Goal: Task Accomplishment & Management: Manage account settings

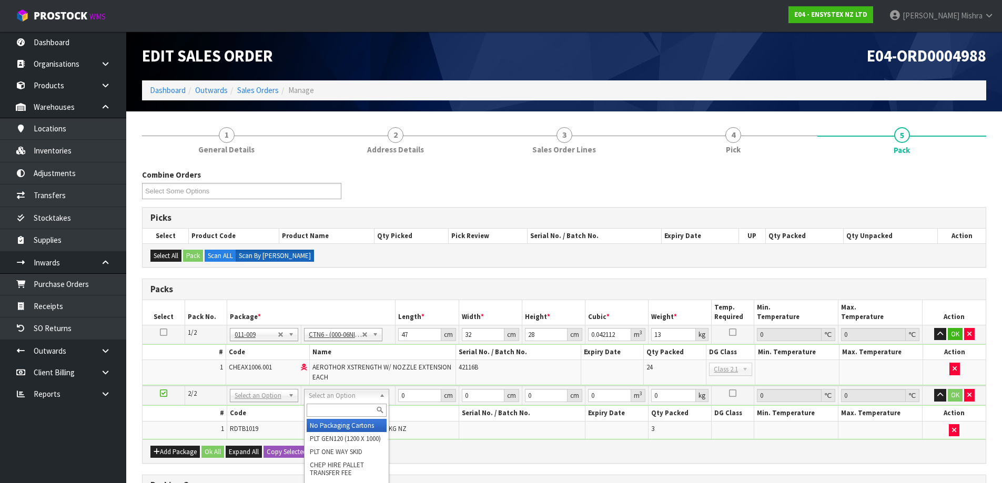
click at [496, 174] on div "Combine Orders E04-ORD0004988 E04-ORD0004989 E04-ORD0004991 E04-ORD0004993 E04-…" at bounding box center [564, 188] width 860 height 38
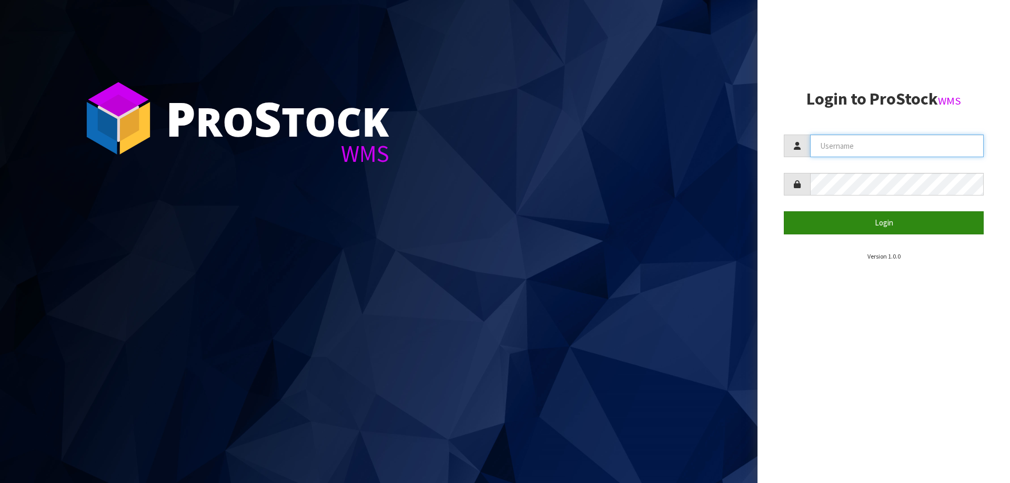
type input "Talia"
click at [874, 217] on button "Login" at bounding box center [883, 222] width 200 height 23
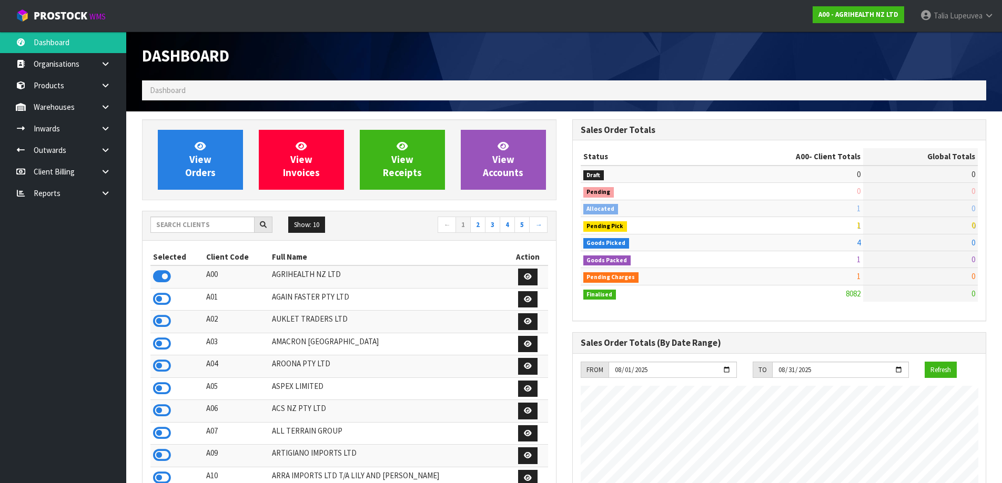
scroll to position [797, 430]
click at [210, 224] on input "text" at bounding box center [202, 225] width 104 height 16
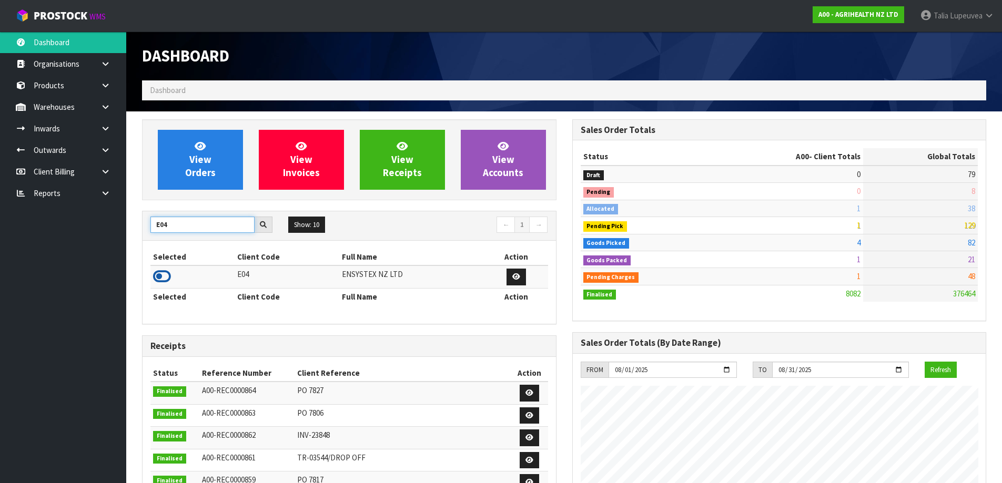
type input "E04"
click at [162, 275] on icon at bounding box center [162, 277] width 18 height 16
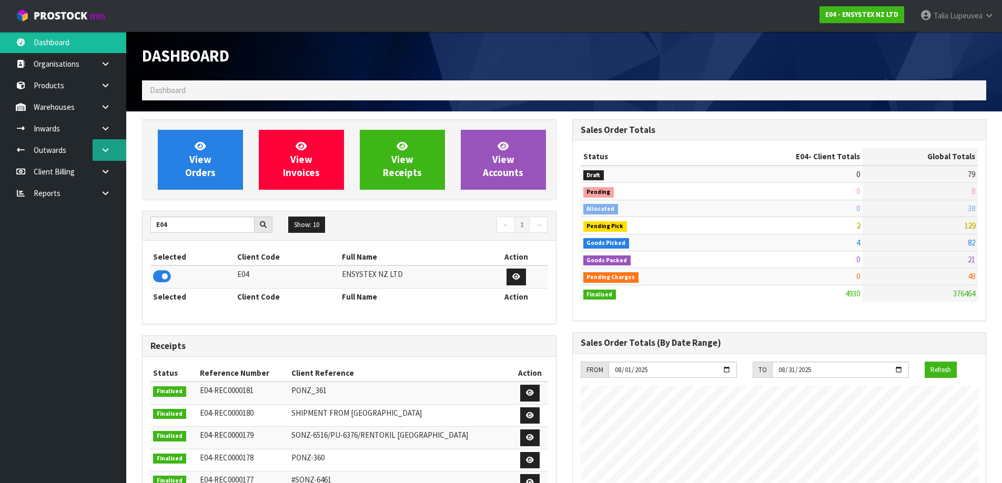
click at [108, 146] on icon at bounding box center [105, 150] width 10 height 8
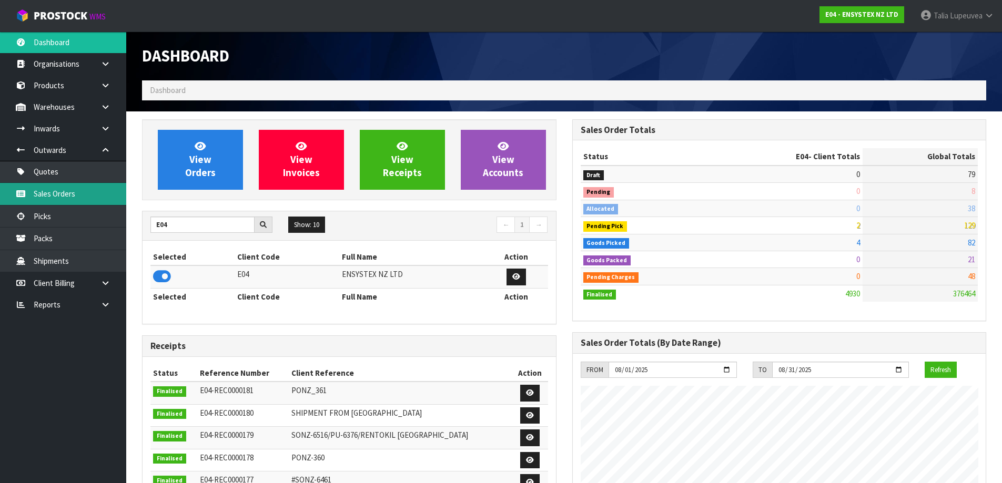
click at [81, 194] on link "Sales Orders" at bounding box center [63, 194] width 126 height 22
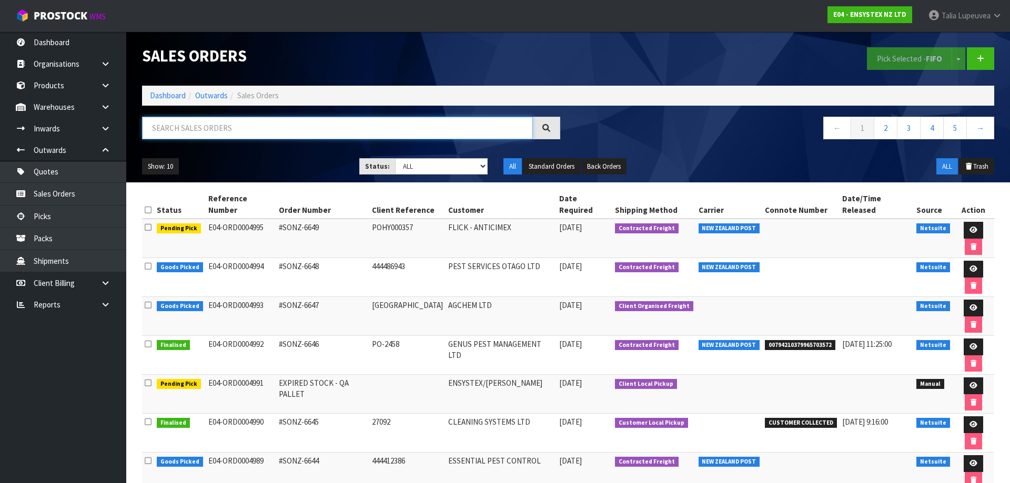
click at [328, 132] on input "text" at bounding box center [337, 128] width 391 height 23
type input "JOB-0407361"
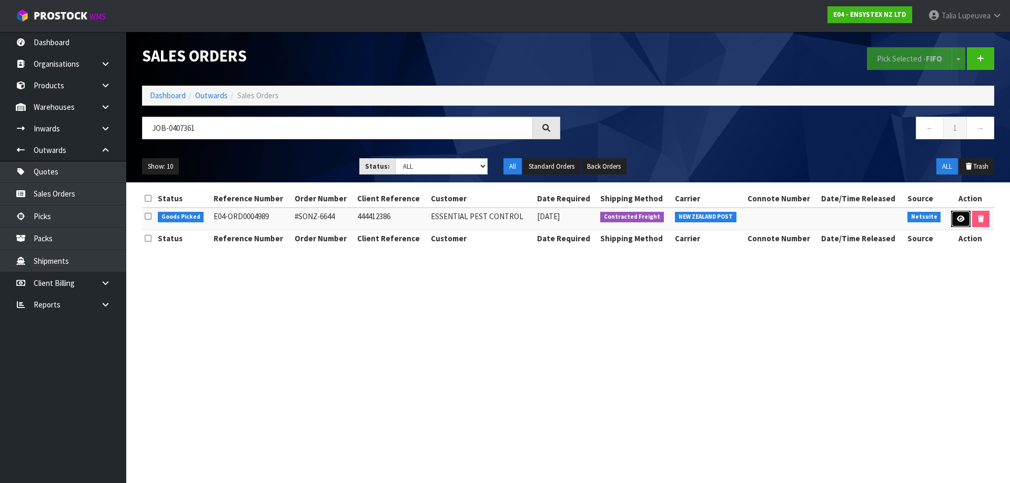
click at [959, 214] on link at bounding box center [960, 219] width 19 height 17
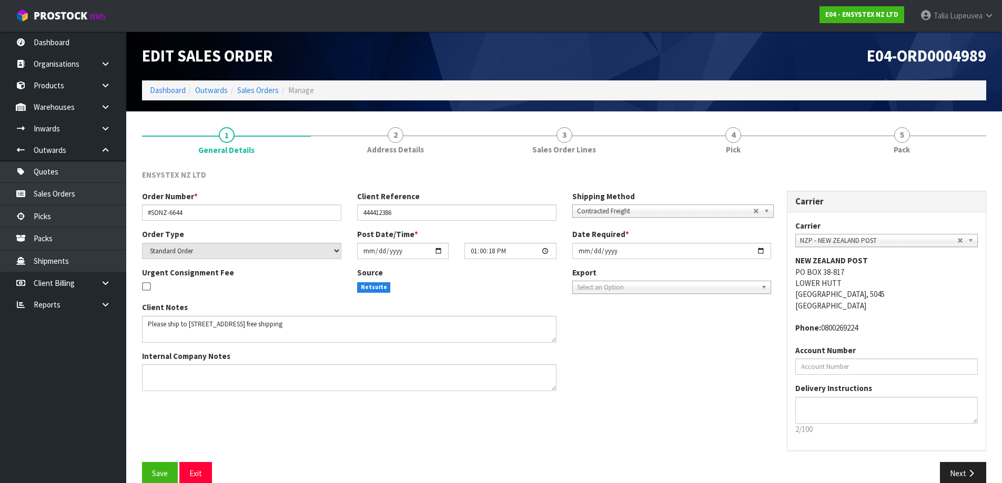
drag, startPoint x: 963, startPoint y: 205, endPoint x: 712, endPoint y: 401, distance: 318.0
click at [712, 401] on div "Order Number * #SONZ-6644 Client Reference 444412386 Shipping Method Client Loc…" at bounding box center [564, 326] width 860 height 271
click at [906, 131] on span "5" at bounding box center [902, 135] width 16 height 16
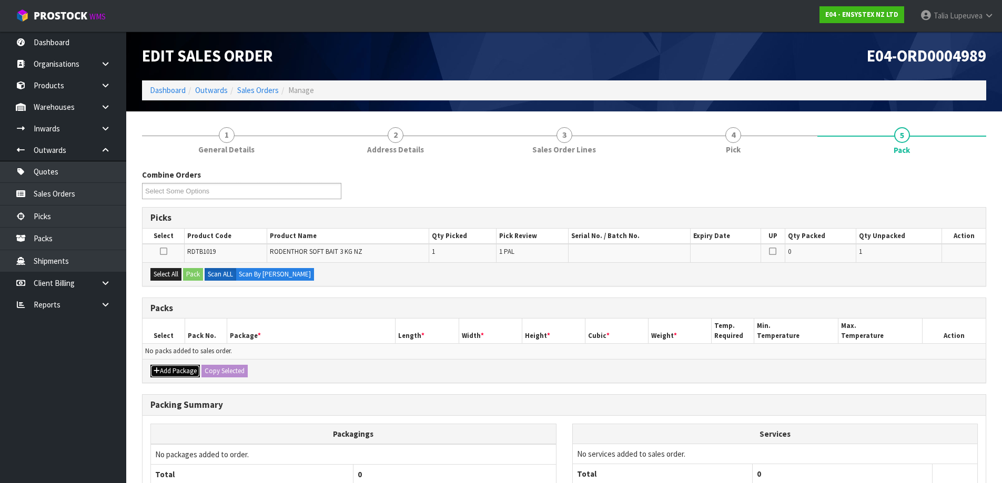
drag, startPoint x: 178, startPoint y: 368, endPoint x: 180, endPoint y: 359, distance: 9.1
click at [180, 367] on button "Add Package" at bounding box center [174, 371] width 49 height 13
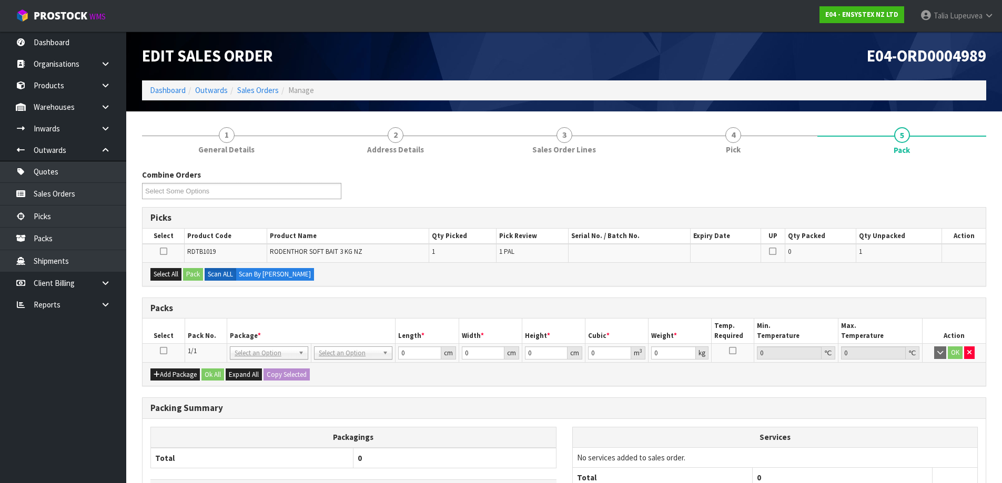
click at [164, 351] on icon at bounding box center [163, 351] width 7 height 1
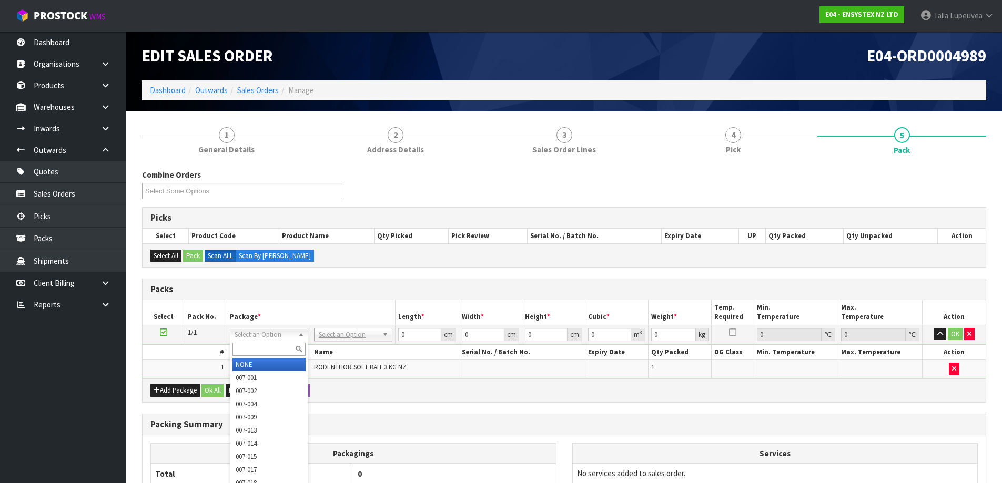
drag, startPoint x: 265, startPoint y: 359, endPoint x: 289, endPoint y: 359, distance: 23.7
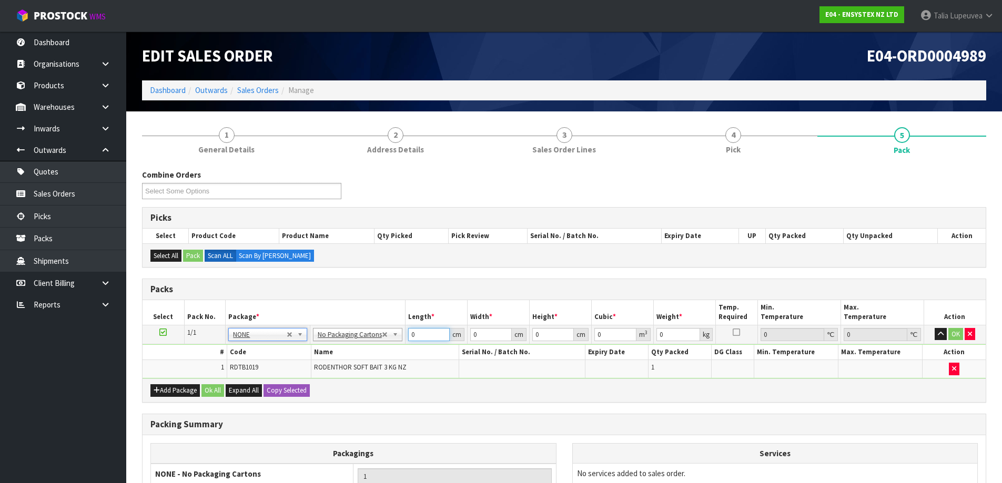
drag, startPoint x: 416, startPoint y: 333, endPoint x: 413, endPoint y: 329, distance: 6.0
click at [413, 329] on input "0" at bounding box center [429, 334] width 42 height 13
type input "25"
type input "18"
type input "2"
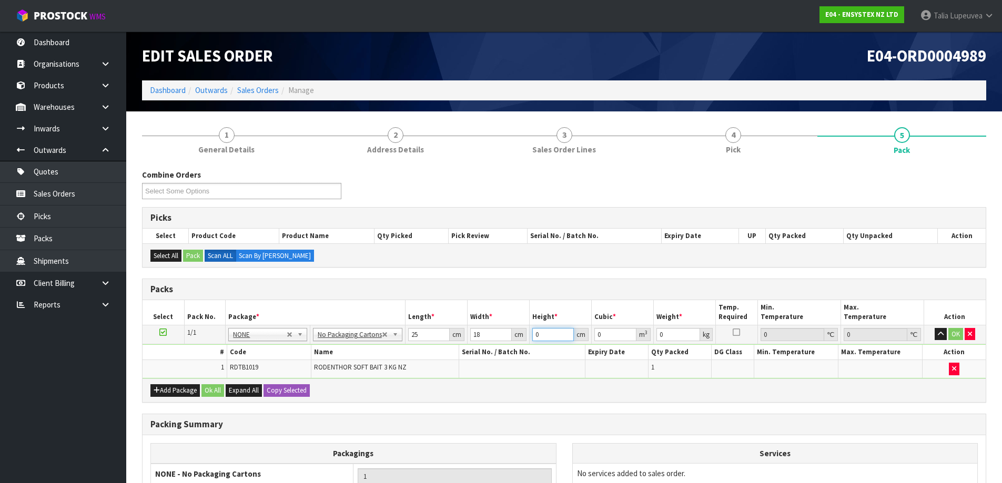
type input "0.0009"
type input "25"
type input "0.01125"
type input "25"
type input "4"
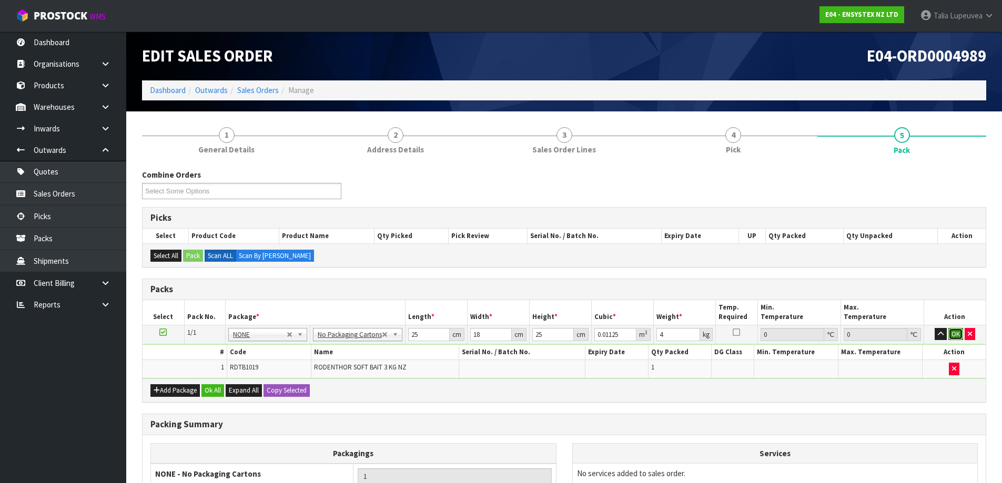
click at [955, 335] on button "OK" at bounding box center [955, 334] width 15 height 13
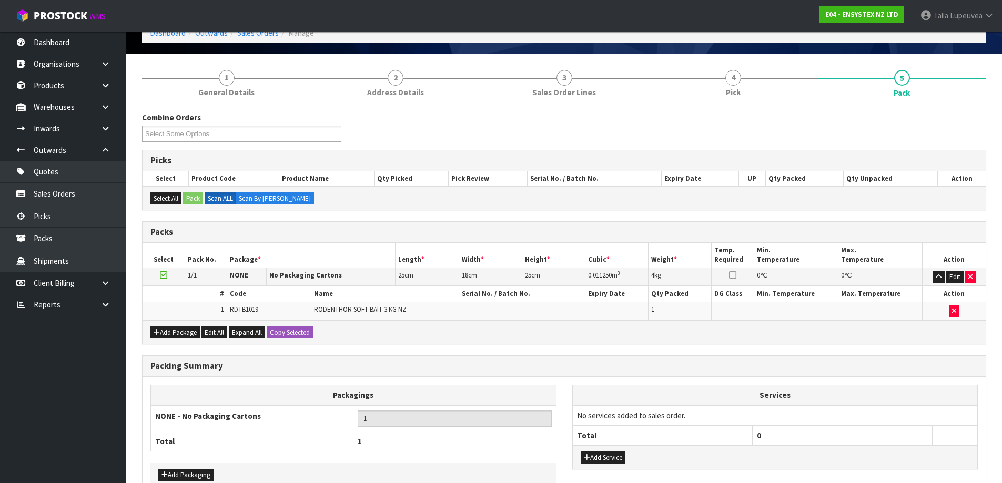
scroll to position [118, 0]
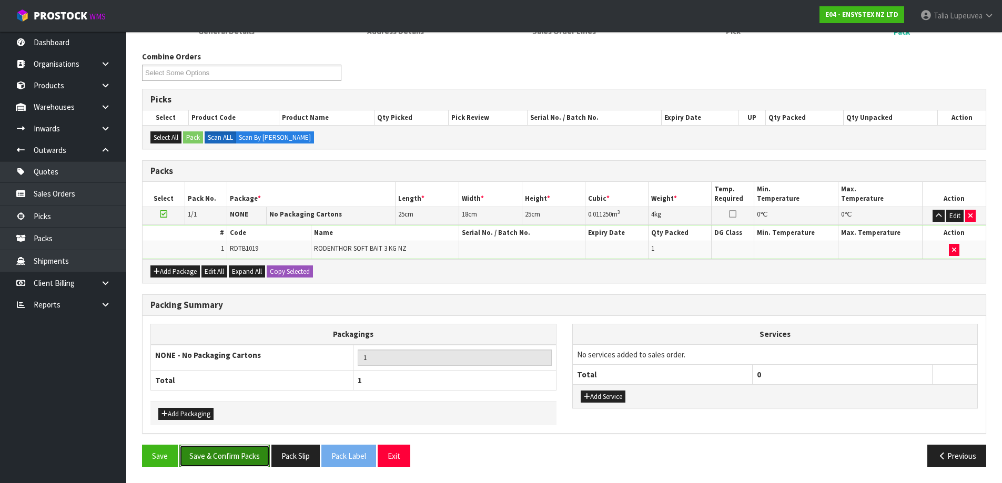
click at [214, 454] on button "Save & Confirm Packs" at bounding box center [224, 456] width 90 height 23
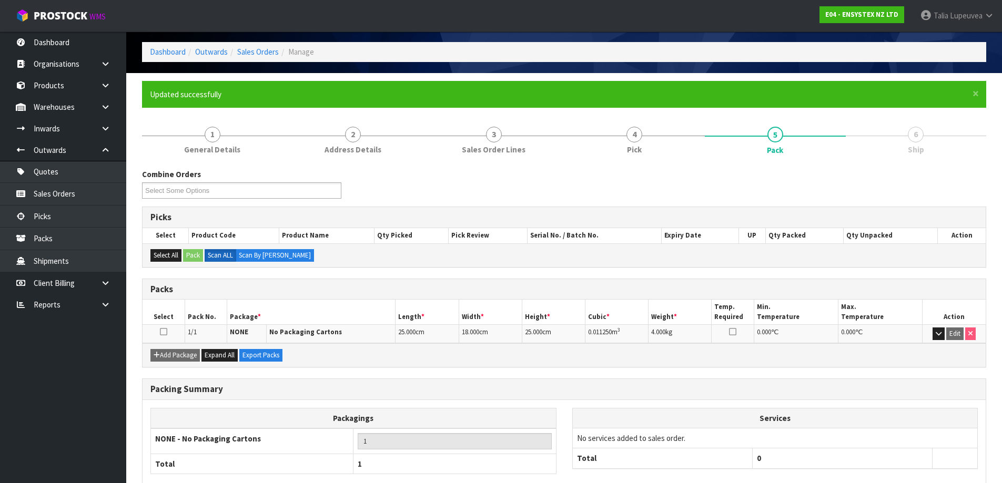
scroll to position [99, 0]
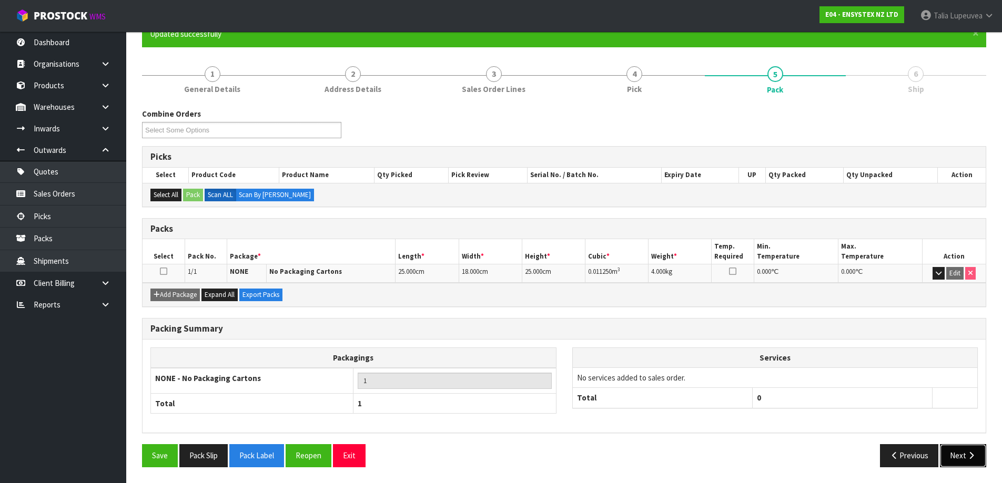
drag, startPoint x: 965, startPoint y: 456, endPoint x: 862, endPoint y: 441, distance: 104.6
click at [963, 456] on button "Next" at bounding box center [963, 455] width 46 height 23
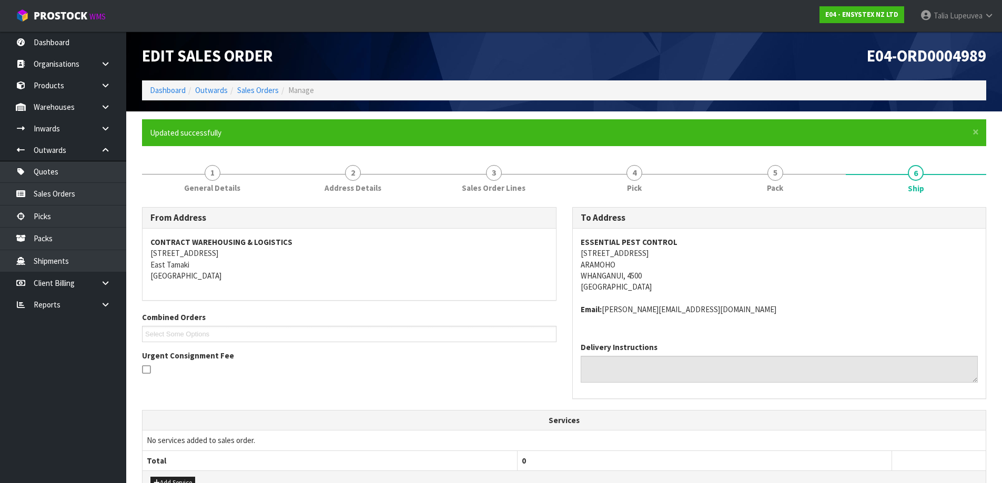
scroll to position [225, 0]
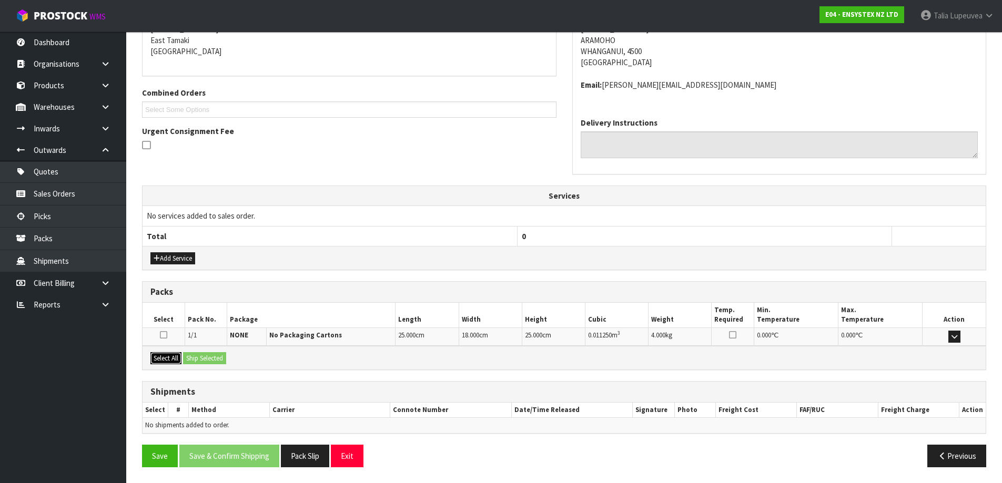
drag, startPoint x: 167, startPoint y: 353, endPoint x: 188, endPoint y: 353, distance: 21.0
click at [167, 354] on button "Select All" at bounding box center [165, 358] width 31 height 13
click at [194, 353] on button "Ship Selected" at bounding box center [204, 358] width 43 height 13
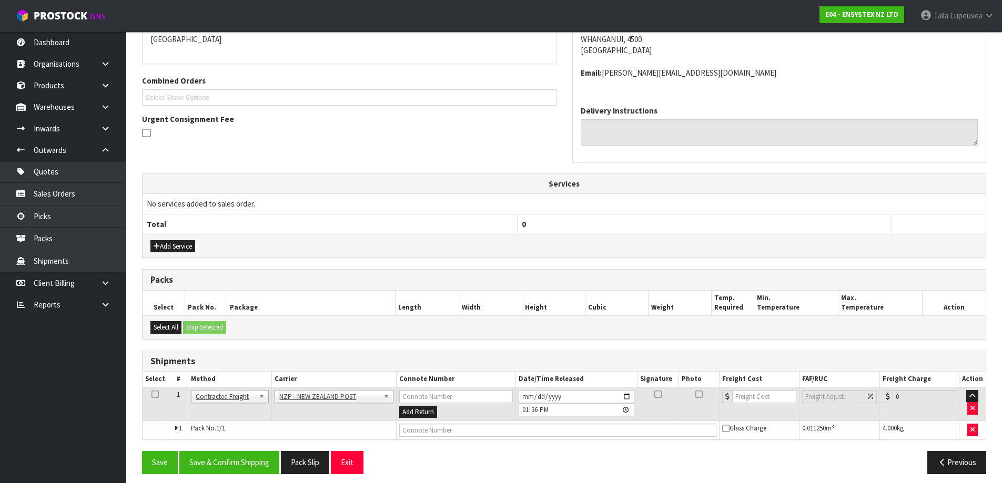
scroll to position [243, 0]
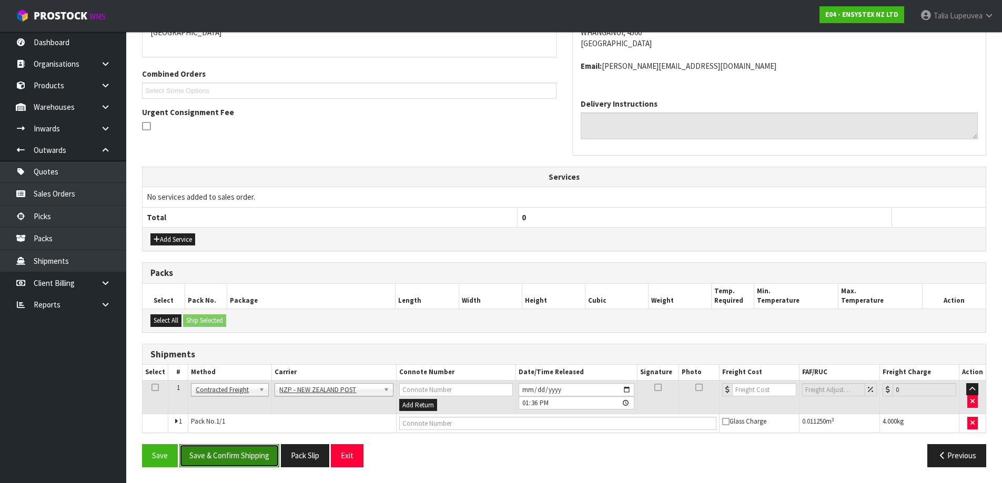
click at [269, 459] on button "Save & Confirm Shipping" at bounding box center [229, 455] width 100 height 23
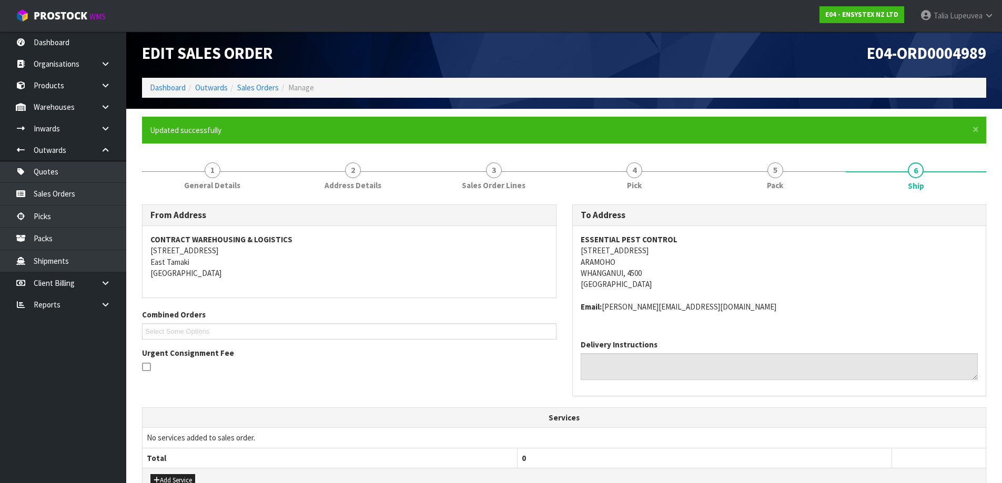
scroll to position [0, 0]
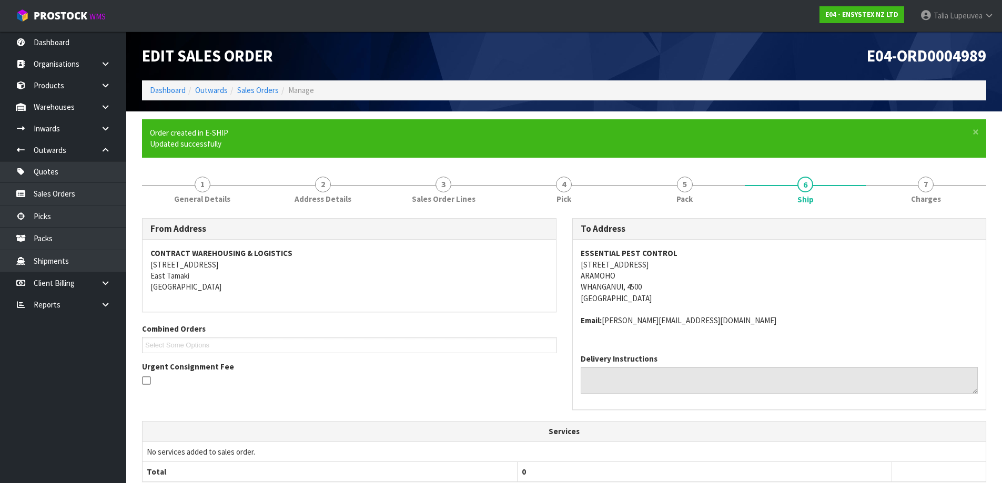
click at [618, 264] on address "ESSENTIAL PEST CONTROL 16 PARKDALE DRIVE ARAMOHO WHANGANUI, 4500 Australia" at bounding box center [780, 276] width 398 height 56
copy address "16 PARKDALE DRIVE"
click at [169, 94] on link "Dashboard" at bounding box center [168, 90] width 36 height 10
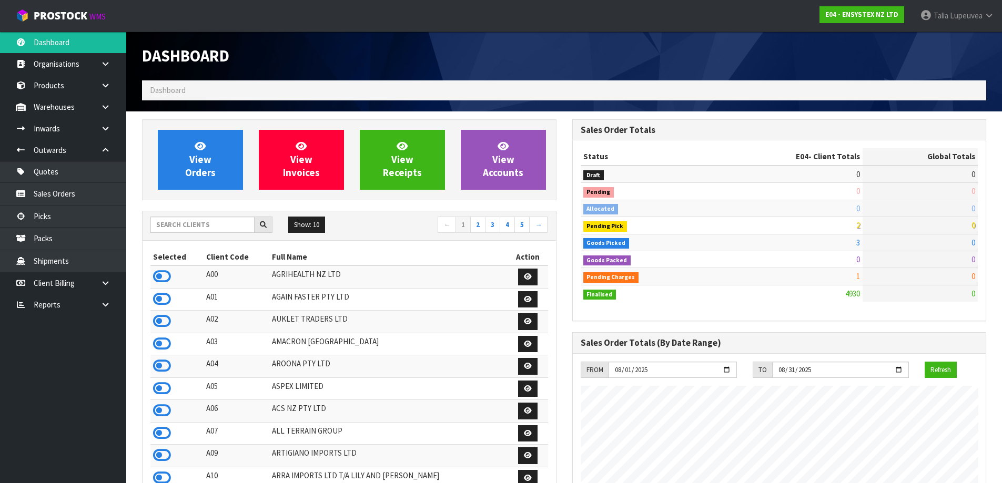
scroll to position [797, 430]
click at [196, 221] on input "text" at bounding box center [202, 225] width 104 height 16
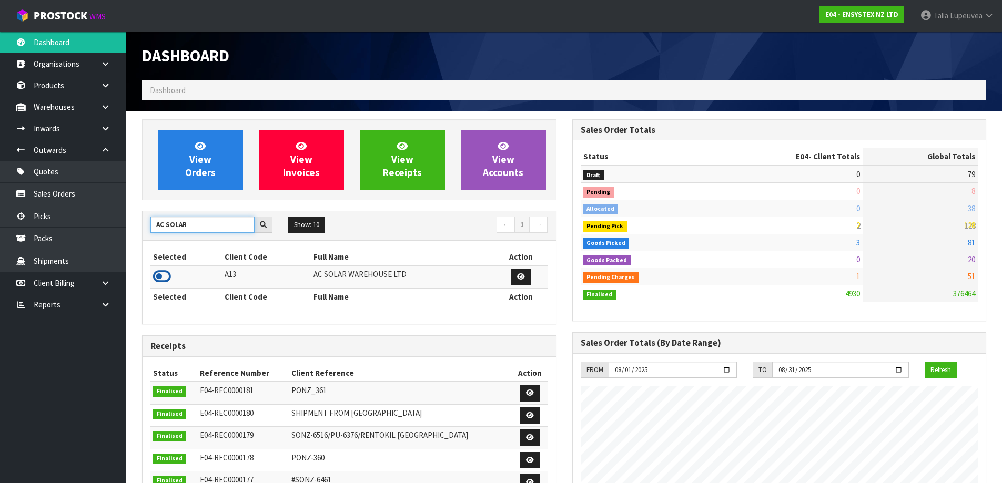
type input "AC SOLAR"
click at [164, 272] on icon at bounding box center [162, 277] width 18 height 16
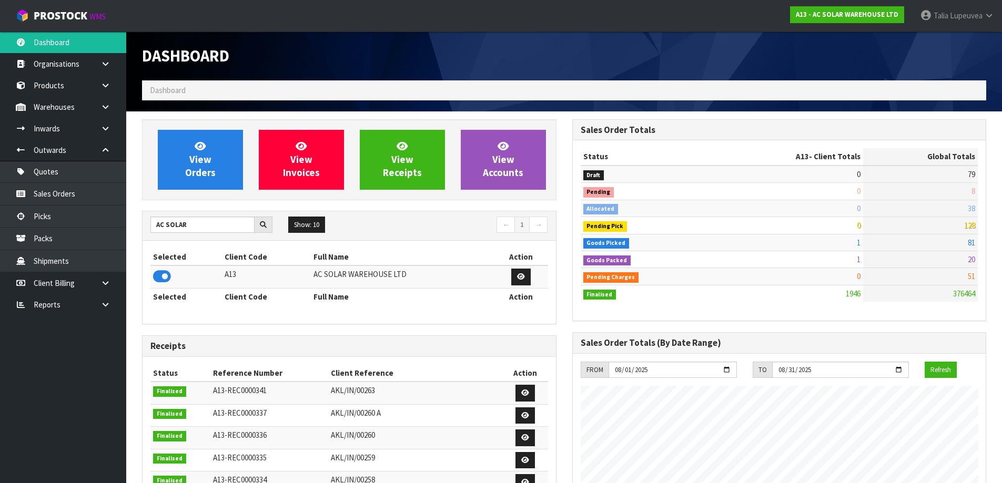
scroll to position [717, 430]
click at [75, 196] on link "Sales Orders" at bounding box center [63, 194] width 126 height 22
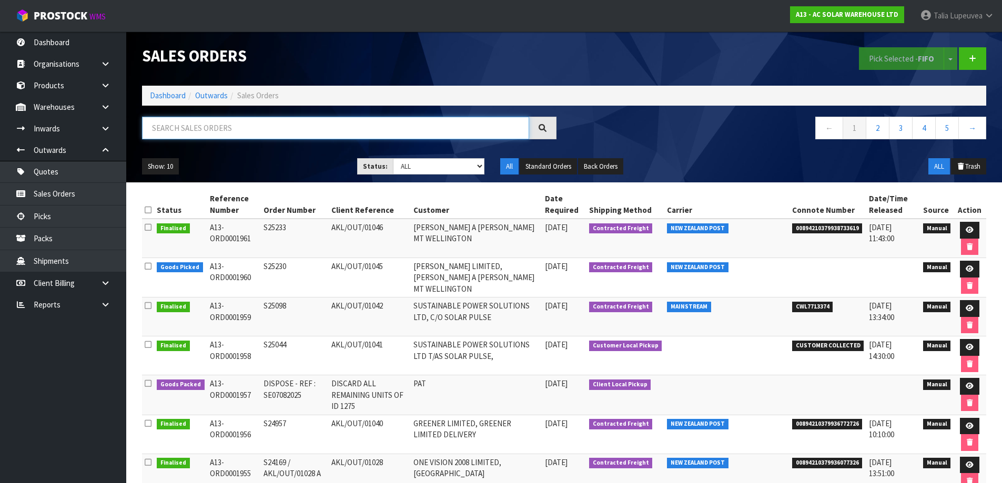
click at [233, 133] on input "text" at bounding box center [335, 128] width 387 height 23
type input "JOB-0407475"
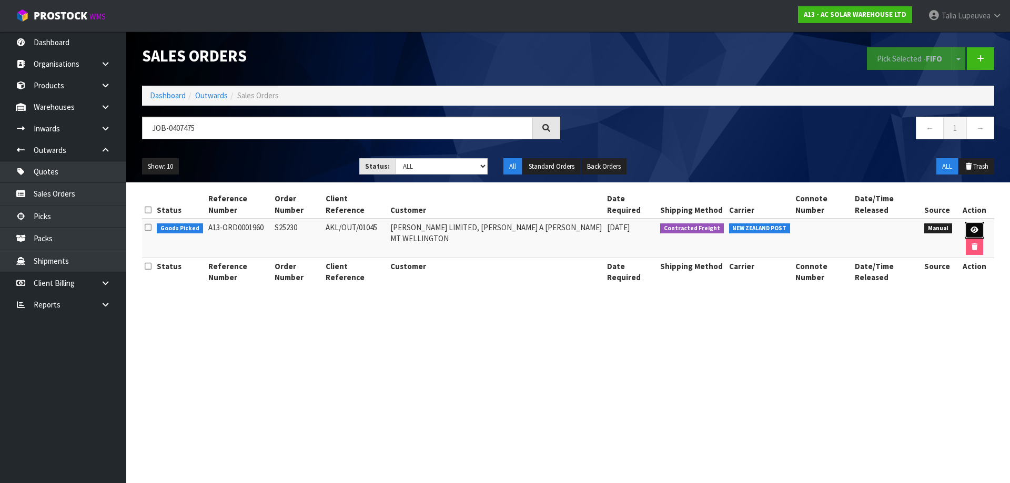
click at [966, 223] on link at bounding box center [973, 230] width 19 height 17
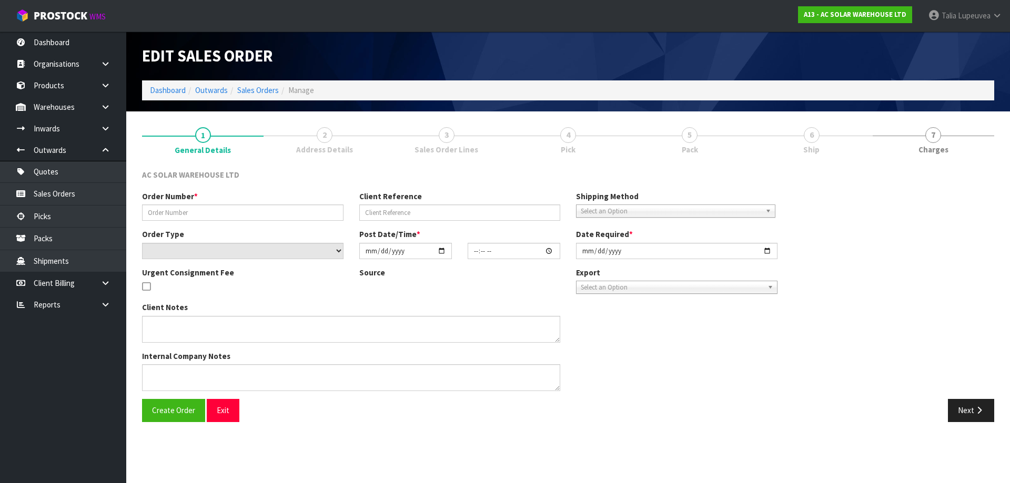
type input "S25230"
type input "AKL/OUT/01045"
select select "number:0"
type input "2025-08-13"
type input "09:30:00.000"
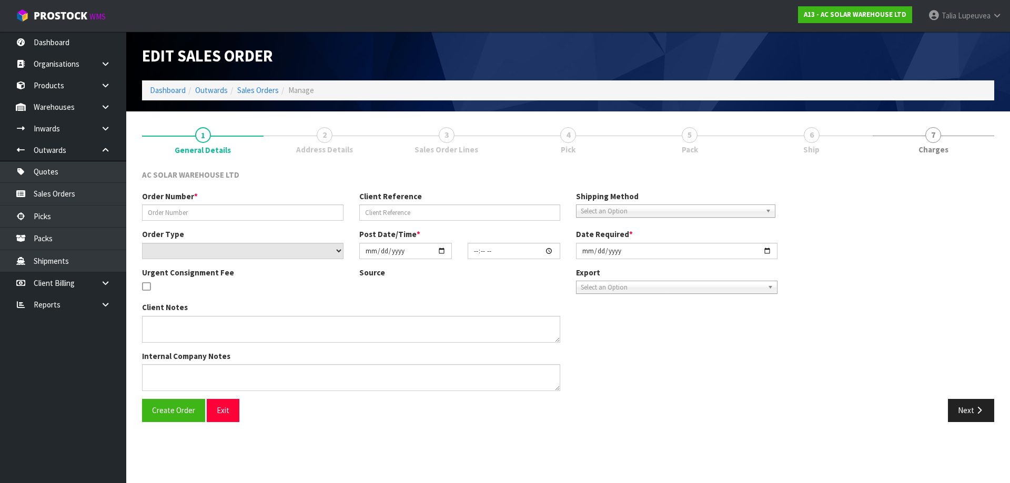
type input "2025-08-13"
type textarea "PLEASE SEND VIA NZ POST"
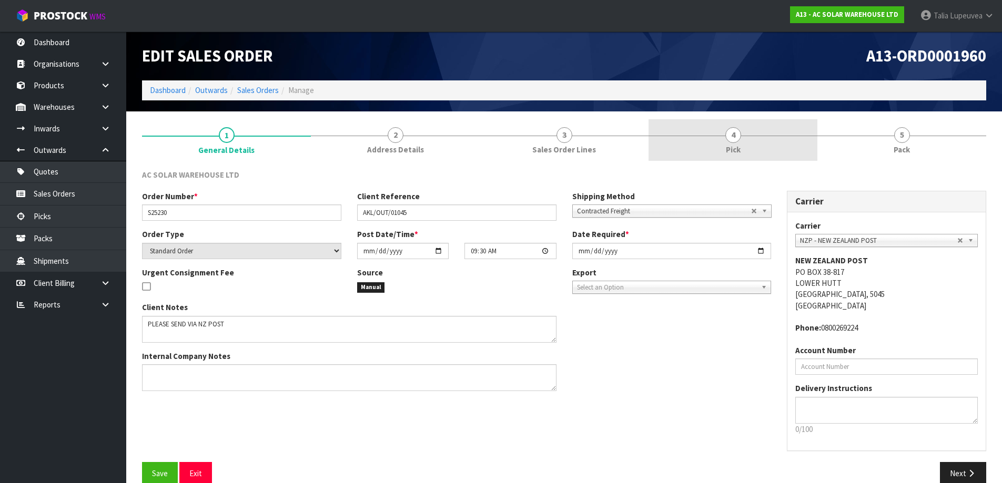
click at [787, 150] on link "4 Pick" at bounding box center [732, 140] width 169 height 42
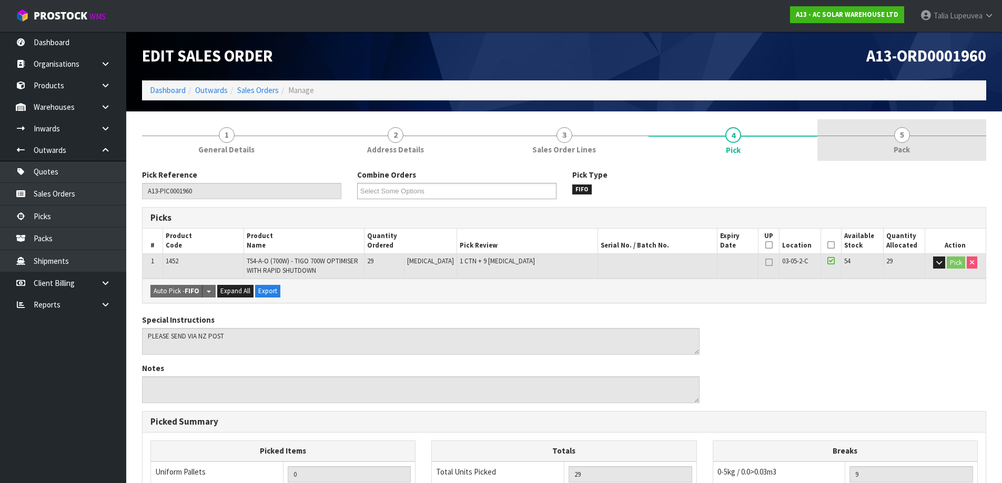
click at [895, 136] on span "5" at bounding box center [902, 135] width 16 height 16
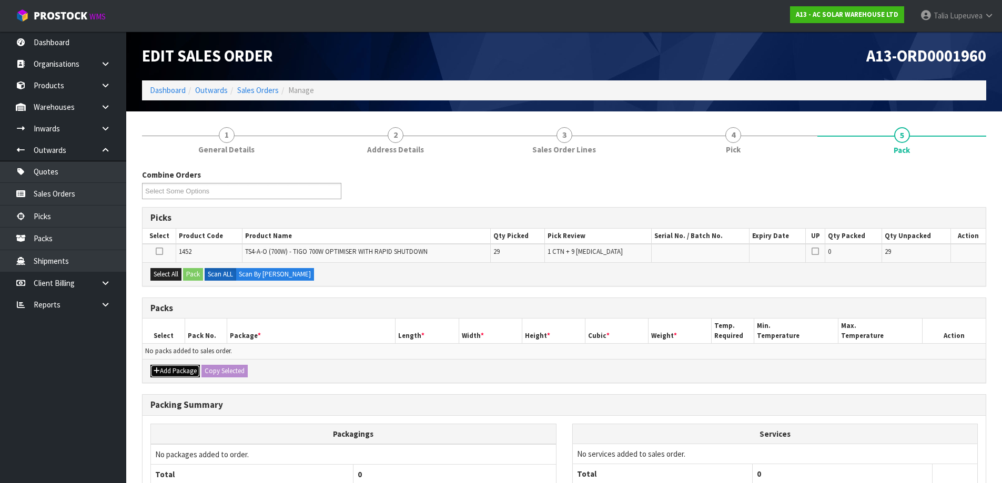
click at [177, 371] on button "Add Package" at bounding box center [174, 371] width 49 height 13
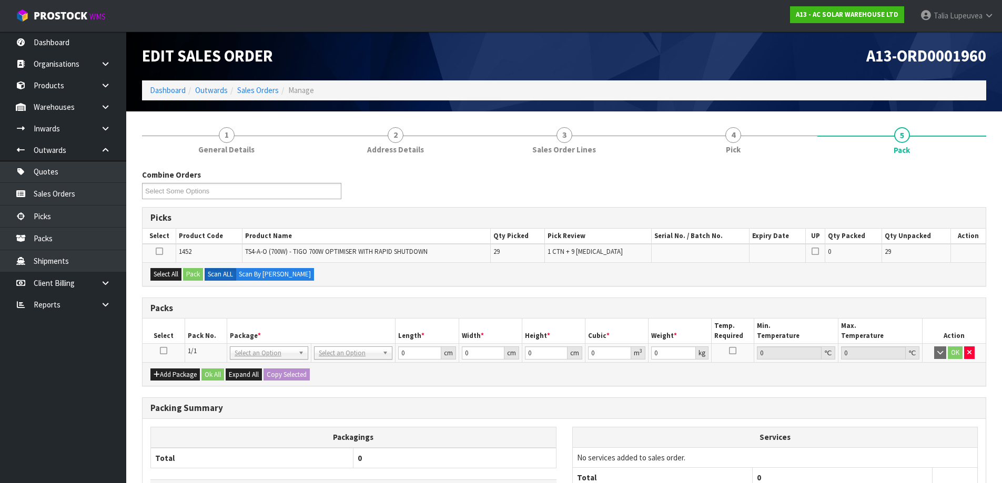
click at [165, 351] on icon at bounding box center [163, 351] width 7 height 1
click at [168, 271] on button "Select All" at bounding box center [165, 274] width 31 height 13
click at [196, 273] on button "Pack" at bounding box center [193, 274] width 20 height 13
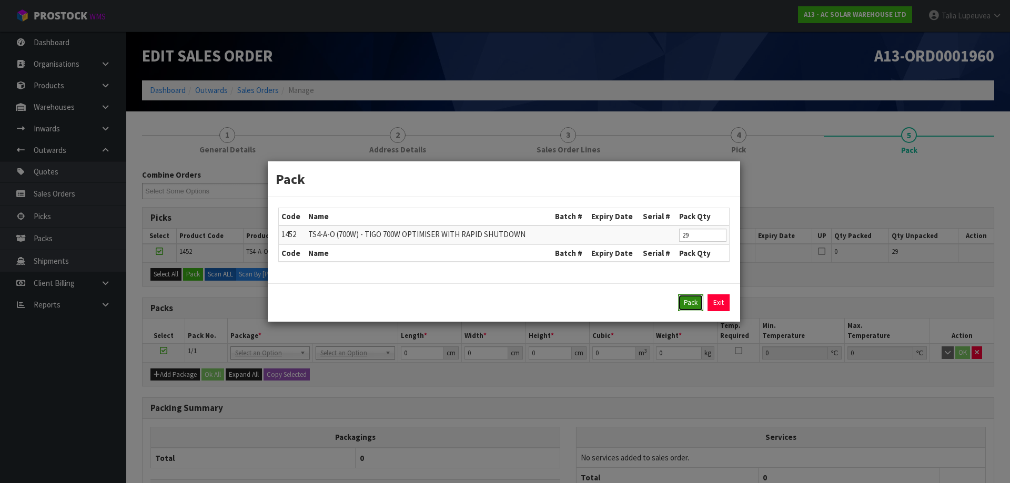
click at [685, 307] on button "Pack" at bounding box center [690, 302] width 25 height 17
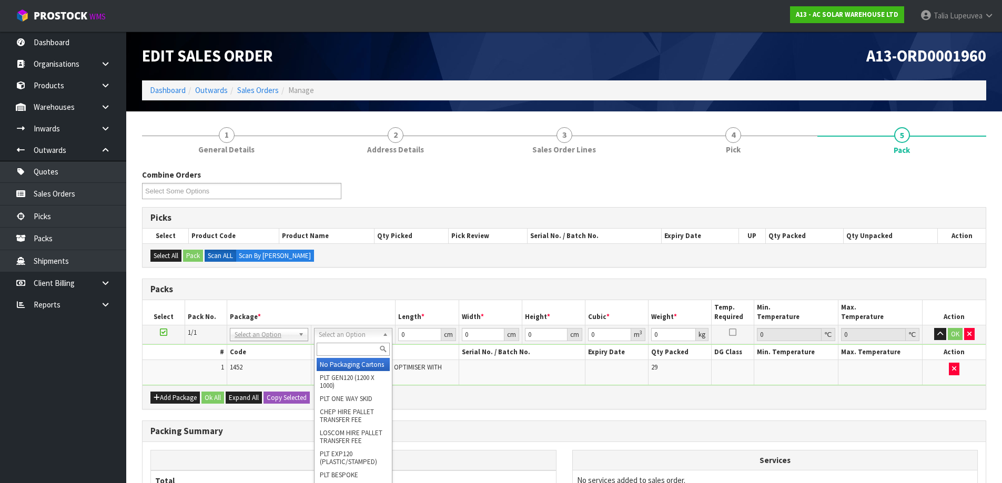
click at [357, 351] on input "text" at bounding box center [353, 349] width 73 height 13
type input "ctn7"
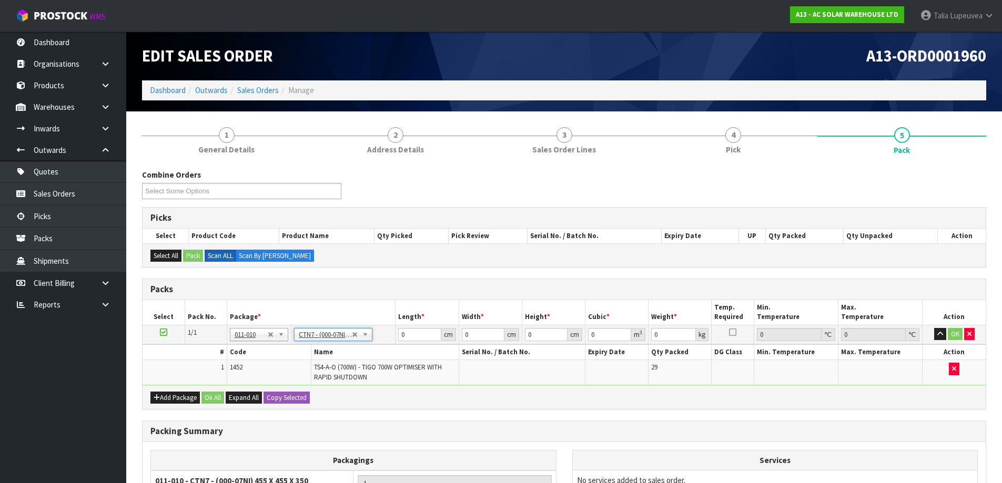
type input "45.5"
type input "35"
type input "0.072459"
type input "17.7"
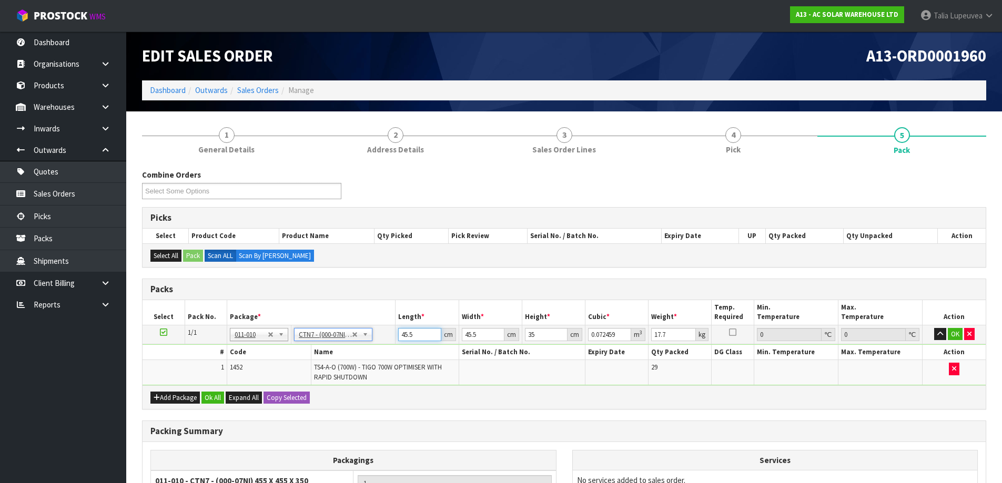
drag, startPoint x: 411, startPoint y: 337, endPoint x: 396, endPoint y: 342, distance: 15.5
click at [396, 342] on td "45.5 cm" at bounding box center [426, 334] width 63 height 19
type input "4"
type input "0.00637"
type input "46"
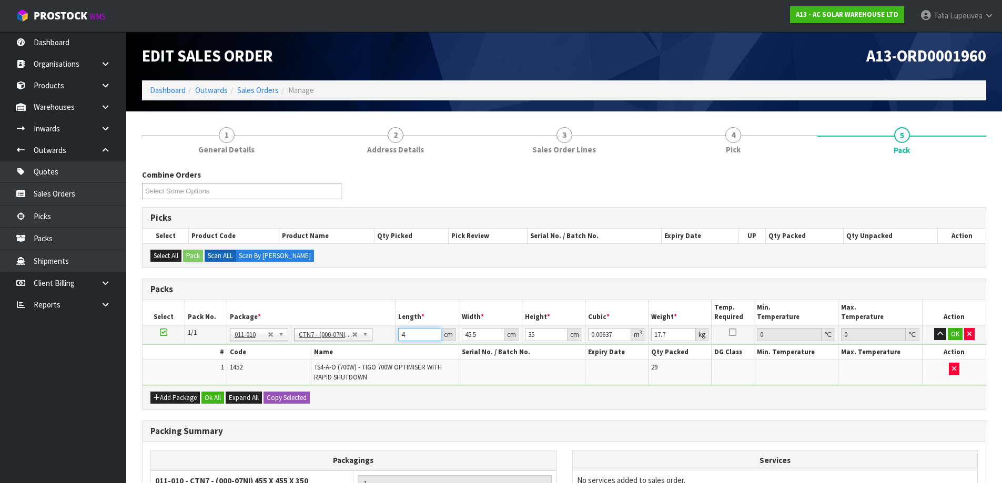
type input "0.073255"
type input "46"
type input "3"
type input "0.00483"
type input "32"
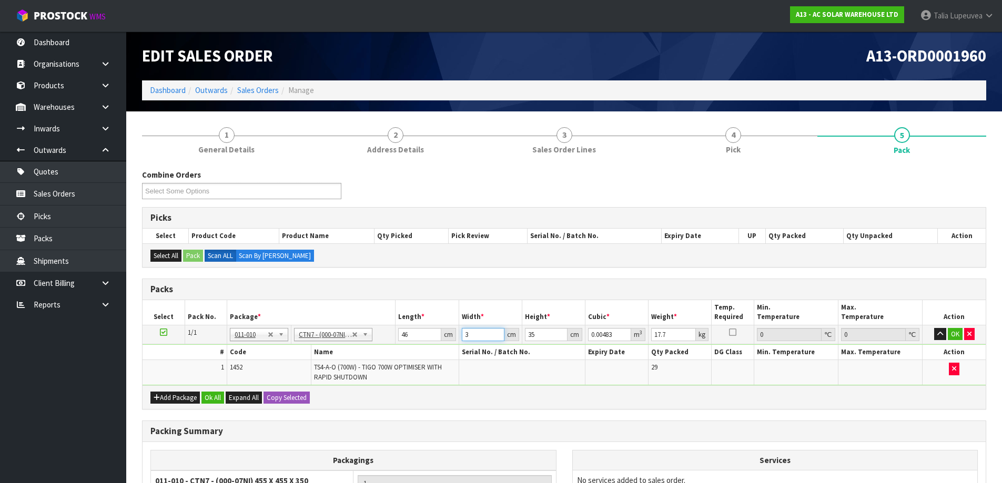
type input "0.05152"
type input "32"
type input "3"
type input "0.004416"
type input "32"
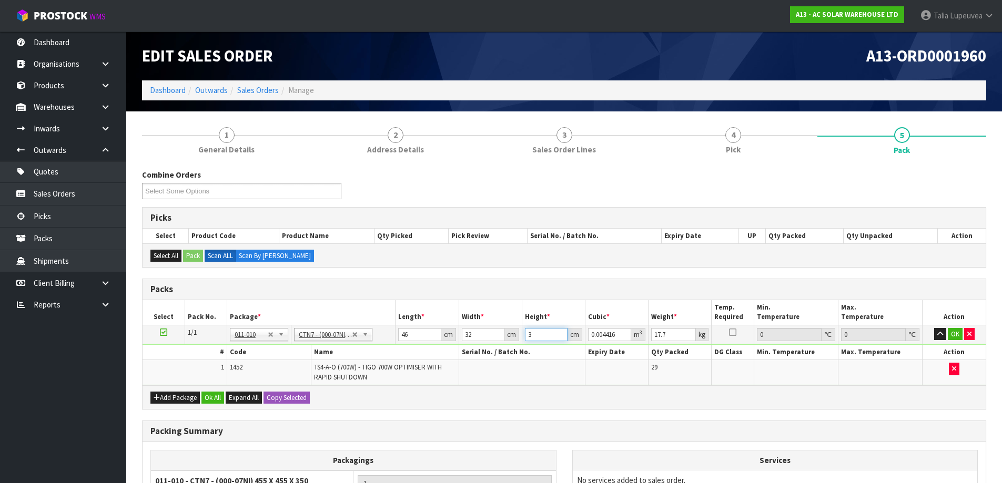
type input "0.047104"
type input "32"
type input "17"
click at [953, 329] on button "OK" at bounding box center [955, 334] width 15 height 13
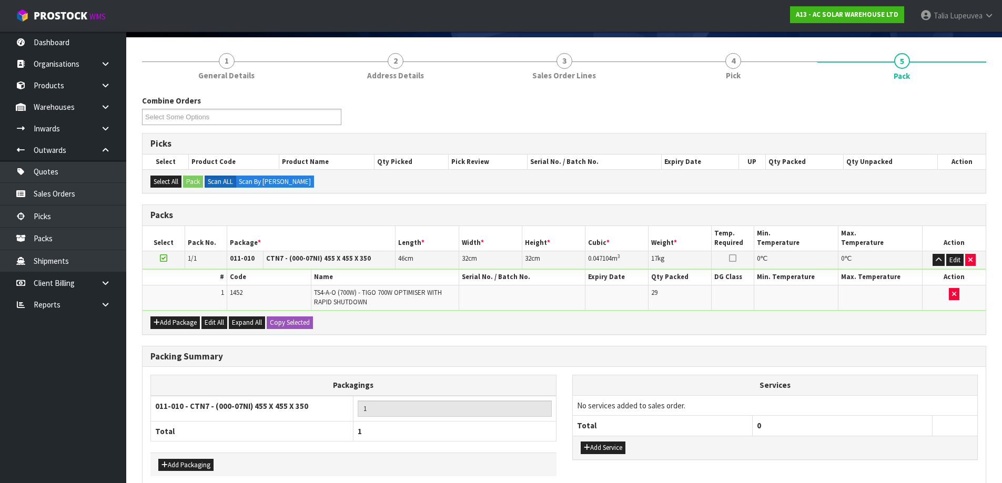
scroll to position [126, 0]
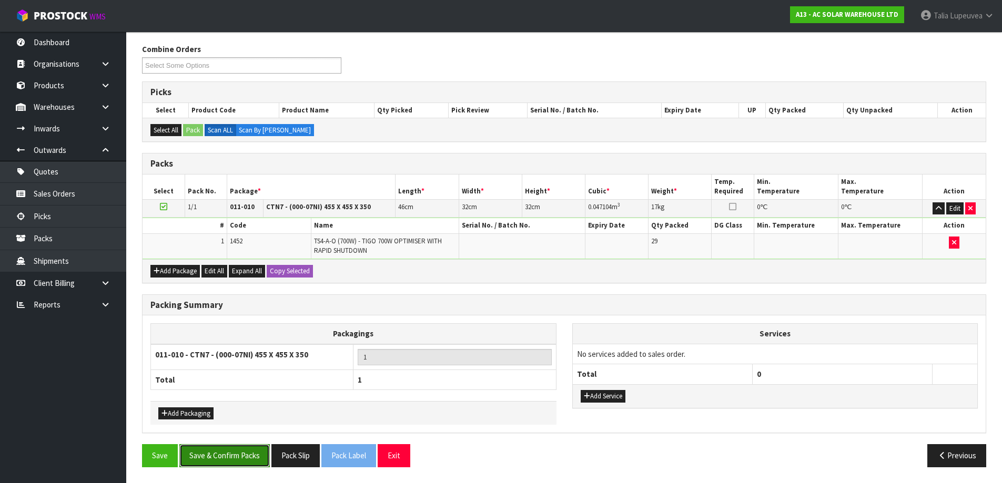
drag, startPoint x: 236, startPoint y: 459, endPoint x: 237, endPoint y: 453, distance: 5.9
click at [237, 459] on button "Save & Confirm Packs" at bounding box center [224, 455] width 90 height 23
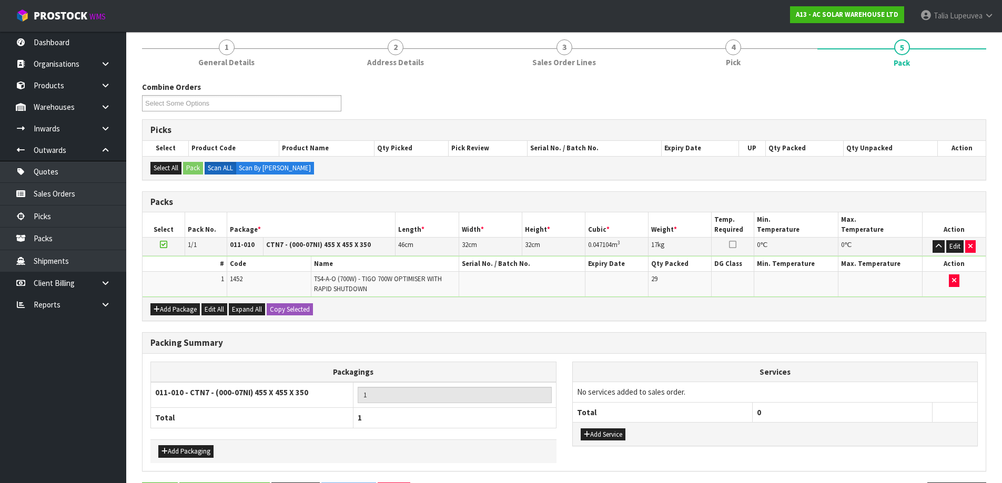
scroll to position [0, 0]
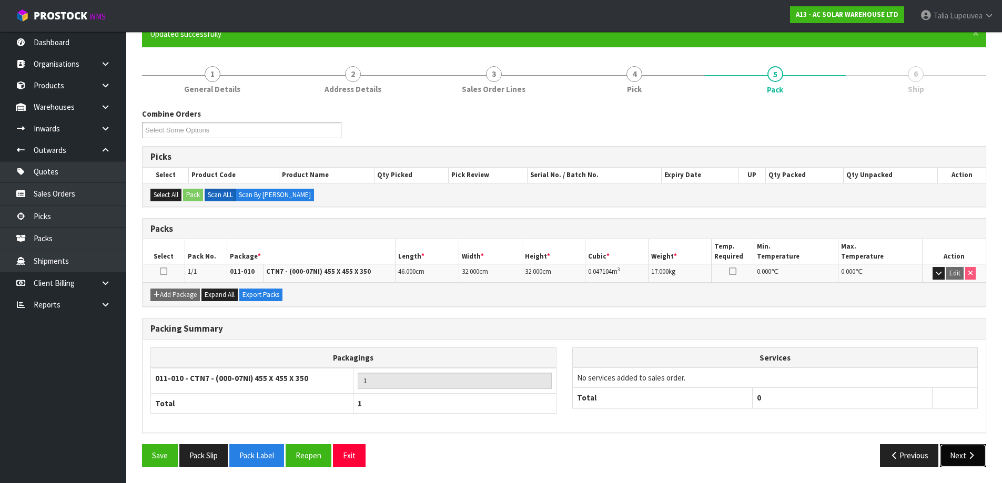
click at [968, 451] on button "Next" at bounding box center [963, 455] width 46 height 23
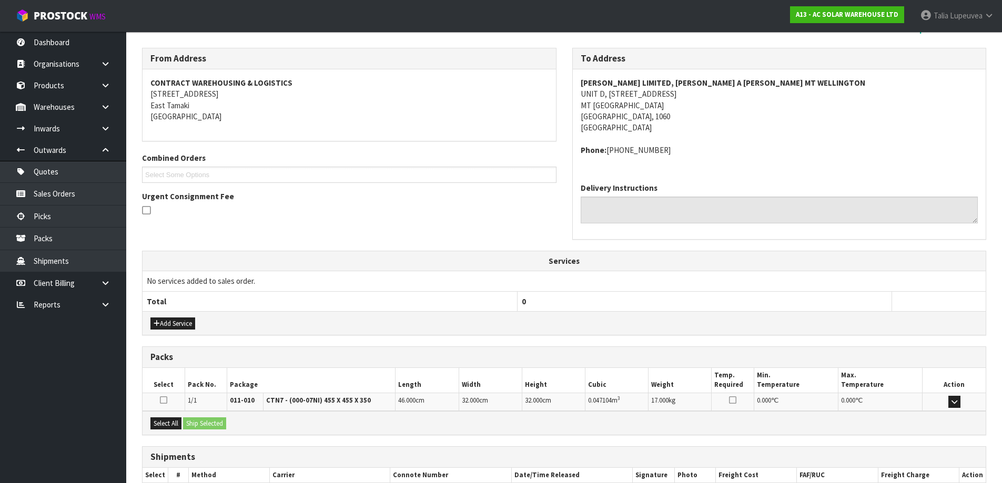
scroll to position [225, 0]
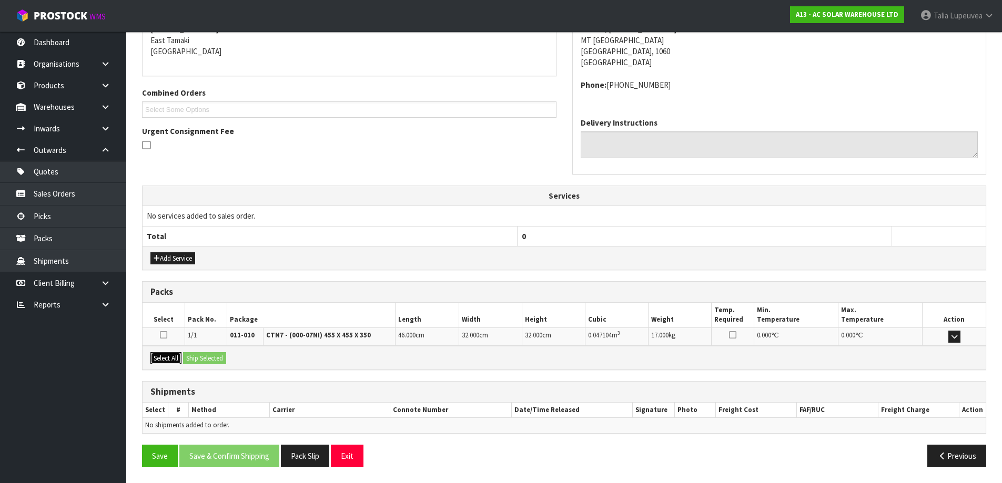
click at [173, 354] on button "Select All" at bounding box center [165, 358] width 31 height 13
click at [201, 359] on button "Ship Selected" at bounding box center [204, 358] width 43 height 13
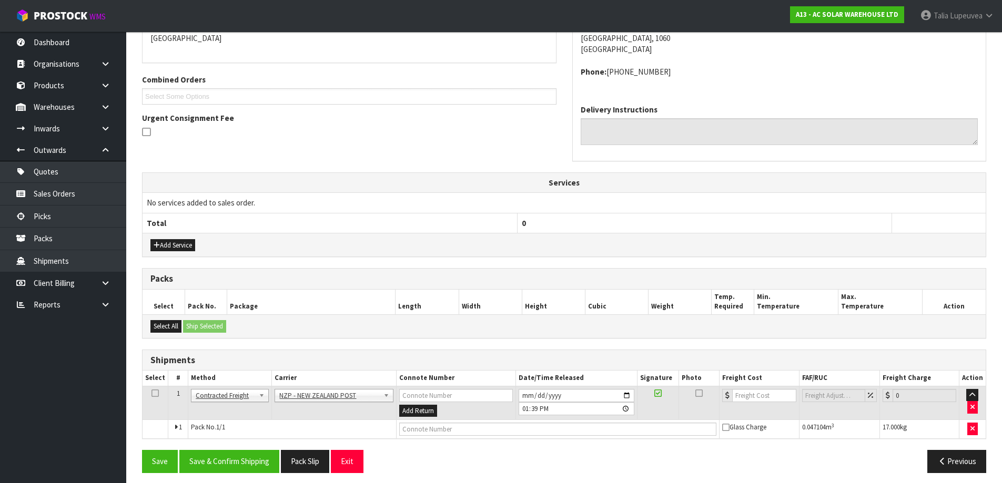
scroll to position [243, 0]
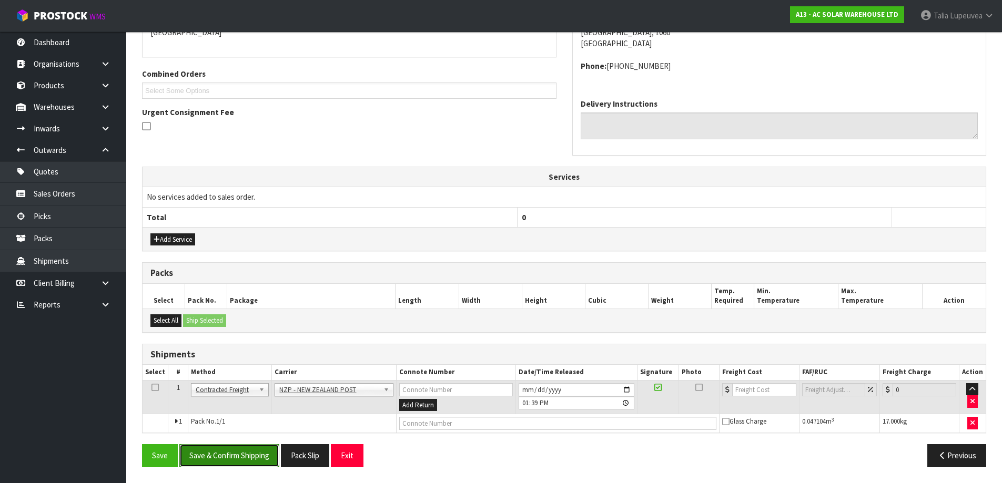
click at [254, 461] on button "Save & Confirm Shipping" at bounding box center [229, 455] width 100 height 23
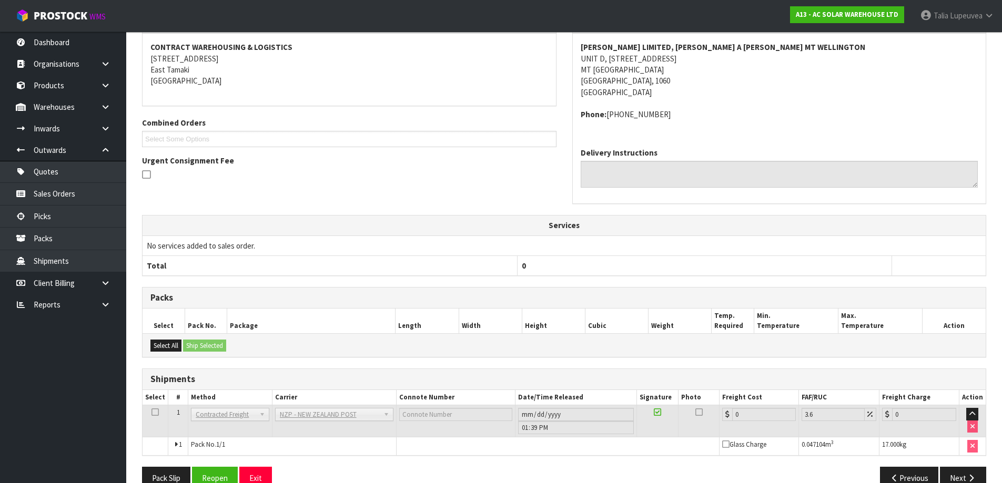
scroll to position [228, 0]
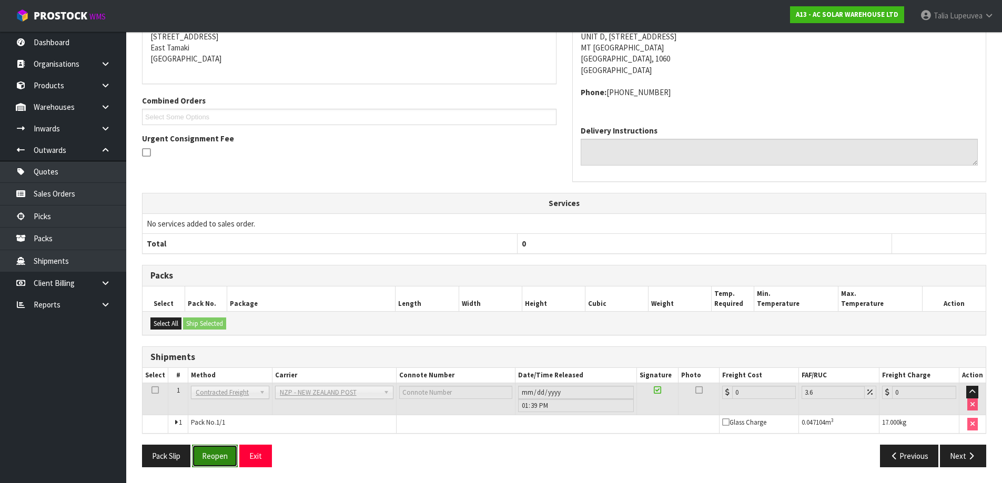
click at [227, 452] on button "Reopen" at bounding box center [215, 456] width 46 height 23
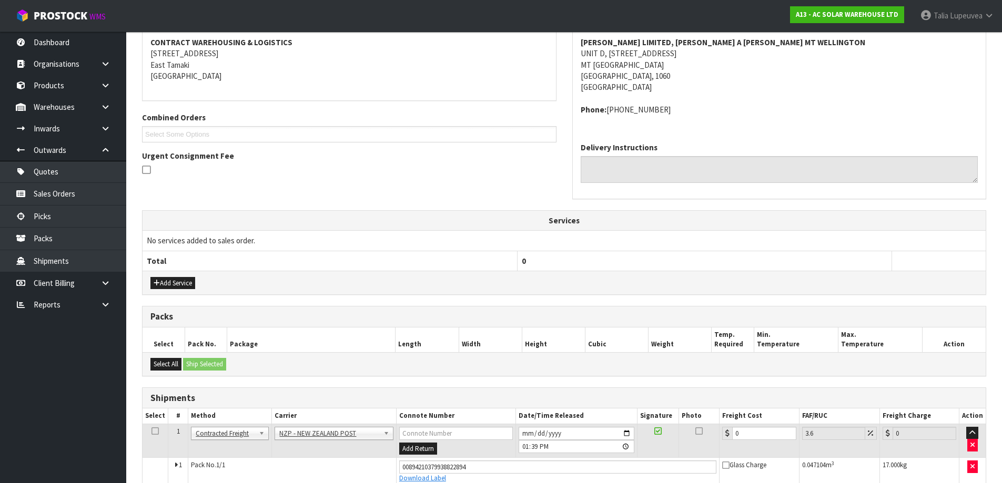
scroll to position [253, 0]
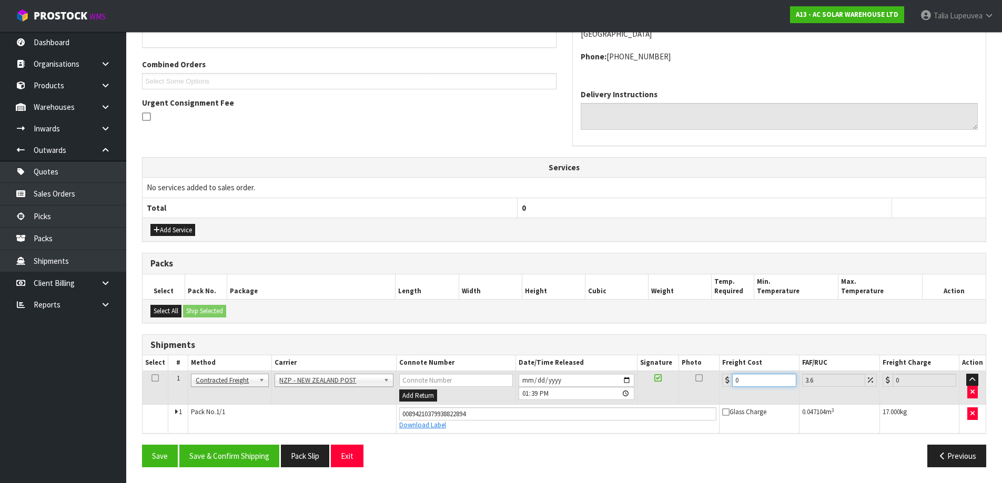
drag, startPoint x: 747, startPoint y: 384, endPoint x: 730, endPoint y: 385, distance: 17.4
click at [730, 385] on div "0" at bounding box center [759, 380] width 74 height 13
type input "4"
type input "4.14"
type input "43"
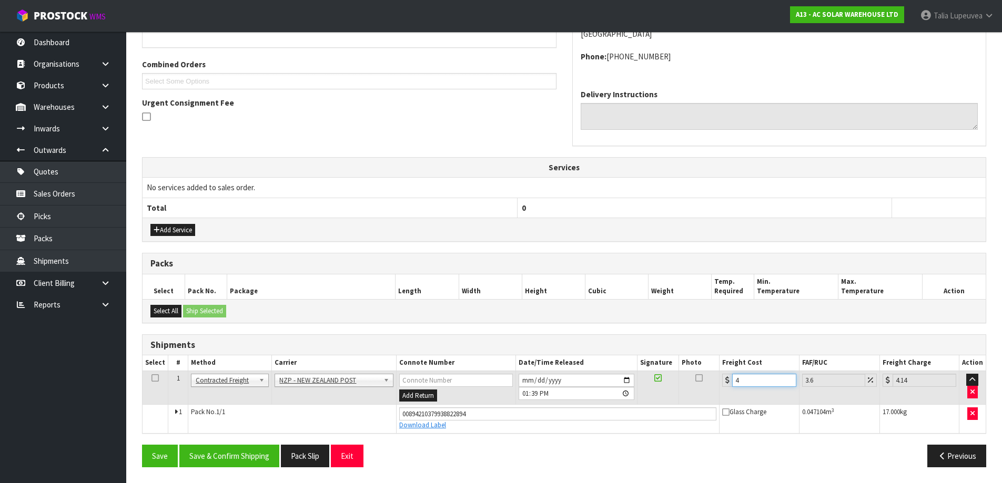
type input "44.55"
type input "433"
type input "448.59"
type input "433"
click at [254, 456] on button "Save & Confirm Shipping" at bounding box center [229, 456] width 100 height 23
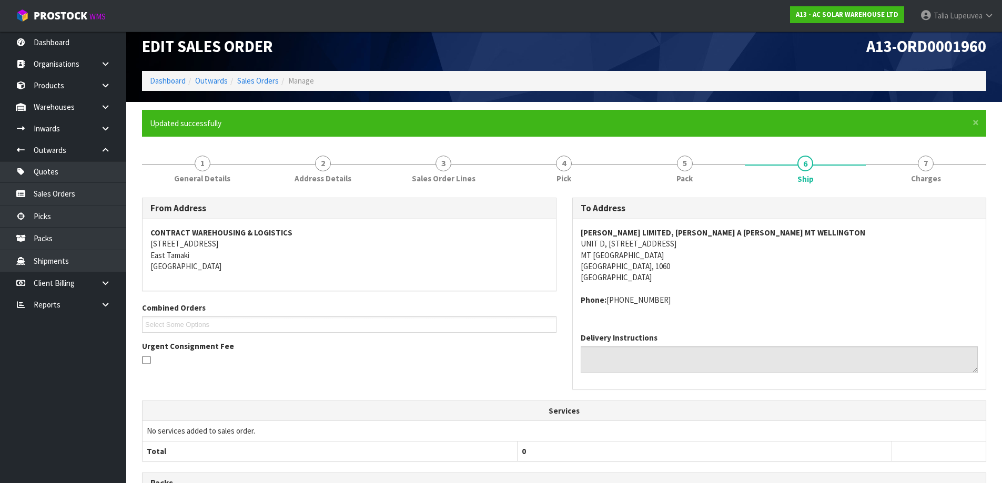
scroll to position [0, 0]
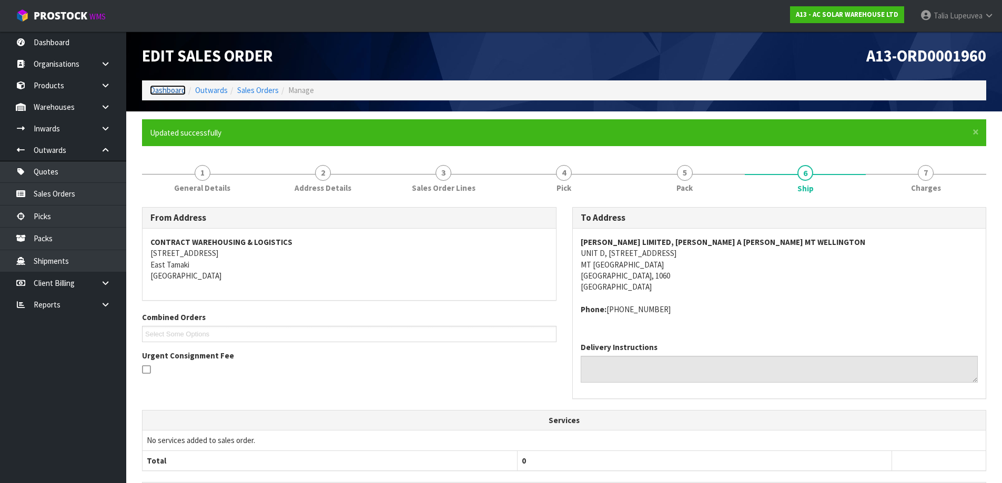
click at [176, 87] on link "Dashboard" at bounding box center [168, 90] width 36 height 10
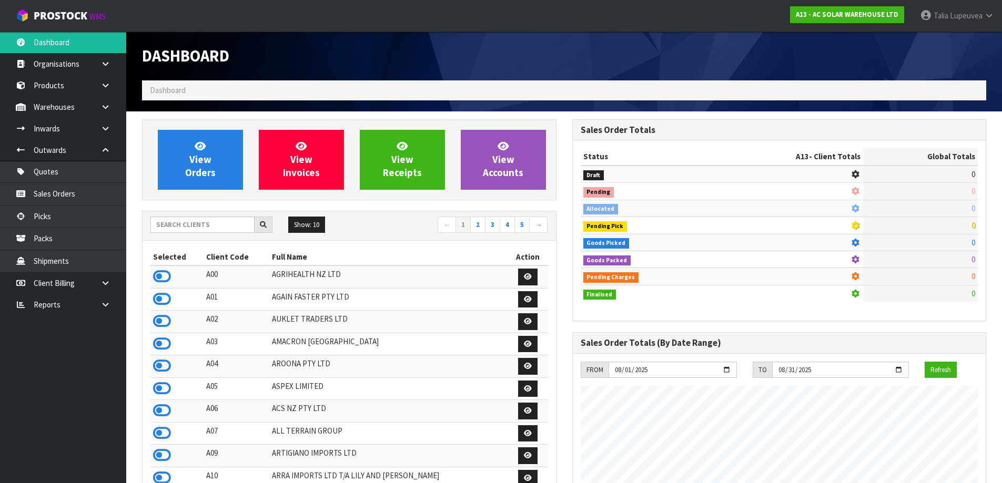
scroll to position [717, 430]
click at [228, 228] on input "text" at bounding box center [202, 225] width 104 height 16
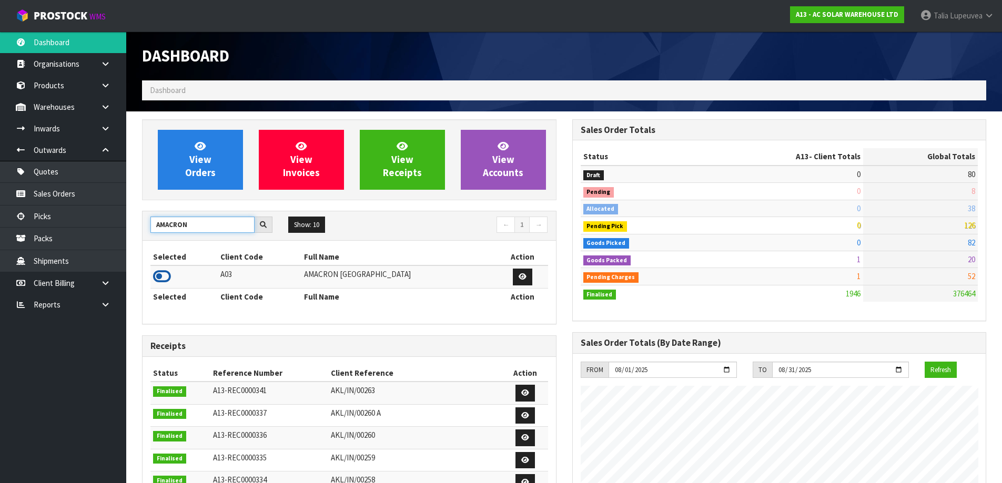
type input "AMACRON"
click at [162, 280] on icon at bounding box center [162, 277] width 18 height 16
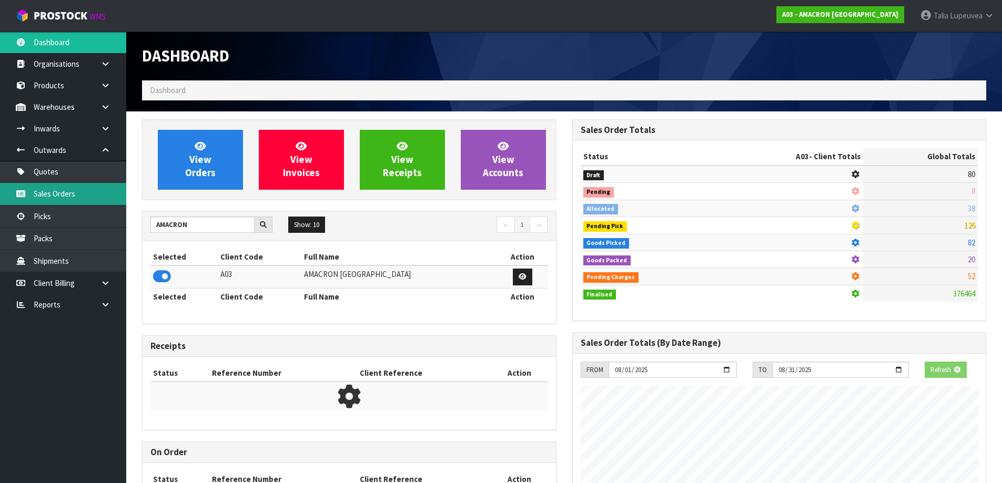
scroll to position [695, 430]
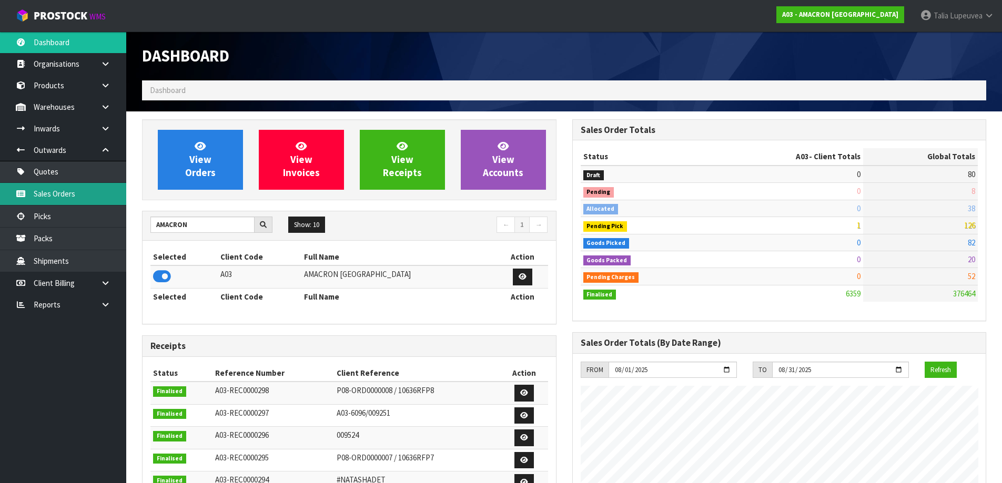
click at [43, 194] on link "Sales Orders" at bounding box center [63, 194] width 126 height 22
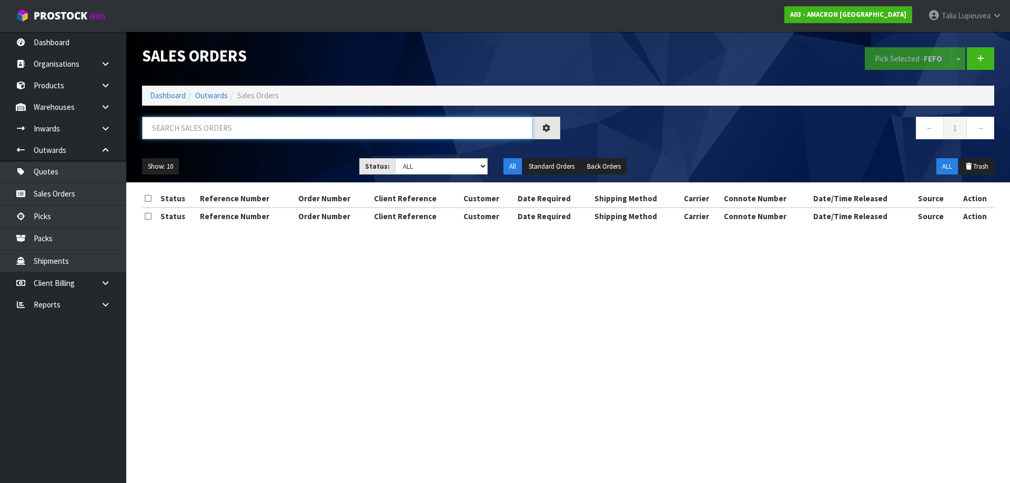
click at [277, 128] on input "text" at bounding box center [337, 128] width 391 height 23
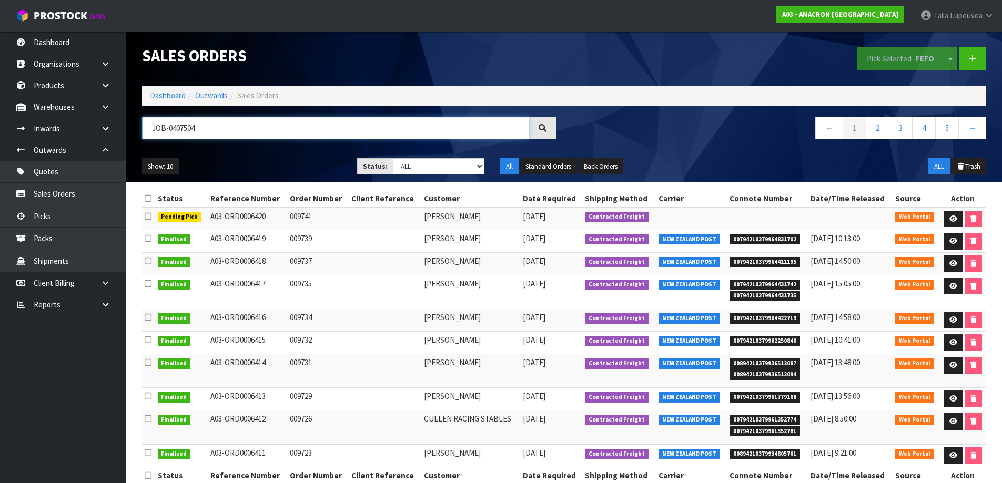
type input "JOB-0407504"
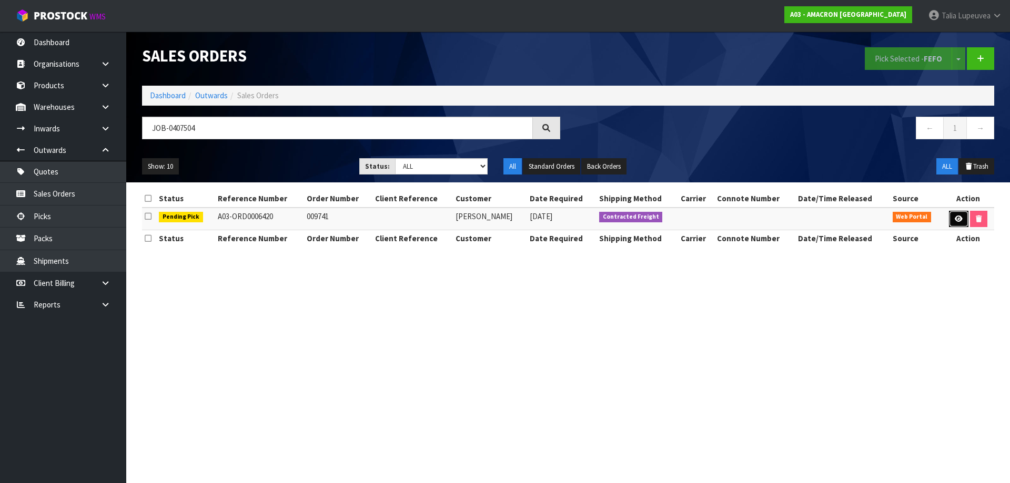
click at [962, 219] on link at bounding box center [958, 219] width 19 height 17
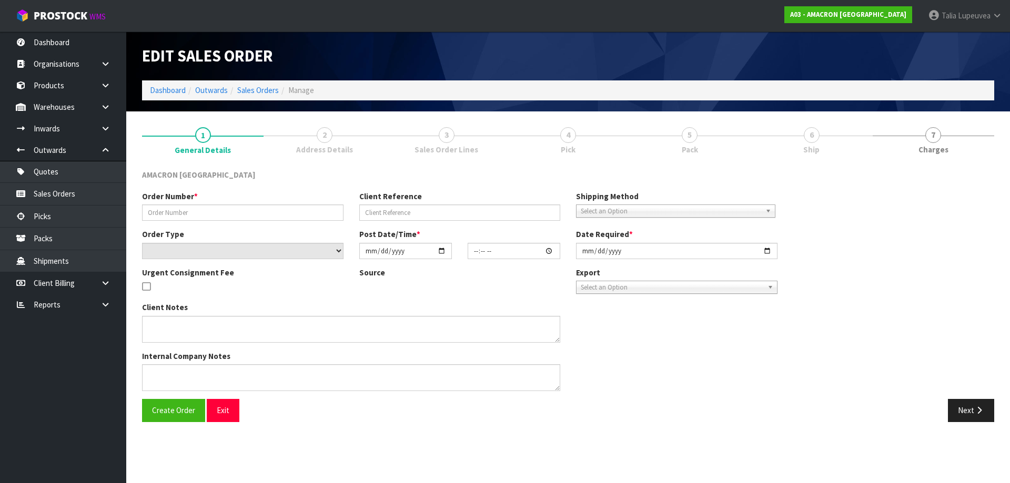
type input "009741"
select select "number:0"
type input "2025-08-13"
type input "10:52:00.000"
type input "2025-08-13"
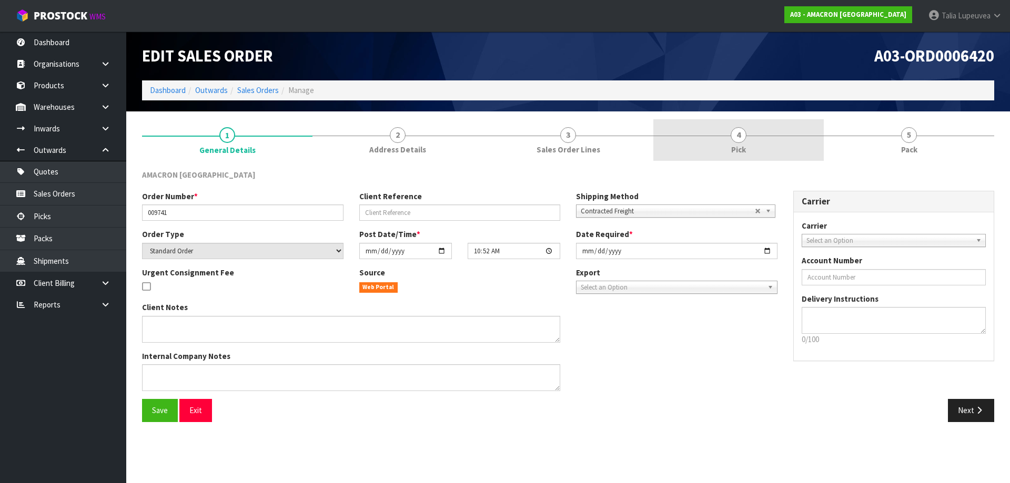
click at [727, 139] on link "4 Pick" at bounding box center [738, 140] width 170 height 42
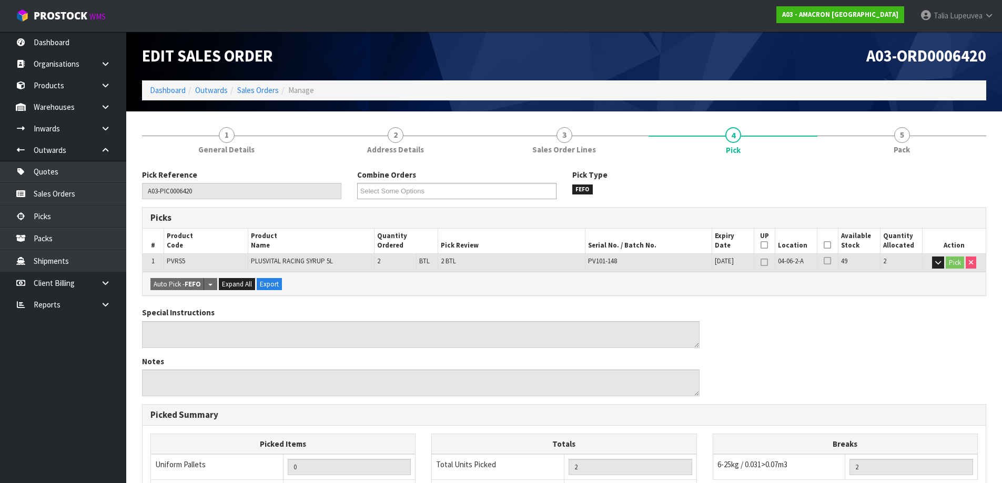
click at [828, 245] on icon at bounding box center [826, 245] width 7 height 1
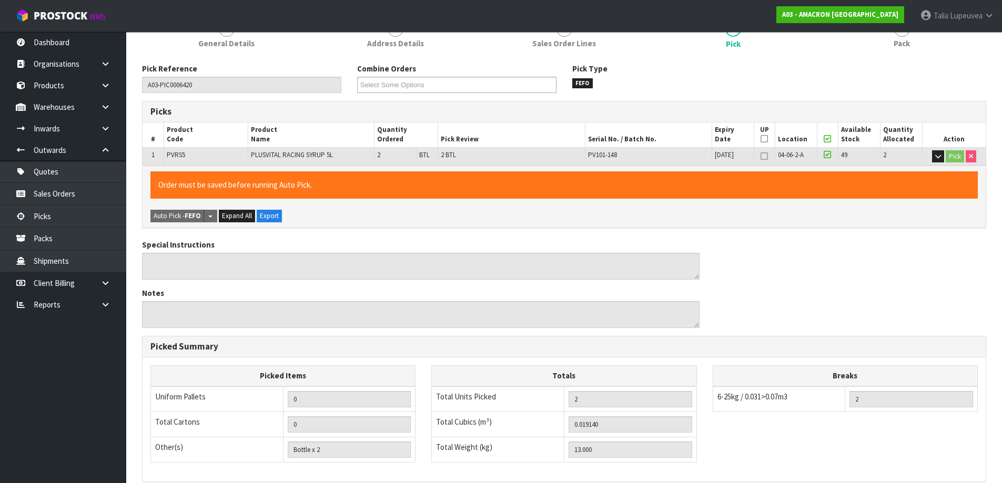
scroll to position [249, 0]
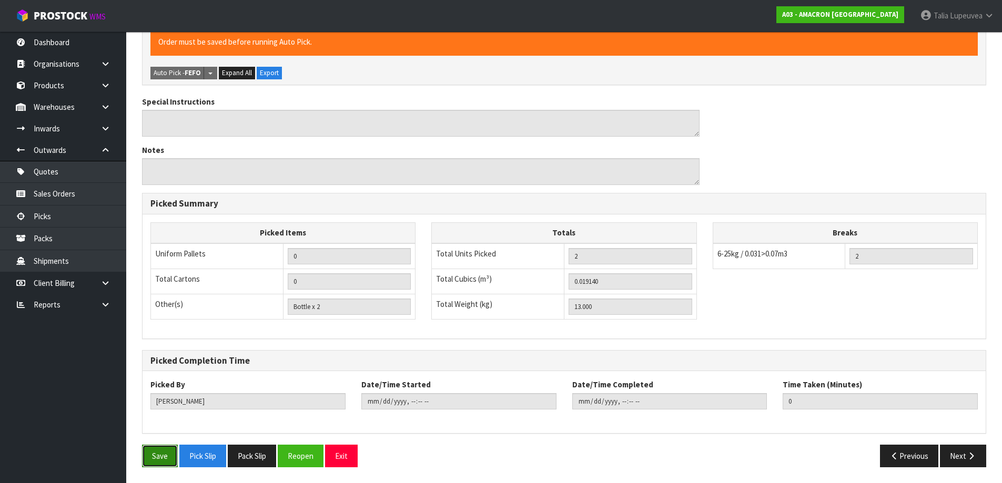
click at [150, 452] on button "Save" at bounding box center [160, 456] width 36 height 23
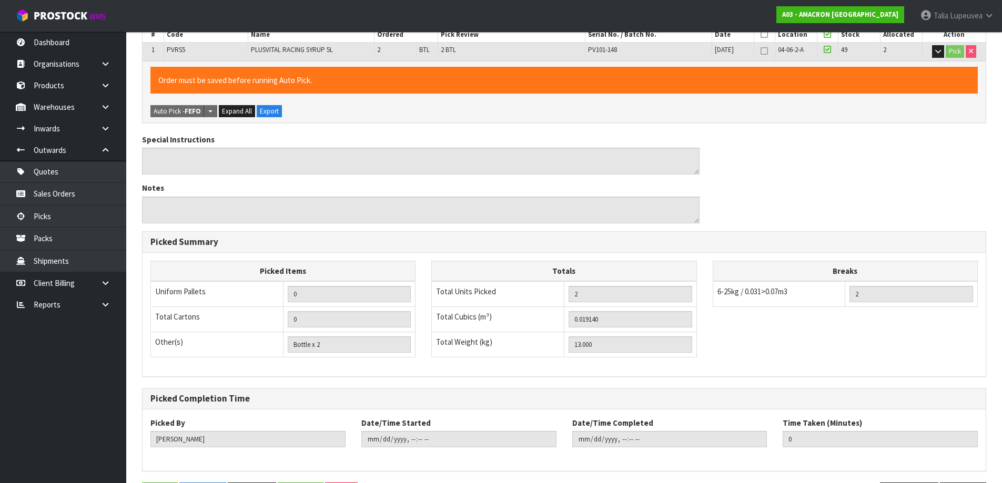
scroll to position [0, 0]
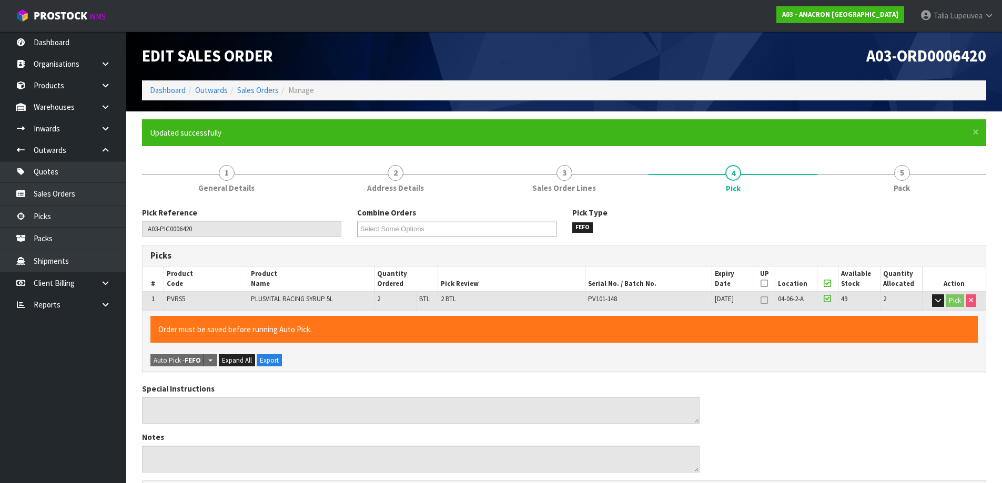
type input "[PERSON_NAME]"
type input "2025-08-13T13:41:46"
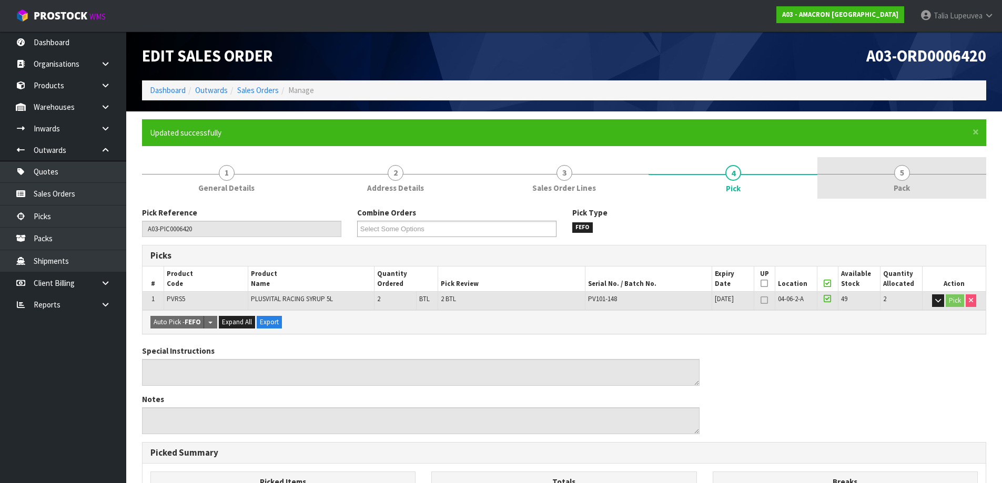
click at [892, 181] on link "5 Pack" at bounding box center [901, 178] width 169 height 42
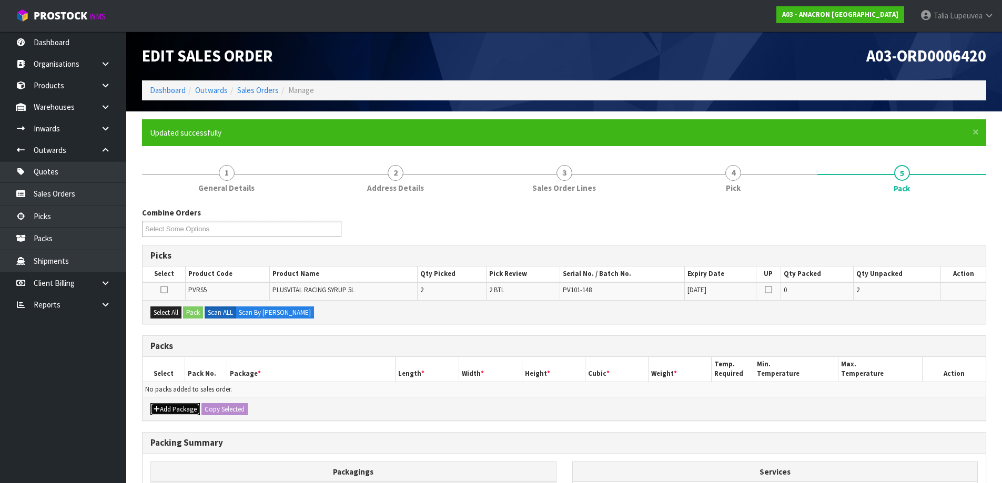
click at [188, 407] on button "Add Package" at bounding box center [174, 409] width 49 height 13
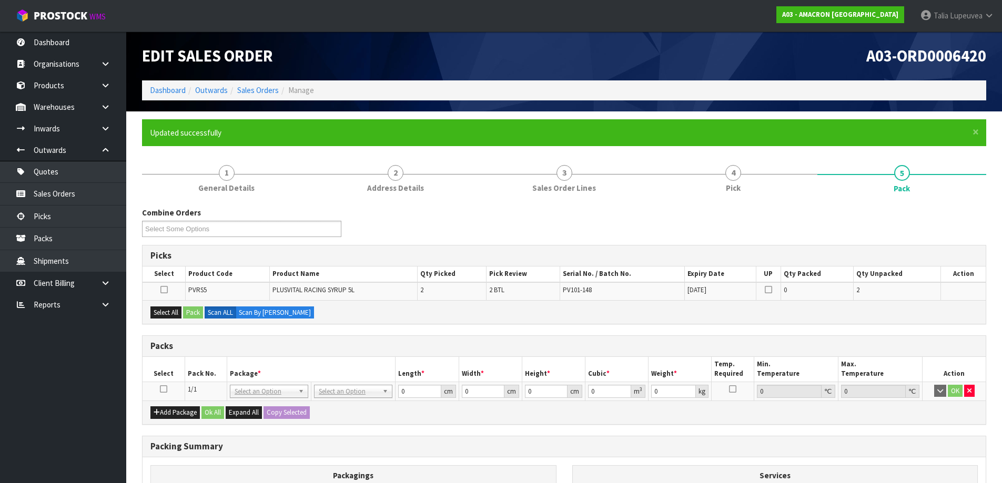
click at [162, 390] on icon at bounding box center [163, 389] width 7 height 1
click at [172, 412] on button "Add Package" at bounding box center [174, 412] width 49 height 13
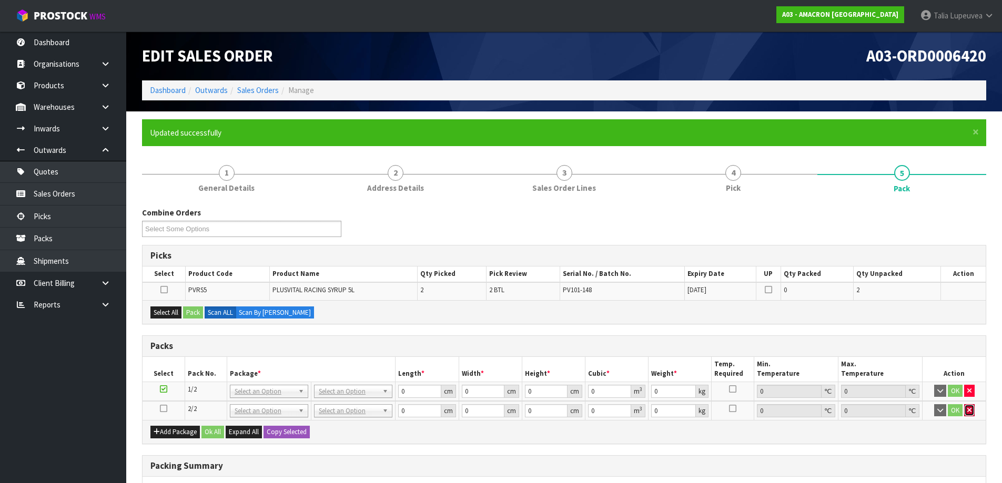
click at [970, 410] on icon "button" at bounding box center [969, 410] width 4 height 7
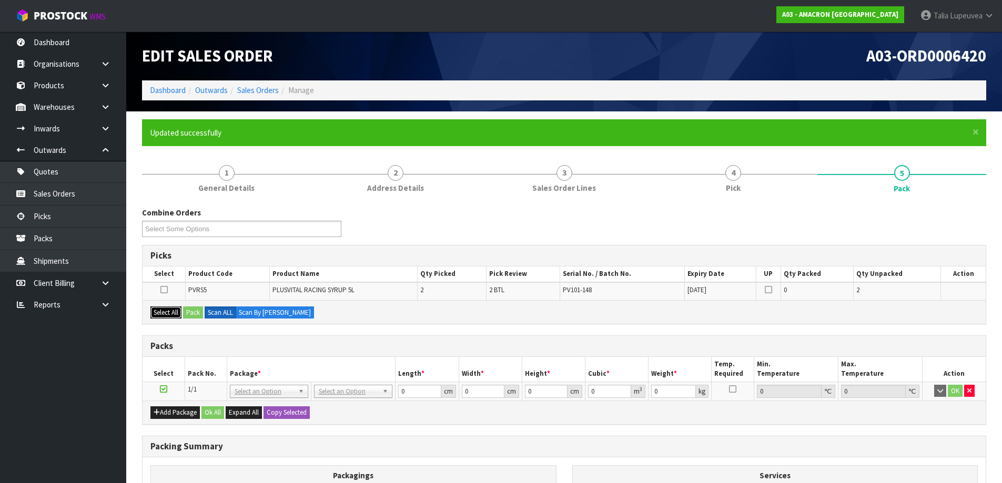
click at [178, 314] on button "Select All" at bounding box center [165, 313] width 31 height 13
click at [197, 313] on button "Pack" at bounding box center [193, 313] width 20 height 13
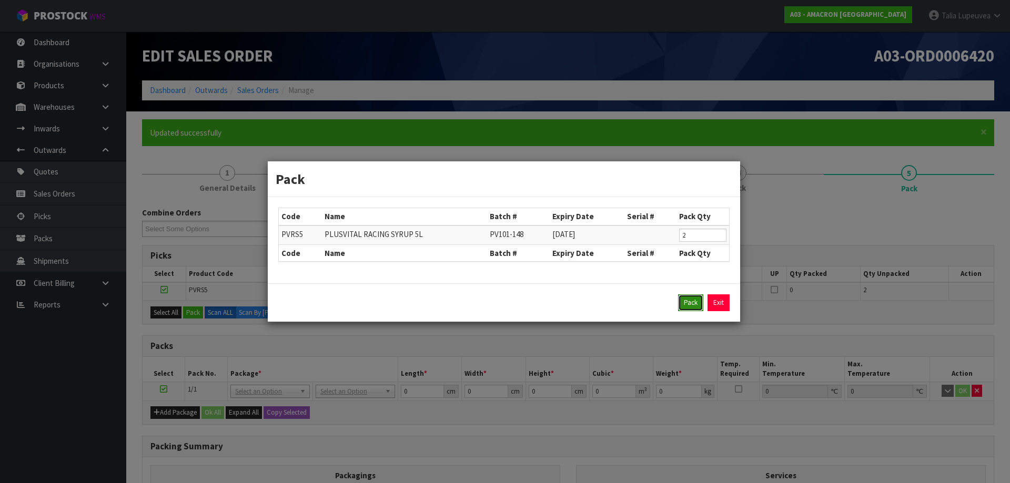
click at [693, 303] on button "Pack" at bounding box center [690, 302] width 25 height 17
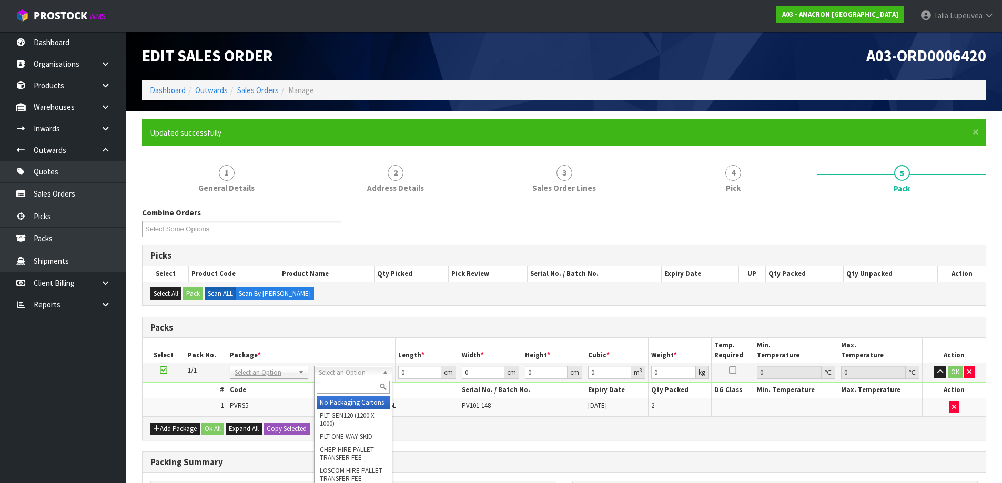
click at [344, 384] on input "text" at bounding box center [353, 387] width 73 height 13
type input "ctna4"
type input "31"
type input "22.5"
type input "25"
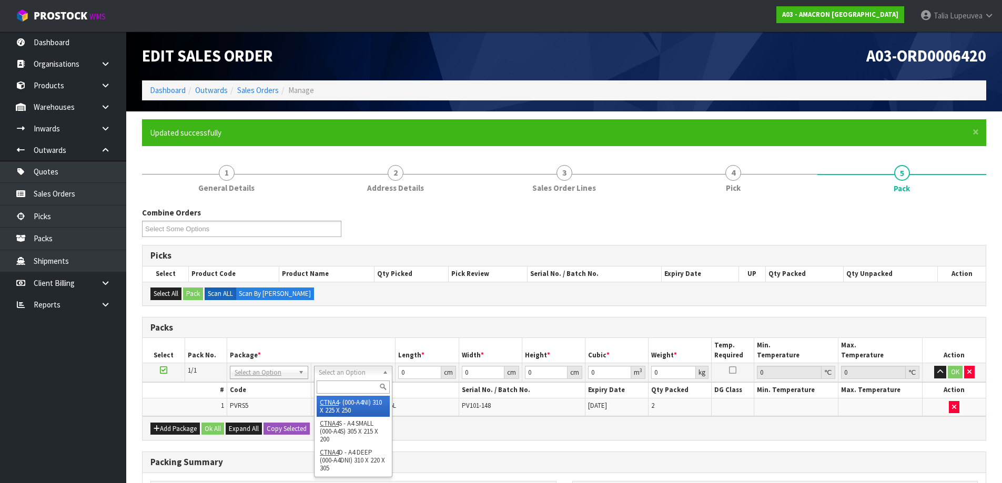
type input "0.017438"
type input "13.2"
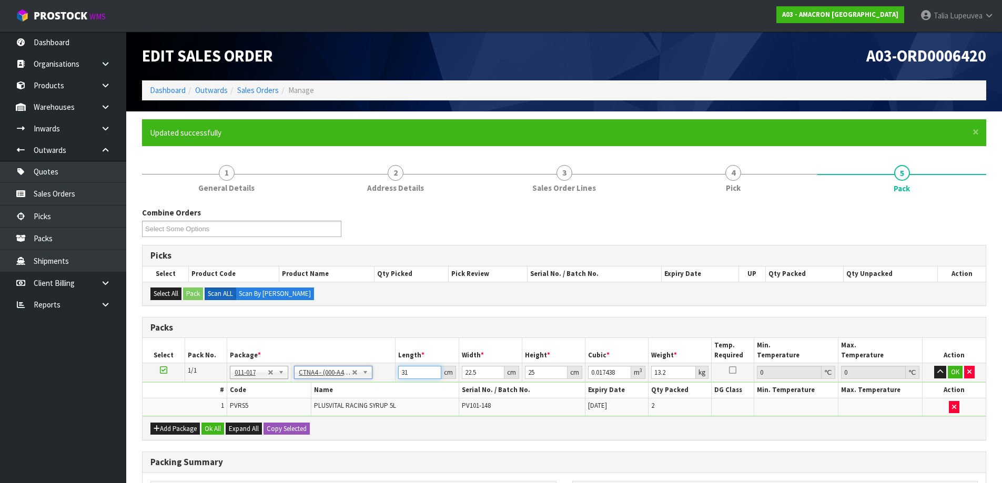
drag, startPoint x: 411, startPoint y: 367, endPoint x: 393, endPoint y: 374, distance: 19.1
click at [393, 374] on tr "1/1 NONE 007-001 007-002 007-004 007-009 007-013 007-014 007-015 007-017 007-01…" at bounding box center [563, 372] width 843 height 19
type input "3"
type input "0.001687"
type input "31"
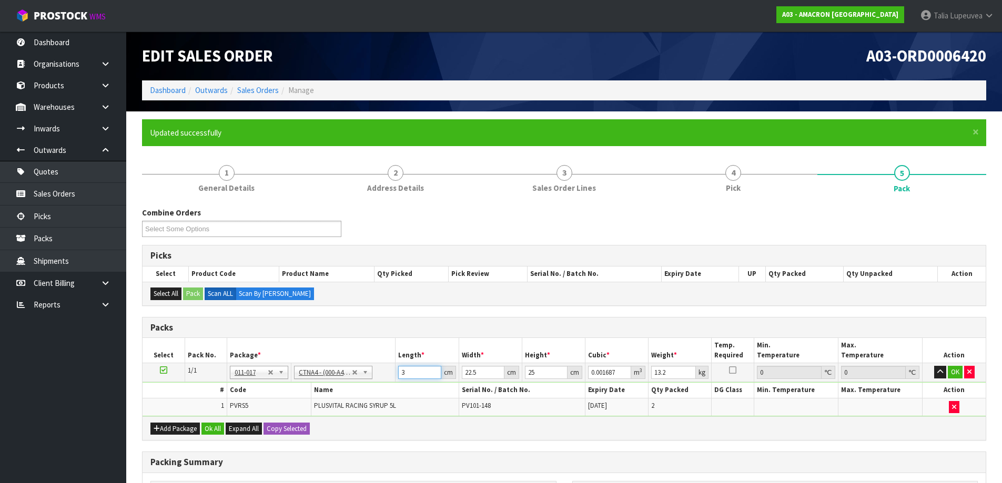
type input "0.017438"
type input "2"
type input "0.00155"
type input "24"
type input "0.0186"
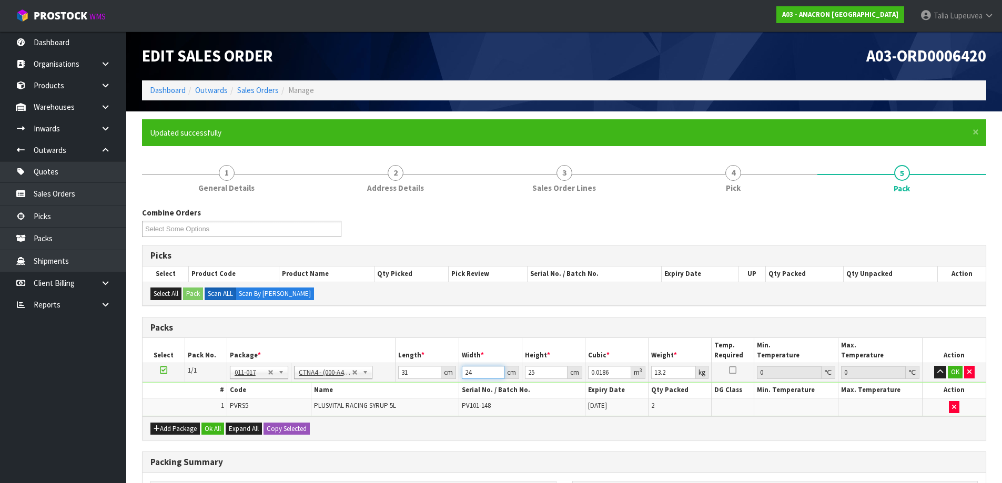
type input "24"
type input "2"
type input "0.001488"
type input "26"
type input "0.019344"
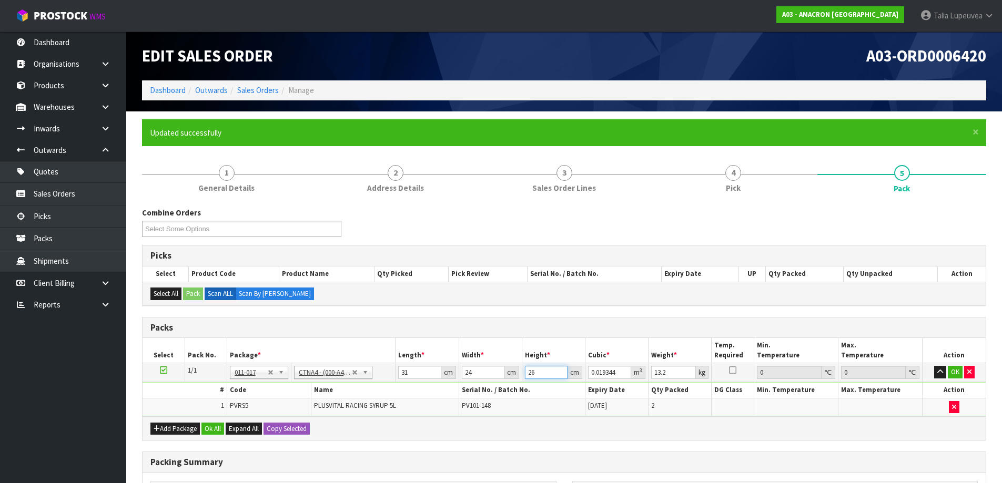
type input "26"
type input "14"
click at [952, 368] on button "OK" at bounding box center [955, 372] width 15 height 13
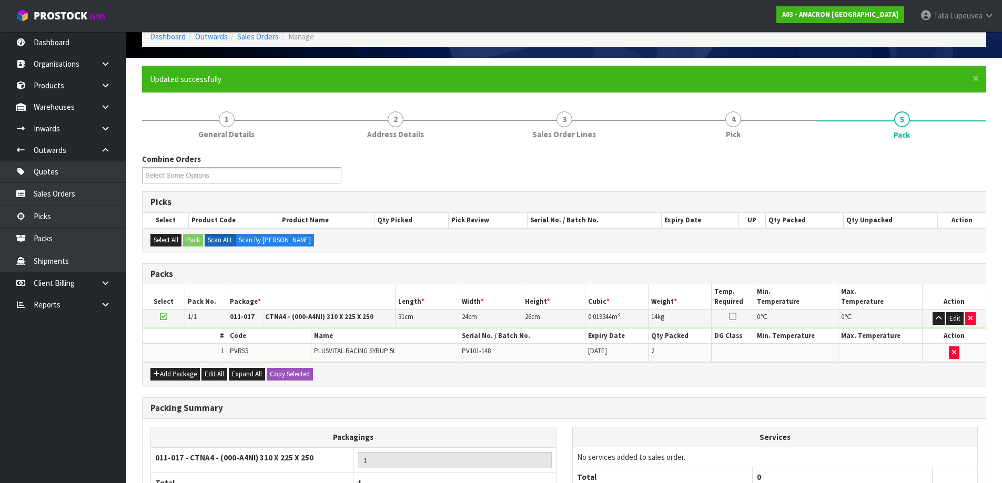
scroll to position [157, 0]
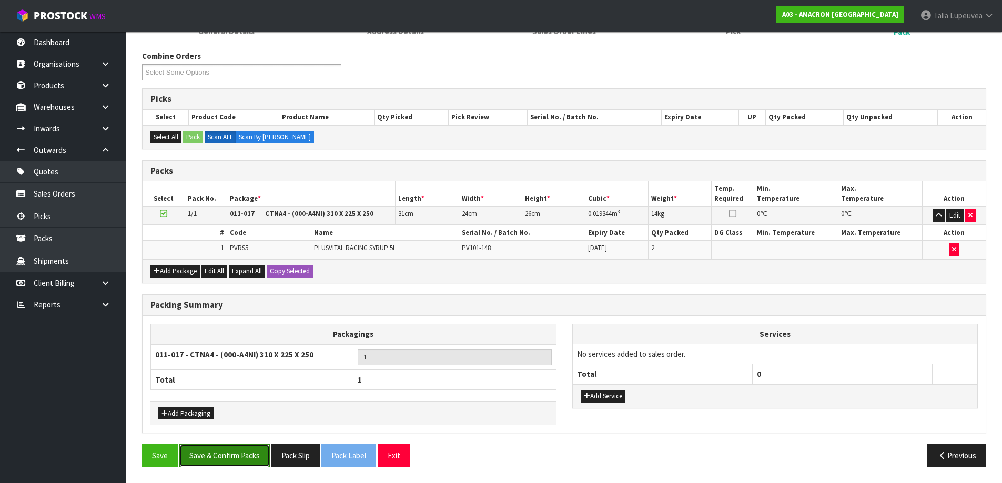
click at [238, 454] on button "Save & Confirm Packs" at bounding box center [224, 455] width 90 height 23
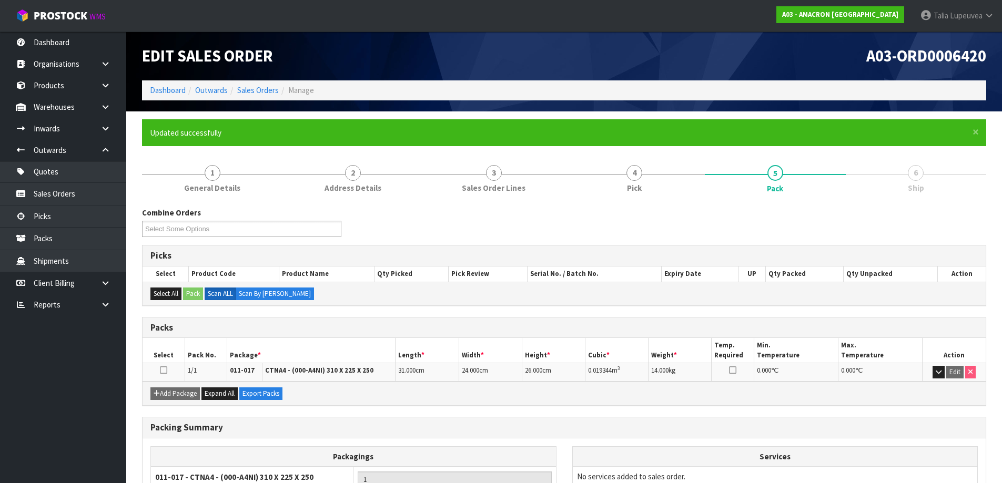
scroll to position [99, 0]
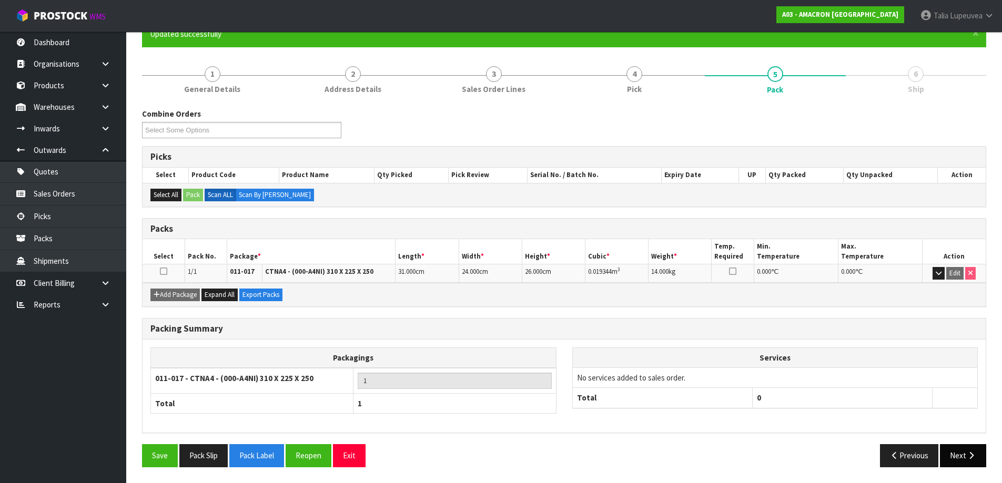
click at [952, 456] on button "Next" at bounding box center [963, 455] width 46 height 23
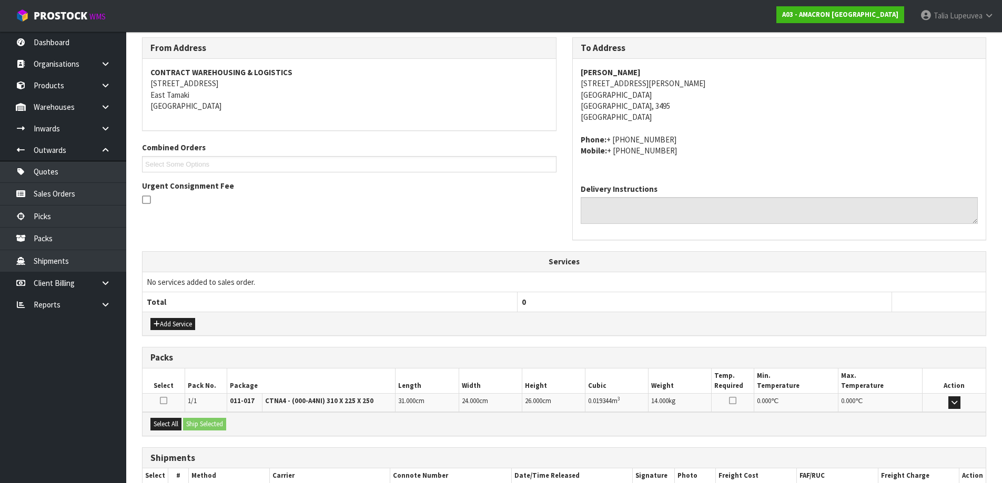
scroll to position [236, 0]
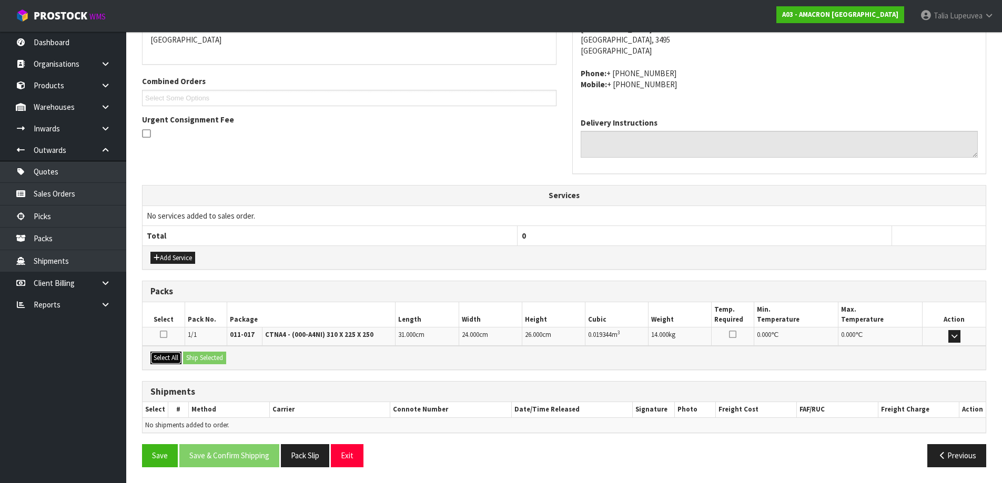
click at [161, 356] on button "Select All" at bounding box center [165, 358] width 31 height 13
click at [206, 356] on button "Ship Selected" at bounding box center [204, 358] width 43 height 13
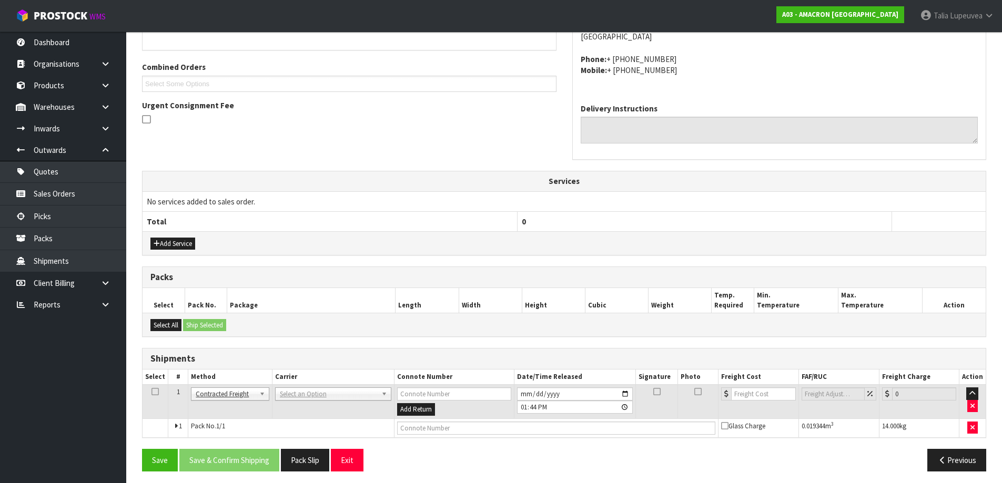
scroll to position [254, 0]
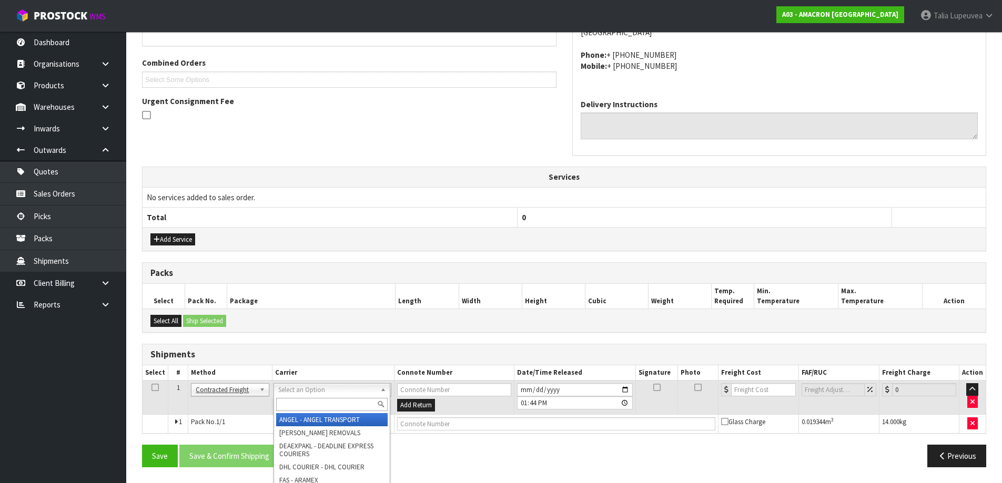
click at [320, 405] on input "text" at bounding box center [331, 404] width 111 height 13
type input "nzp"
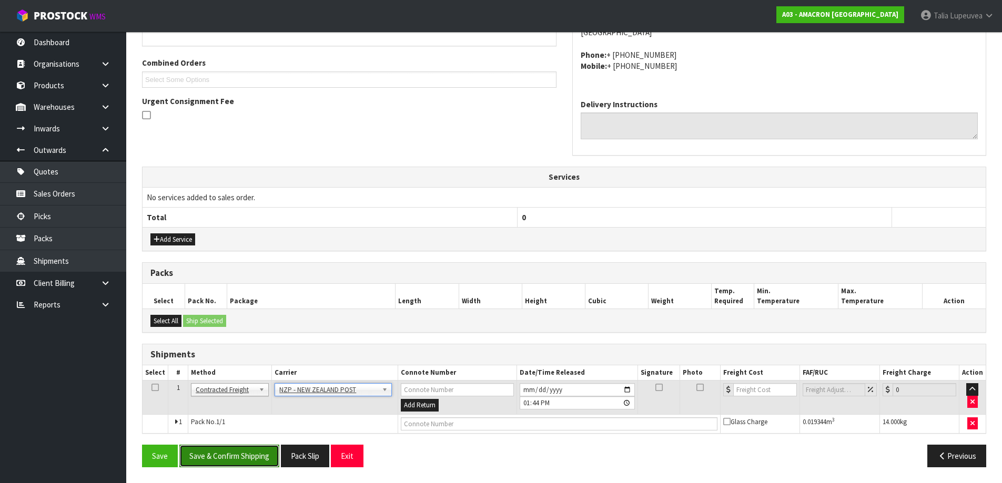
click at [245, 447] on button "Save & Confirm Shipping" at bounding box center [229, 456] width 100 height 23
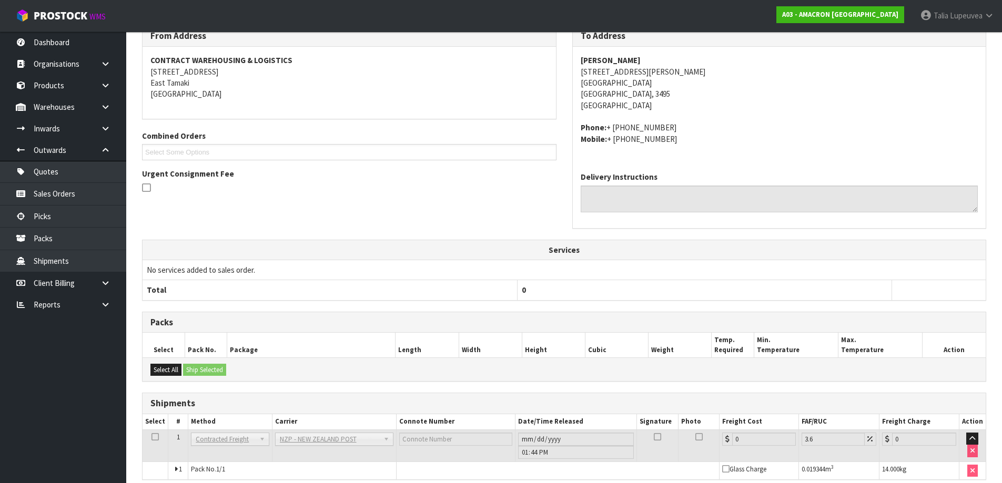
scroll to position [240, 0]
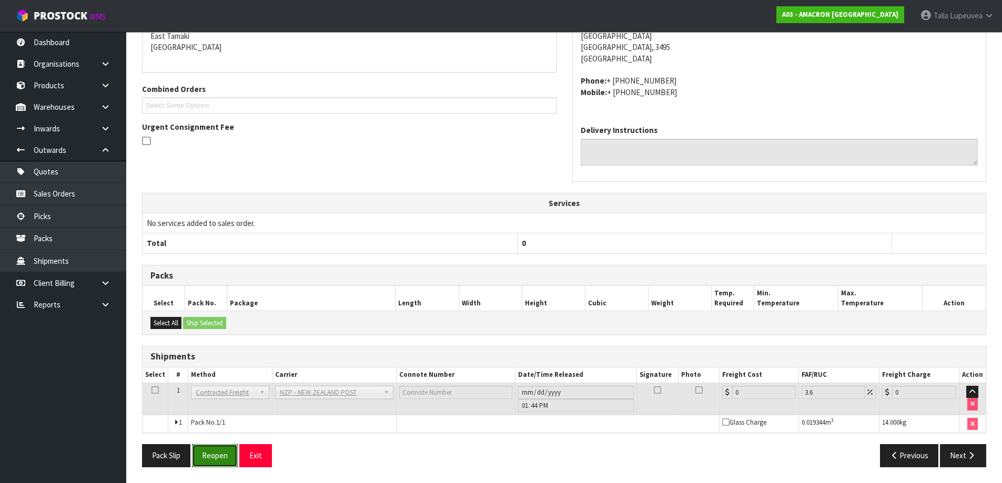
click at [217, 454] on button "Reopen" at bounding box center [215, 455] width 46 height 23
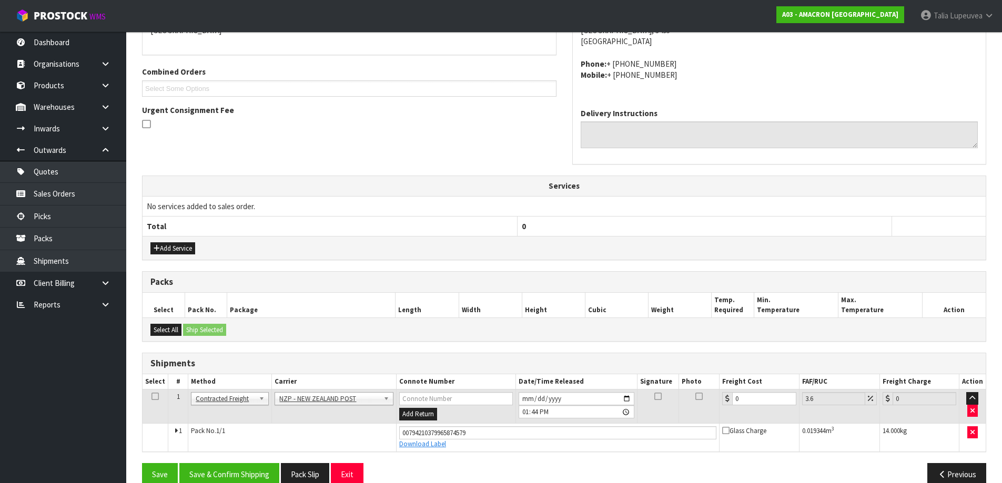
scroll to position [264, 0]
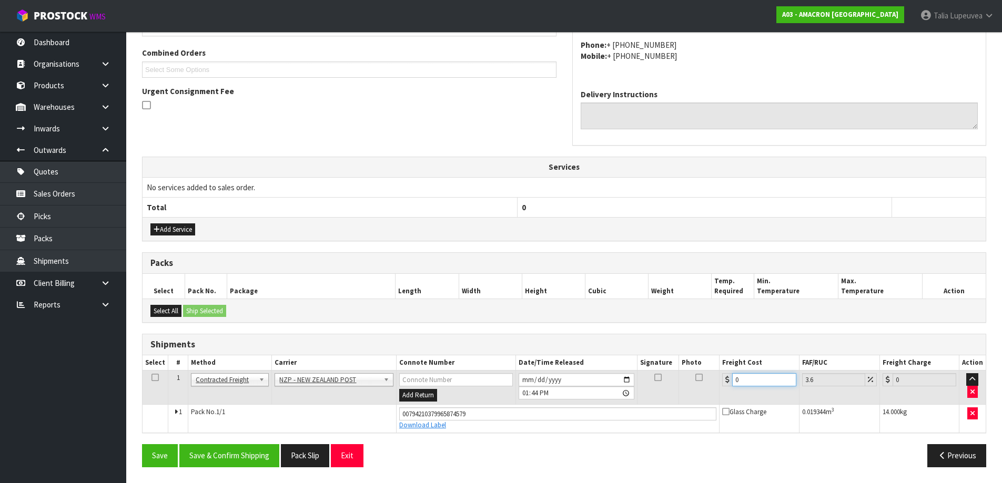
drag, startPoint x: 742, startPoint y: 379, endPoint x: 726, endPoint y: 377, distance: 16.9
click at [726, 377] on div "0" at bounding box center [759, 379] width 74 height 13
type input "1"
type input "1.04"
type input "11"
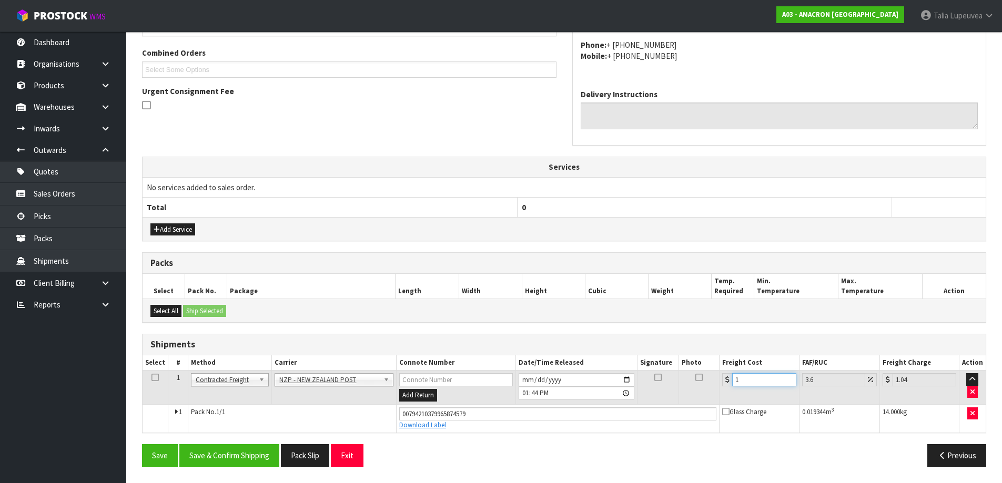
type input "11.4"
type input "11.81"
type input "11.45"
type input "11.86"
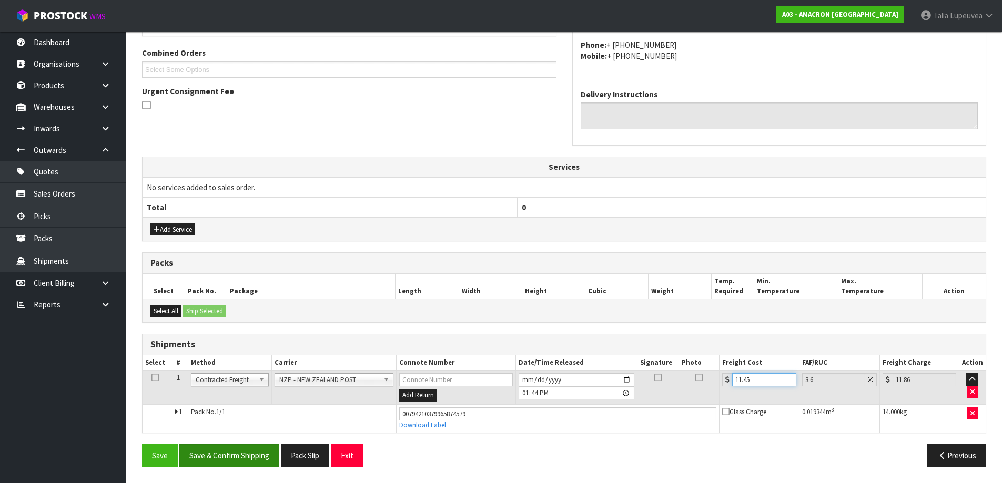
type input "11.45"
drag, startPoint x: 209, startPoint y: 457, endPoint x: 215, endPoint y: 454, distance: 6.8
click at [210, 456] on button "Save & Confirm Shipping" at bounding box center [229, 455] width 100 height 23
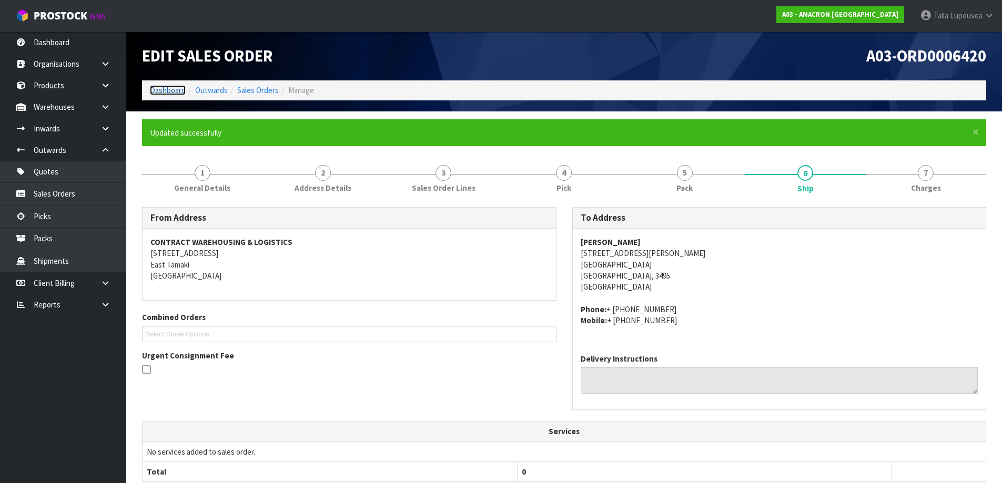
click at [178, 91] on link "Dashboard" at bounding box center [168, 90] width 36 height 10
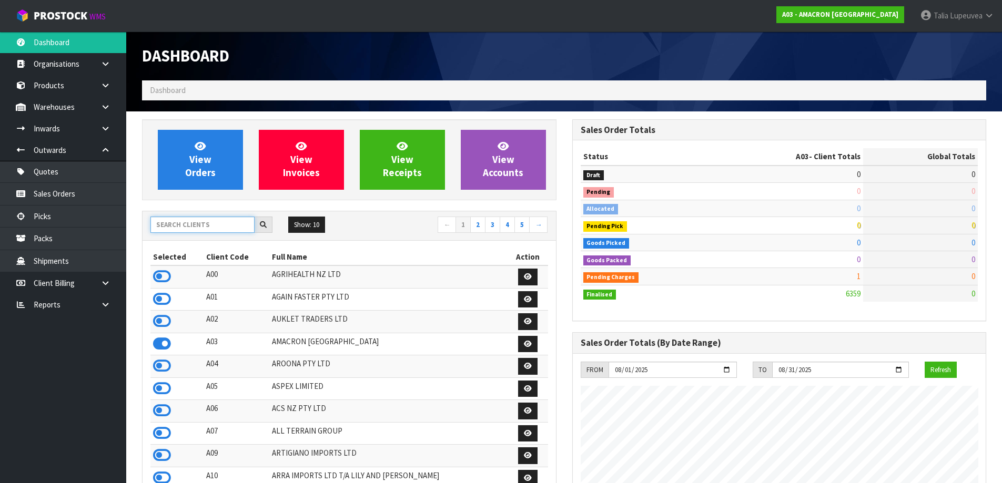
scroll to position [695, 430]
click at [218, 227] on input "text" at bounding box center [202, 225] width 104 height 16
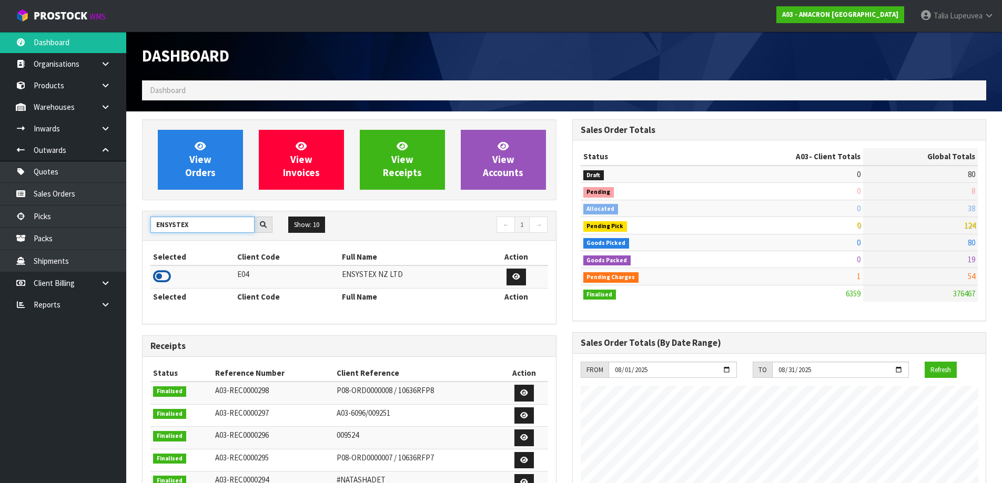
type input "ENSYSTEX"
click at [170, 276] on icon at bounding box center [162, 277] width 18 height 16
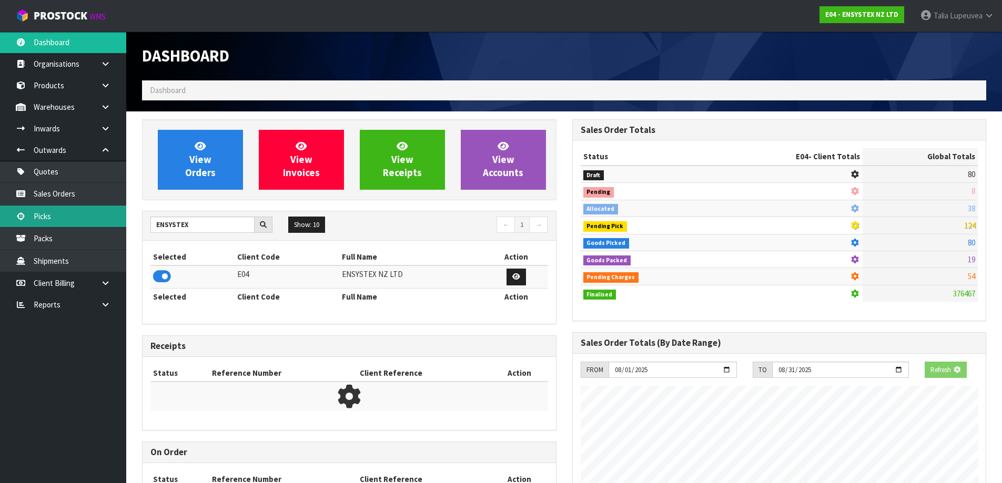
scroll to position [797, 430]
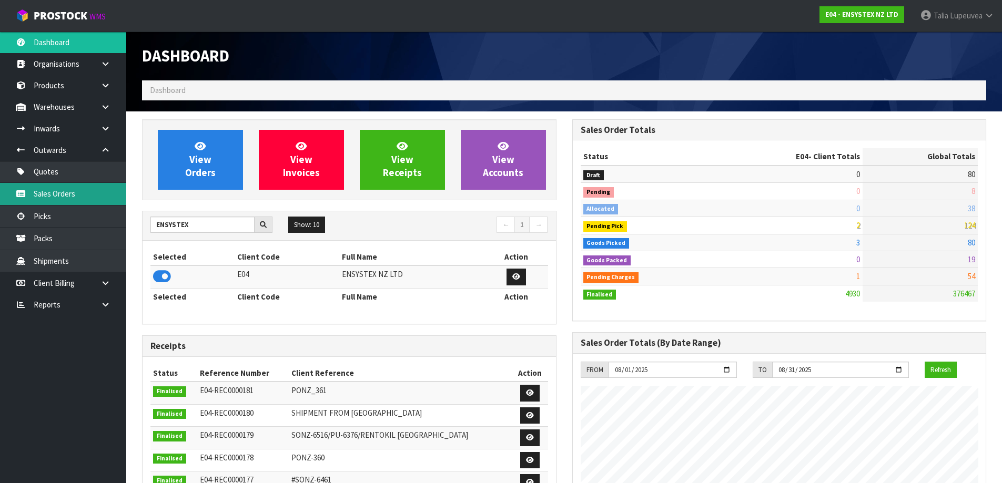
click at [101, 198] on link "Sales Orders" at bounding box center [63, 194] width 126 height 22
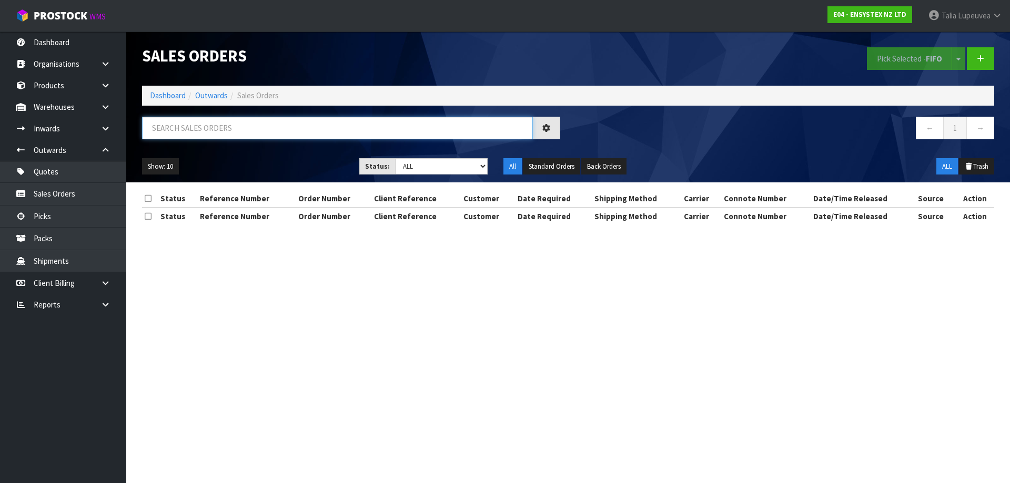
click at [265, 133] on input "text" at bounding box center [337, 128] width 391 height 23
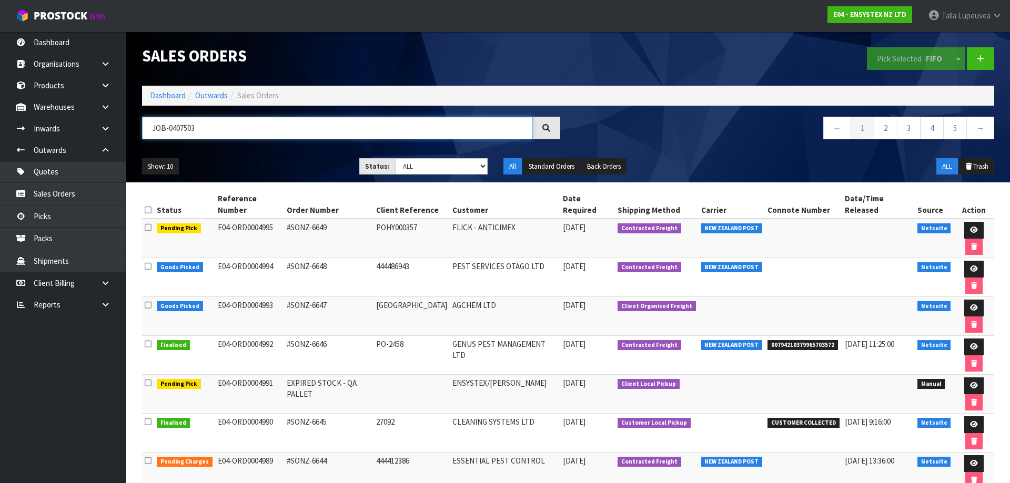
type input "JOB-0407503"
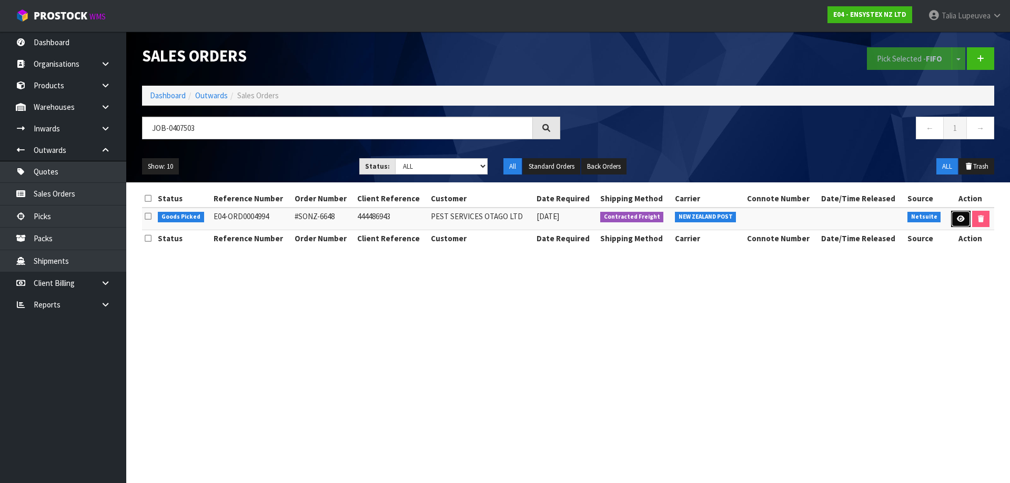
click at [962, 222] on icon at bounding box center [960, 219] width 8 height 7
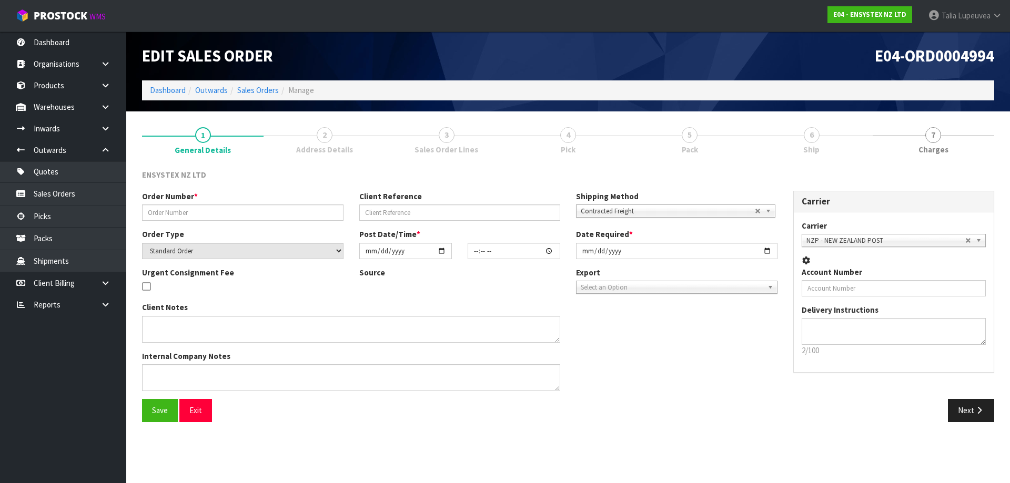
type input "#SONZ-6648"
type input "444486943"
select select "number:0"
type input "2025-08-13"
type input "10:45:11.000"
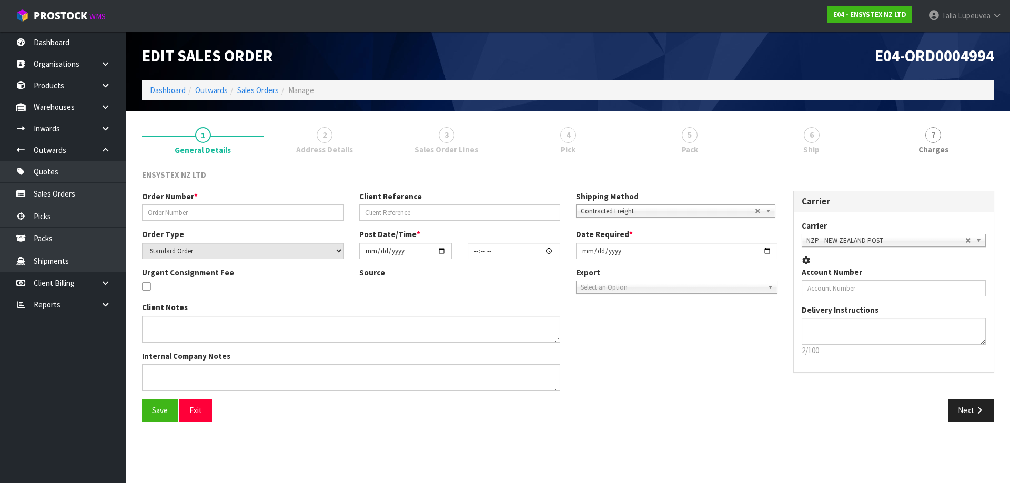
type input "2025-08-13"
type textarea "Please change address to the following: Pest Services Otago C- Green Island pos…"
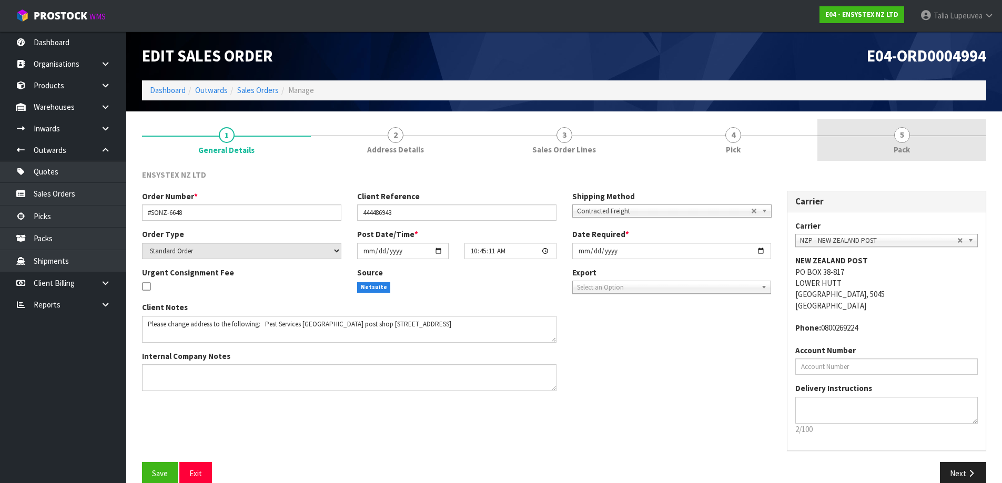
click at [911, 136] on link "5 Pack" at bounding box center [901, 140] width 169 height 42
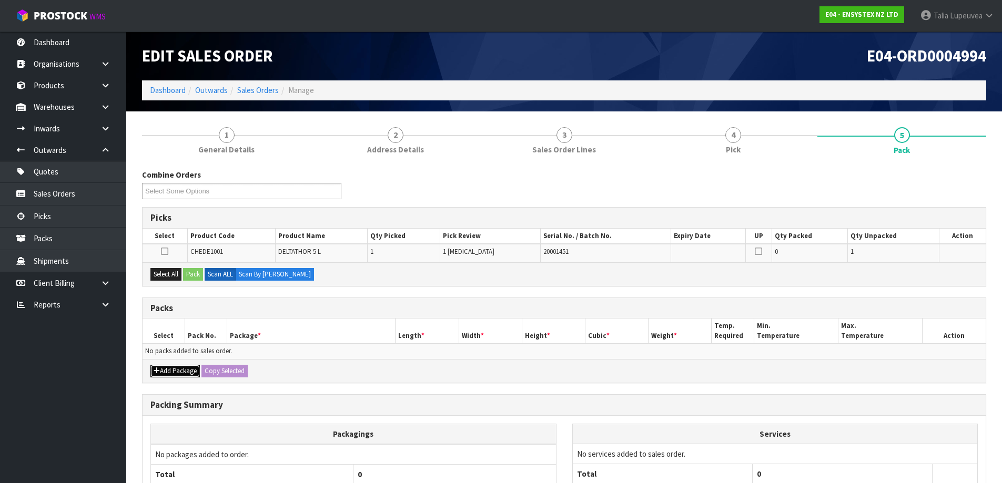
click at [185, 372] on button "Add Package" at bounding box center [174, 371] width 49 height 13
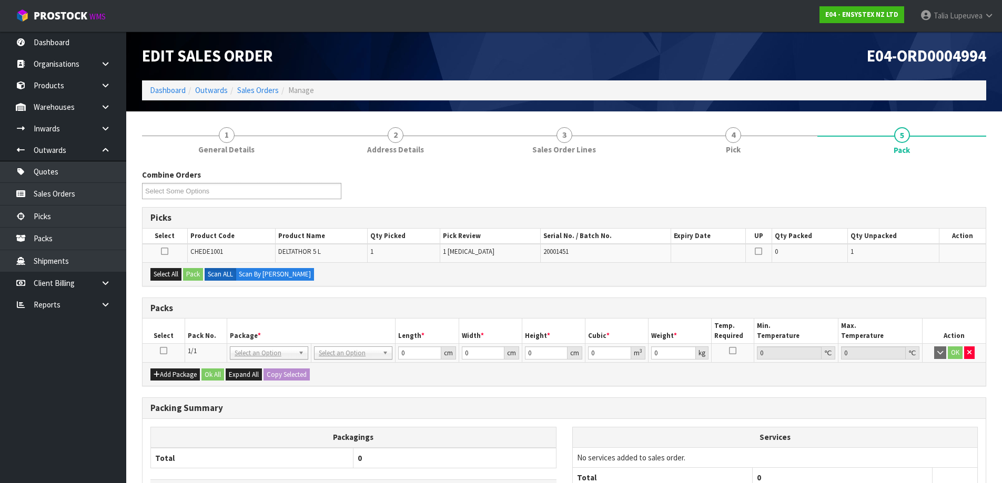
click at [161, 351] on icon at bounding box center [163, 351] width 7 height 1
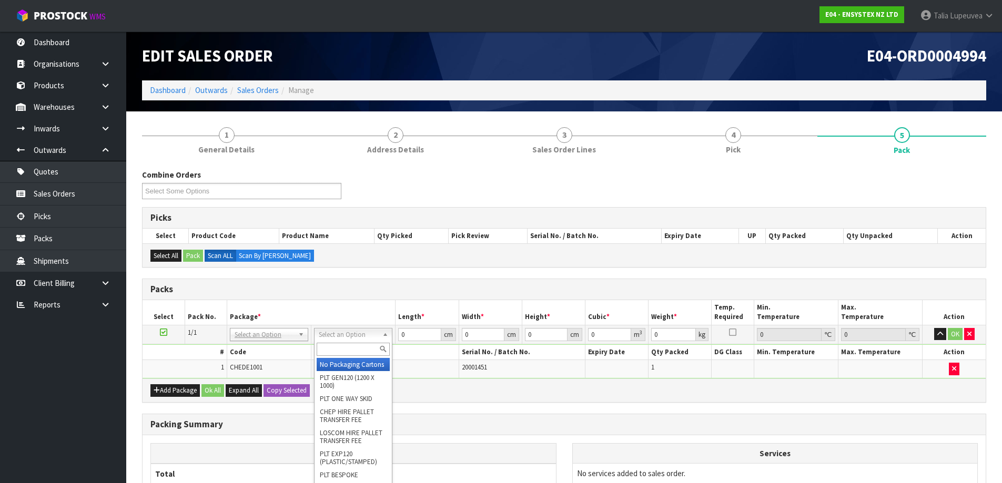
click at [368, 350] on input "text" at bounding box center [353, 349] width 73 height 13
type input "ctna4"
drag, startPoint x: 342, startPoint y: 364, endPoint x: 398, endPoint y: 342, distance: 60.1
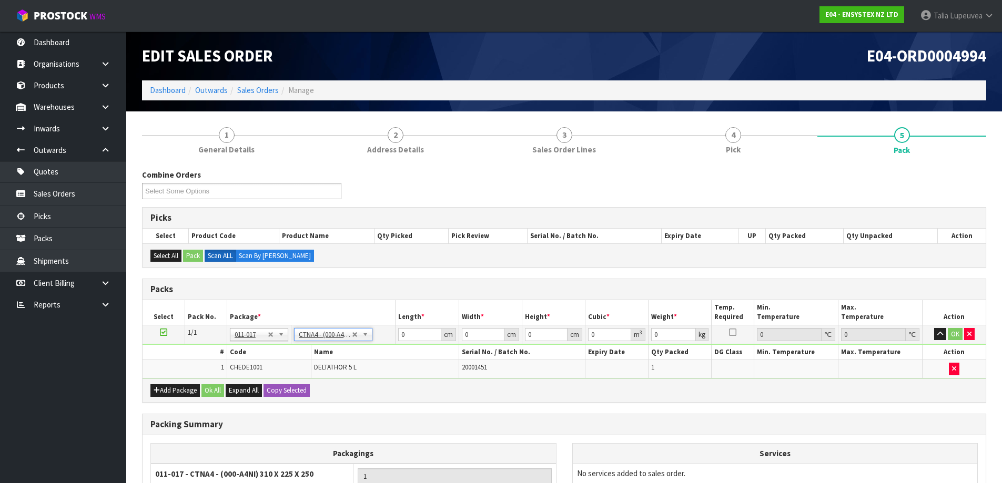
type input "31"
type input "22.5"
type input "25"
type input "0.017438"
type input "5.825"
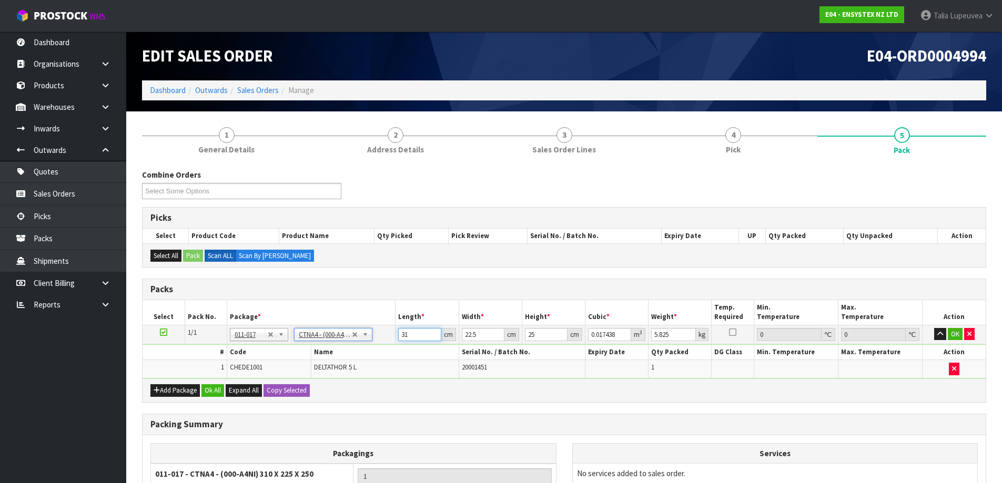
drag, startPoint x: 409, startPoint y: 336, endPoint x: 370, endPoint y: 338, distance: 39.5
click at [370, 338] on tr "1/1 NONE 007-001 007-002 007-004 007-009 007-013 007-014 007-015 007-017 007-01…" at bounding box center [563, 334] width 843 height 19
type input "3"
type input "0.001687"
type input "33"
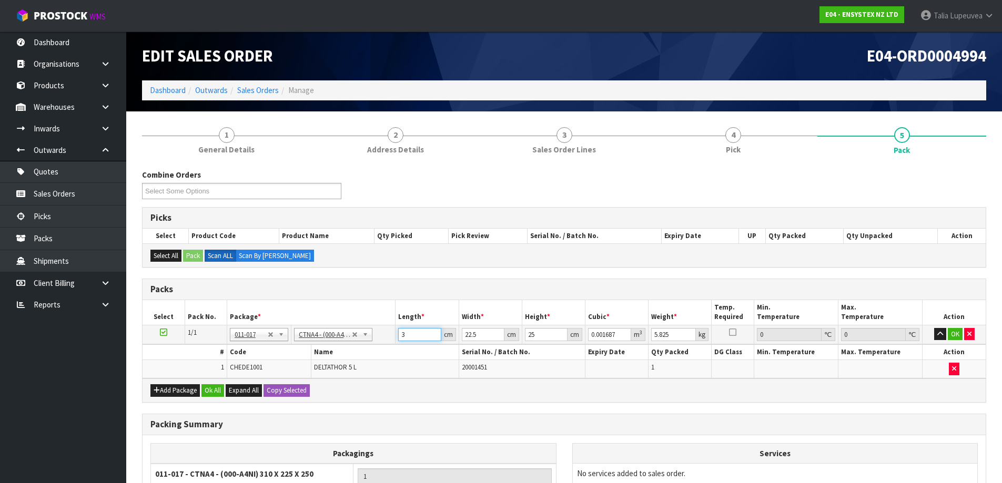
type input "0.018563"
type input "33"
type input "2"
type input "0.00165"
type input "25"
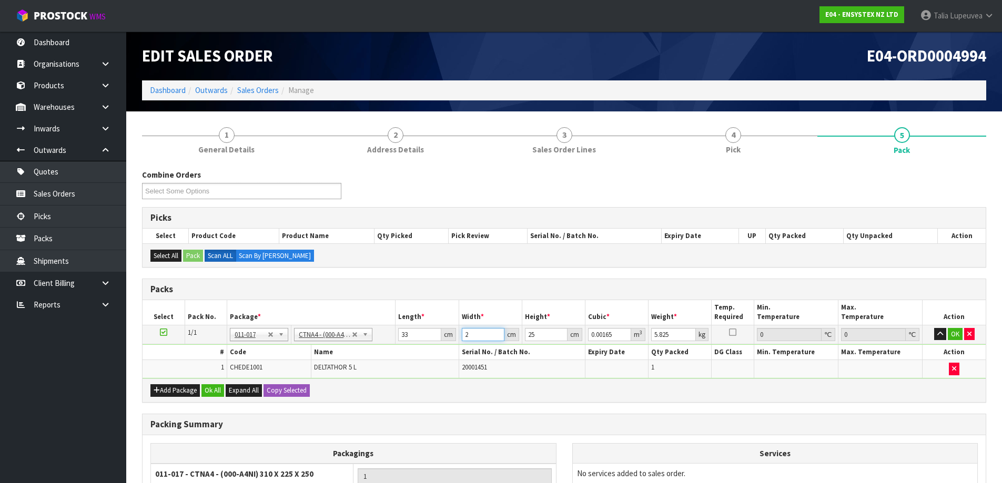
type input "0.020625"
type input "25"
type input "1"
type input "0.000825"
type input "14"
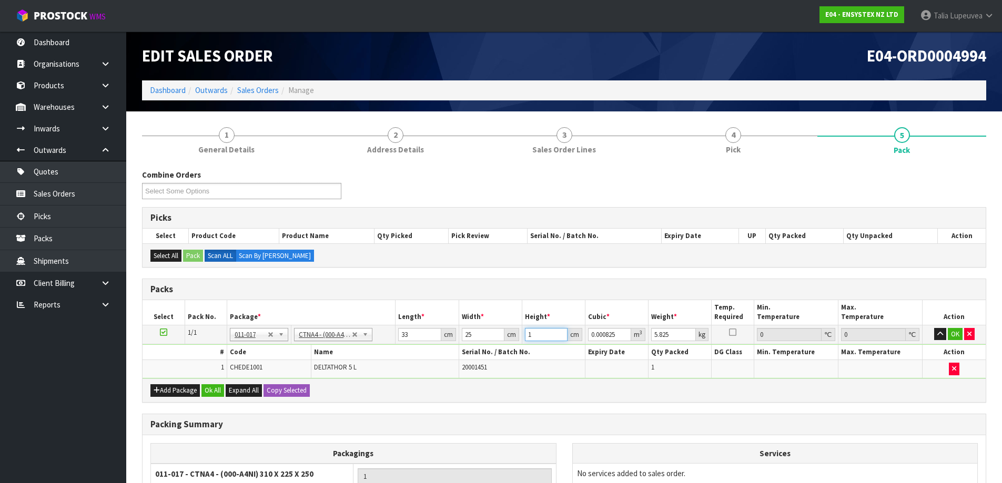
type input "0.01155"
type input "14"
type input "6"
click at [953, 333] on button "OK" at bounding box center [955, 334] width 15 height 13
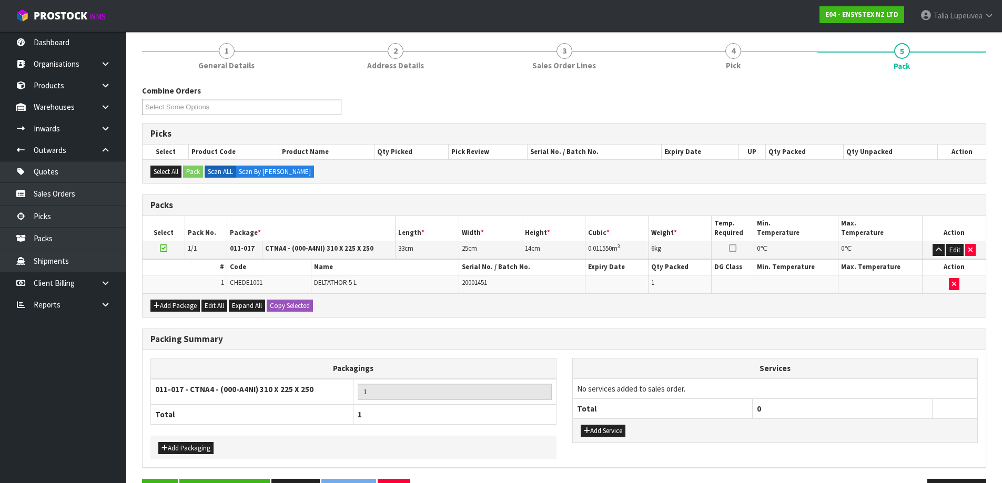
scroll to position [118, 0]
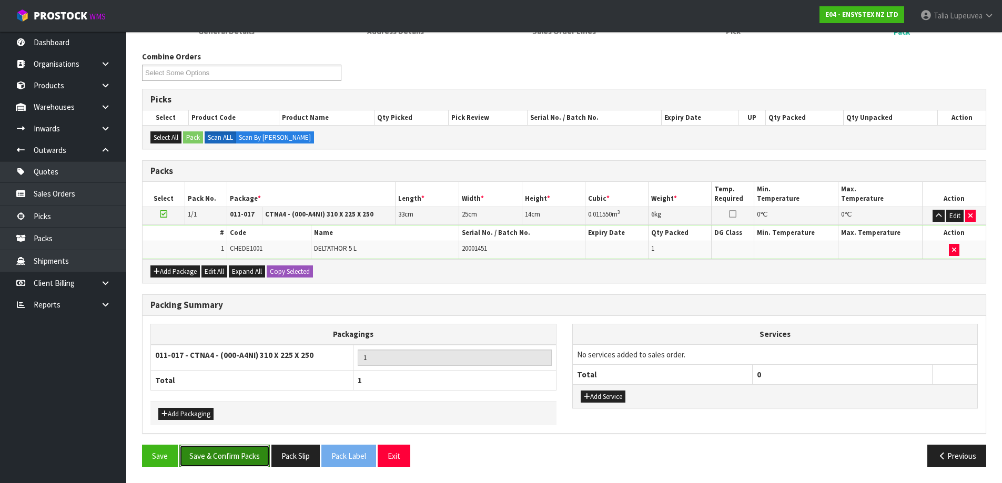
click at [257, 462] on button "Save & Confirm Packs" at bounding box center [224, 456] width 90 height 23
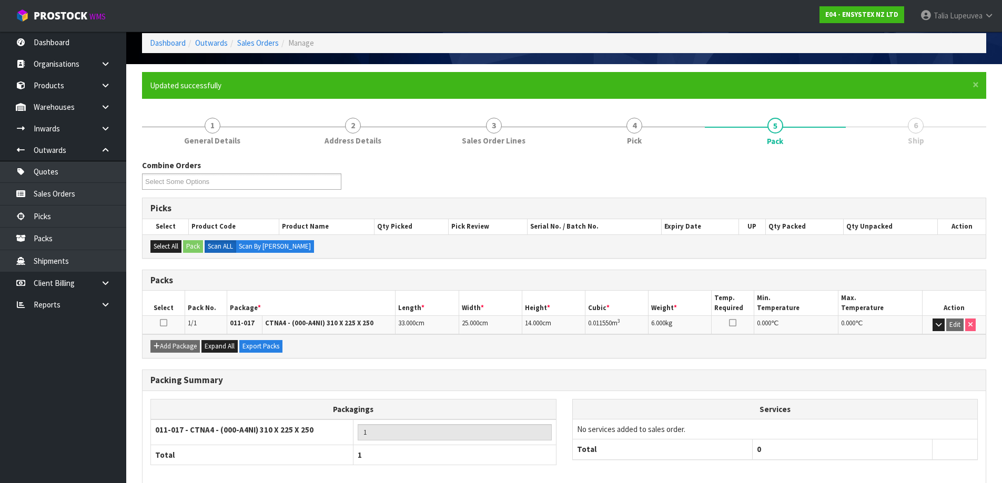
scroll to position [99, 0]
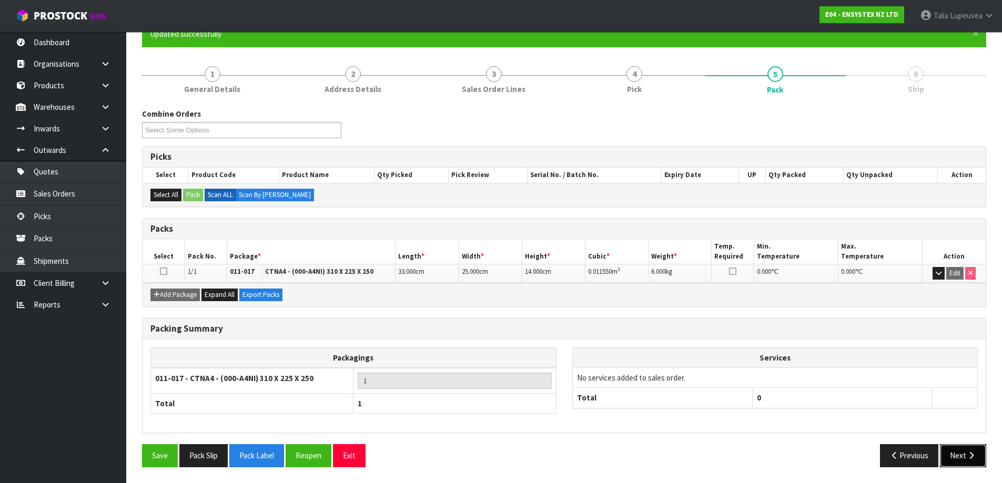
click at [947, 454] on button "Next" at bounding box center [963, 455] width 46 height 23
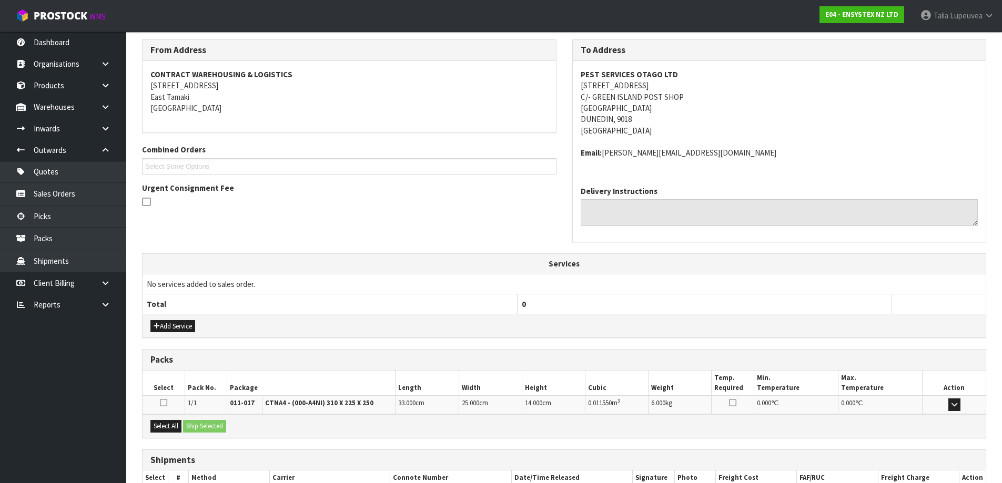
scroll to position [236, 0]
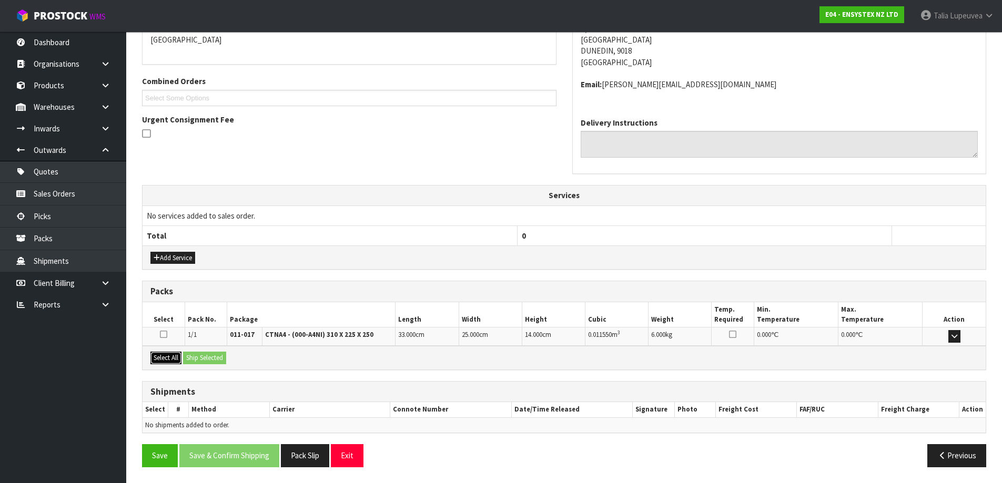
click at [178, 359] on button "Select All" at bounding box center [165, 358] width 31 height 13
click at [212, 357] on button "Ship Selected" at bounding box center [204, 358] width 43 height 13
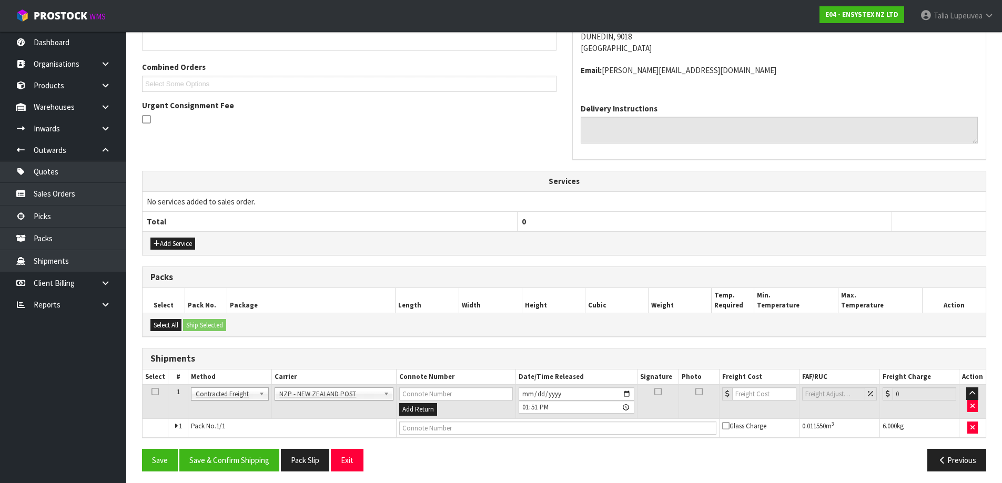
scroll to position [254, 0]
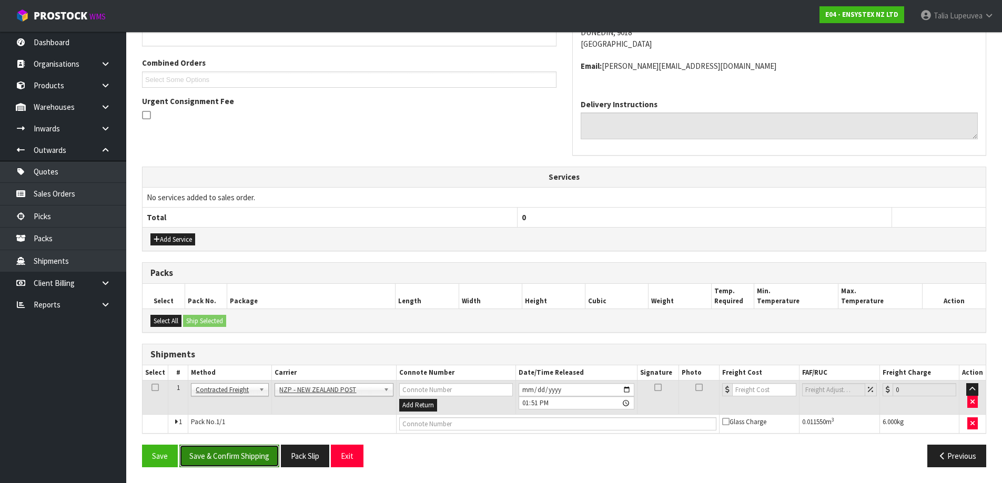
click at [257, 453] on button "Save & Confirm Shipping" at bounding box center [229, 456] width 100 height 23
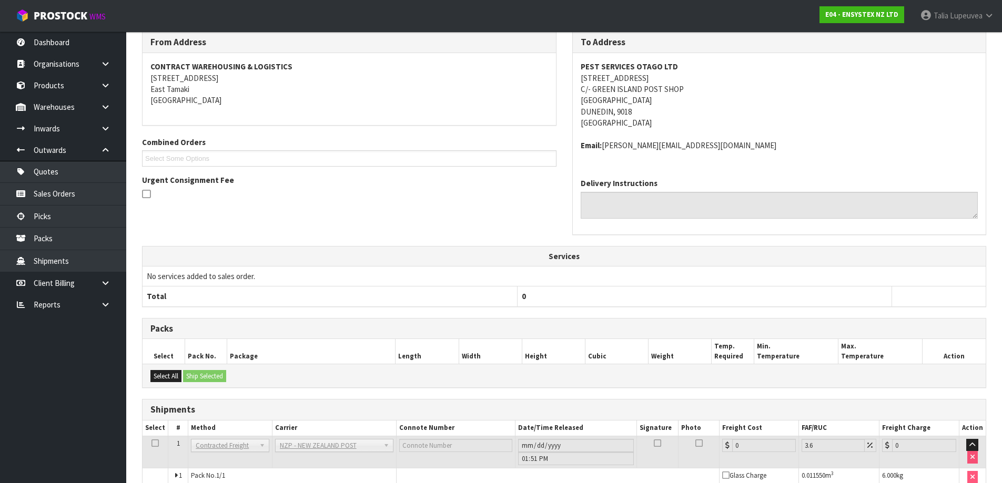
scroll to position [240, 0]
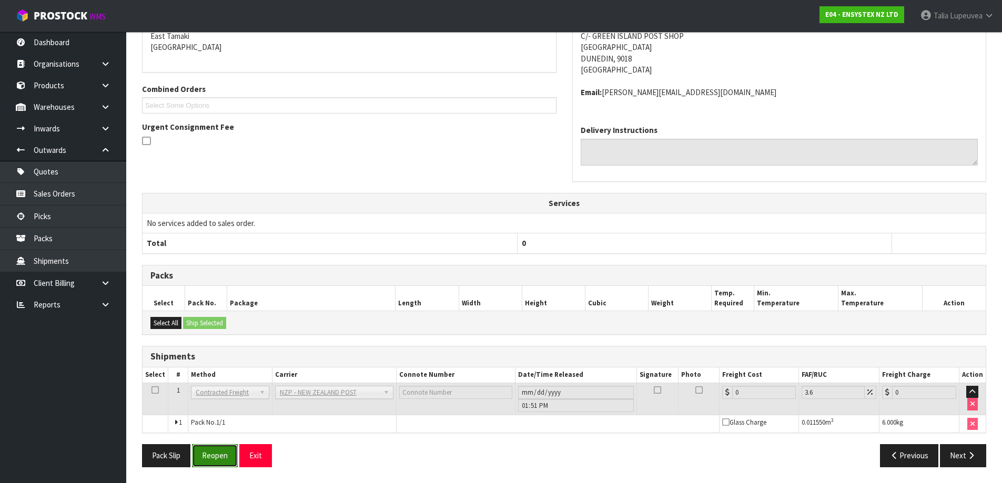
click at [229, 449] on button "Reopen" at bounding box center [215, 455] width 46 height 23
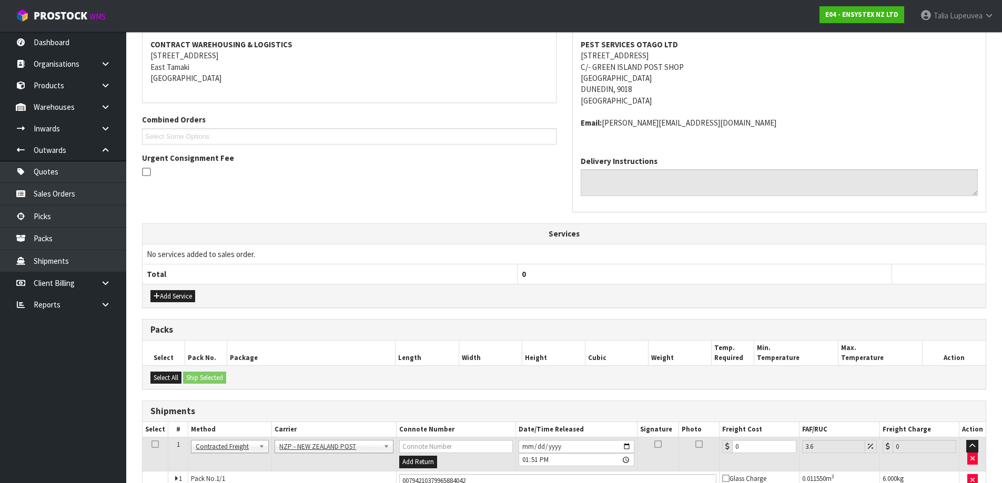
scroll to position [264, 0]
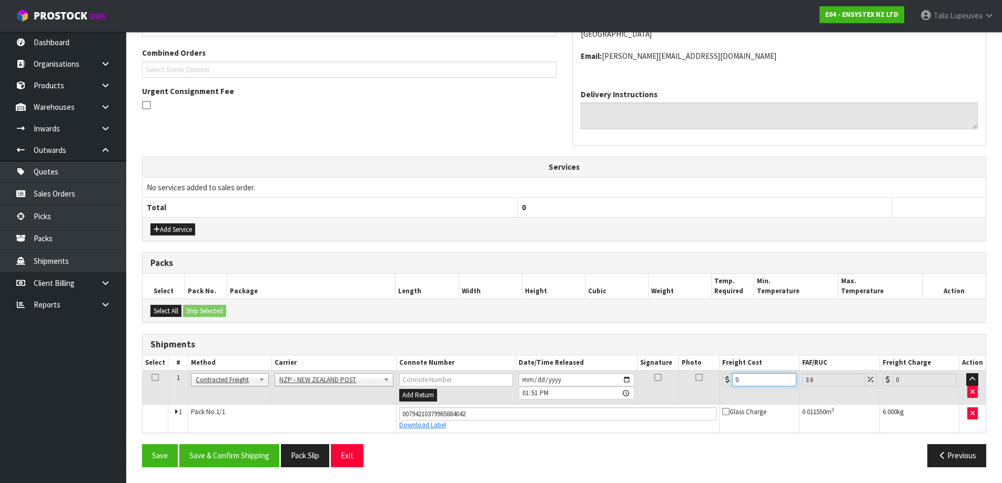
drag, startPoint x: 750, startPoint y: 383, endPoint x: 731, endPoint y: 382, distance: 19.5
click at [731, 382] on div "0" at bounding box center [759, 379] width 74 height 13
type input "1"
type input "1.04"
type input "11"
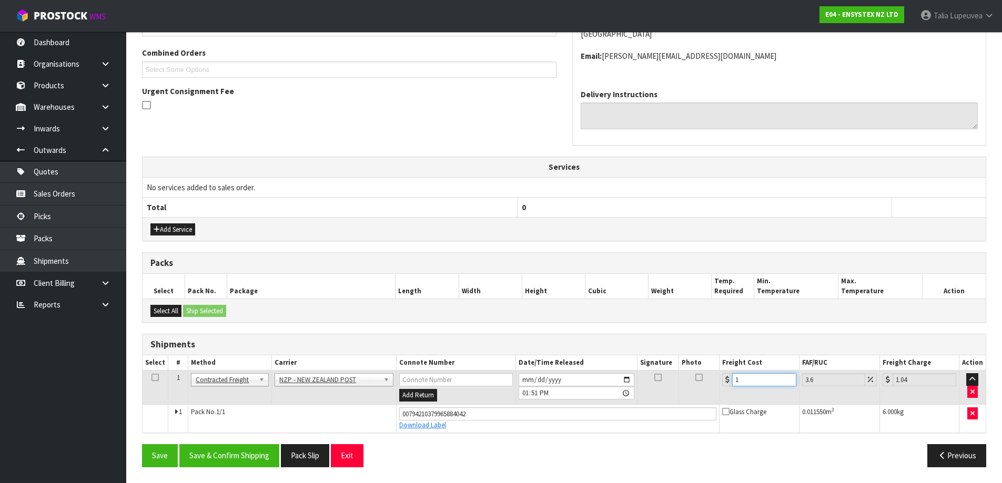
type input "11.4"
type input "11.1"
type input "11.5"
type input "11.16"
type input "11.56"
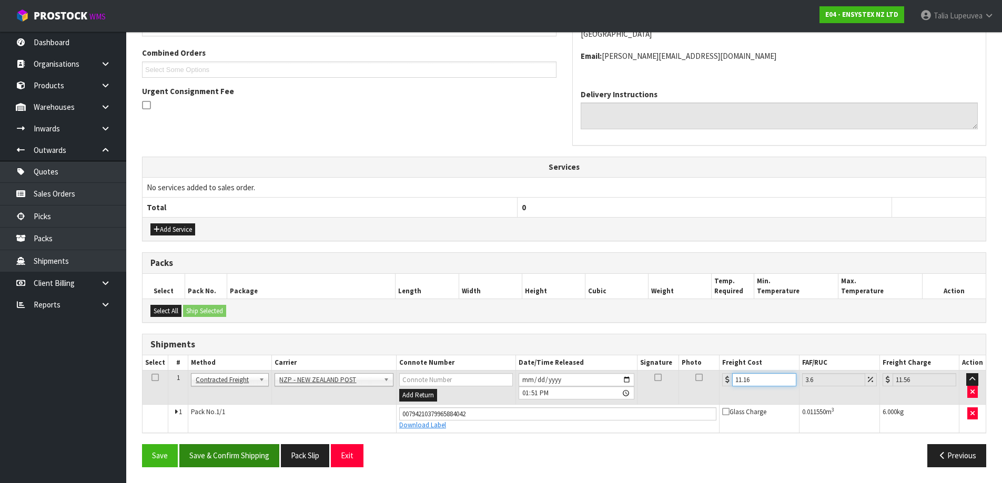
type input "11.16"
click at [187, 457] on button "Save & Confirm Shipping" at bounding box center [229, 455] width 100 height 23
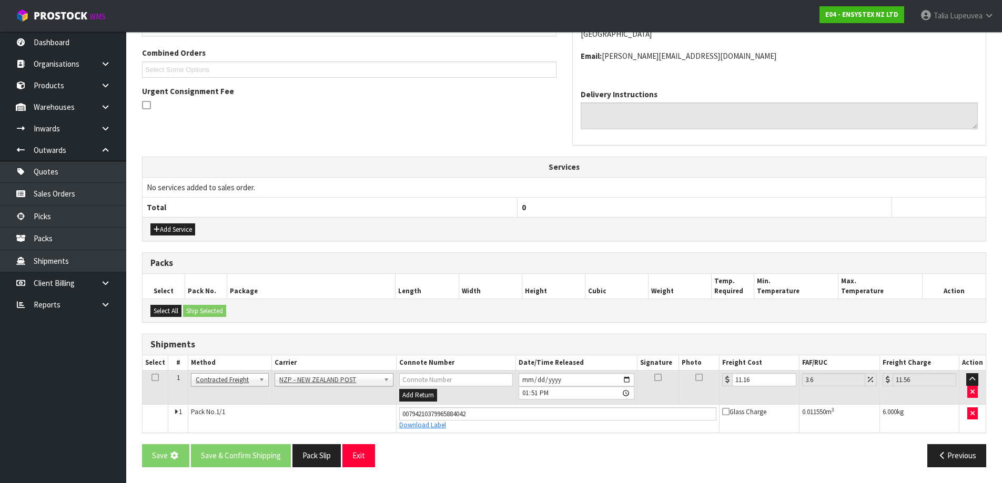
scroll to position [0, 0]
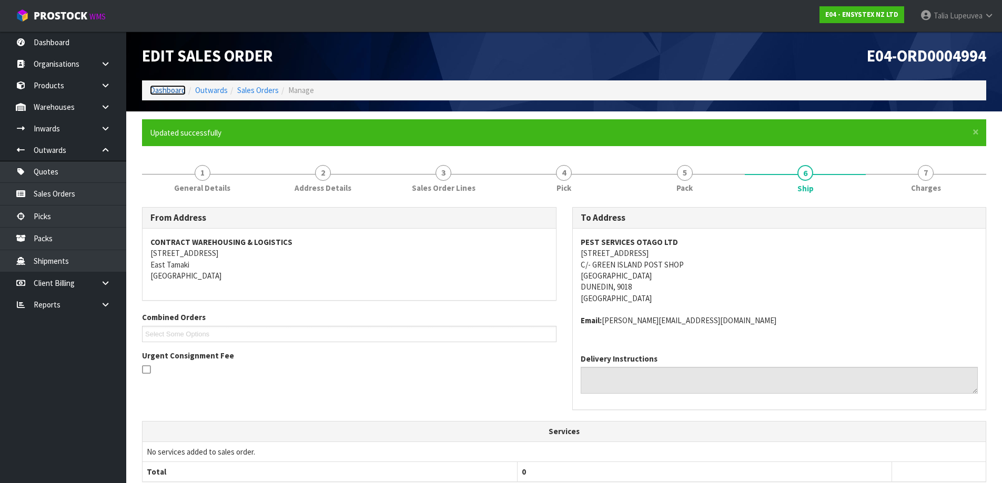
click at [163, 85] on link "Dashboard" at bounding box center [168, 90] width 36 height 10
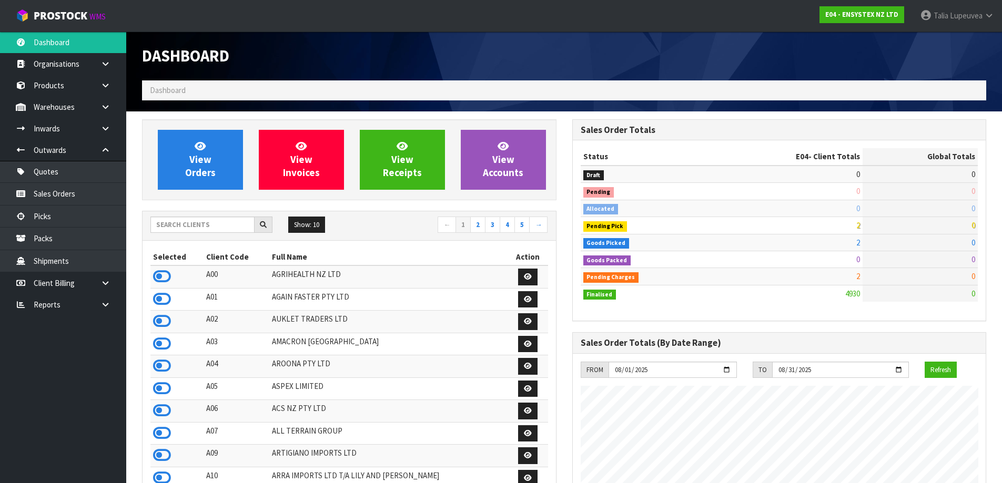
scroll to position [797, 430]
click at [189, 226] on input "text" at bounding box center [202, 225] width 104 height 16
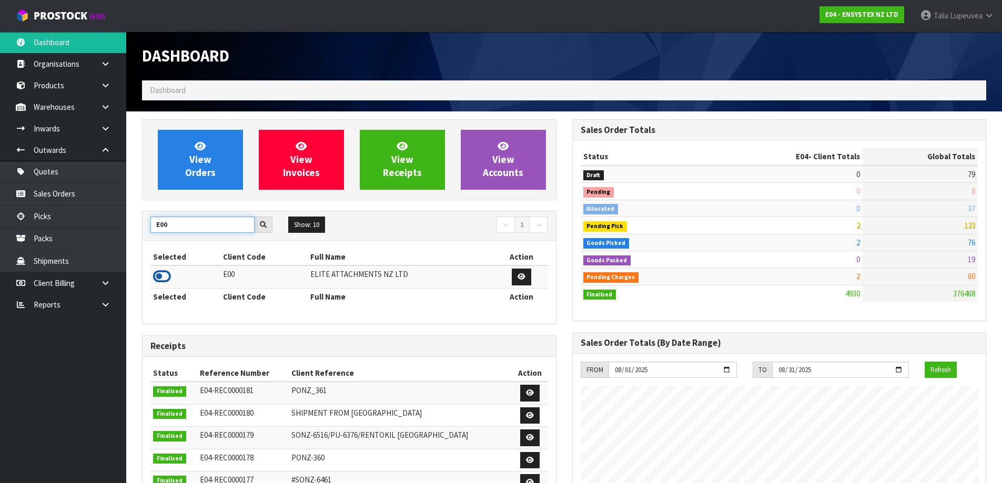
type input "E00"
click at [157, 278] on icon at bounding box center [162, 277] width 18 height 16
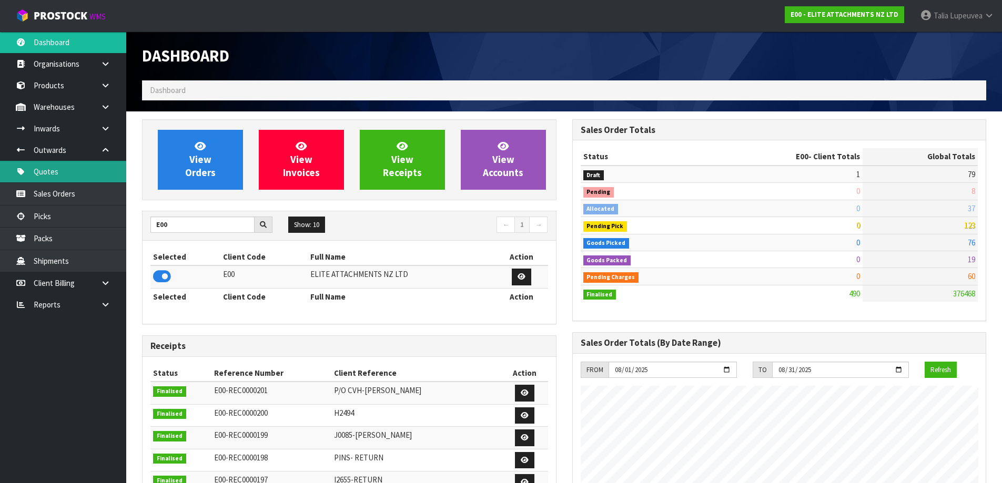
scroll to position [677, 430]
click at [95, 188] on link "Sales Orders" at bounding box center [63, 194] width 126 height 22
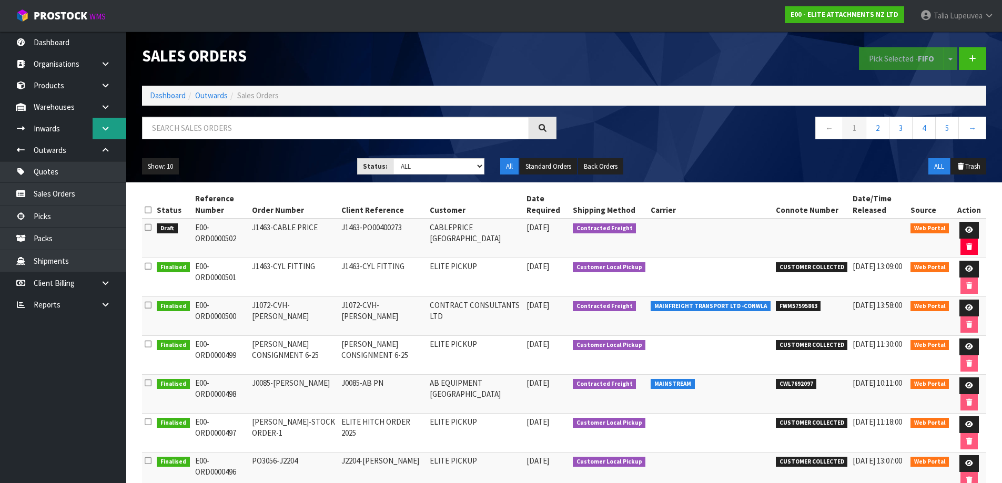
click at [107, 127] on icon at bounding box center [105, 129] width 10 height 8
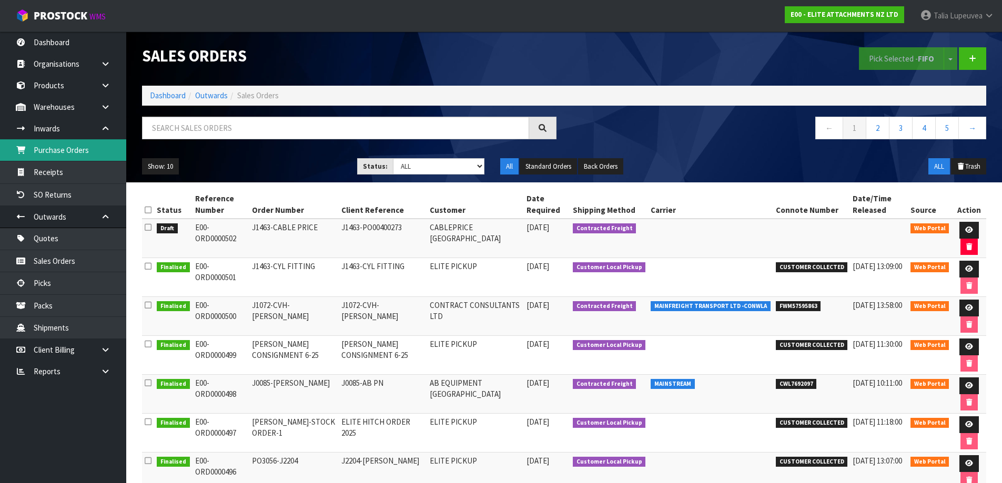
click at [98, 147] on link "Purchase Orders" at bounding box center [63, 150] width 126 height 22
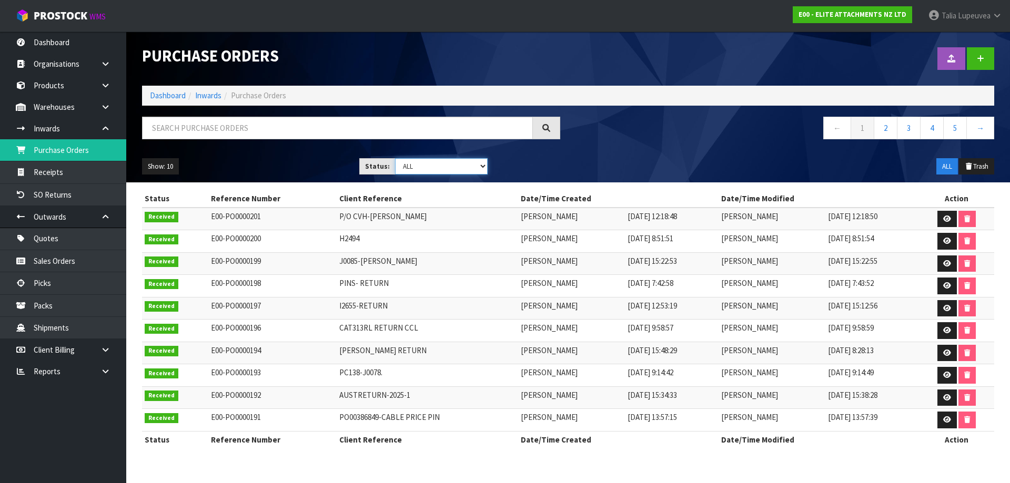
click at [416, 165] on select "Draft Pending Received Cancelled ALL" at bounding box center [441, 166] width 93 height 16
select select "string:0"
click at [395, 158] on select "Draft Pending Received Cancelled ALL" at bounding box center [441, 166] width 93 height 16
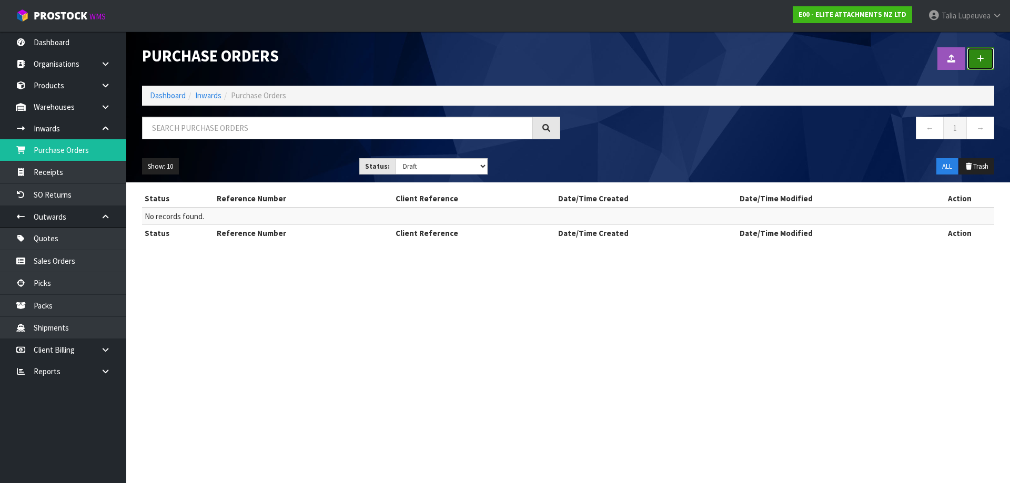
click at [980, 60] on icon at bounding box center [979, 59] width 7 height 8
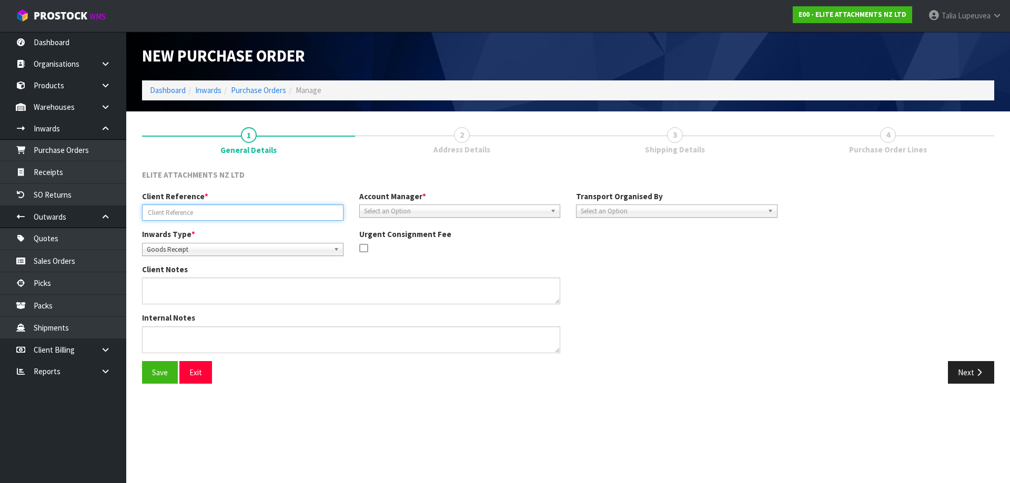
click at [247, 207] on input "text" at bounding box center [242, 213] width 201 height 16
drag, startPoint x: 253, startPoint y: 7, endPoint x: 57, endPoint y: 258, distance: 318.4
click at [57, 258] on link "Sales Orders" at bounding box center [63, 261] width 126 height 22
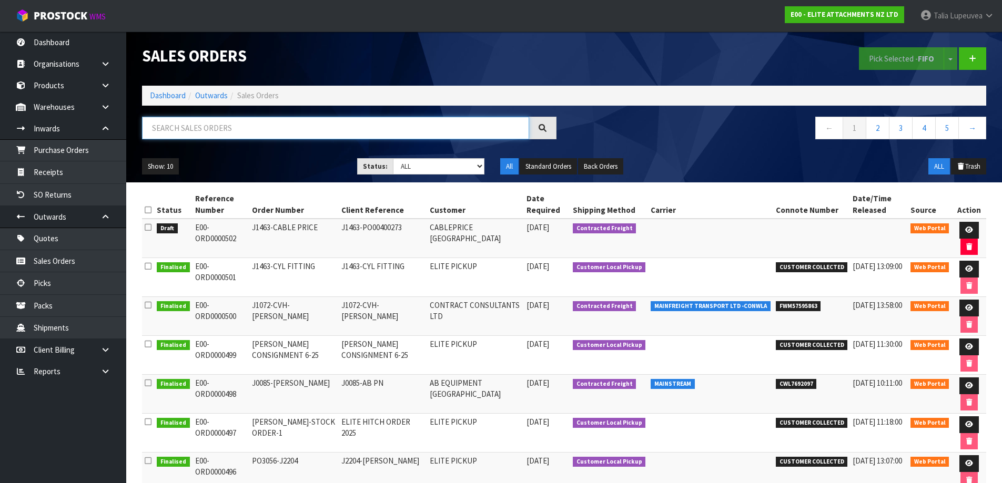
click at [208, 128] on input "text" at bounding box center [335, 128] width 387 height 23
click at [968, 268] on icon at bounding box center [969, 269] width 8 height 7
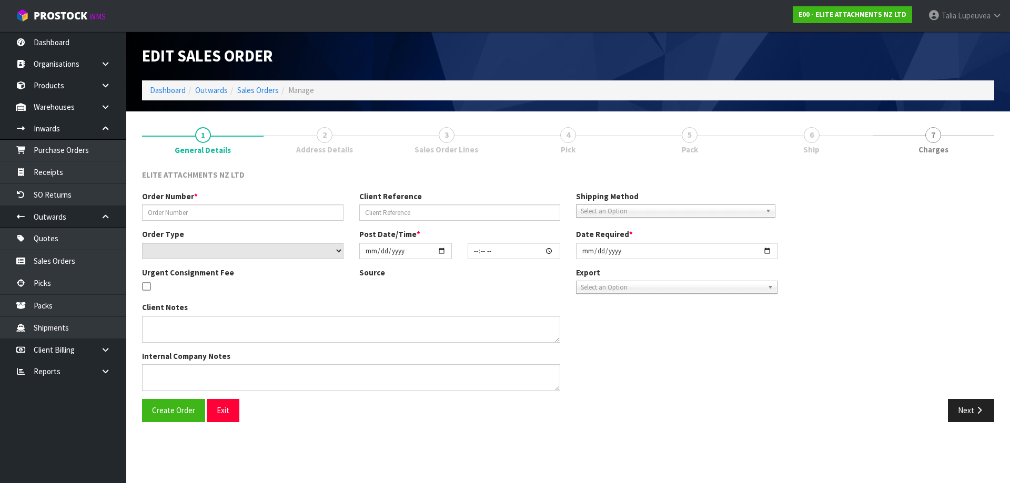
type input "J1463-CYL FITTING"
select select "number:0"
type input "2025-08-11"
type input "09:51:00.000"
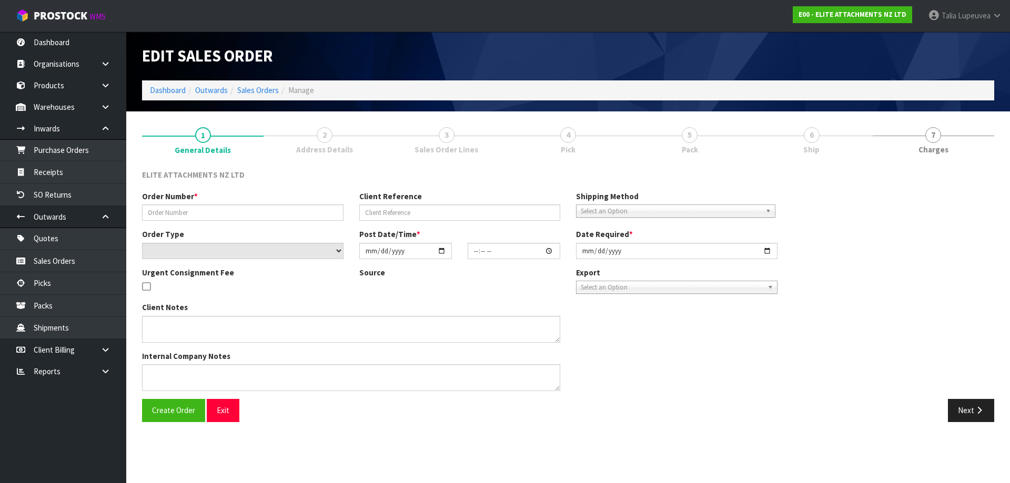
type input "2025-08-11"
type textarea "DRUMMER WILL COME TO PICK THIS UP ONCE THE CYLINDER FITTED WE WILL RETURN IT FO…"
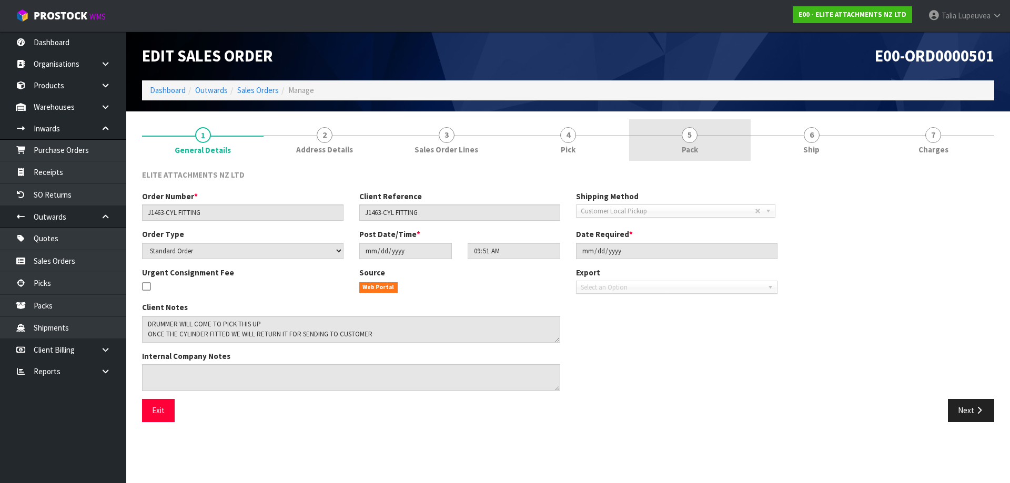
click at [682, 148] on span "Pack" at bounding box center [689, 149] width 16 height 11
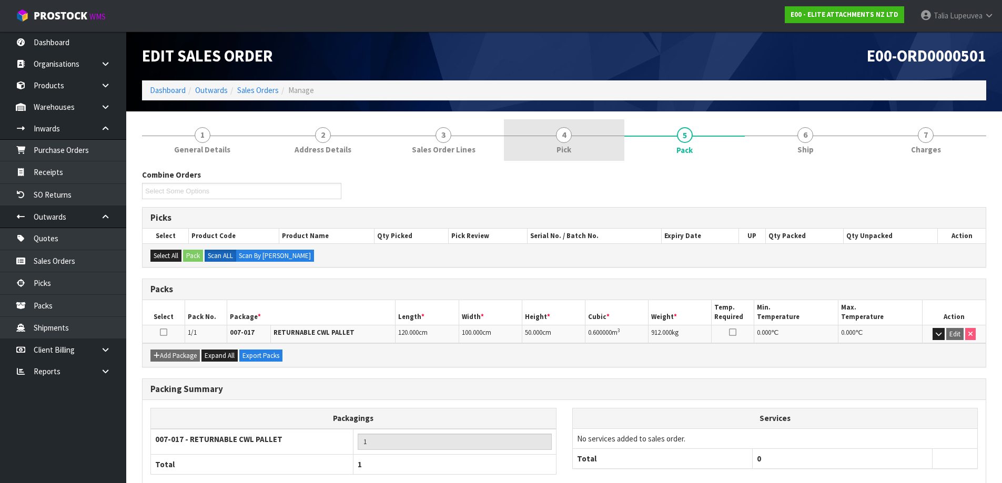
click at [574, 154] on link "4 Pick" at bounding box center [564, 140] width 120 height 42
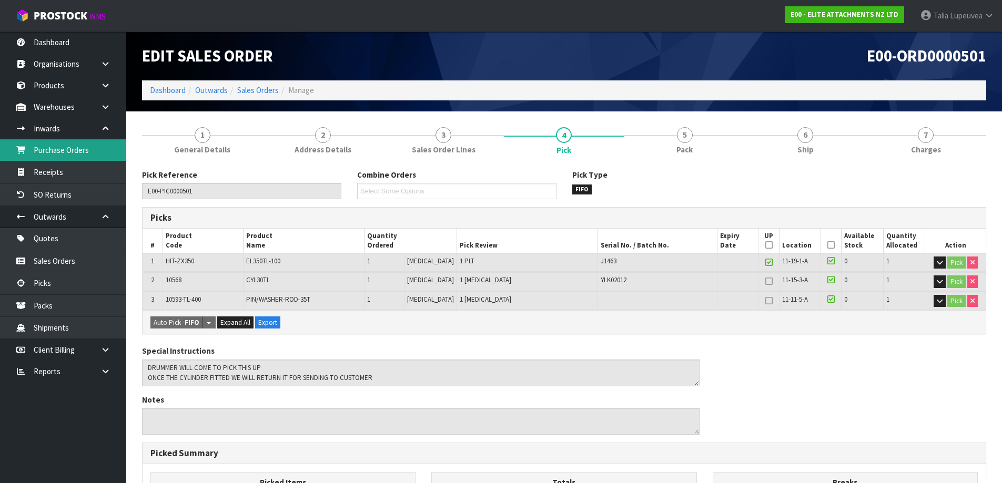
click at [77, 150] on link "Purchase Orders" at bounding box center [63, 150] width 126 height 22
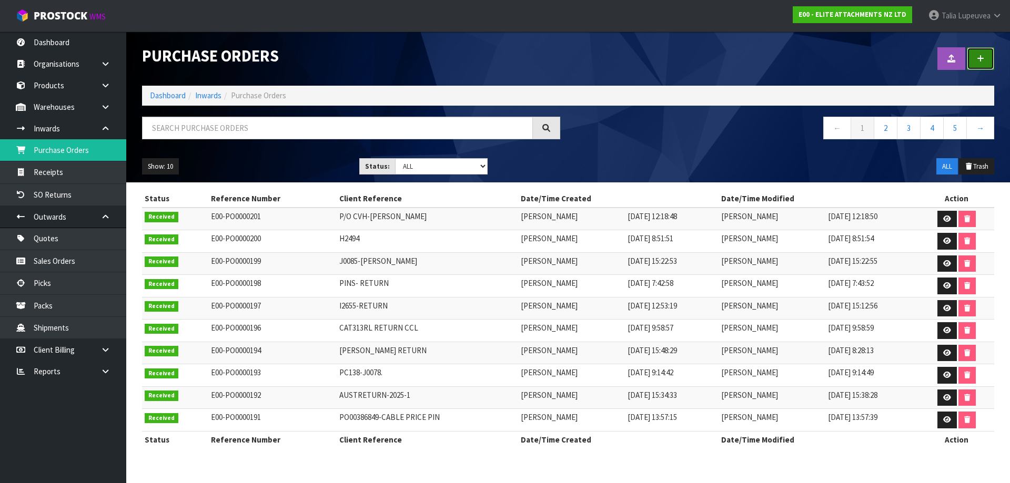
click at [987, 62] on link at bounding box center [979, 58] width 27 height 23
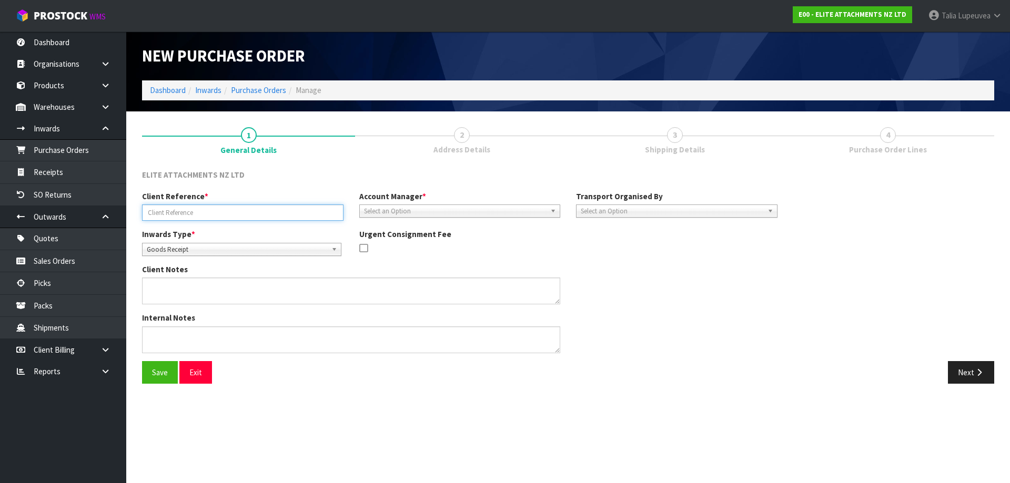
click at [246, 211] on input "text" at bounding box center [242, 213] width 201 height 16
type input "HIT-ZX350/RET"
click at [274, 245] on span "Goods Receipt" at bounding box center [237, 249] width 180 height 13
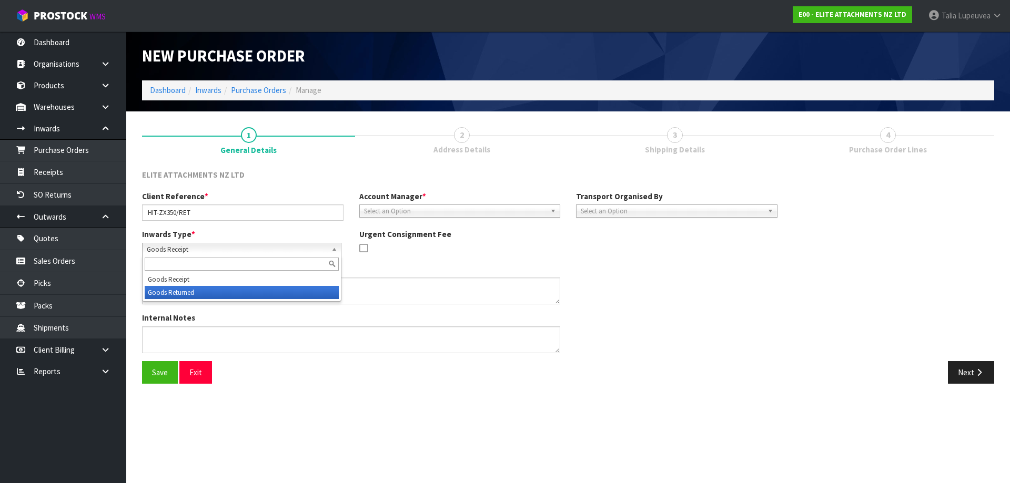
click at [262, 293] on li "Goods Returned" at bounding box center [242, 292] width 194 height 13
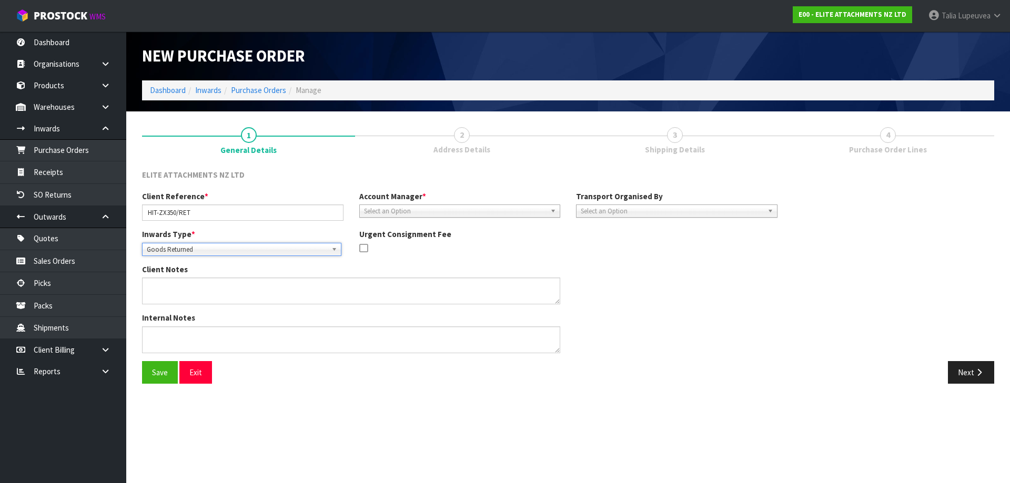
click at [374, 211] on span "Select an Option" at bounding box center [455, 211] width 182 height 13
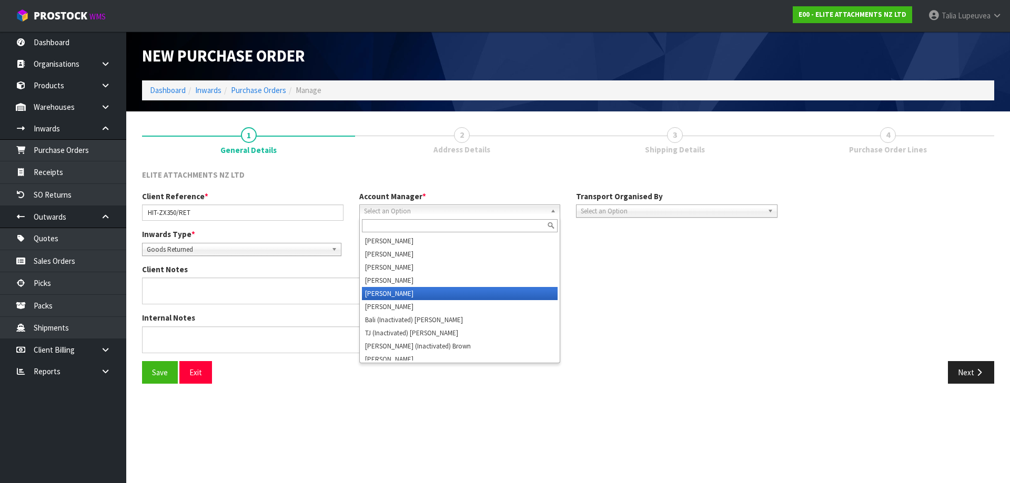
click at [401, 289] on li "Vineeta Lingam" at bounding box center [460, 293] width 196 height 13
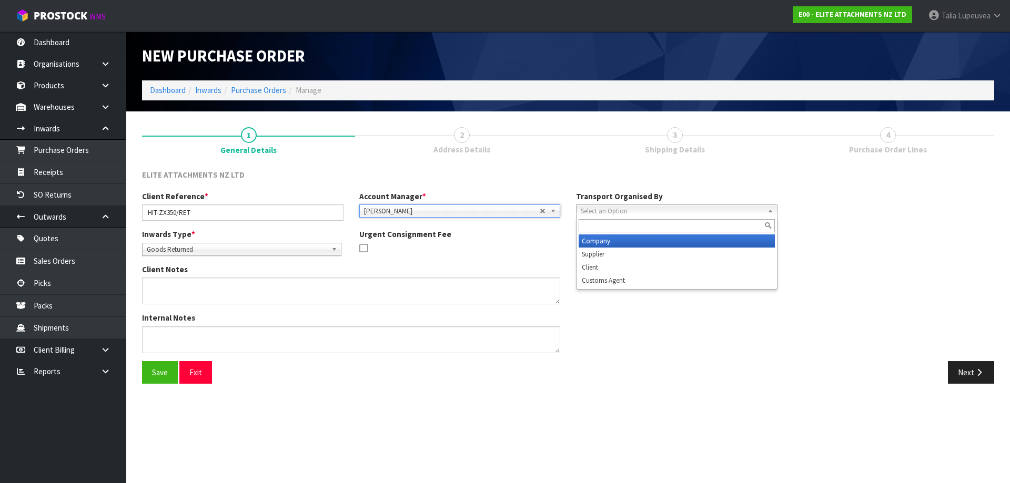
click at [618, 211] on span "Select an Option" at bounding box center [672, 211] width 182 height 13
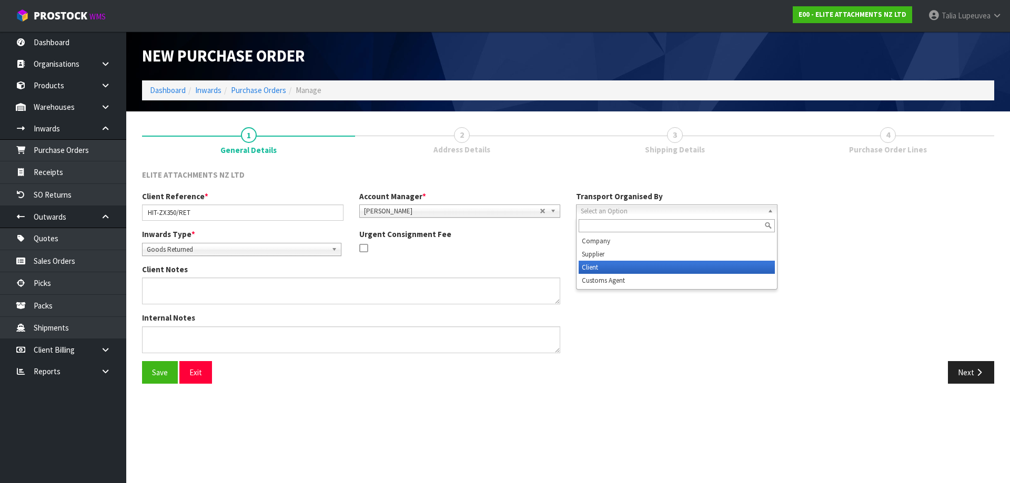
click at [615, 265] on li "Client" at bounding box center [676, 267] width 196 height 13
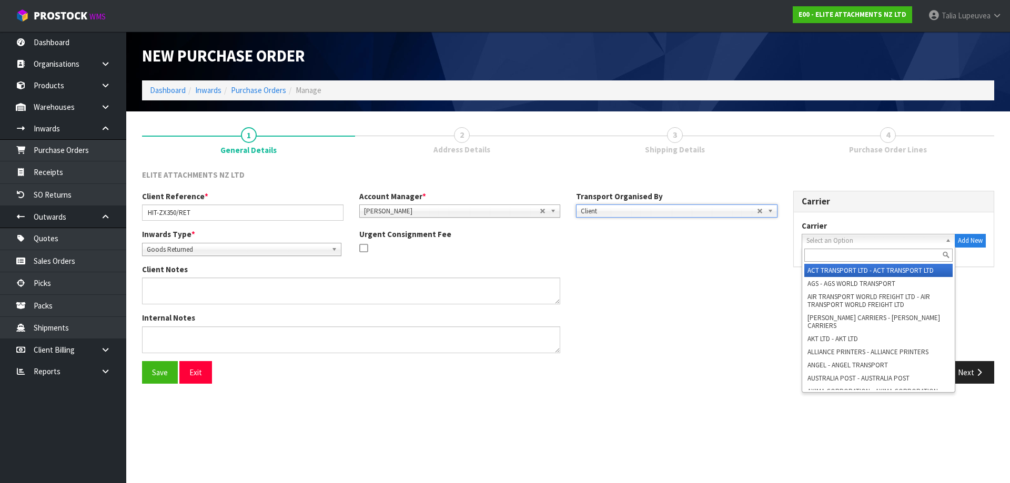
click at [870, 244] on span "Select an Option" at bounding box center [873, 241] width 135 height 13
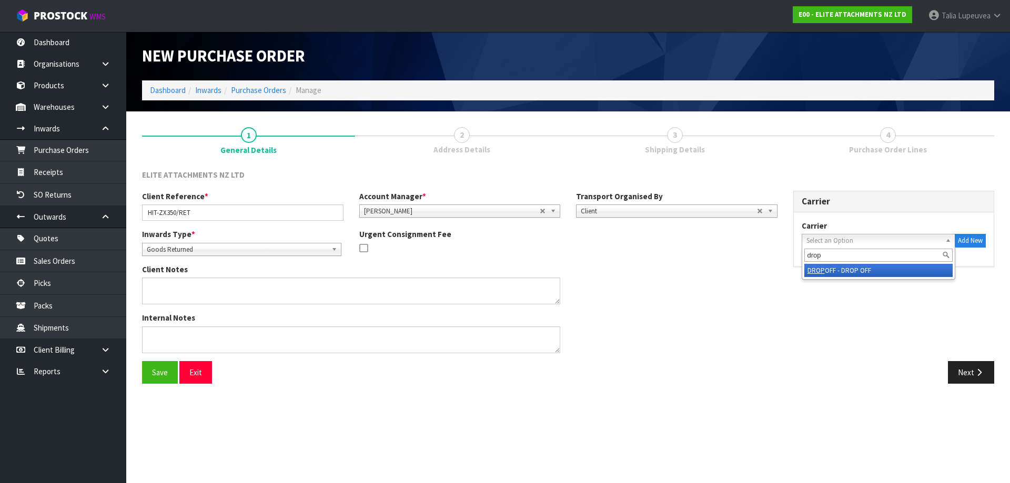
type input "drop"
click at [865, 274] on li "DROP OFF - DROP OFF" at bounding box center [878, 270] width 149 height 13
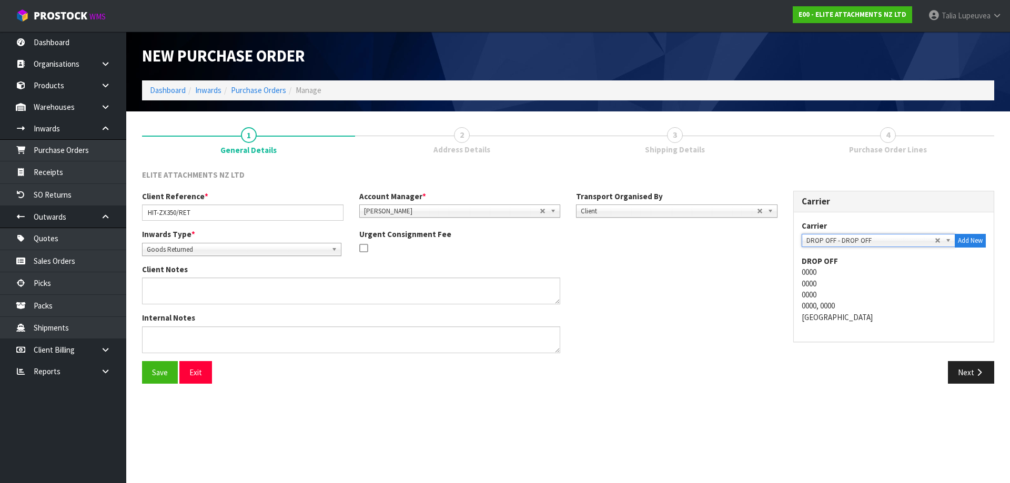
click at [729, 287] on div "Client Notes" at bounding box center [459, 288] width 651 height 48
click at [990, 369] on button "Next" at bounding box center [971, 372] width 46 height 23
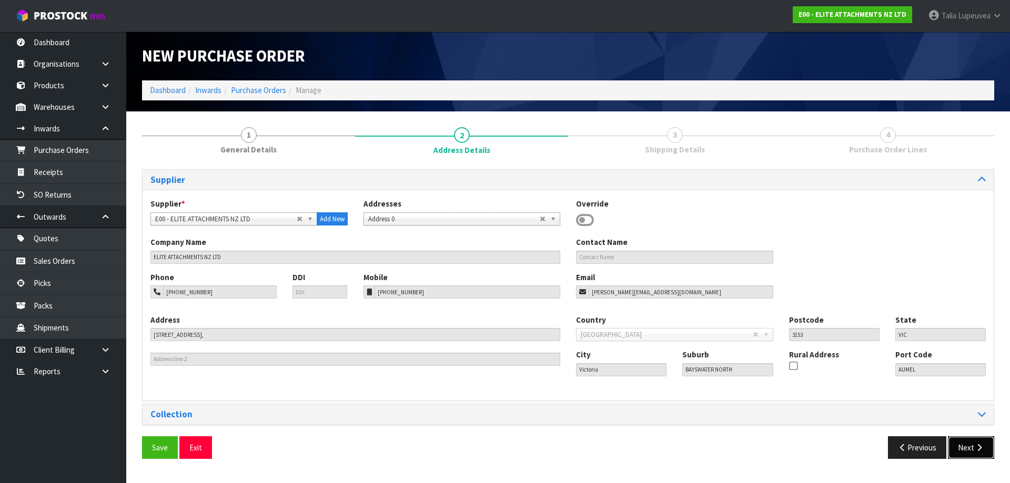
click at [971, 444] on button "Next" at bounding box center [971, 447] width 46 height 23
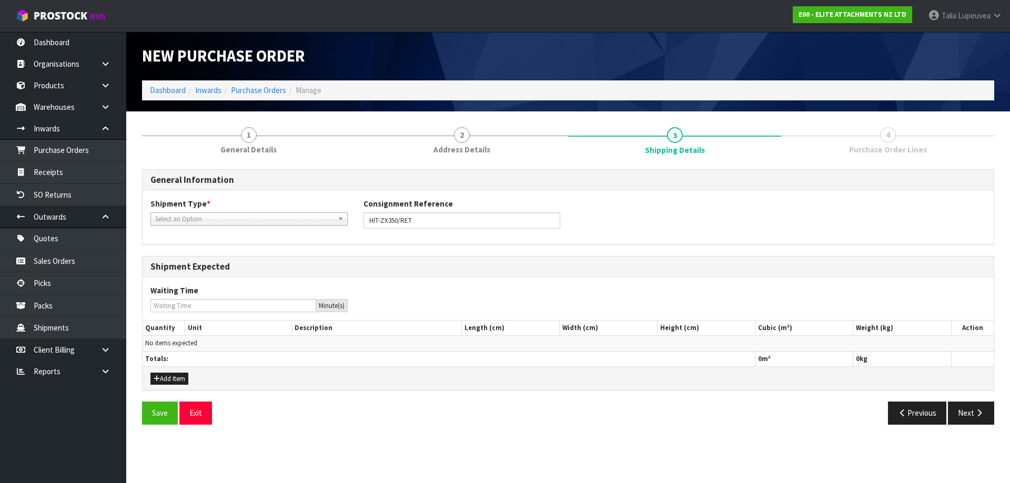
click at [197, 217] on span "Select an Option" at bounding box center [244, 219] width 178 height 13
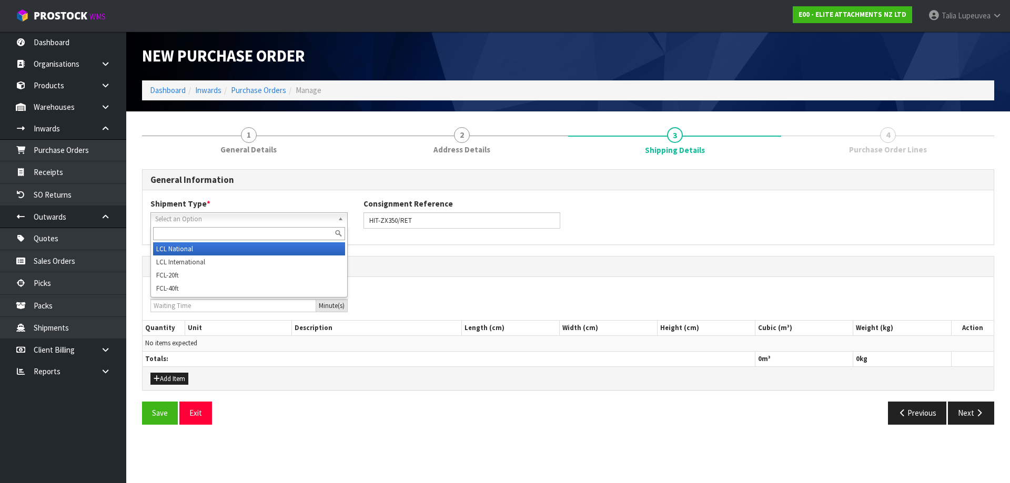
click at [198, 248] on li "LCL National" at bounding box center [249, 248] width 192 height 13
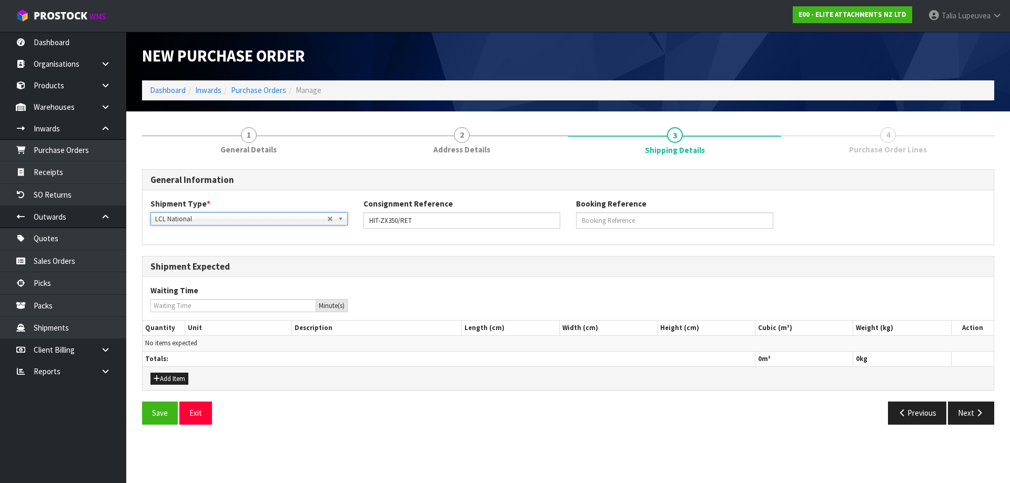
click at [167, 372] on div "Add Item" at bounding box center [567, 378] width 851 height 24
click at [169, 381] on button "Add Item" at bounding box center [169, 379] width 38 height 13
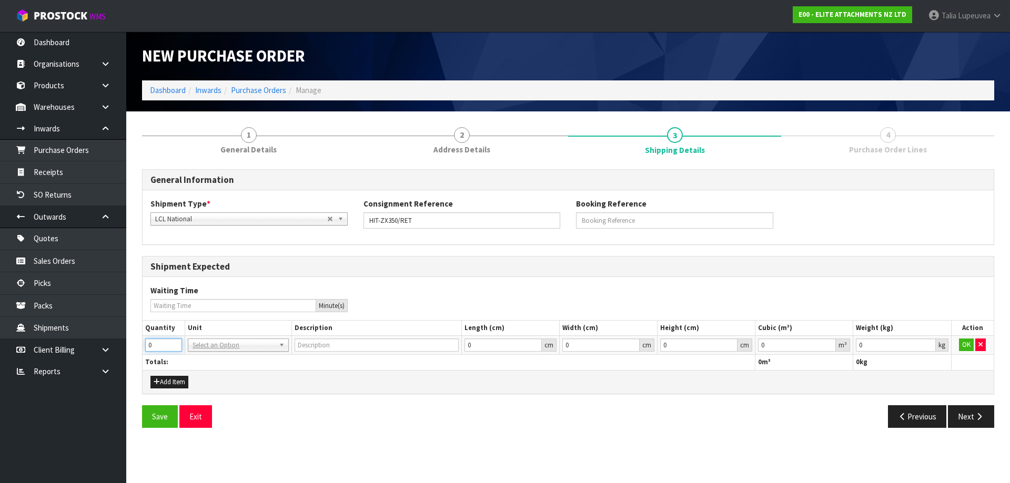
drag, startPoint x: 165, startPoint y: 347, endPoint x: 137, endPoint y: 338, distance: 29.4
click at [142, 350] on div "Shipment Expected Waiting Time Minute(s) Quantity Unit Description Length (cm) …" at bounding box center [568, 325] width 852 height 138
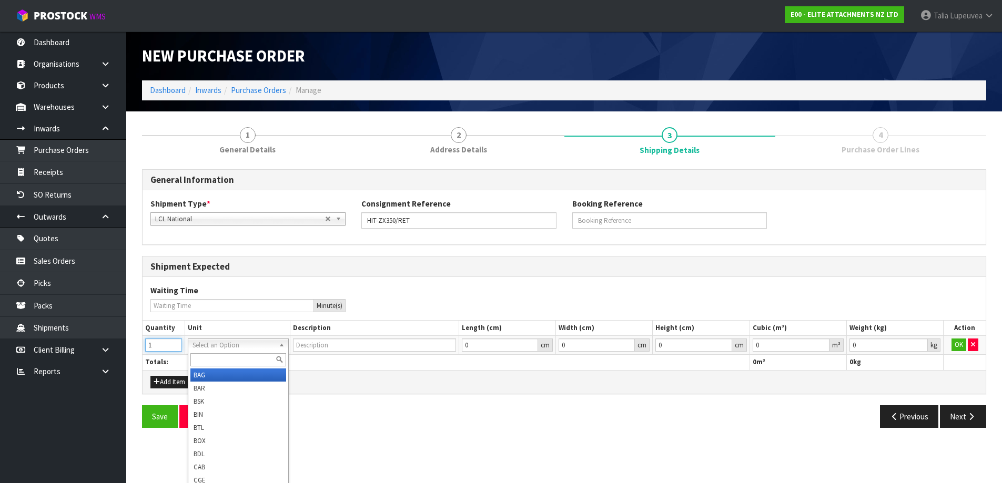
type input "1"
click at [220, 358] on input "text" at bounding box center [237, 359] width 95 height 13
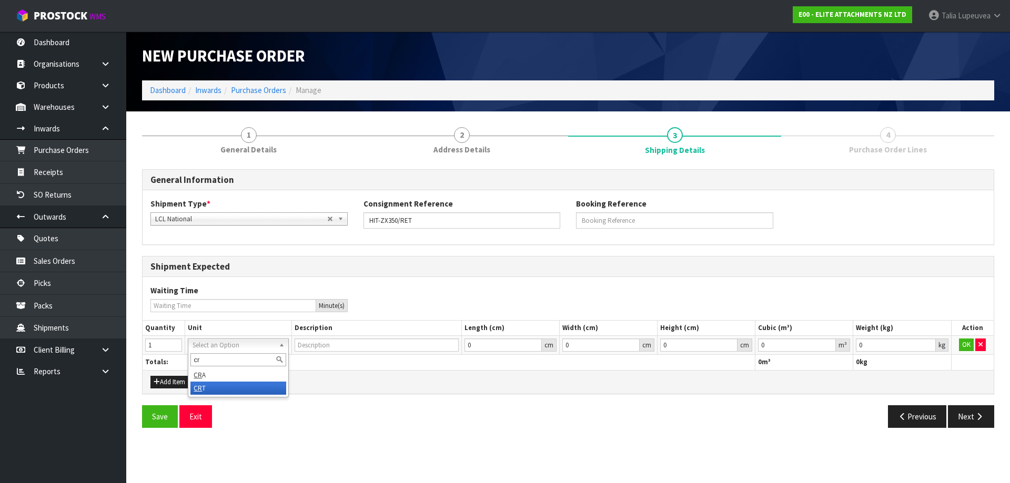
type input "cr"
type input "CRATE"
drag, startPoint x: 825, startPoint y: 342, endPoint x: 840, endPoint y: 339, distance: 15.1
type input "0.000001"
click at [825, 342] on input "0.000001" at bounding box center [797, 345] width 78 height 13
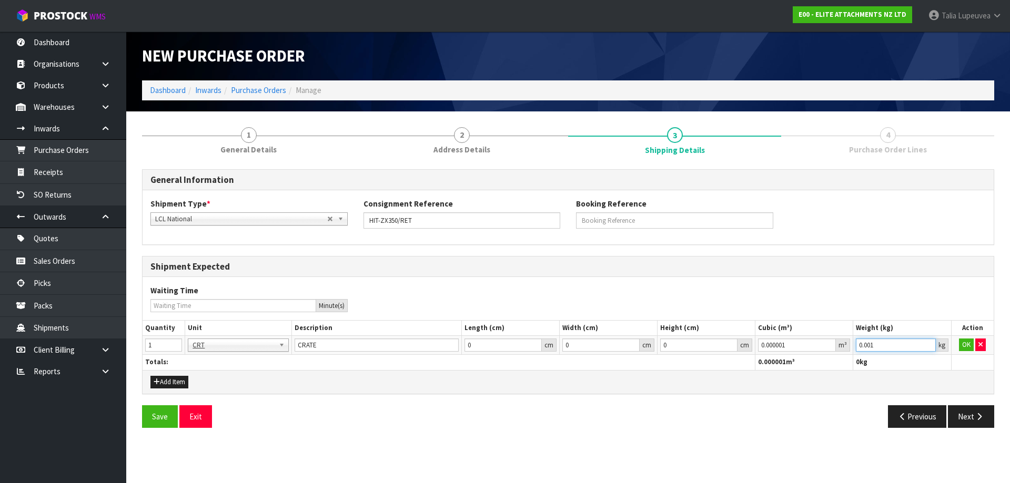
type input "0.001"
click at [926, 342] on input "0.001" at bounding box center [895, 345] width 79 height 13
drag, startPoint x: 961, startPoint y: 344, endPoint x: 975, endPoint y: 360, distance: 21.2
click at [962, 344] on button "OK" at bounding box center [966, 345] width 15 height 13
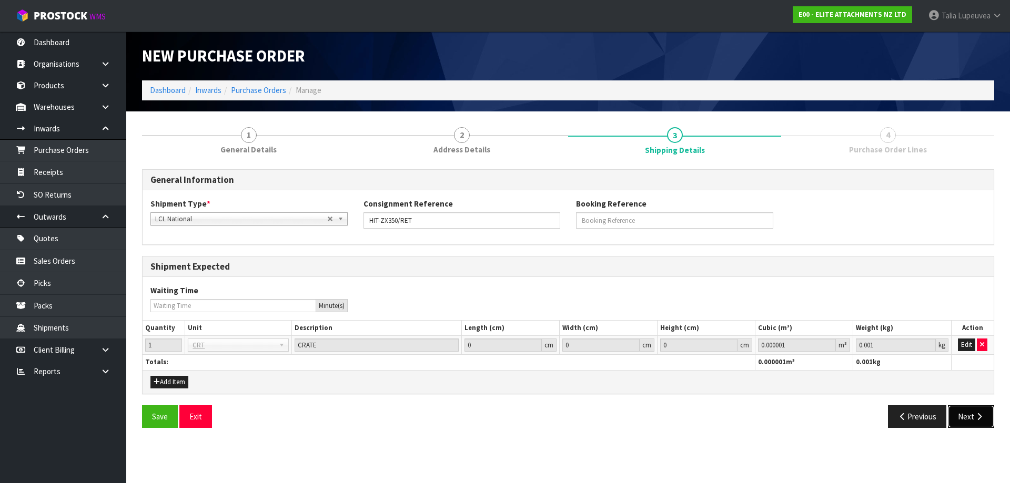
click at [960, 414] on button "Next" at bounding box center [971, 416] width 46 height 23
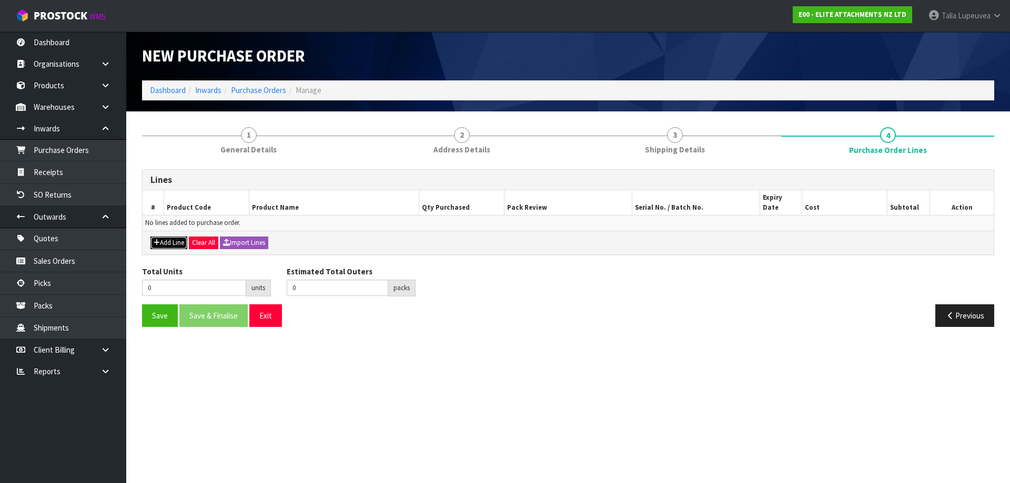
click at [173, 237] on button "Add Line" at bounding box center [168, 243] width 37 height 13
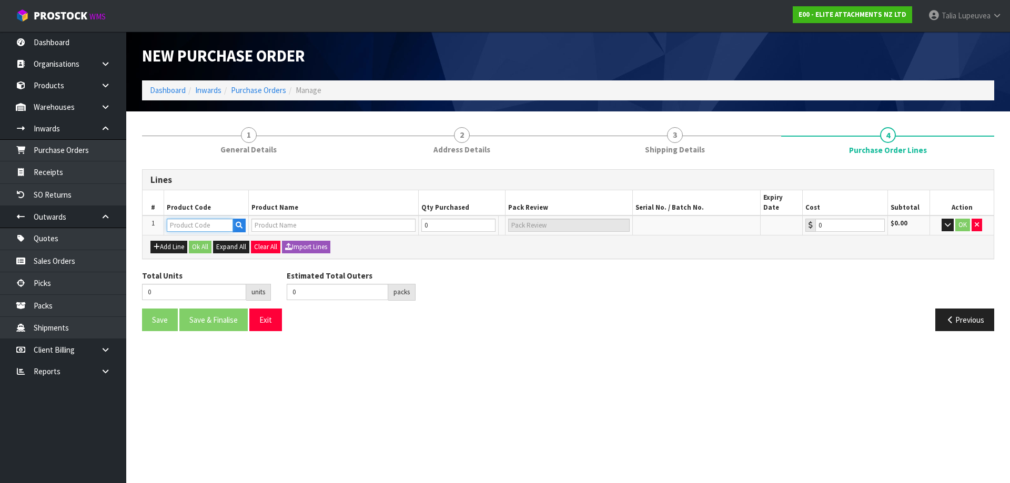
click at [183, 219] on input "text" at bounding box center [200, 225] width 66 height 13
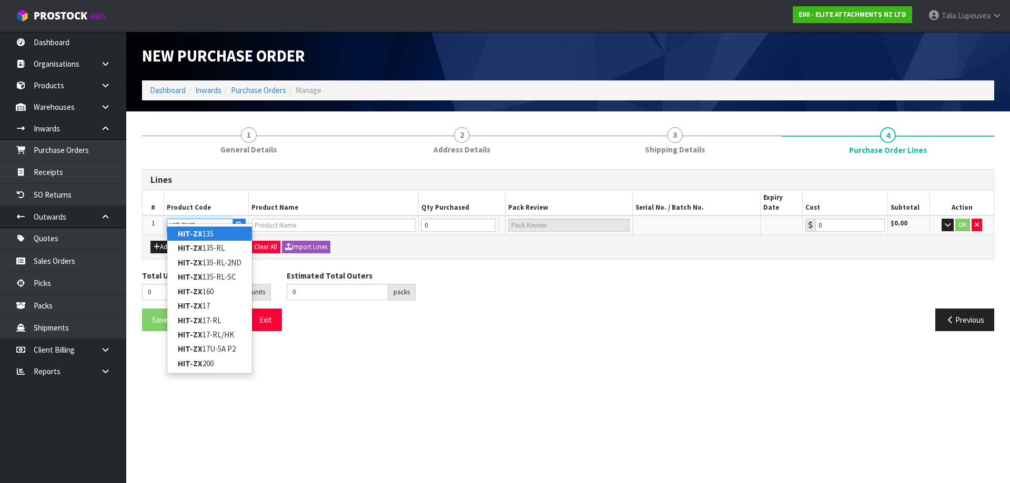
type input "HIT-ZX350"
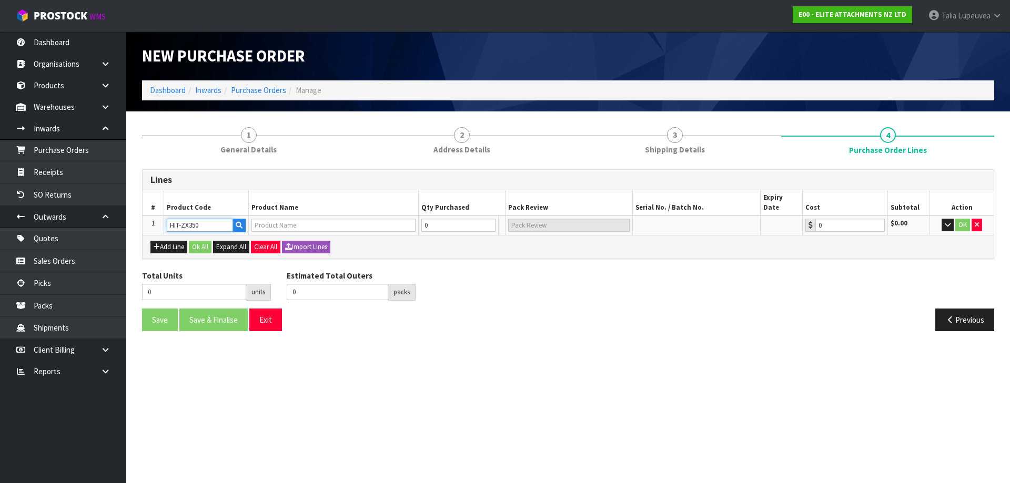
type input "EL350TL-100"
type input "0.00"
type input "HIT-ZX350"
type input "1"
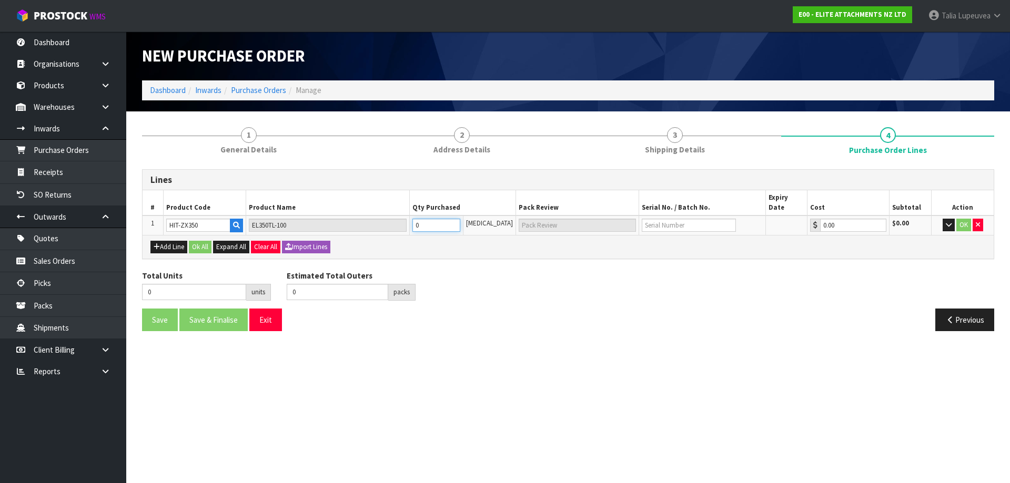
type input "1 PLT"
type input "1"
click at [460, 219] on input "1" at bounding box center [436, 225] width 48 height 13
click at [648, 219] on input "text" at bounding box center [689, 225] width 94 height 13
type input "J1463"
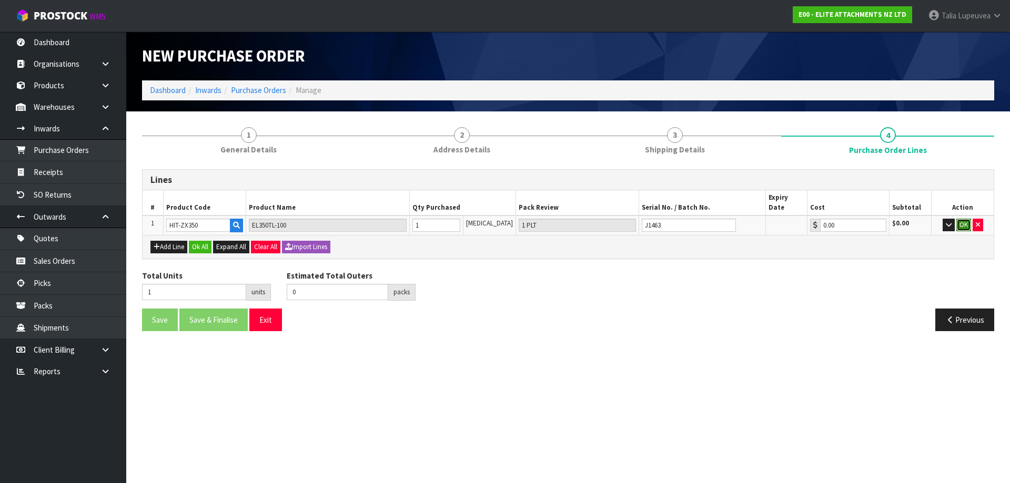
click at [957, 219] on button "OK" at bounding box center [963, 225] width 15 height 13
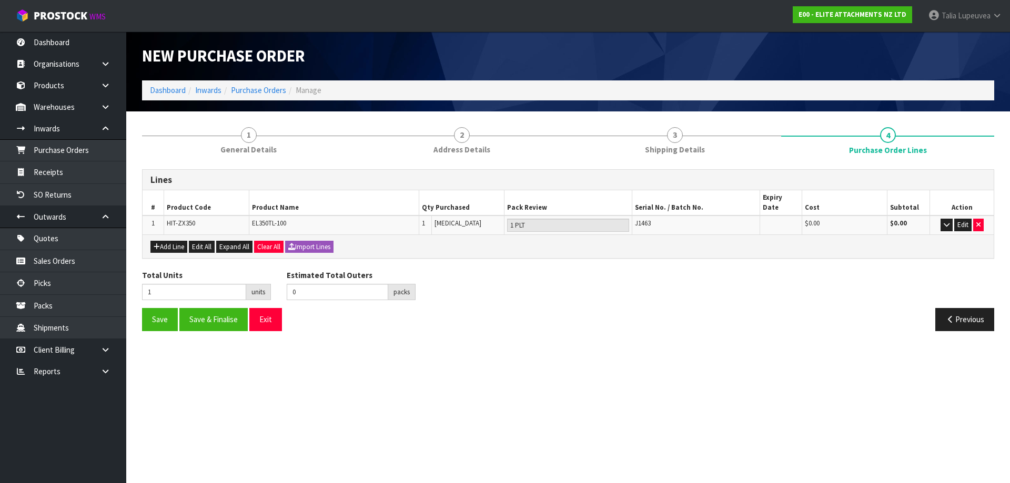
drag, startPoint x: 401, startPoint y: 406, endPoint x: 412, endPoint y: 373, distance: 34.8
click at [406, 403] on section "New Purchase Order Dashboard Inwards Purchase Orders Manage 1 General Details 2…" at bounding box center [505, 241] width 1010 height 483
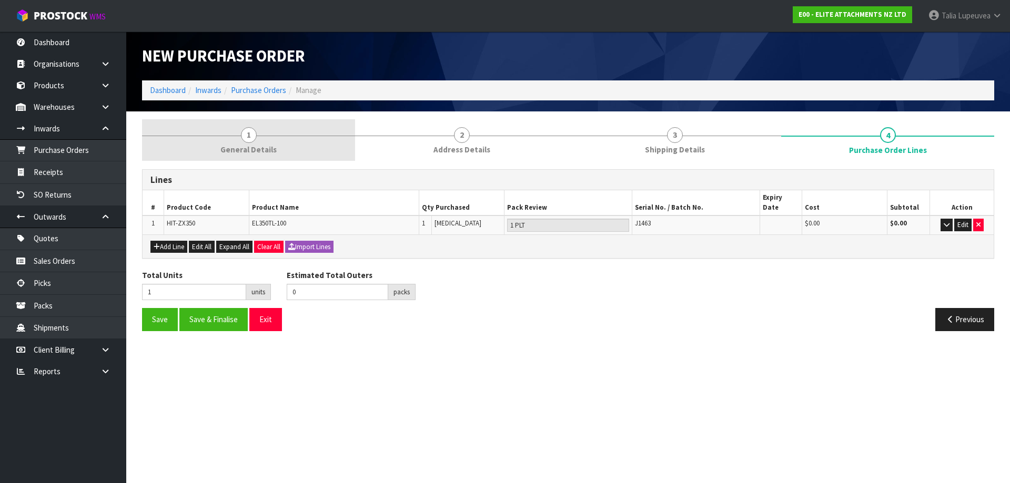
click at [242, 147] on span "General Details" at bounding box center [248, 149] width 56 height 11
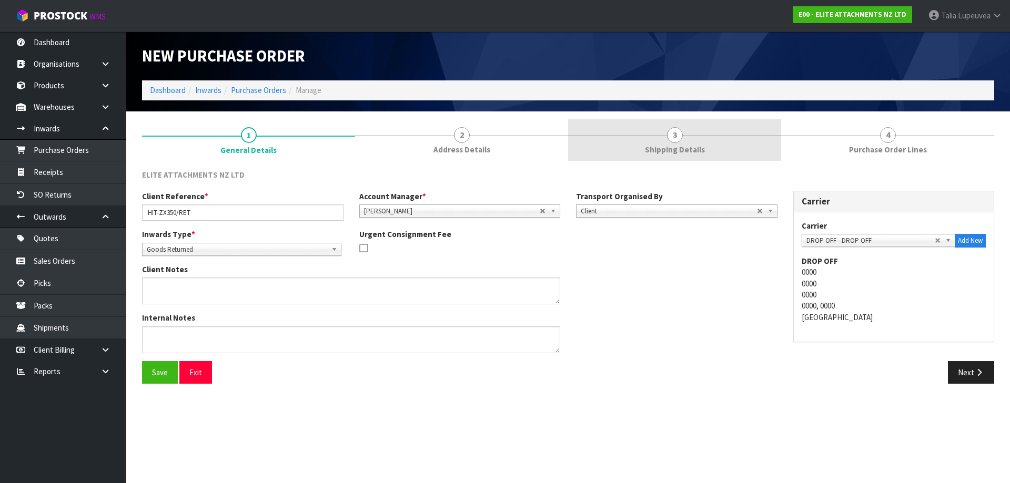
click at [479, 142] on link "2 Address Details" at bounding box center [461, 140] width 213 height 42
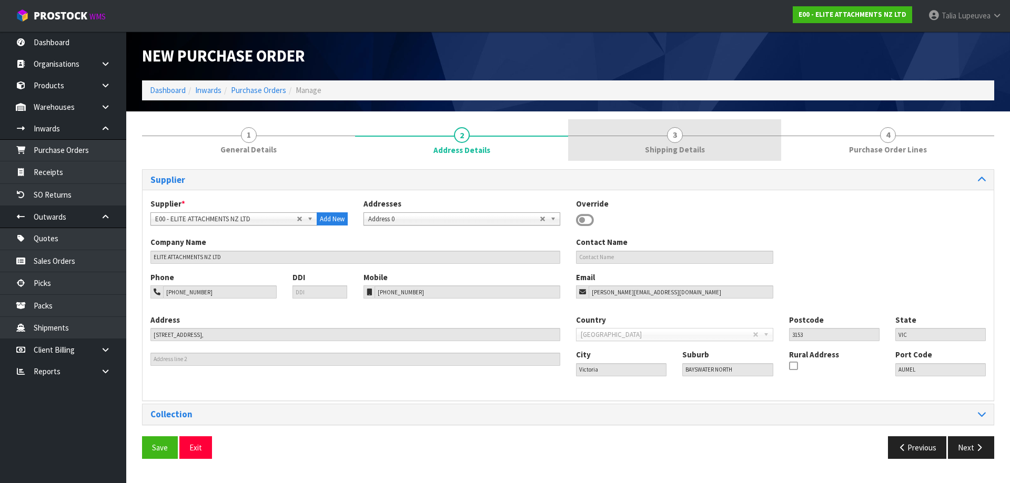
click at [625, 136] on link "3 Shipping Details" at bounding box center [674, 140] width 213 height 42
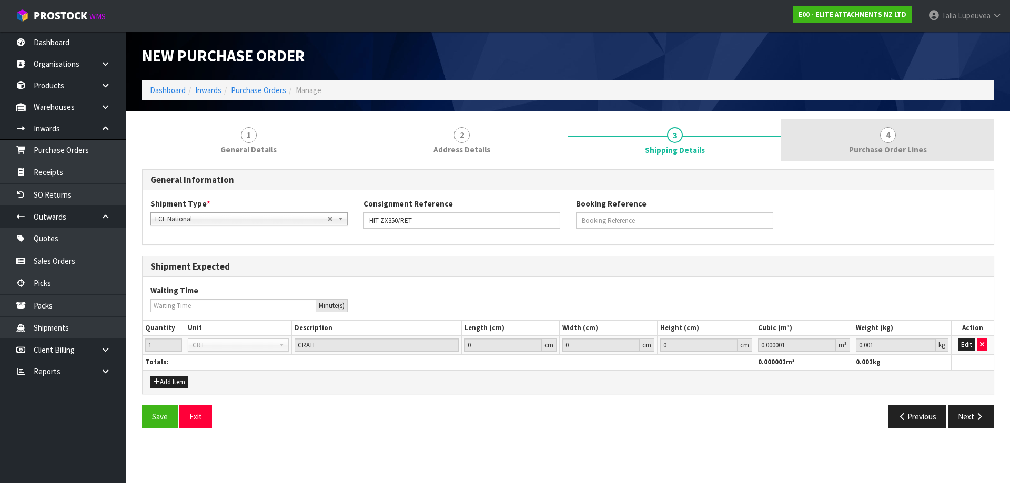
click at [907, 120] on link "4 Purchase Order Lines" at bounding box center [887, 140] width 213 height 42
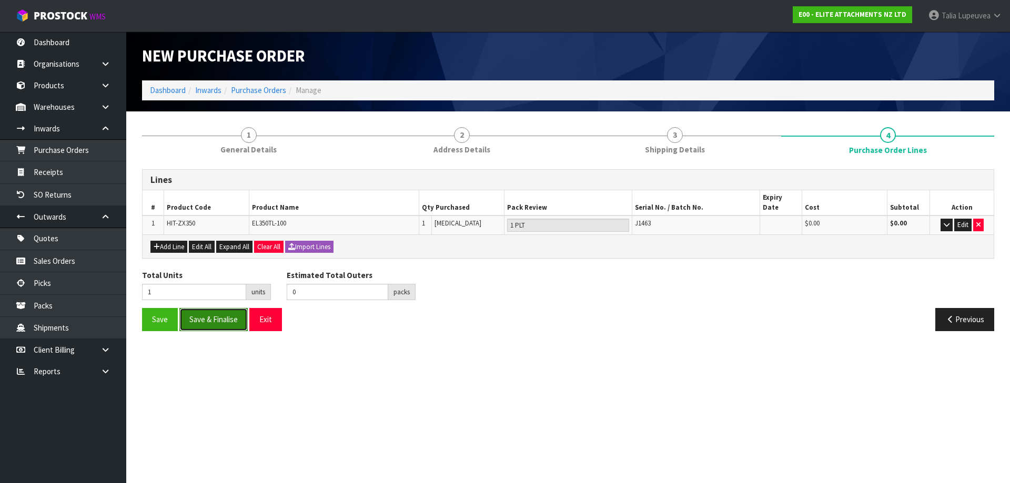
click at [232, 315] on button "Save & Finalise" at bounding box center [213, 319] width 68 height 23
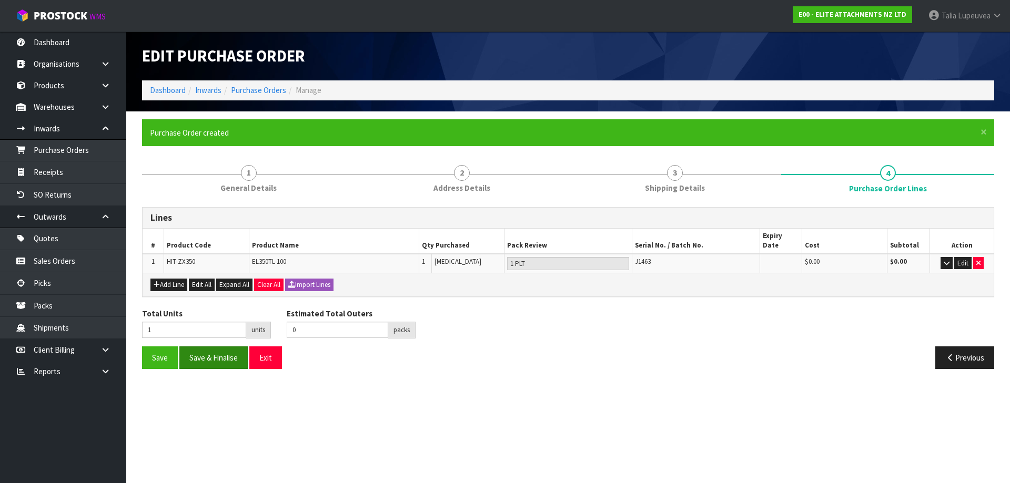
type input "0"
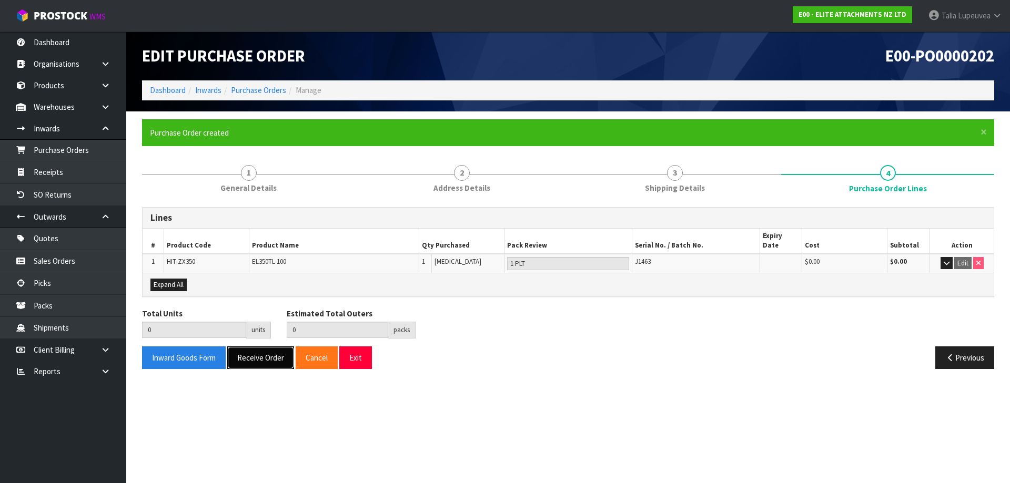
click at [245, 351] on button "Receive Order" at bounding box center [260, 358] width 67 height 23
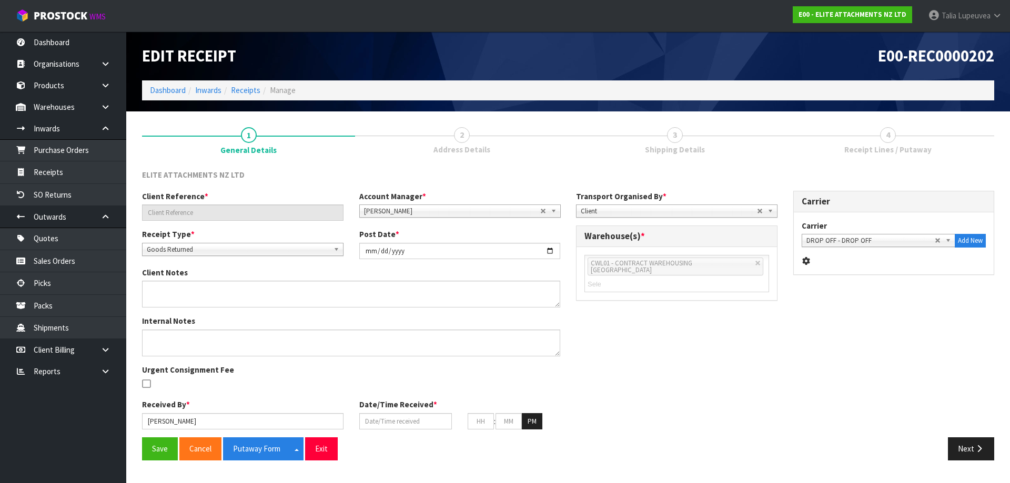
type input "HIT-ZX350/RET"
type input "2025-08-13"
type input "Talia Lupeuvea"
type input "13/08/2025"
type input "01"
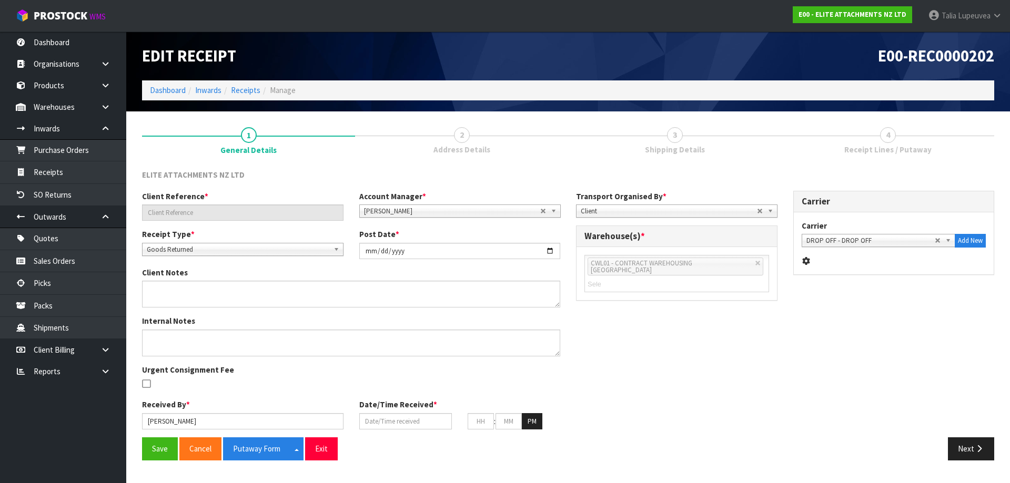
type input "58"
click at [968, 441] on button "Next" at bounding box center [971, 448] width 46 height 23
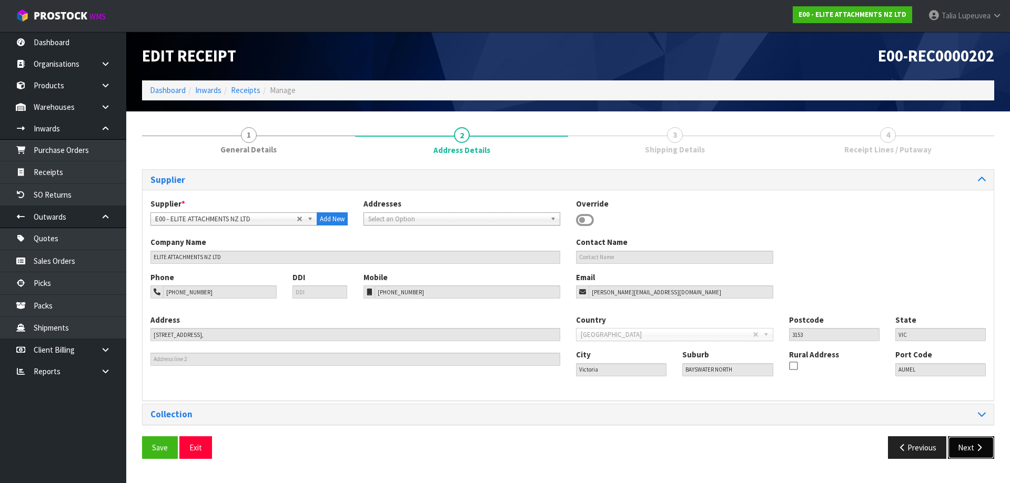
click at [969, 448] on button "Next" at bounding box center [971, 447] width 46 height 23
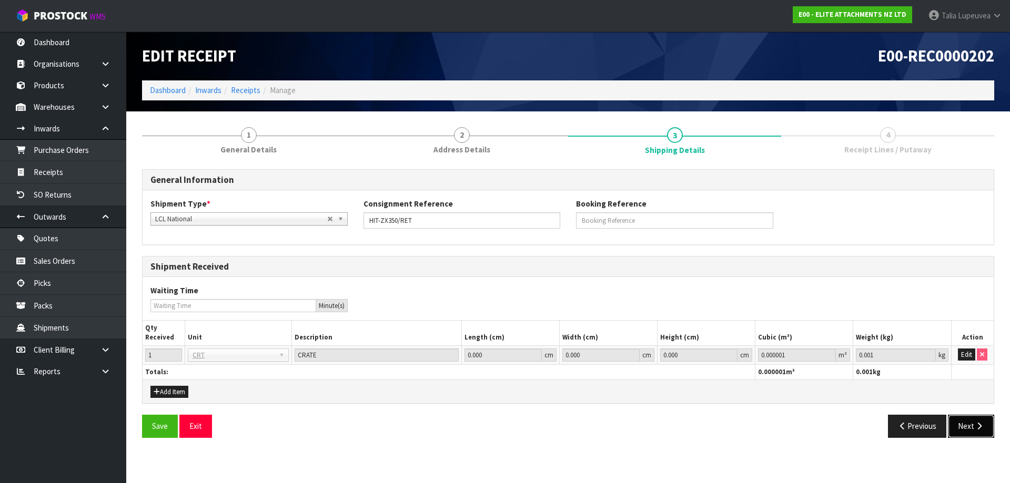
click at [968, 416] on button "Next" at bounding box center [971, 426] width 46 height 23
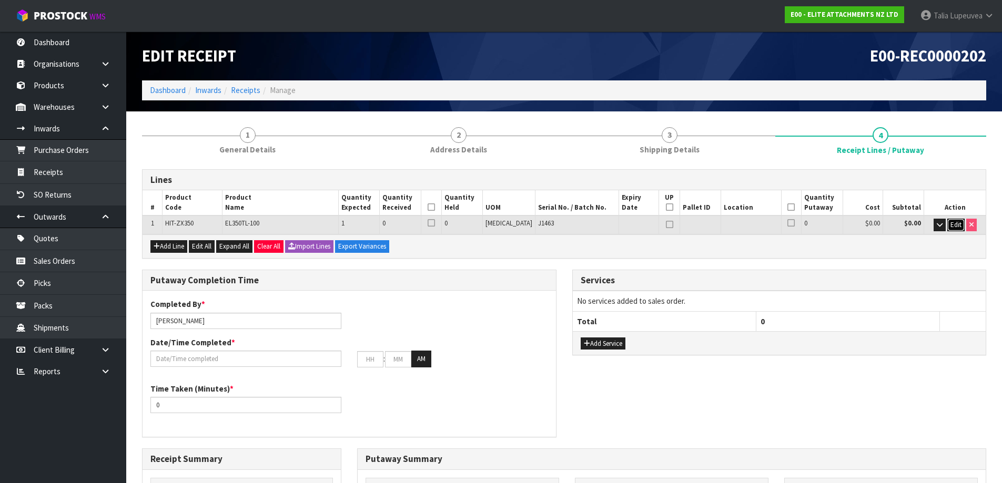
click at [957, 224] on span "Edit" at bounding box center [955, 224] width 11 height 9
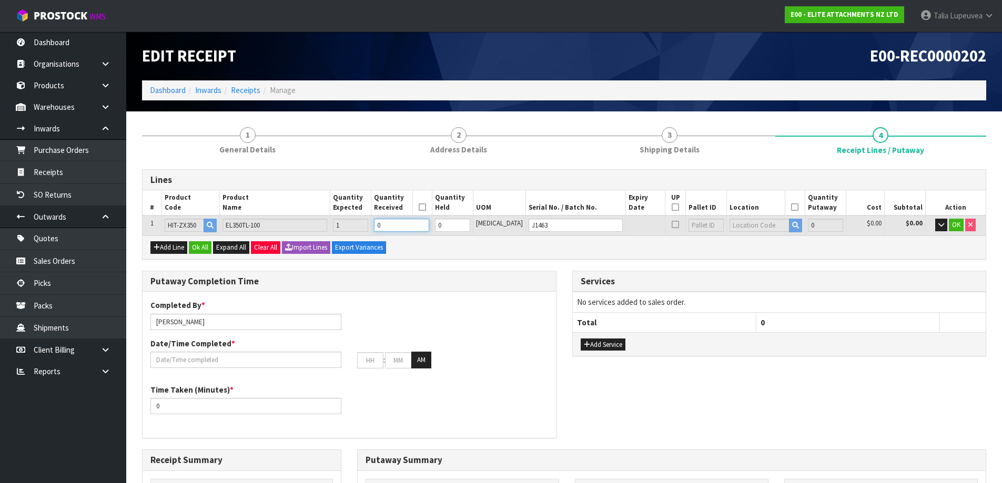
type input "1"
type input "0.794124"
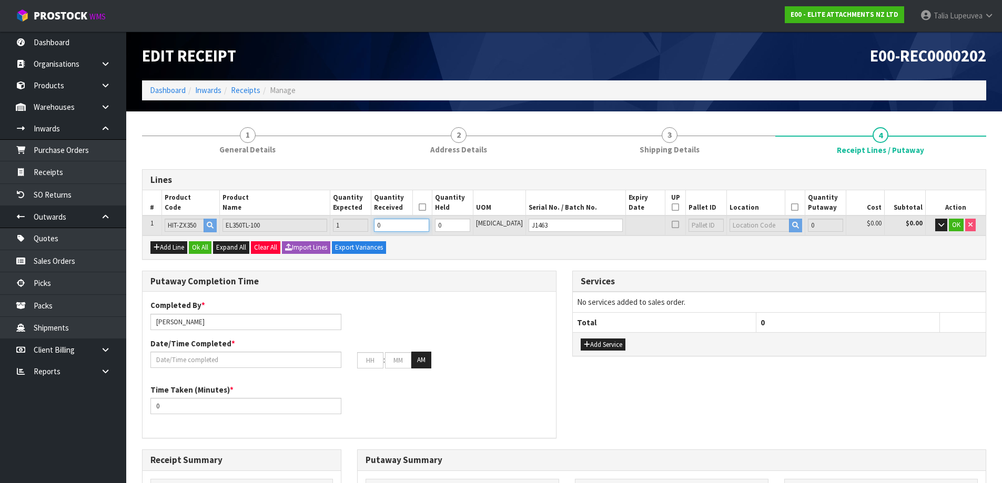
type input "843"
type input "1"
click at [429, 222] on input "1" at bounding box center [401, 225] width 55 height 13
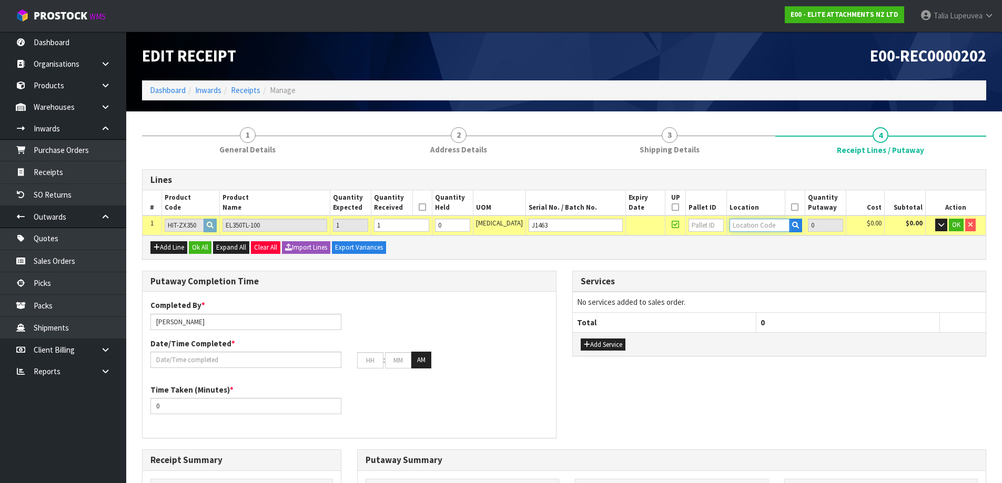
click at [736, 225] on input "text" at bounding box center [759, 225] width 60 height 13
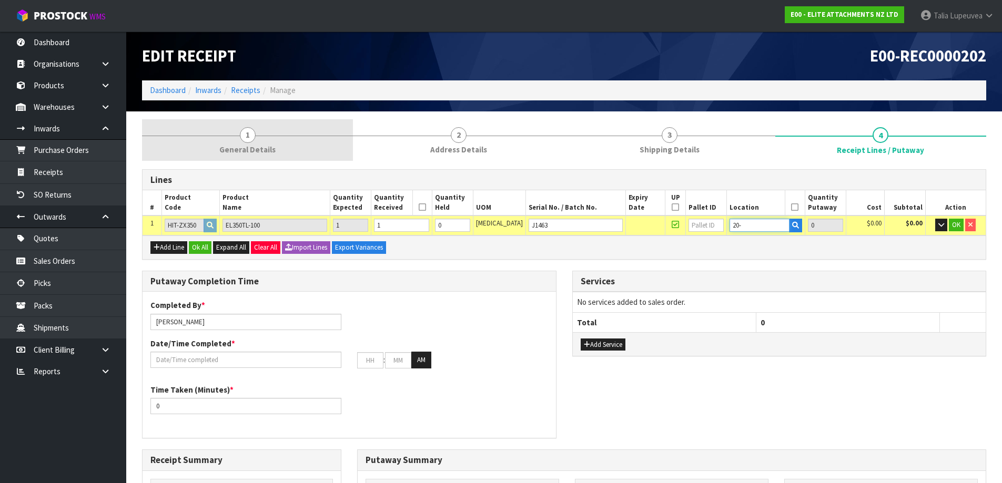
type input "20-"
click at [288, 150] on link "1 General Details" at bounding box center [247, 140] width 211 height 42
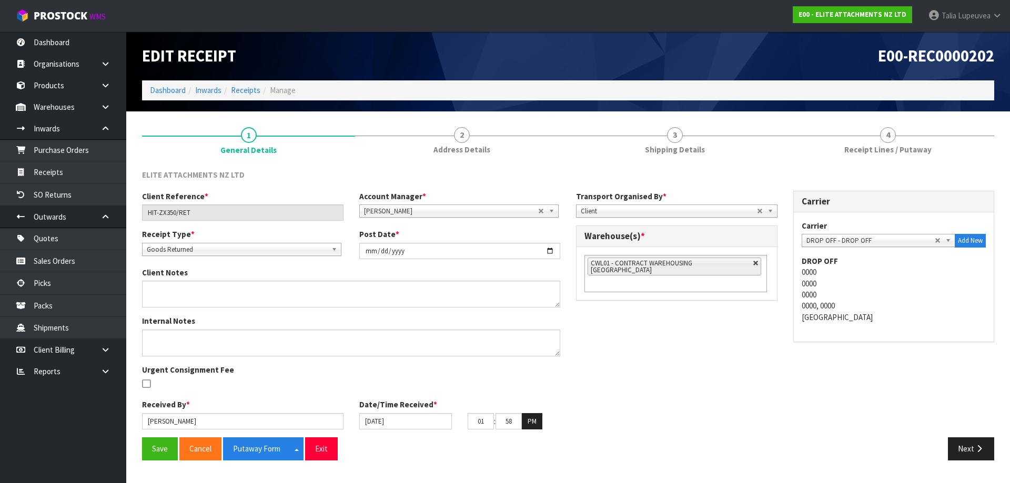
click at [752, 261] on link at bounding box center [755, 263] width 6 height 6
type input "Select Some Options"
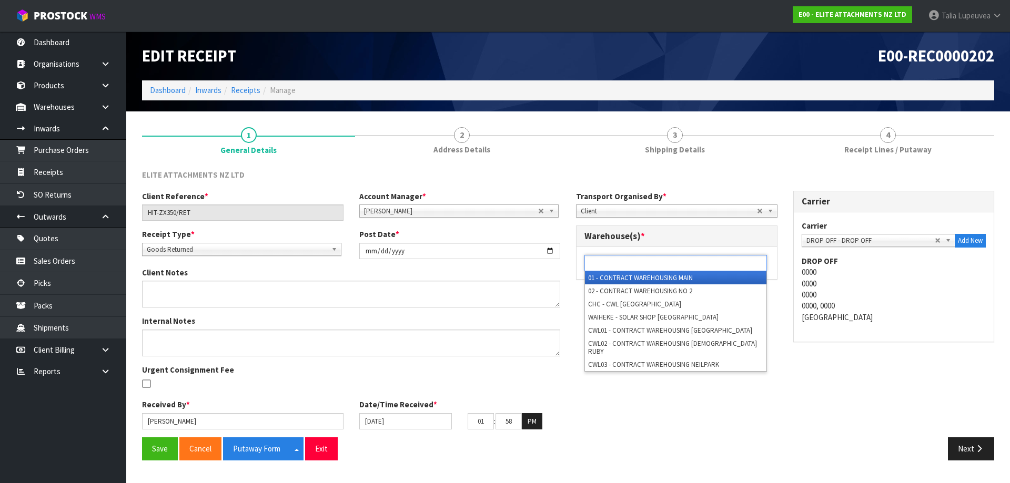
click at [738, 261] on ul at bounding box center [675, 263] width 182 height 16
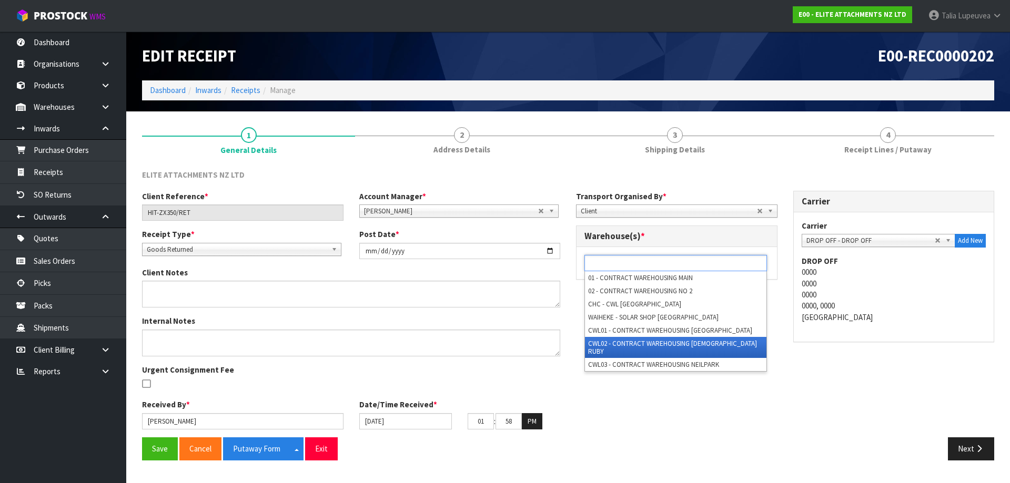
click at [738, 343] on li "CWL02 - CONTRACT WAREHOUSING LADY RUBY" at bounding box center [675, 347] width 181 height 21
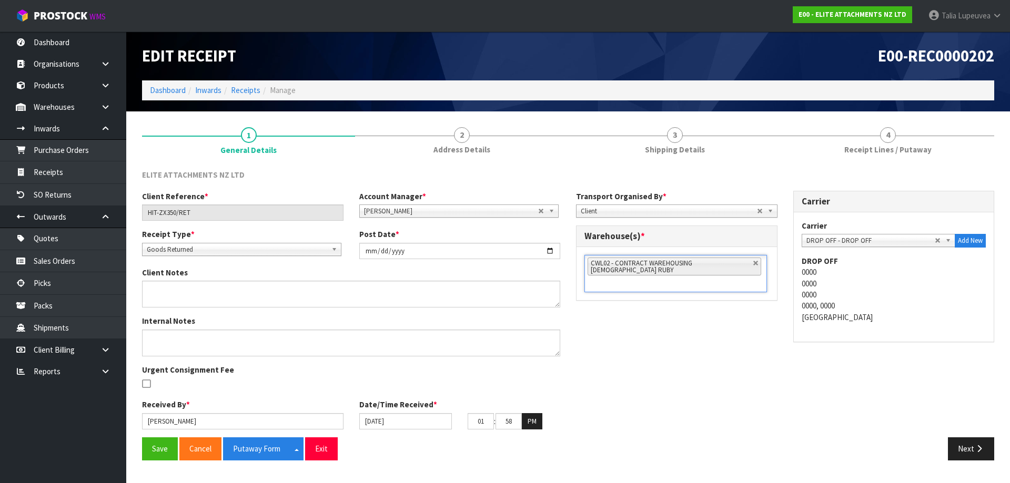
click at [736, 352] on div "Client Reference * HIT-ZX350/RET Account Manager * Zubair Moolla Rod Giles Kirs…" at bounding box center [568, 314] width 868 height 247
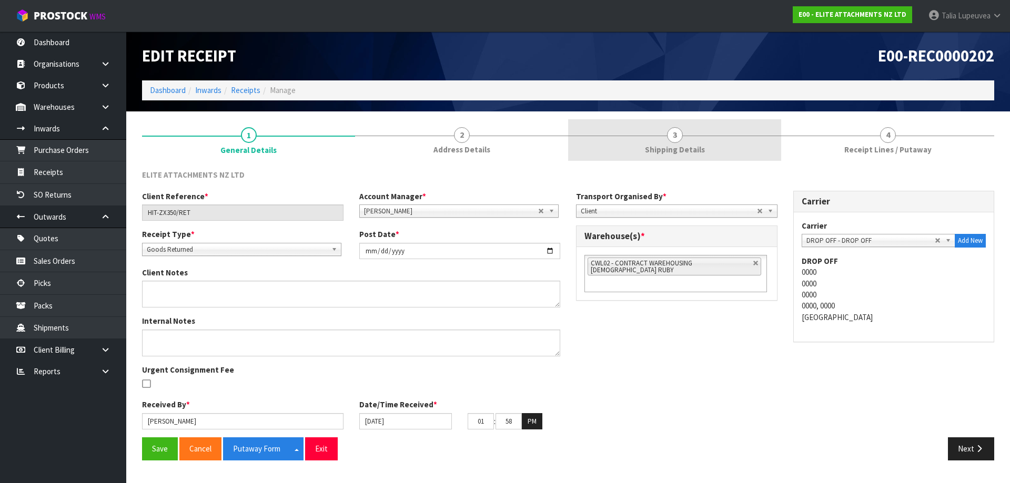
drag, startPoint x: 642, startPoint y: 147, endPoint x: 648, endPoint y: 149, distance: 6.5
click at [643, 147] on link "3 Shipping Details" at bounding box center [674, 140] width 213 height 42
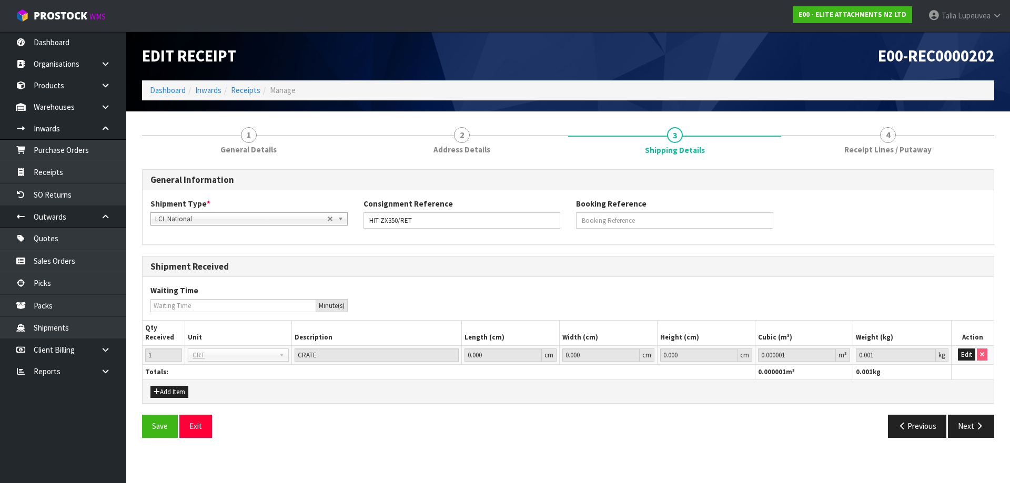
click at [839, 161] on li "4 Receipt Lines / Putaway" at bounding box center [887, 140] width 213 height 42
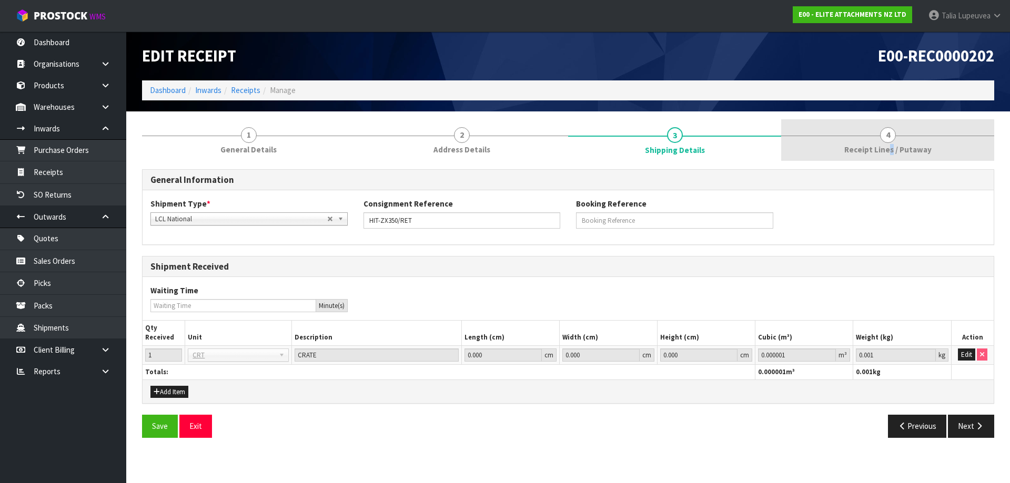
click at [891, 154] on span "Receipt Lines / Putaway" at bounding box center [887, 149] width 87 height 11
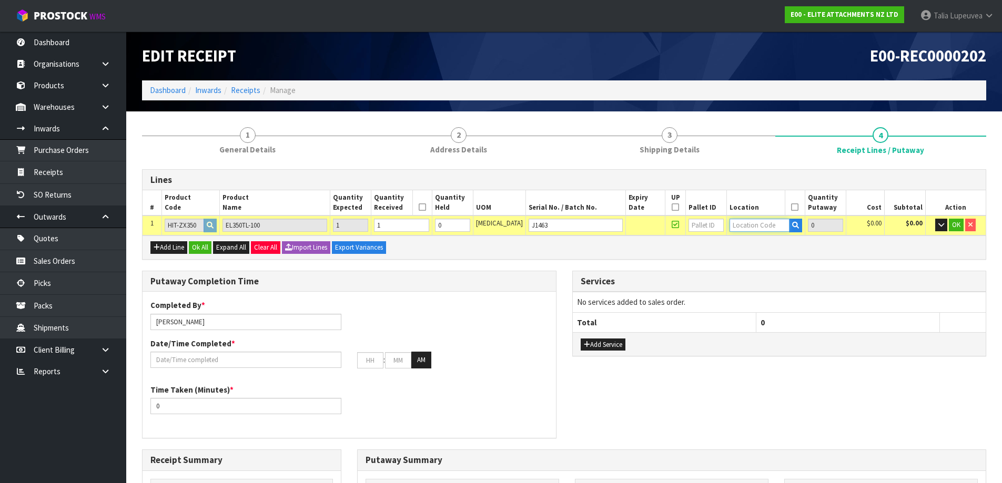
click at [742, 225] on input "text" at bounding box center [759, 225] width 60 height 13
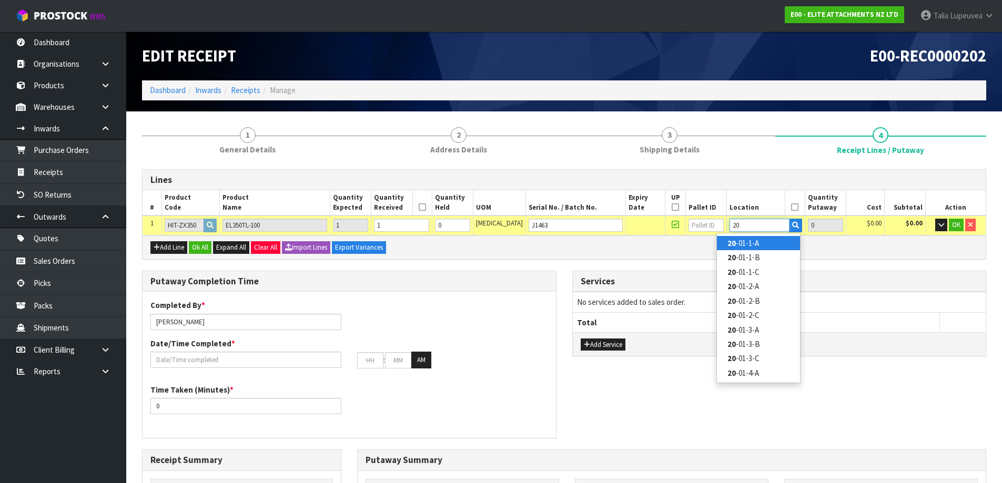
type input "20"
click at [756, 244] on link "20 -01-1-A" at bounding box center [758, 243] width 83 height 14
type input "20-01-1-A"
type input "1"
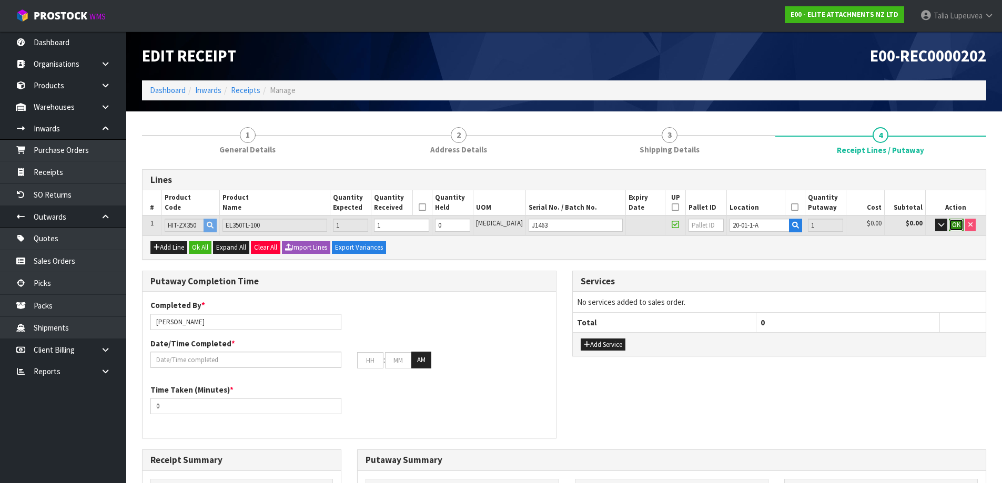
click at [952, 222] on span "OK" at bounding box center [956, 224] width 8 height 9
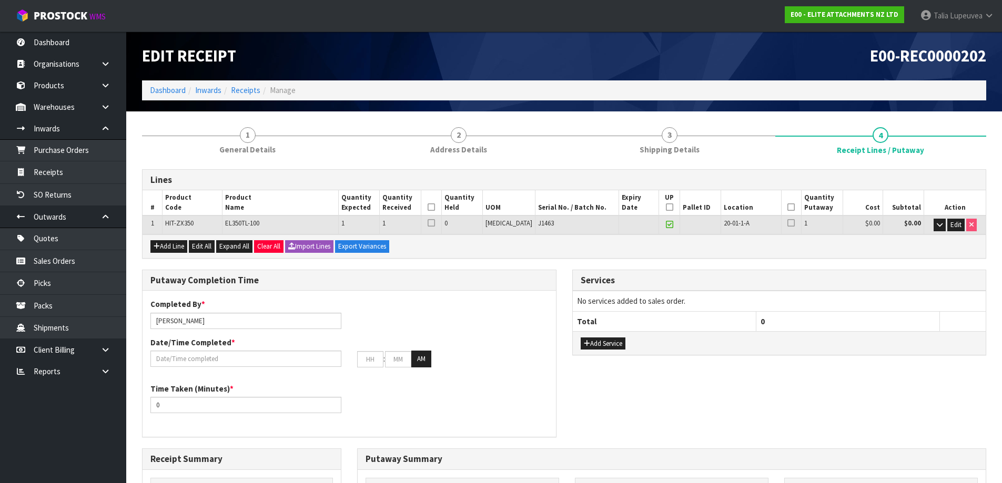
click at [435, 208] on icon at bounding box center [430, 207] width 7 height 1
click at [666, 207] on icon at bounding box center [669, 207] width 7 height 1
click at [787, 207] on icon at bounding box center [790, 207] width 7 height 1
click at [170, 358] on input "text" at bounding box center [245, 359] width 191 height 16
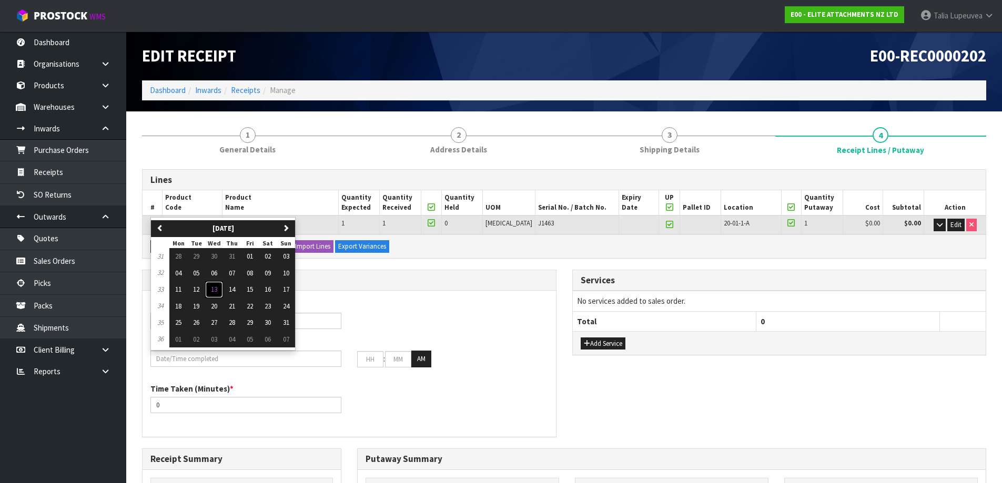
click at [213, 293] on span "13" at bounding box center [214, 289] width 6 height 9
type input "13/08/2025"
type input "12"
type input "00"
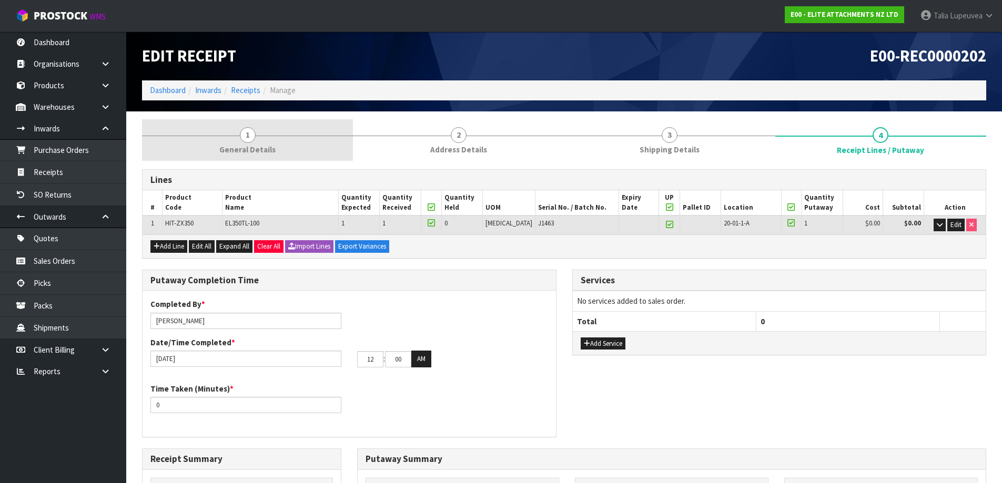
click at [251, 148] on span "General Details" at bounding box center [247, 149] width 56 height 11
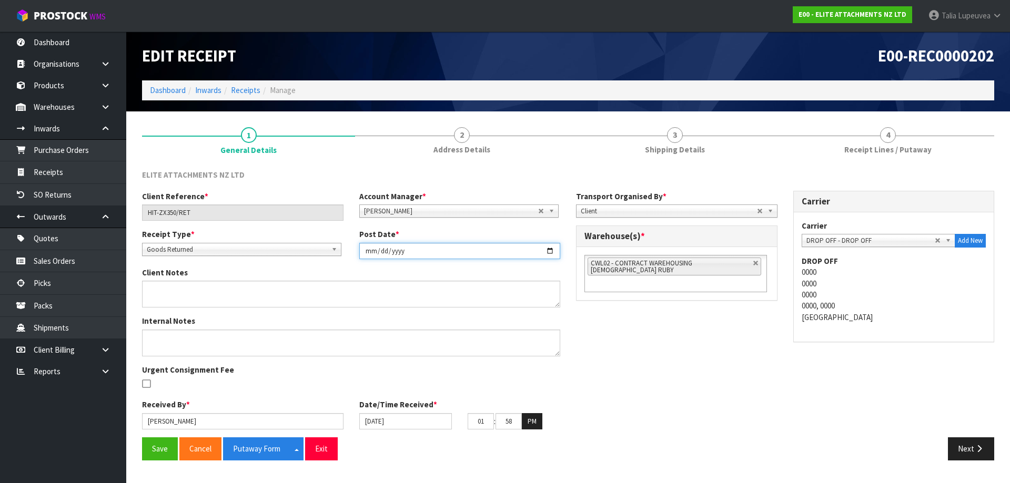
click at [421, 247] on input "2025-08-13" at bounding box center [459, 251] width 201 height 16
click at [549, 249] on input "2025-08-13" at bounding box center [459, 251] width 201 height 16
type input "2025-08-12"
click at [409, 419] on input "13/08/2025" at bounding box center [405, 421] width 93 height 16
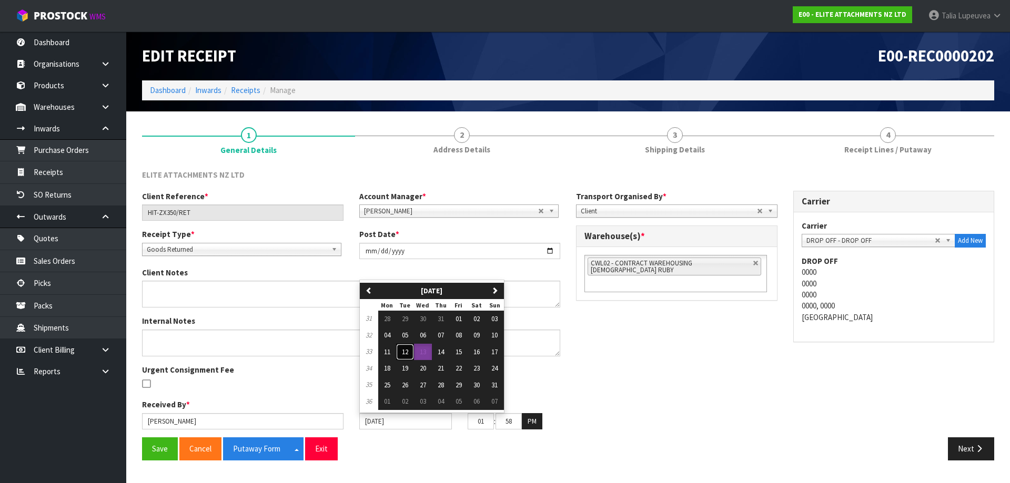
click at [411, 352] on button "12" at bounding box center [405, 352] width 18 height 17
type input "12/08/2025"
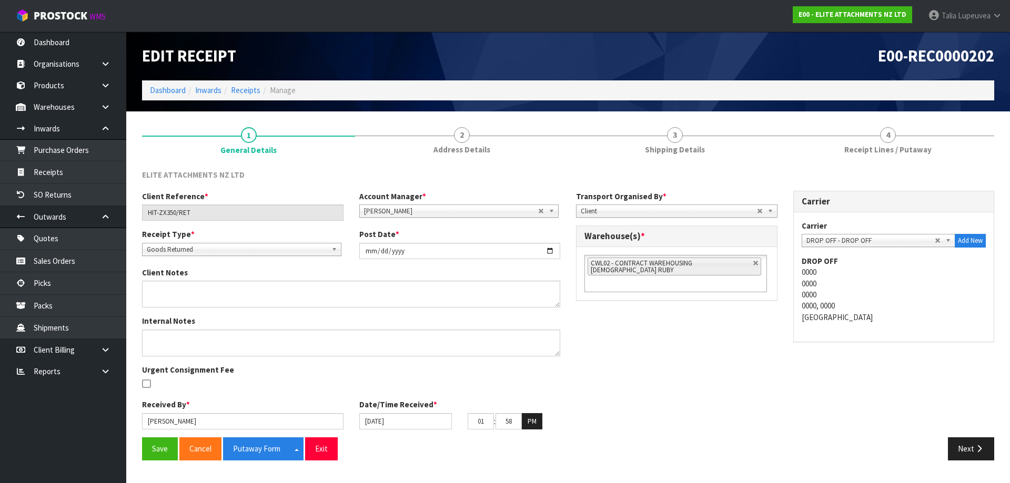
click at [648, 362] on div "Client Reference * HIT-ZX350/RET Account Manager * Zubair Moolla Rod Giles Kirs…" at bounding box center [568, 314] width 868 height 247
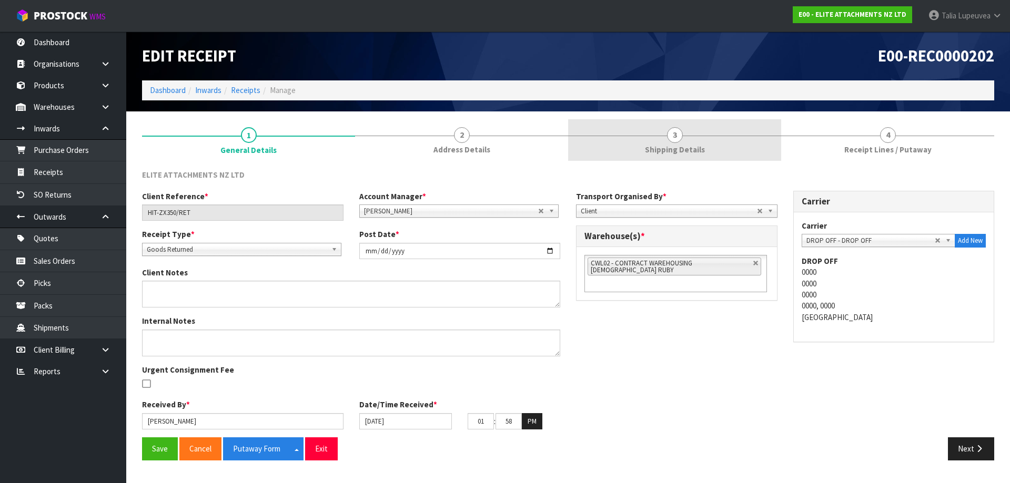
click at [697, 157] on link "3 Shipping Details" at bounding box center [674, 140] width 213 height 42
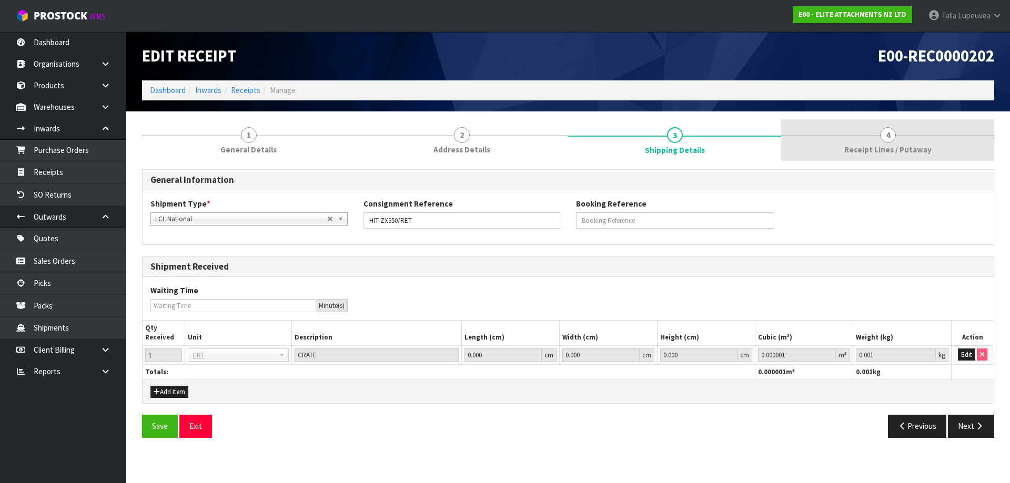
click at [900, 147] on span "Receipt Lines / Putaway" at bounding box center [887, 149] width 87 height 11
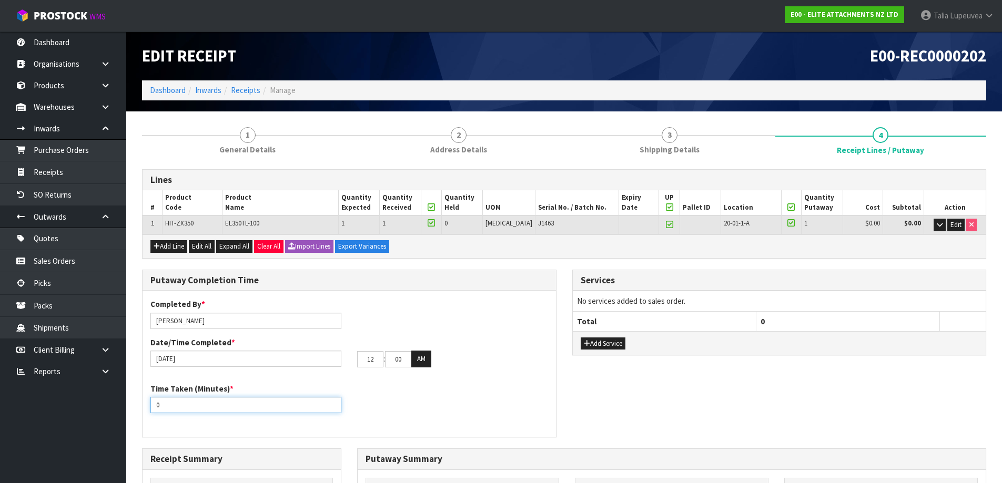
drag, startPoint x: 160, startPoint y: 408, endPoint x: 148, endPoint y: 410, distance: 12.9
click at [148, 410] on div "Time Taken (Minutes) * 0" at bounding box center [245, 398] width 207 height 30
type input "15"
click at [484, 315] on div "Completed By * Talia Lupeuvea Date/Time Completed * 13/08/2025 12 : 00 : 00 AM" at bounding box center [348, 337] width 413 height 76
click at [375, 365] on input "12" at bounding box center [370, 359] width 26 height 16
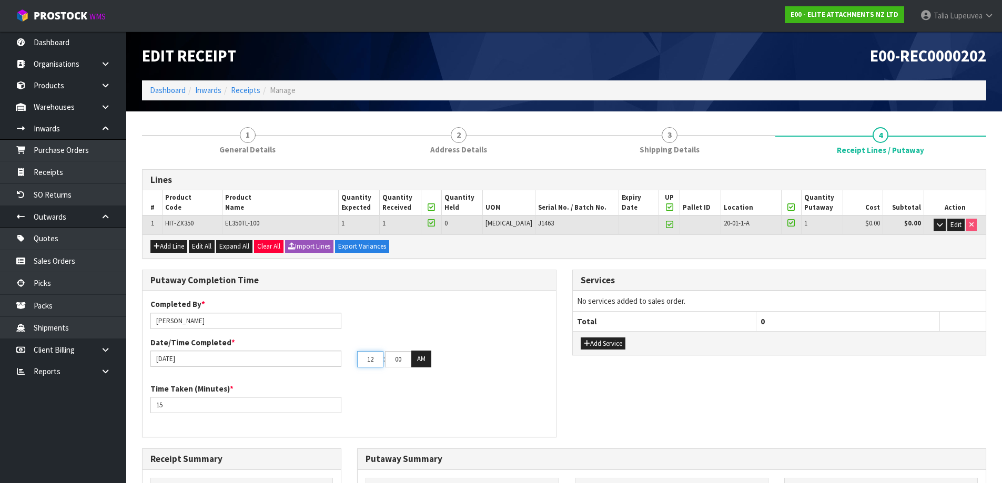
drag, startPoint x: 375, startPoint y: 364, endPoint x: 360, endPoint y: 364, distance: 15.2
click at [360, 364] on input "12" at bounding box center [370, 359] width 26 height 16
type input "02"
click at [421, 364] on button "AM" at bounding box center [421, 359] width 20 height 17
click at [434, 389] on div "Time Taken (Minutes) * 15" at bounding box center [348, 402] width 413 height 38
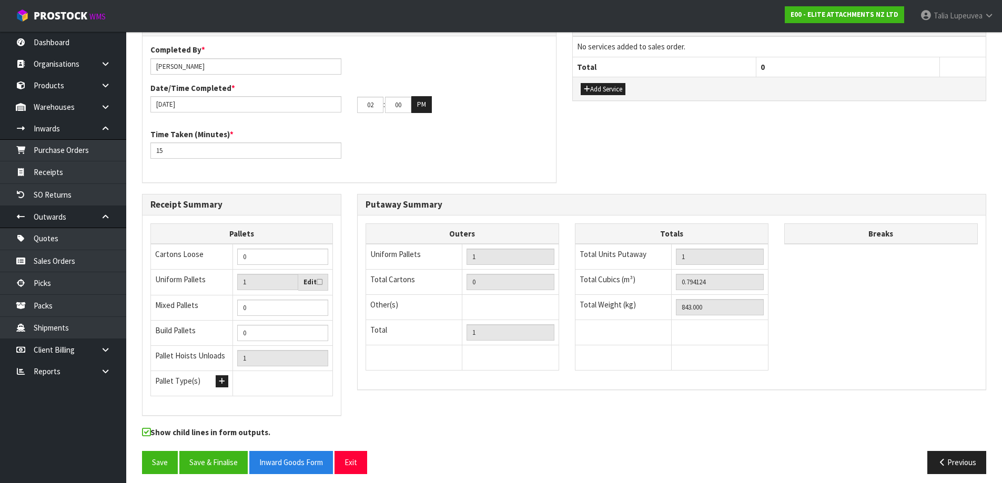
scroll to position [261, 0]
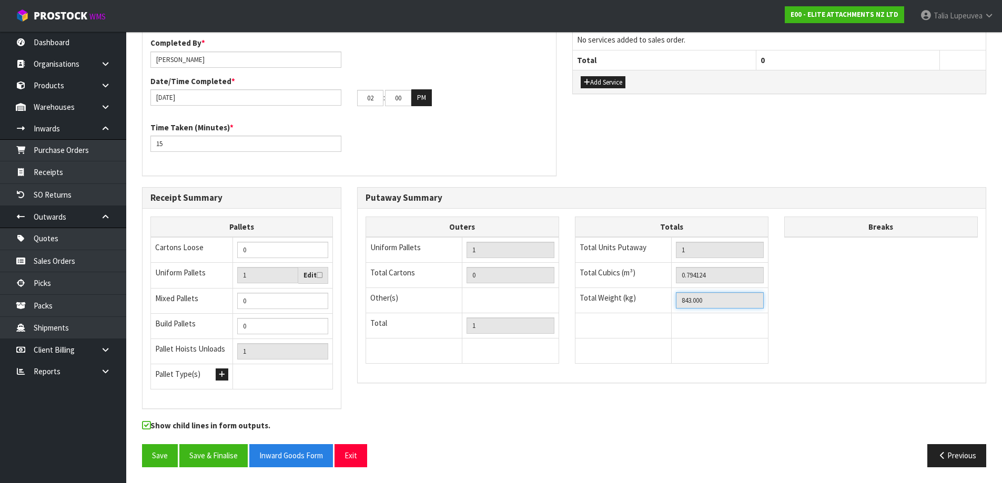
drag, startPoint x: 717, startPoint y: 301, endPoint x: 667, endPoint y: 304, distance: 50.0
click at [667, 304] on tr "Total Weight (kg) 843.000" at bounding box center [671, 300] width 193 height 25
click at [706, 165] on div "Putaway Completion Time Completed By * Talia Lupeuvea Date/Time Completed * 13/…" at bounding box center [564, 97] width 860 height 179
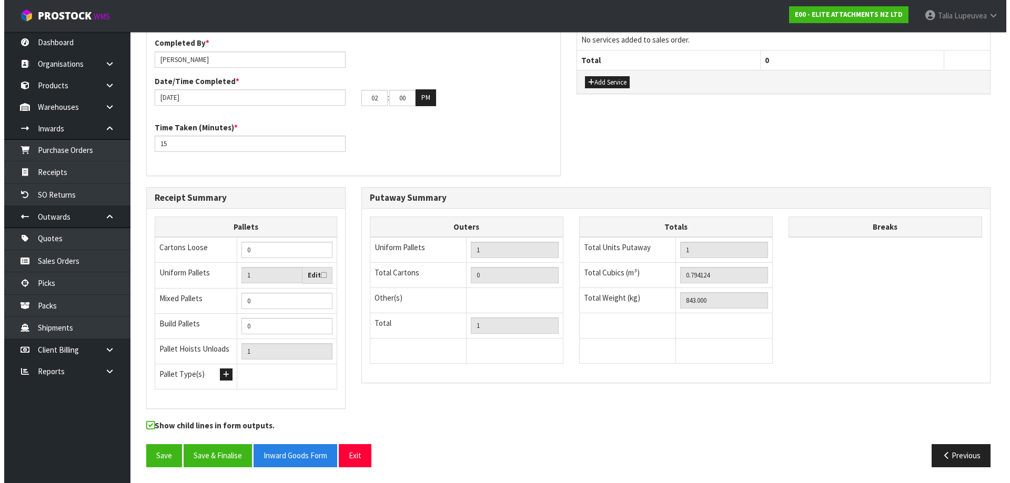
scroll to position [51, 0]
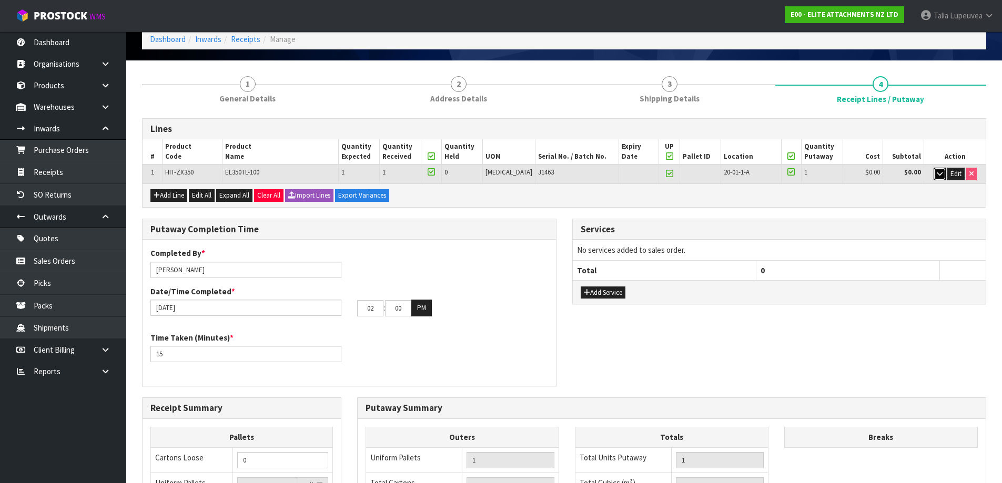
click at [936, 170] on icon "button" at bounding box center [939, 173] width 6 height 7
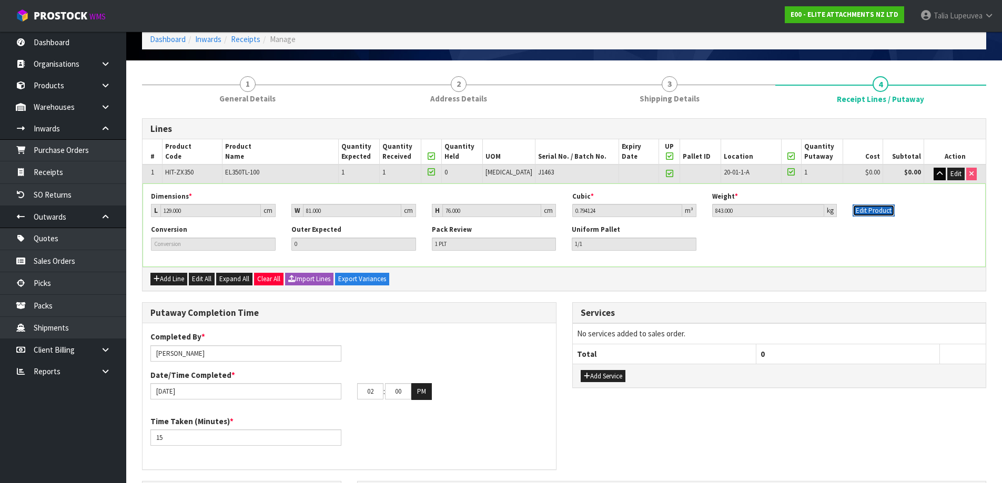
click at [870, 205] on button "Edit Product" at bounding box center [873, 211] width 42 height 13
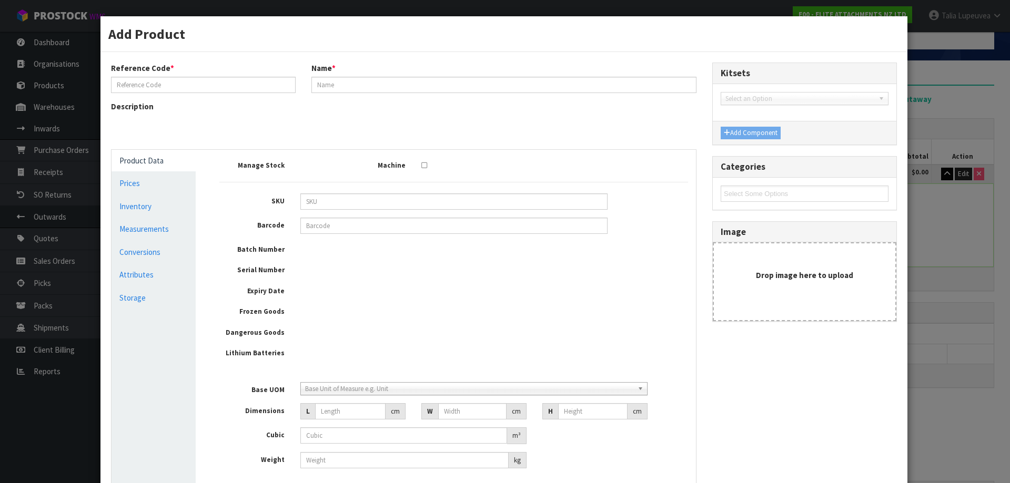
type input "HIT-ZX350"
type input "EL350TL-100"
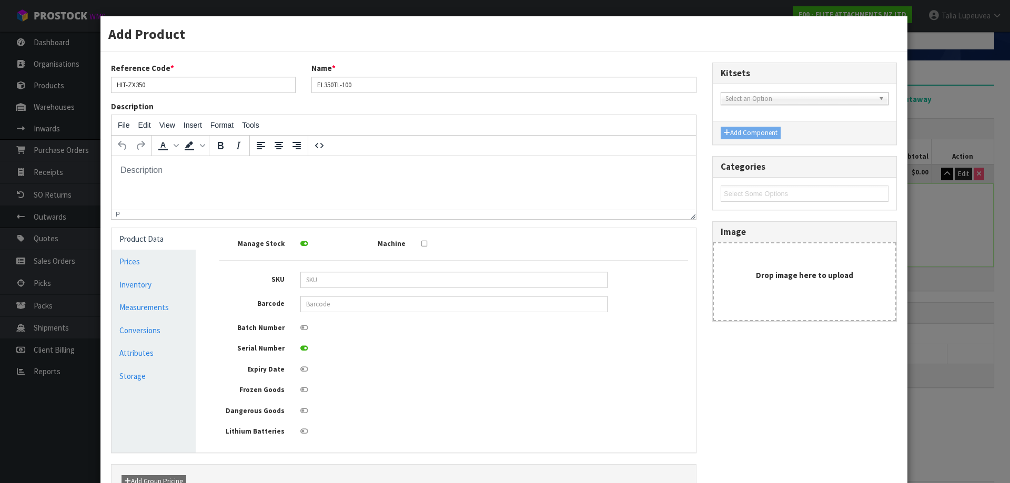
scroll to position [0, 0]
click at [149, 310] on link "Measurements" at bounding box center [153, 308] width 84 height 22
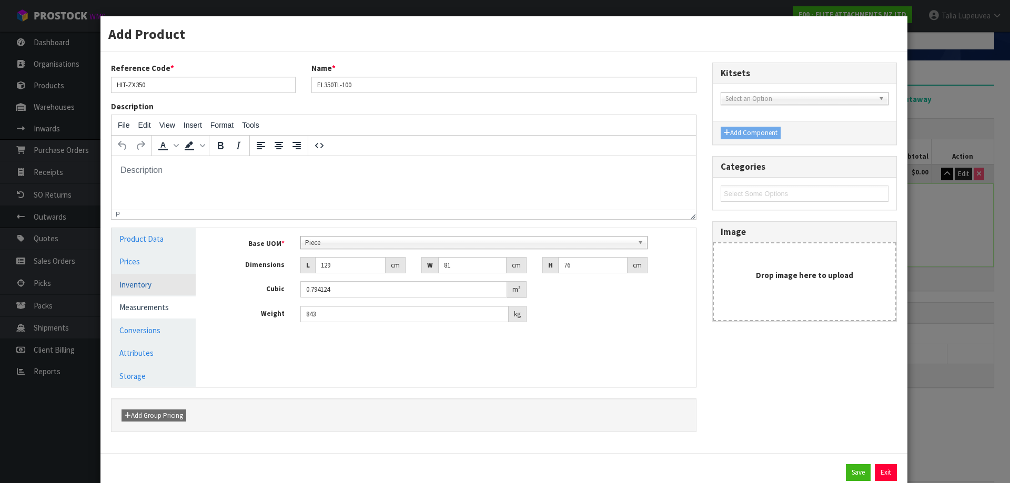
click at [134, 288] on link "Inventory" at bounding box center [153, 285] width 84 height 22
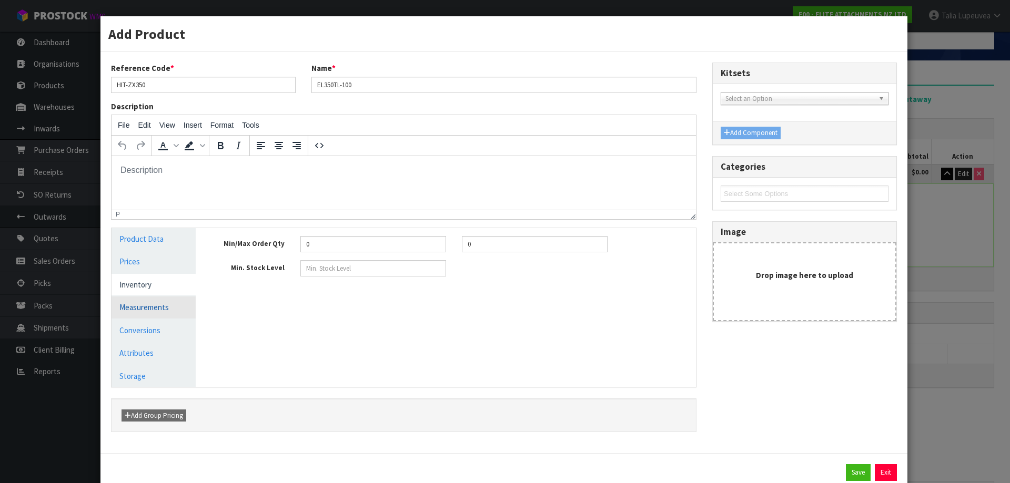
click at [138, 312] on link "Measurements" at bounding box center [153, 308] width 84 height 22
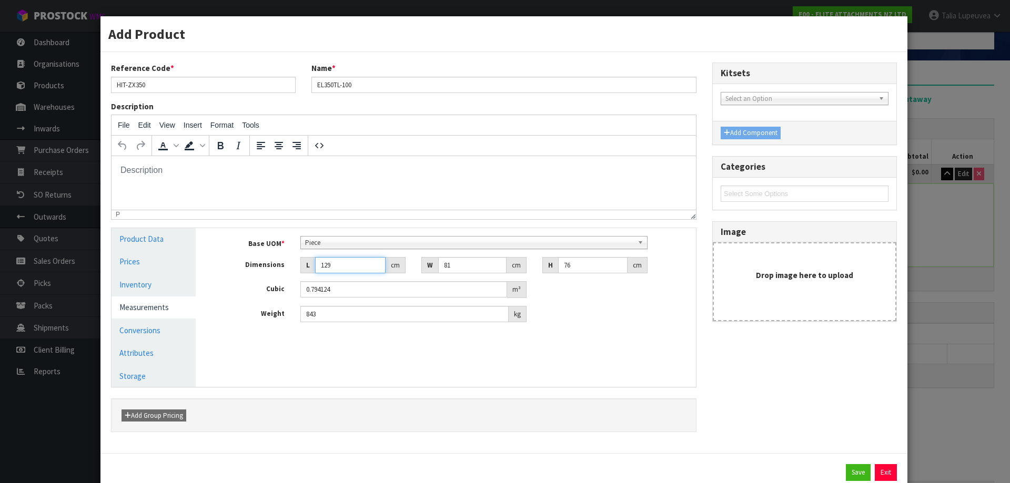
drag, startPoint x: 335, startPoint y: 266, endPoint x: 312, endPoint y: 269, distance: 22.9
click at [315, 269] on input "129" at bounding box center [350, 265] width 70 height 16
type input "1"
type input "0.006156"
type input "13"
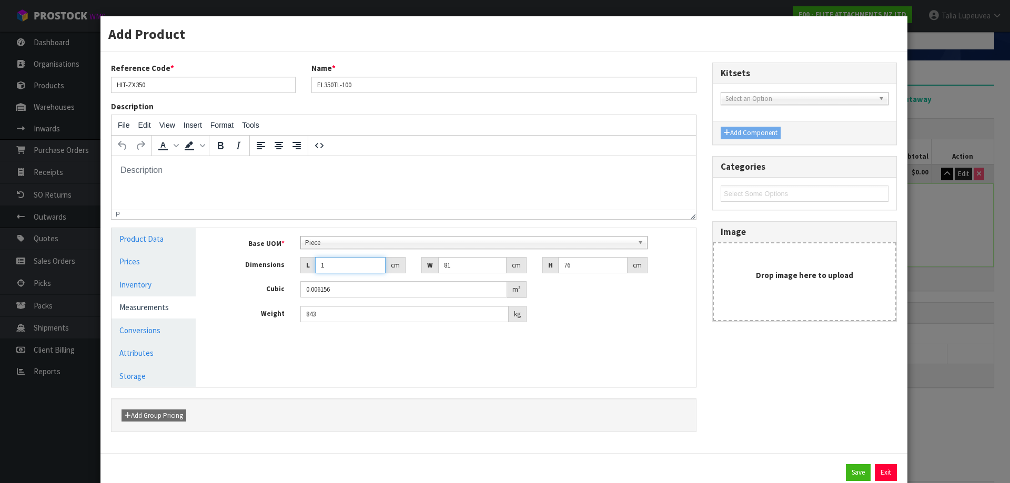
type input "0.080028"
type input "131"
type input "0.806436"
type input "131"
type input "7"
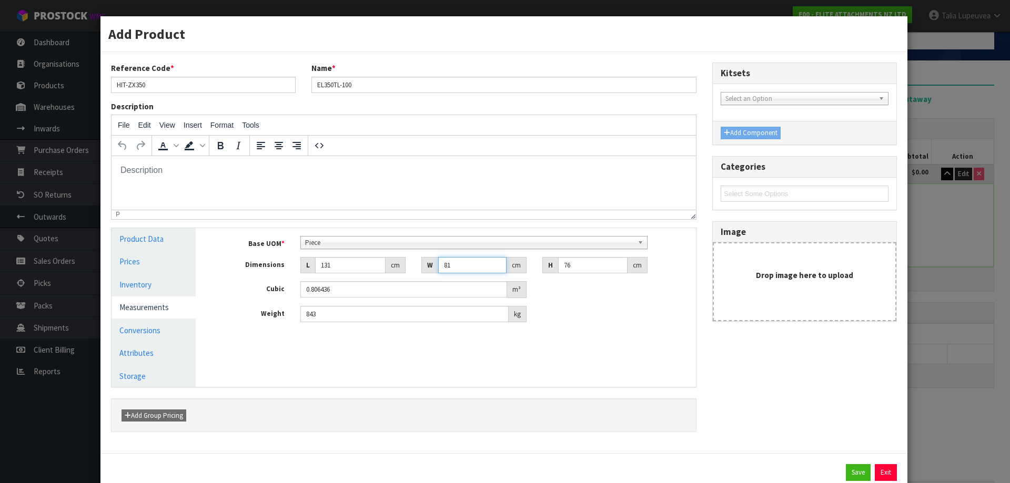
type input "0.069692"
type input "76"
type input "0.756656"
type input "7"
click at [600, 306] on div "Weight 858 kg" at bounding box center [453, 314] width 484 height 17
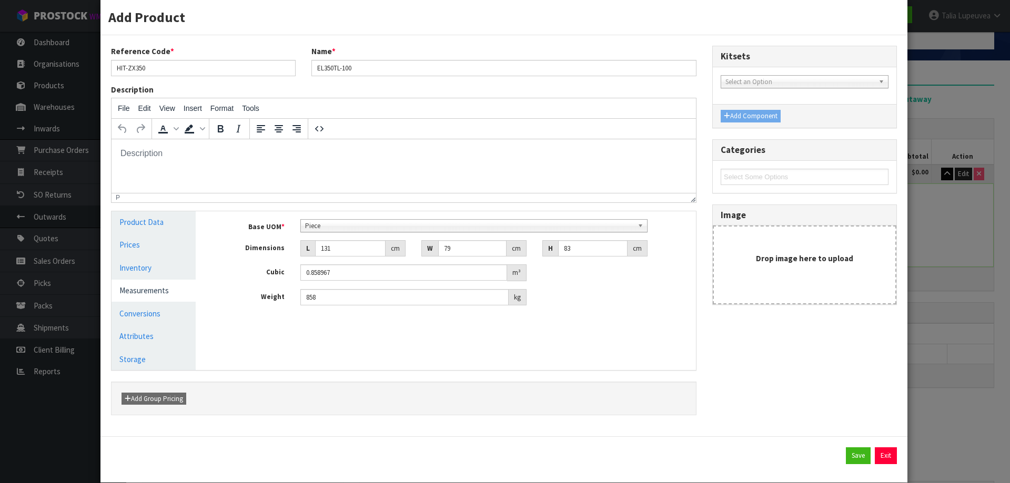
scroll to position [33, 0]
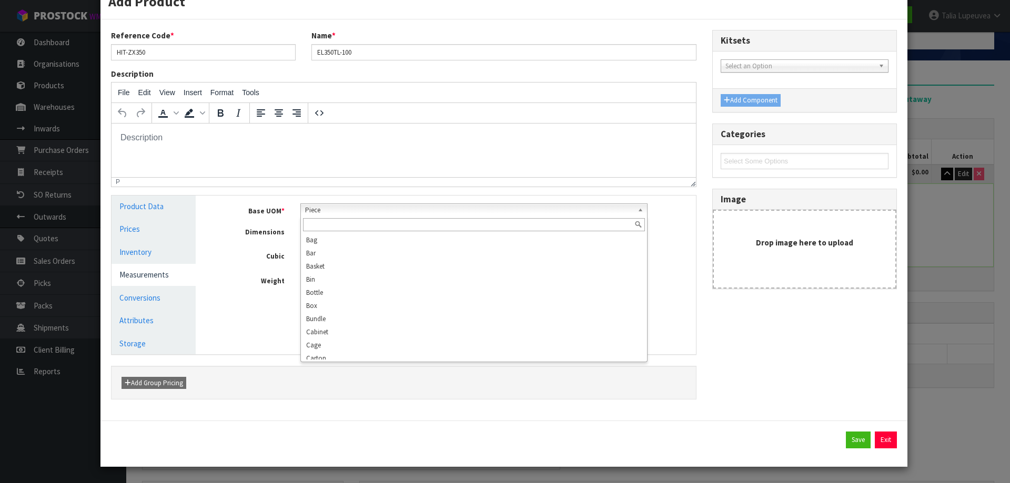
click at [620, 211] on span "Piece" at bounding box center [469, 210] width 329 height 13
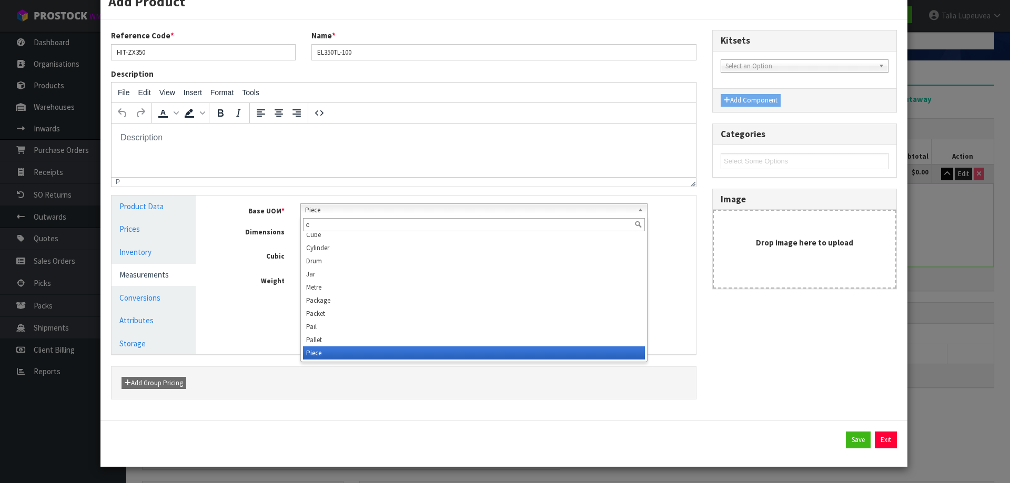
scroll to position [0, 0]
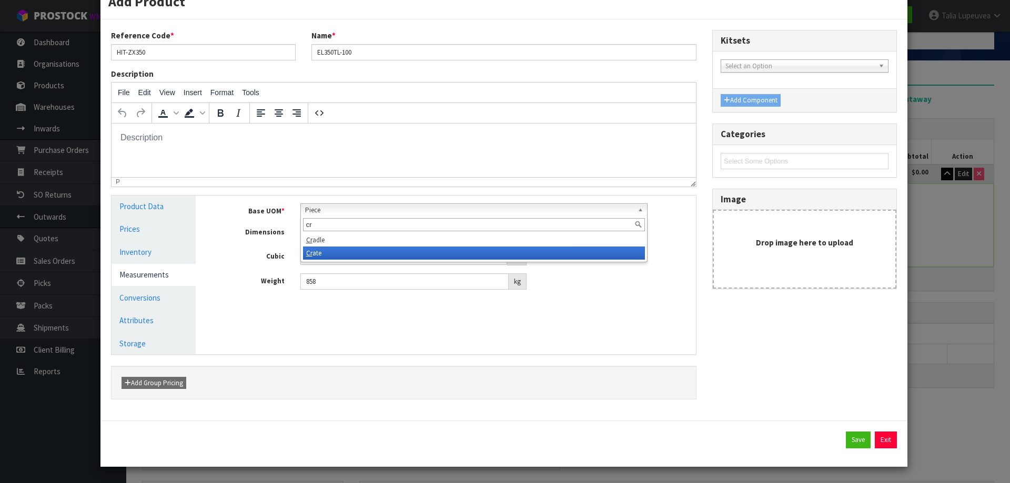
click at [393, 252] on li "Cr ate" at bounding box center [474, 253] width 342 height 13
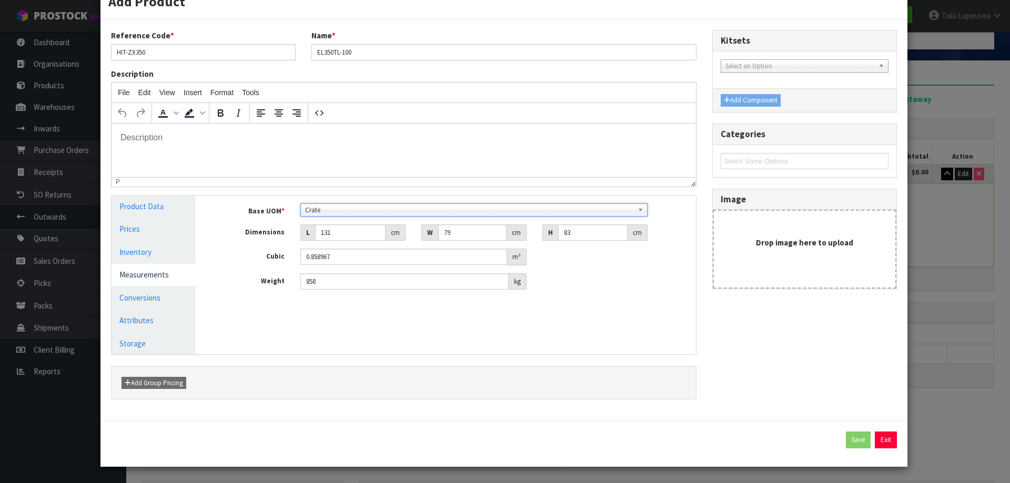
click at [338, 208] on span "Crate" at bounding box center [469, 210] width 329 height 13
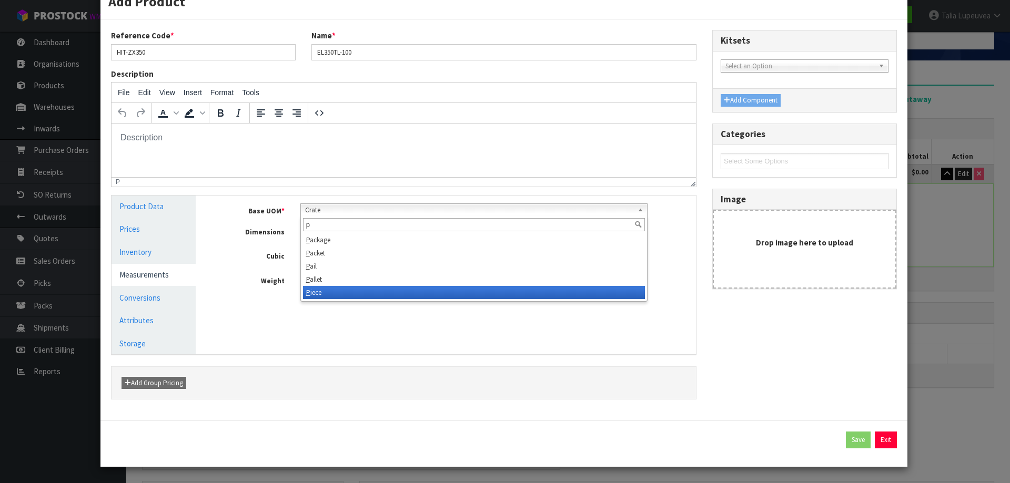
click at [324, 291] on li "P iece" at bounding box center [474, 292] width 342 height 13
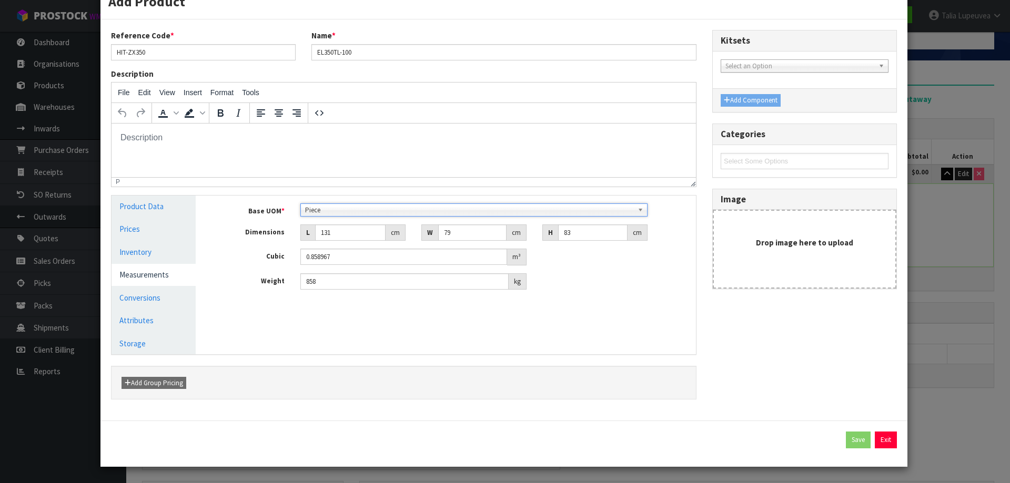
click at [325, 304] on div "Base UOM * Bag Bar Basket Bin Bottle Box Bundle Cabinet Cage Carton Case Coil C…" at bounding box center [453, 251] width 484 height 110
click at [887, 441] on button "Exit" at bounding box center [885, 440] width 22 height 17
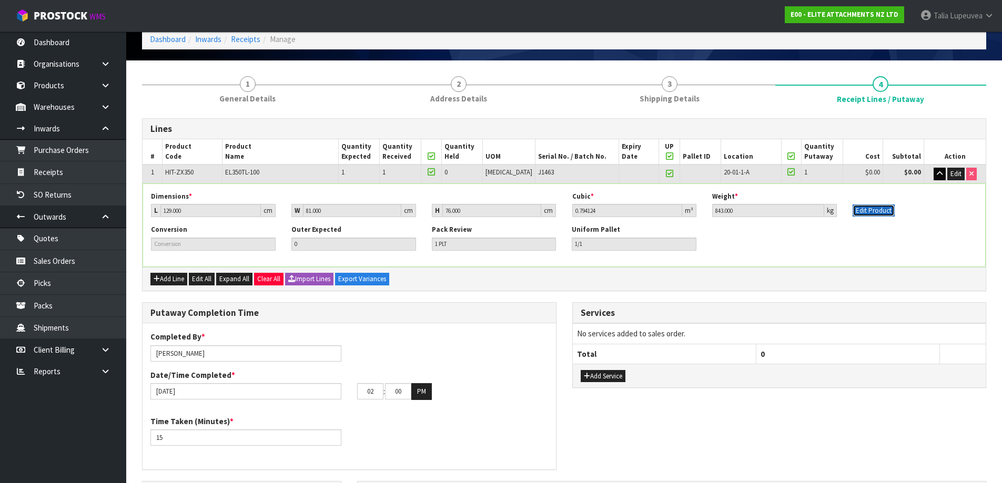
click at [880, 210] on button "Edit Product" at bounding box center [873, 211] width 42 height 13
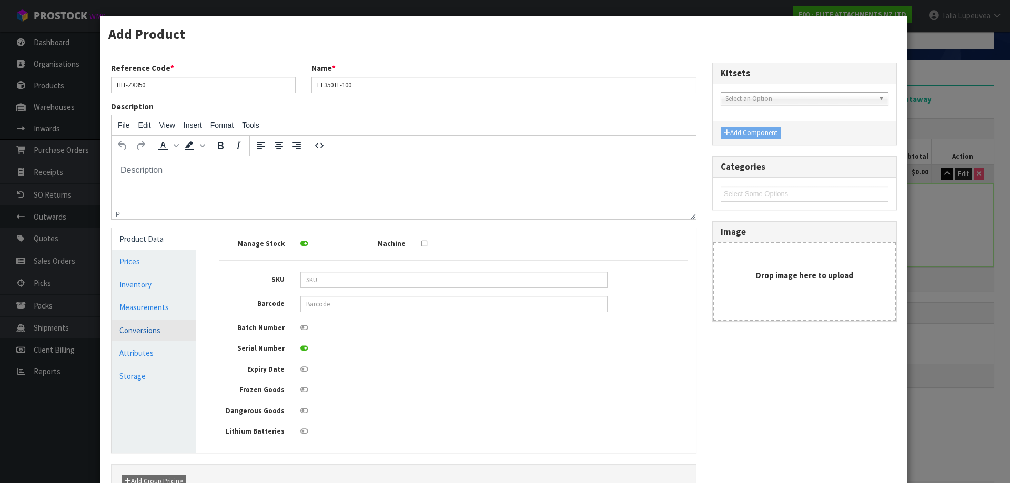
click at [130, 331] on link "Conversions" at bounding box center [153, 331] width 84 height 22
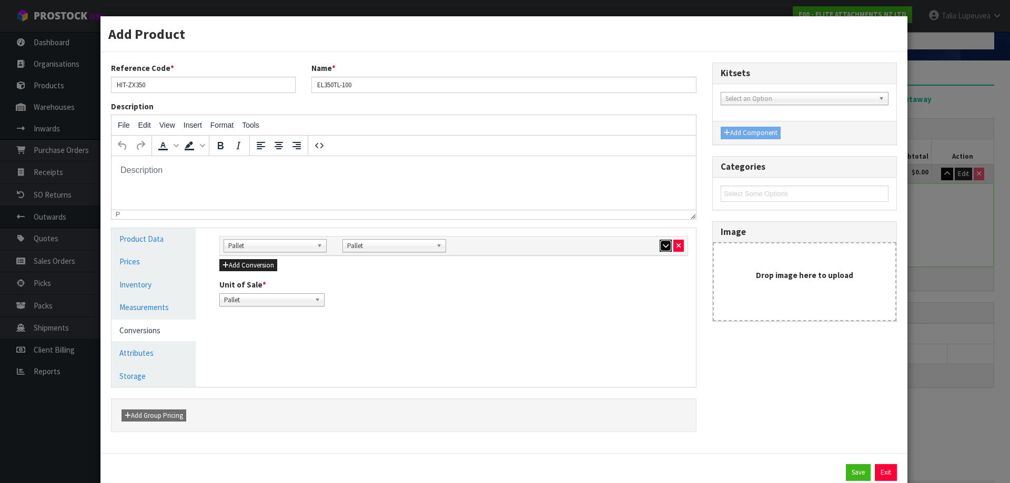
click at [663, 244] on icon "button" at bounding box center [666, 245] width 6 height 7
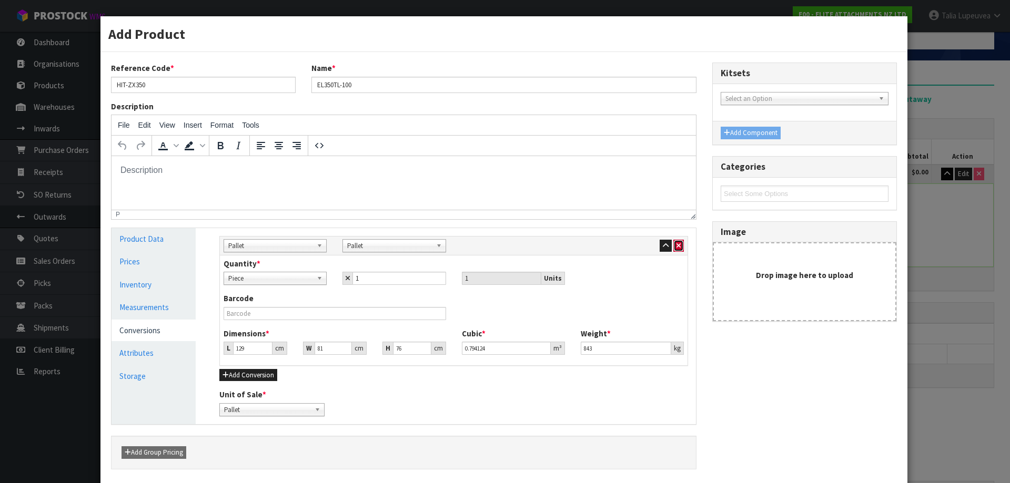
click at [676, 243] on icon "button" at bounding box center [678, 245] width 4 height 7
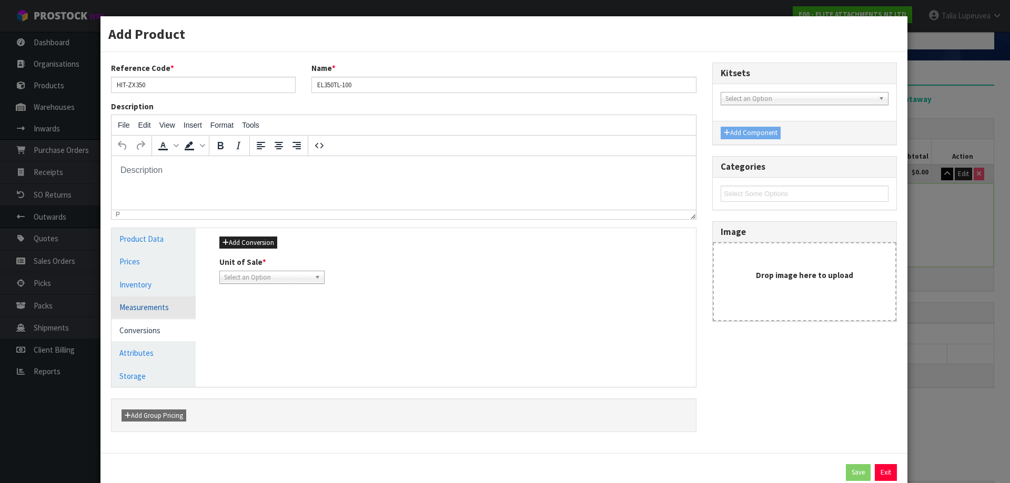
click at [149, 311] on link "Measurements" at bounding box center [153, 308] width 84 height 22
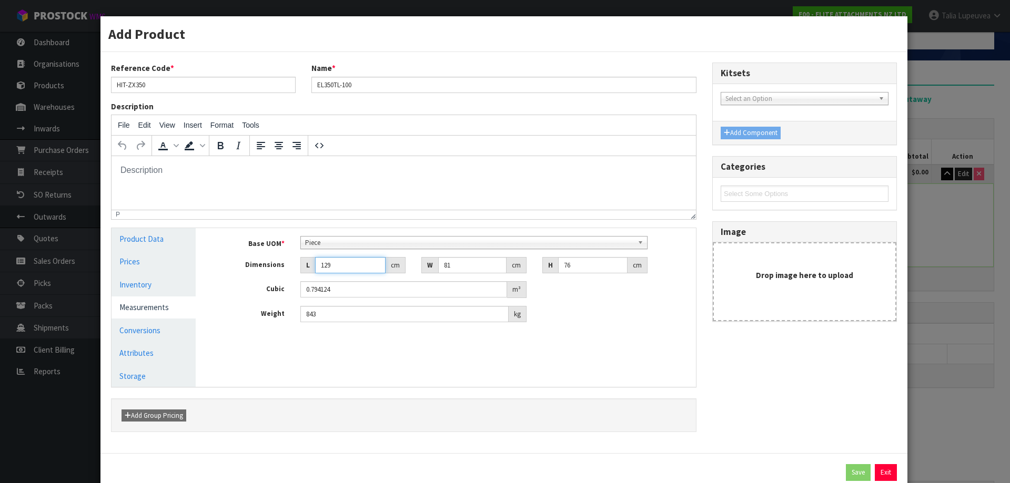
drag, startPoint x: 332, startPoint y: 268, endPoint x: 308, endPoint y: 274, distance: 25.0
click at [308, 274] on div "Base UOM * Bag Bar Basket Bin Bottle Box Bundle Cabinet Cage Carton Case Coil C…" at bounding box center [453, 279] width 469 height 87
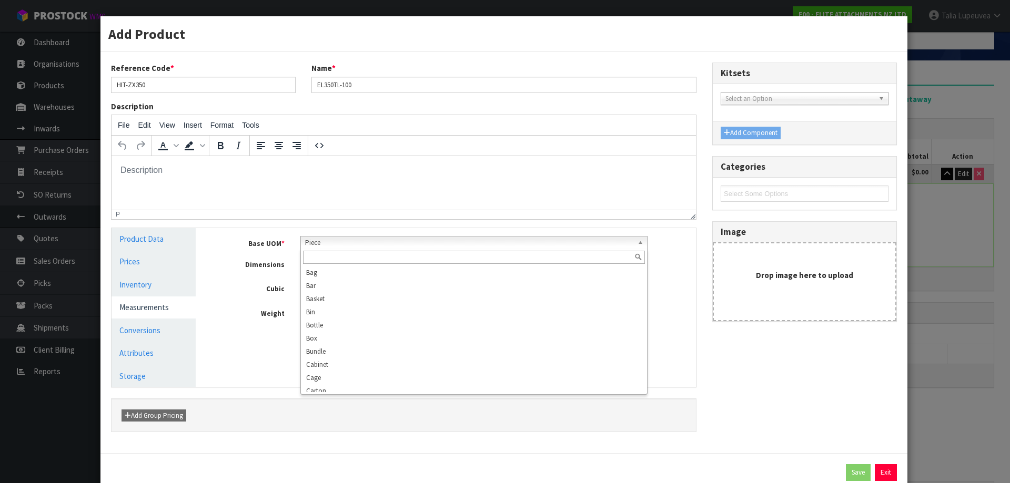
scroll to position [189, 0]
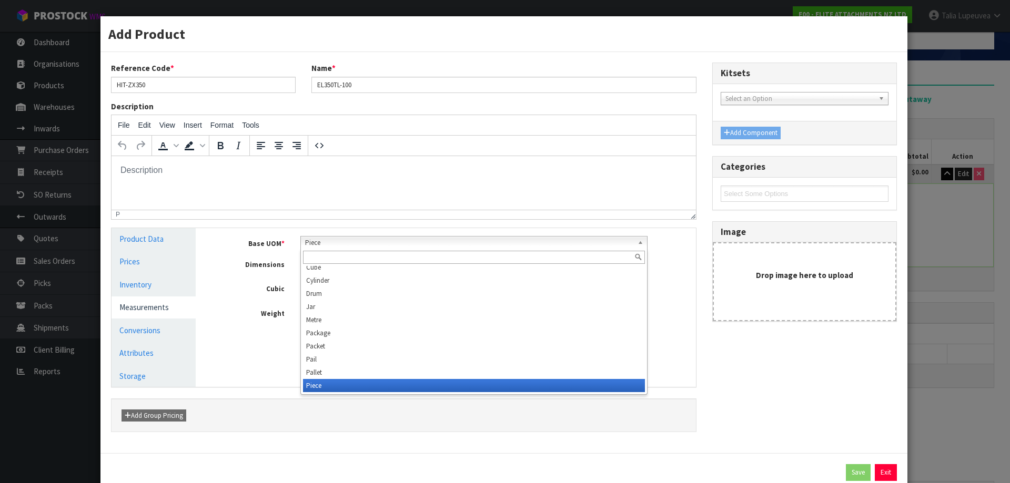
click at [360, 238] on span "Piece" at bounding box center [469, 243] width 329 height 13
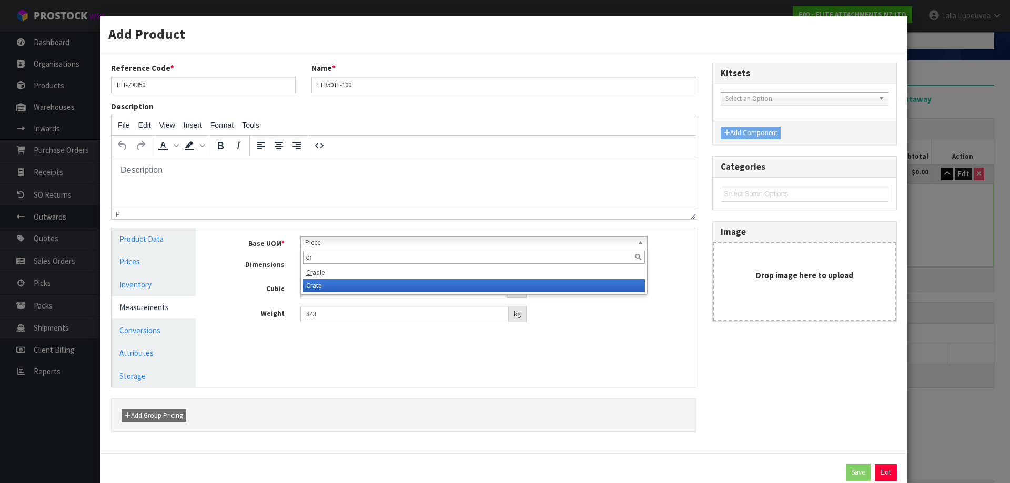
click at [340, 290] on li "Cr ate" at bounding box center [474, 285] width 342 height 13
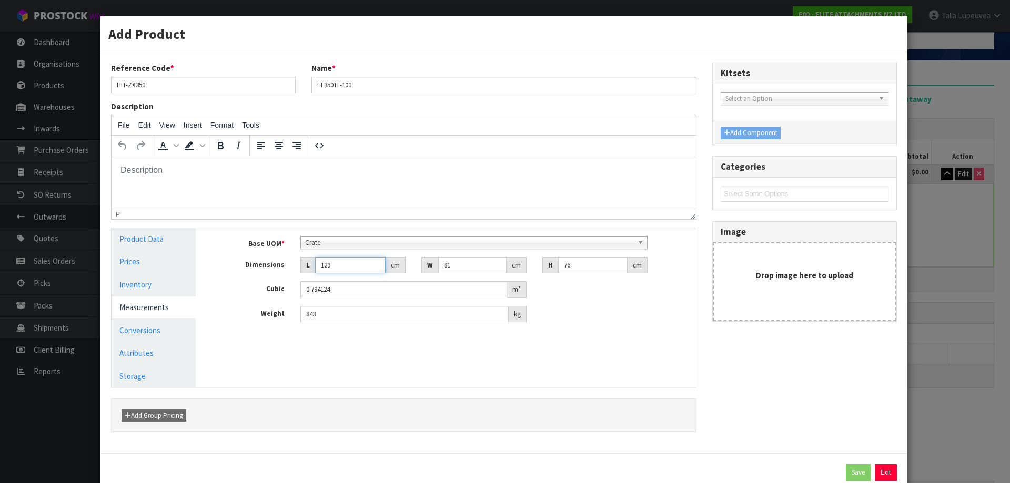
drag, startPoint x: 329, startPoint y: 268, endPoint x: 304, endPoint y: 269, distance: 24.2
click at [304, 269] on div "L 129 cm" at bounding box center [352, 265] width 105 height 17
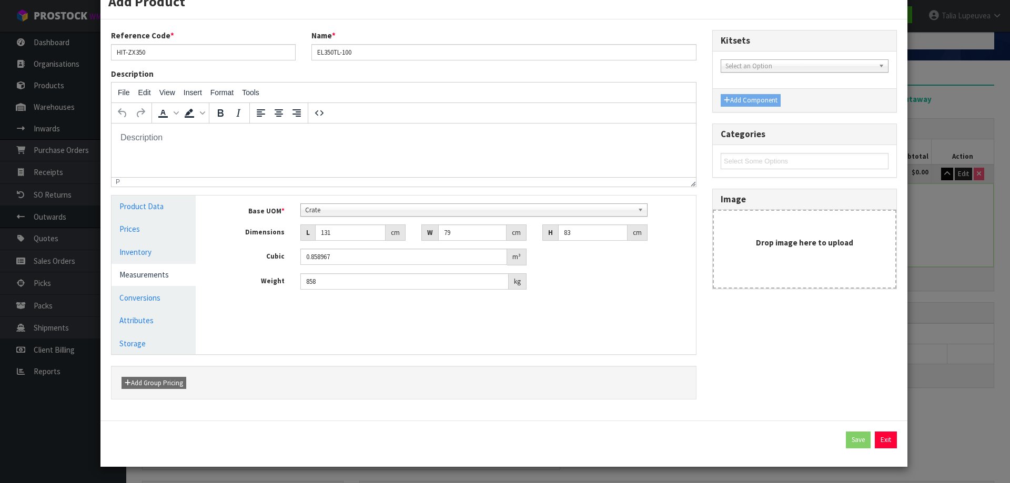
click at [766, 353] on div "Reference Code * HIT-ZX350 Name * EL350TL-100 Description File Edit View Insert…" at bounding box center [503, 220] width 801 height 380
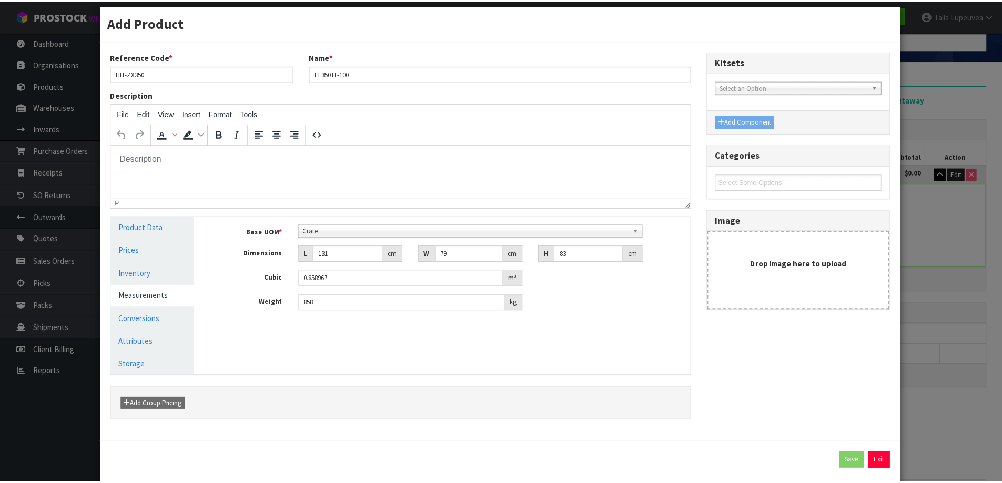
scroll to position [0, 0]
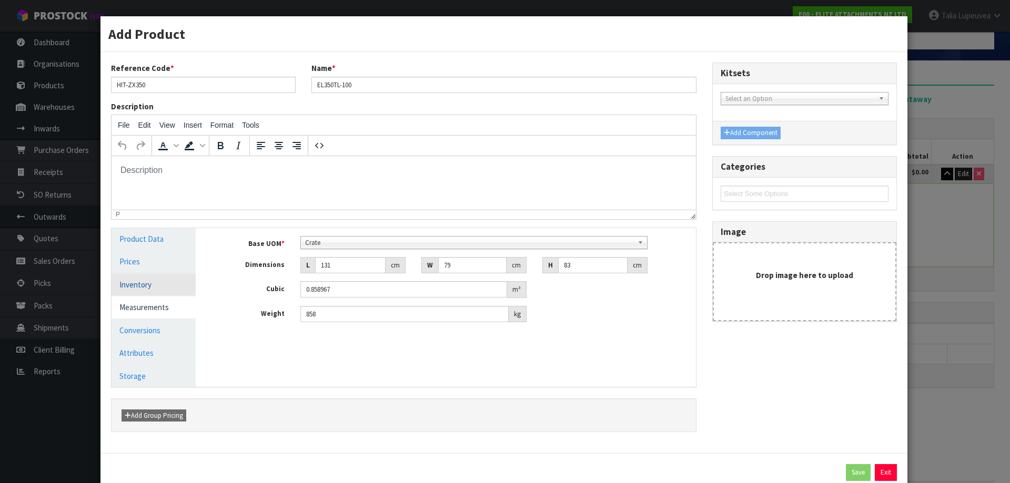
click at [159, 281] on link "Inventory" at bounding box center [153, 285] width 84 height 22
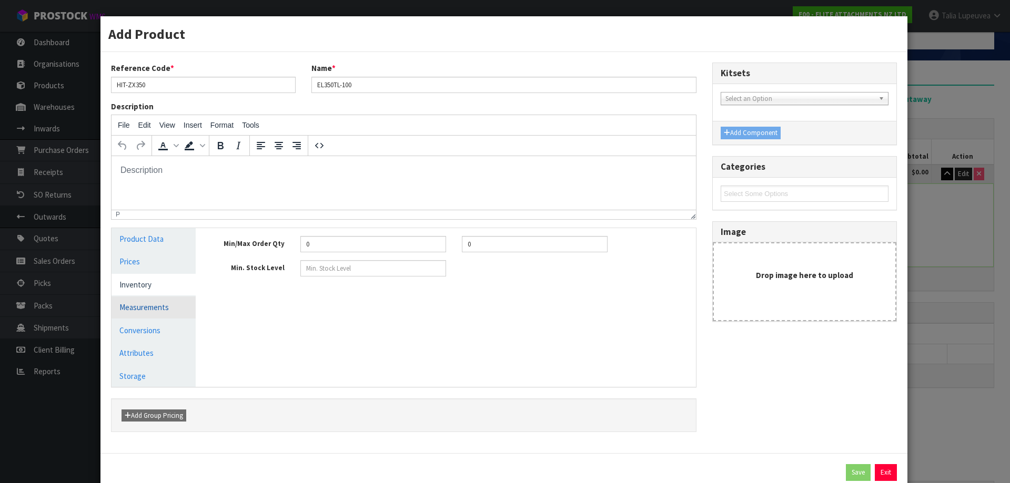
click at [158, 306] on link "Measurements" at bounding box center [153, 308] width 84 height 22
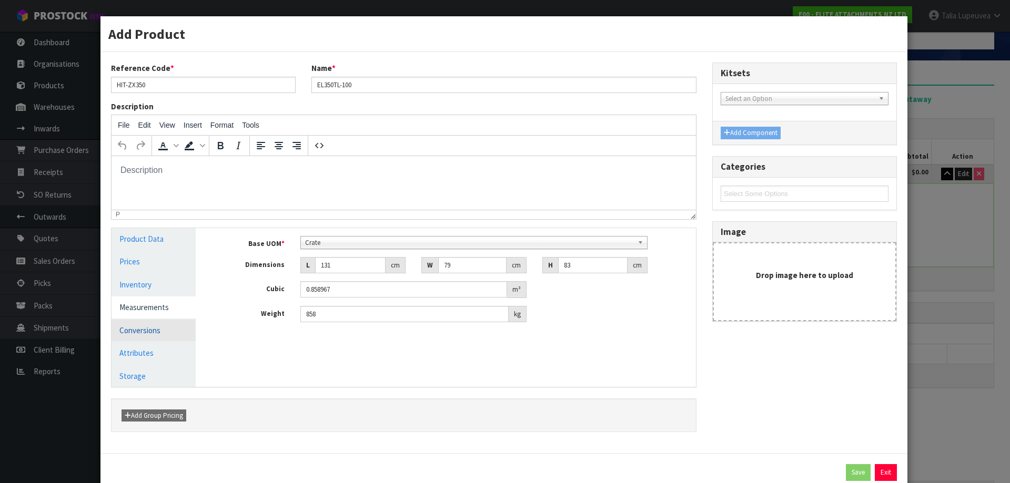
click at [159, 329] on link "Conversions" at bounding box center [153, 331] width 84 height 22
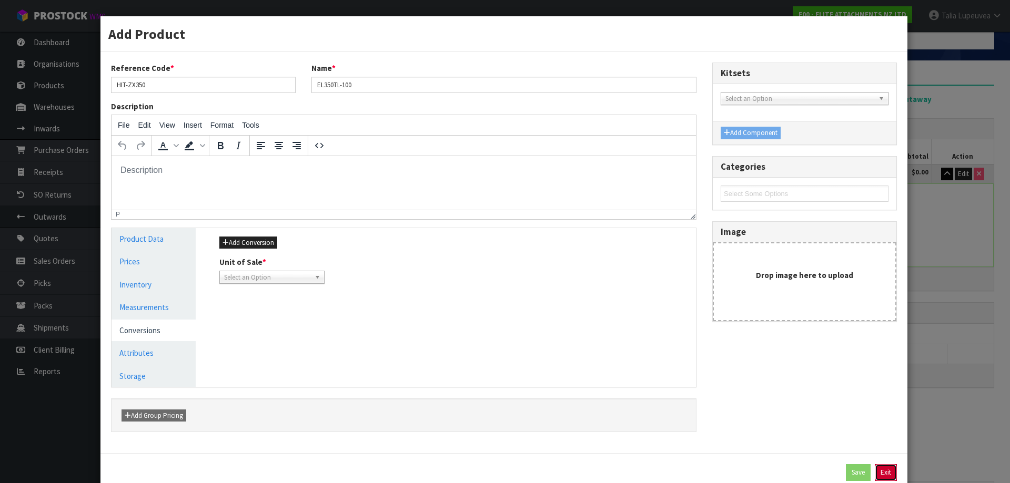
click at [882, 468] on button "Exit" at bounding box center [885, 472] width 22 height 17
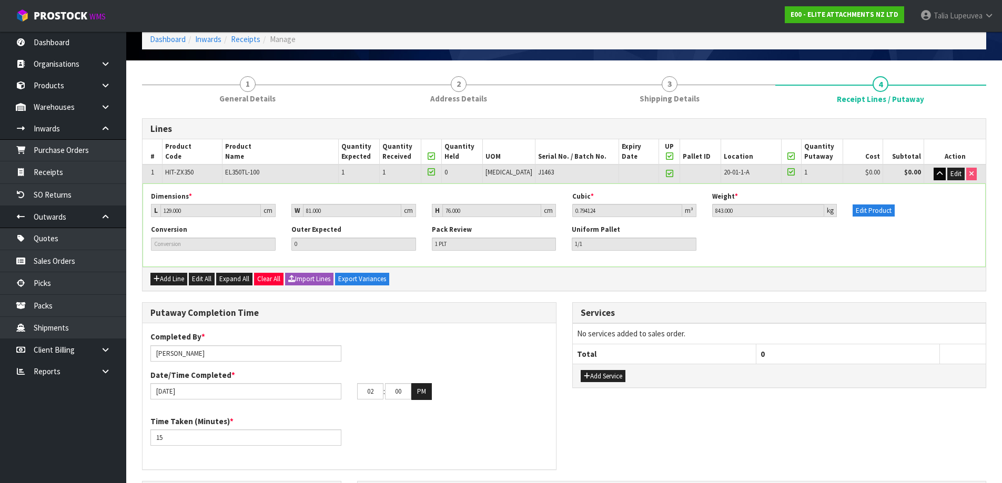
click at [807, 416] on div "Putaway Completion Time Completed By * Talia Lupeuvea Date/Time Completed * 13/…" at bounding box center [564, 391] width 860 height 179
click at [938, 170] on icon "button" at bounding box center [939, 173] width 6 height 7
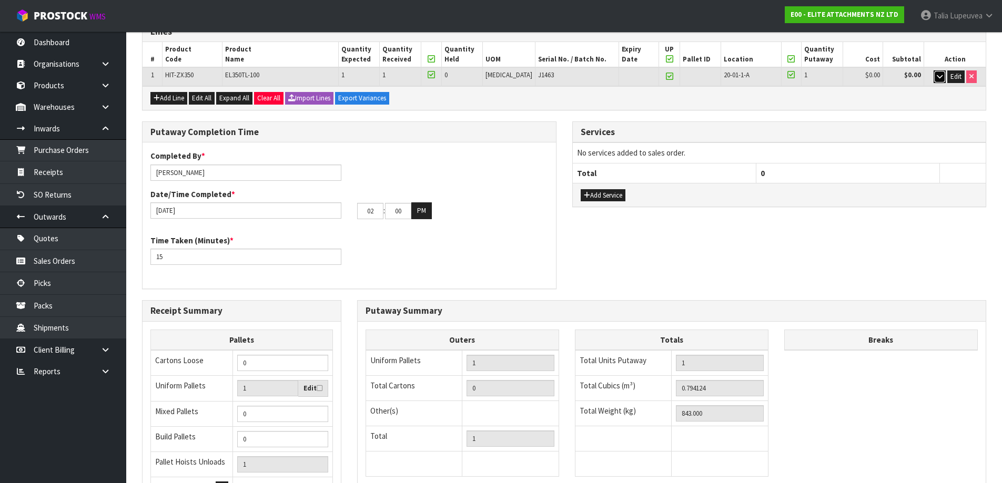
scroll to position [261, 0]
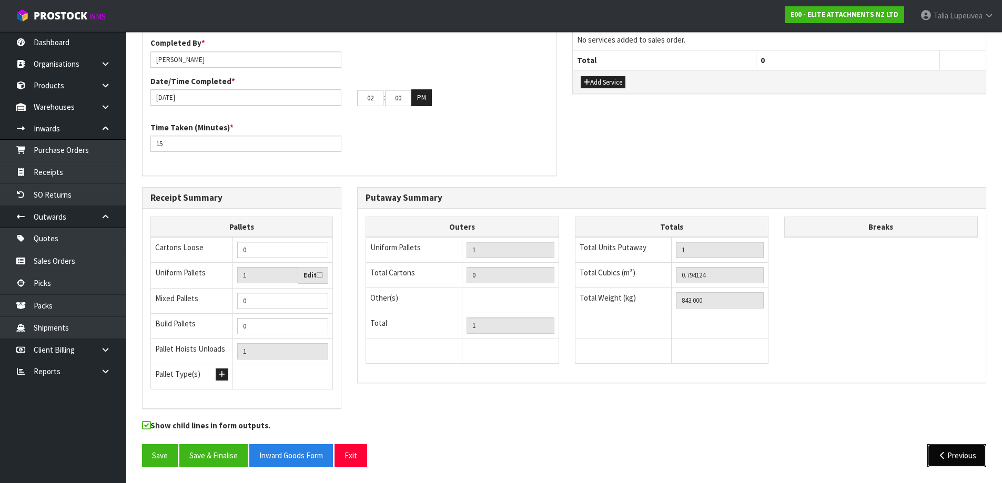
click at [964, 458] on button "Previous" at bounding box center [956, 455] width 59 height 23
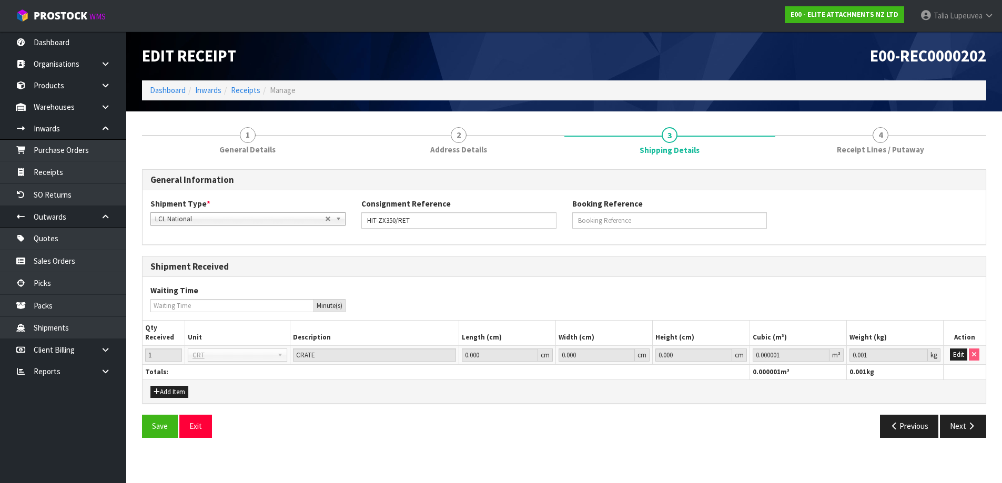
scroll to position [0, 0]
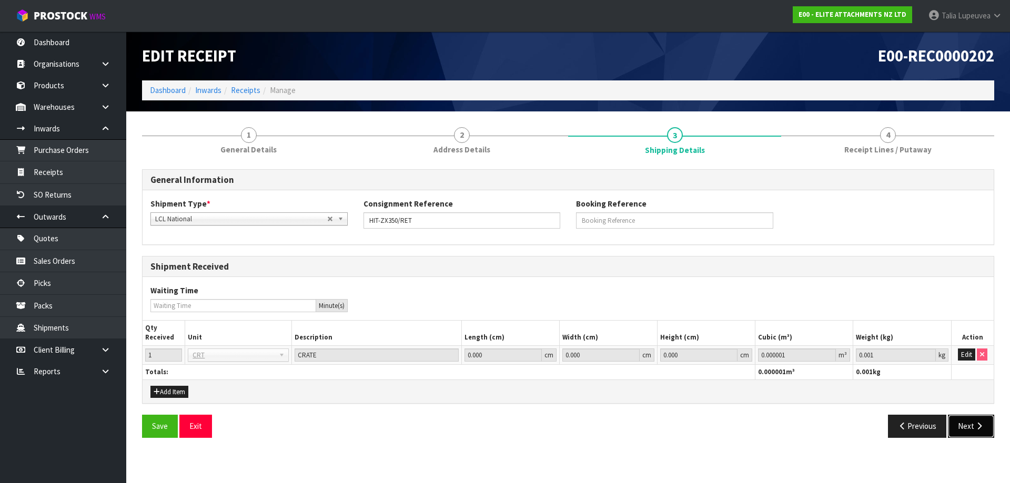
click at [973, 423] on button "Next" at bounding box center [971, 426] width 46 height 23
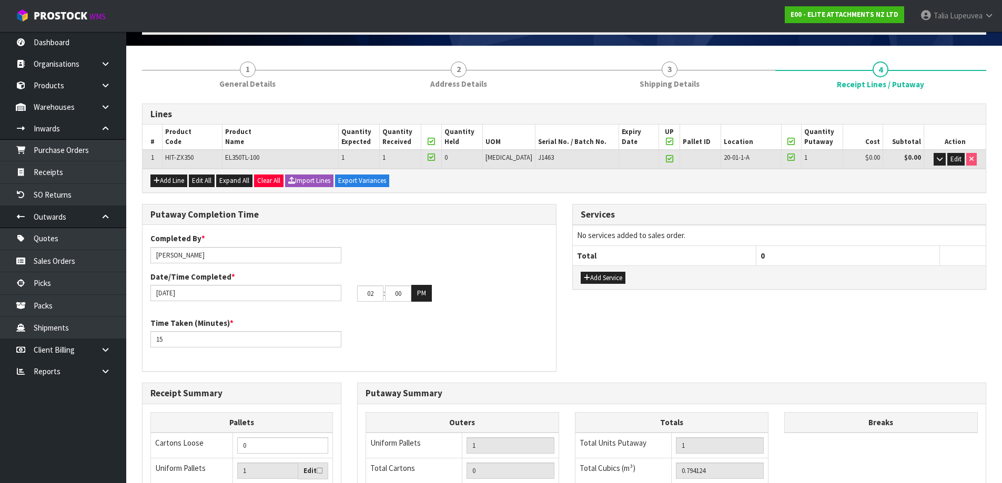
scroll to position [261, 0]
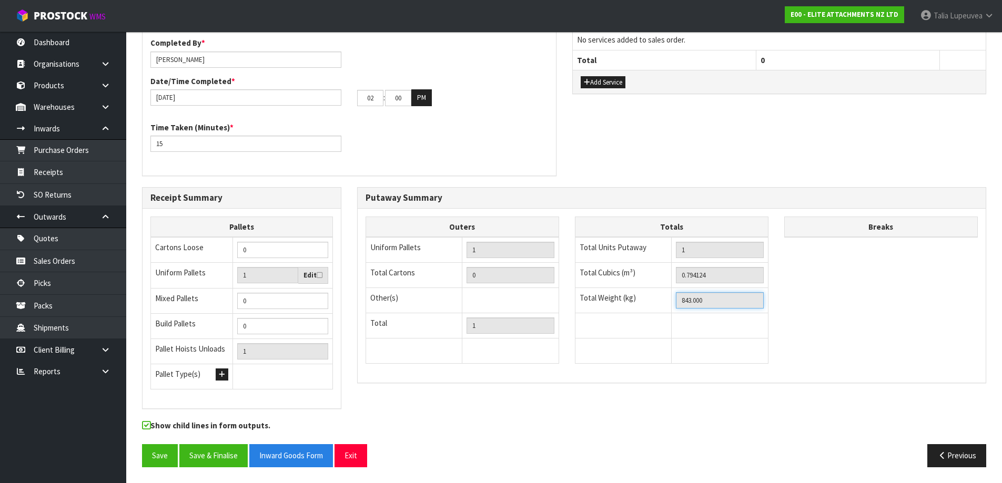
drag, startPoint x: 704, startPoint y: 301, endPoint x: 662, endPoint y: 294, distance: 42.0
click at [662, 294] on tr "Total Weight (kg) 843.000" at bounding box center [671, 300] width 193 height 25
click at [945, 449] on button "Previous" at bounding box center [956, 455] width 59 height 23
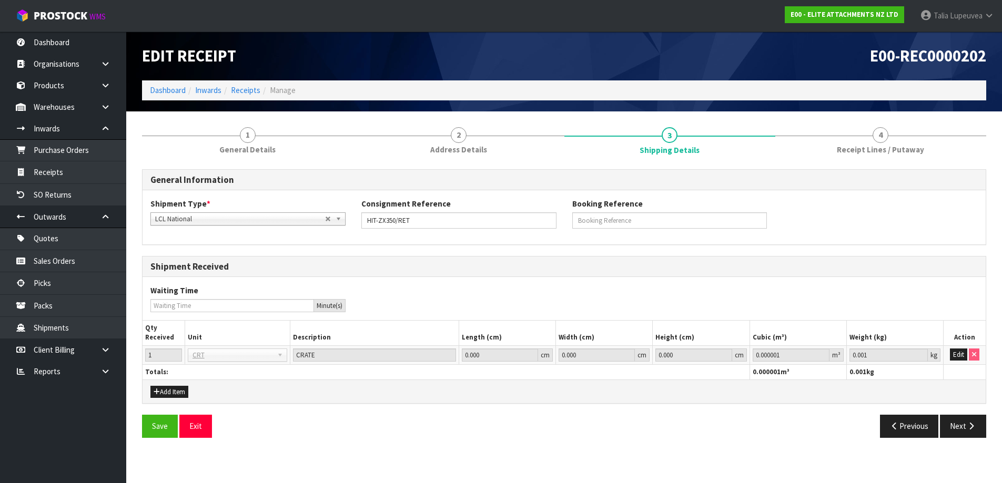
scroll to position [0, 0]
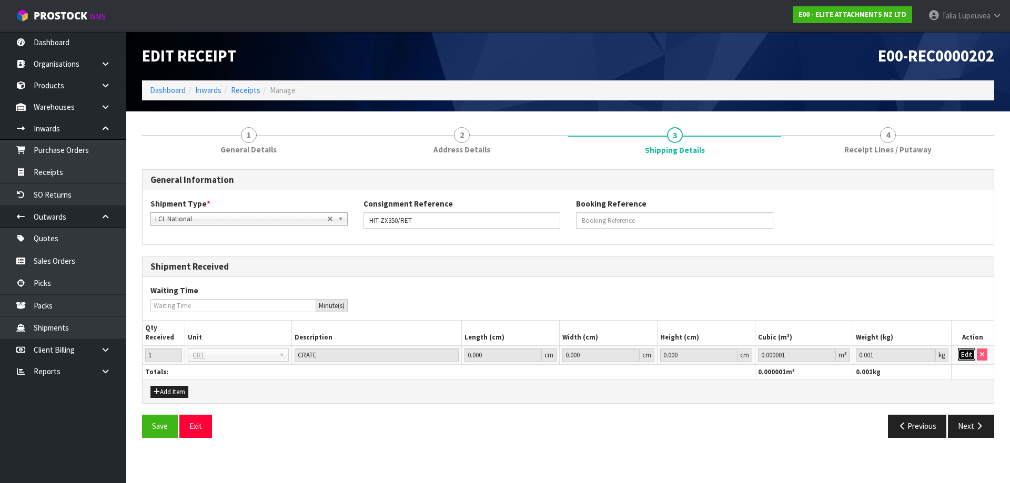
click at [968, 357] on button "Edit" at bounding box center [966, 355] width 17 height 13
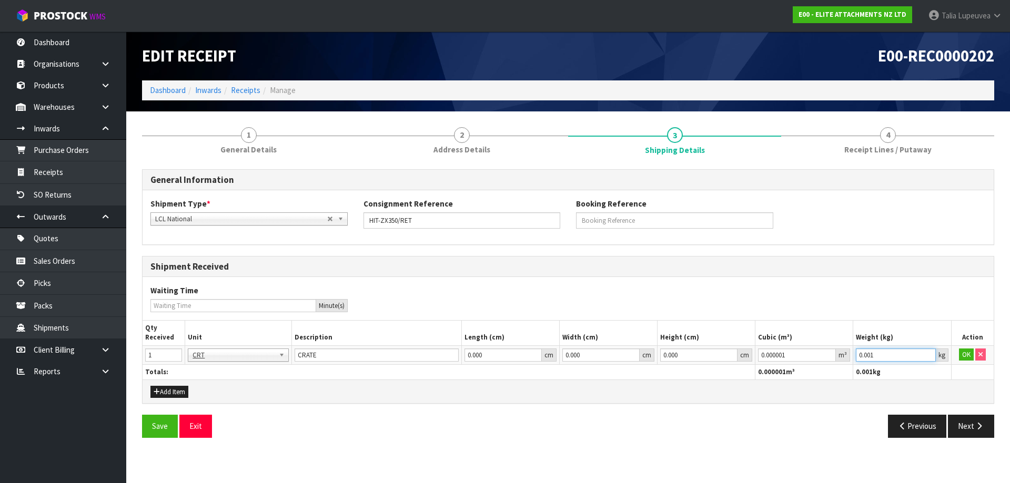
drag, startPoint x: 891, startPoint y: 355, endPoint x: 843, endPoint y: 349, distance: 48.9
click at [842, 351] on tr "1 BAG BAR BSK BIN BTL BOX BDL CAB CGE CTN CSE COI CRA CRT CBE CYL DRM JAR MTR P…" at bounding box center [567, 354] width 851 height 19
paste input "843"
click at [964, 354] on button "OK" at bounding box center [966, 355] width 15 height 13
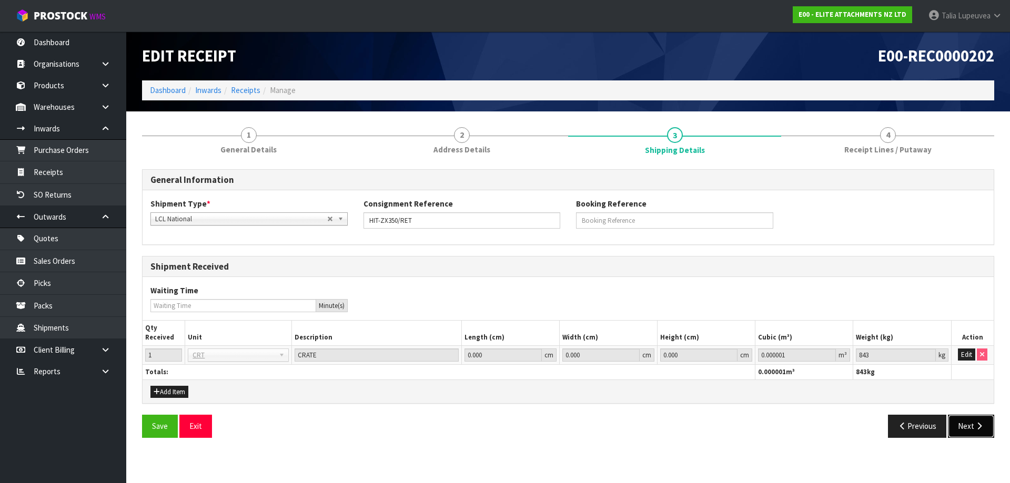
click at [963, 416] on button "Next" at bounding box center [971, 426] width 46 height 23
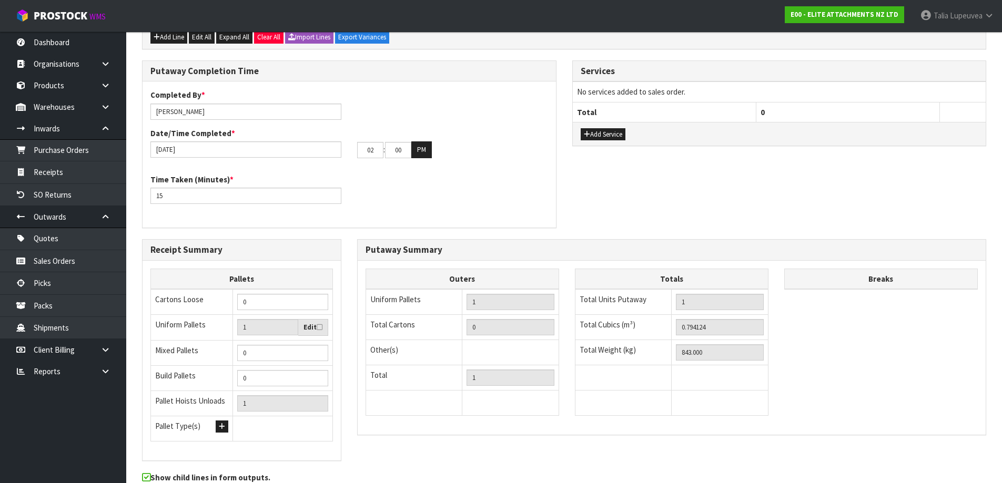
scroll to position [261, 0]
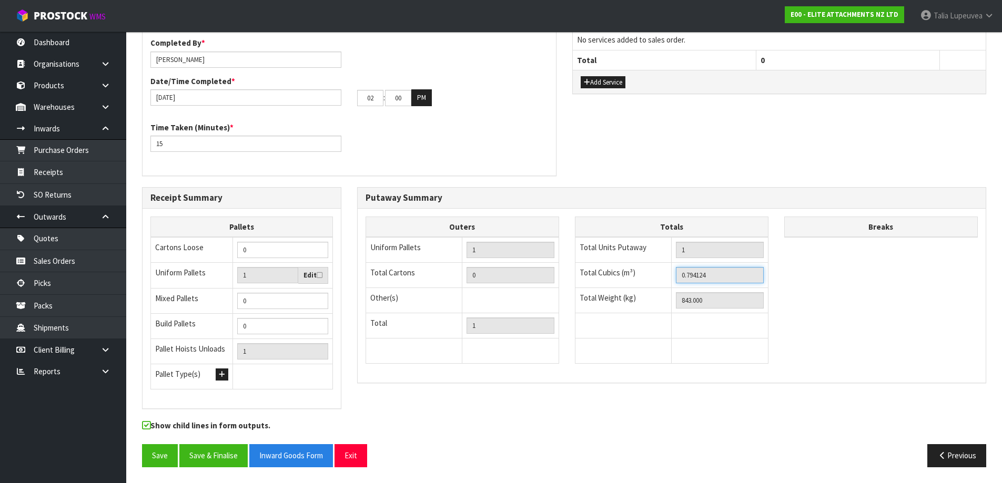
drag, startPoint x: 714, startPoint y: 278, endPoint x: 660, endPoint y: 282, distance: 53.8
click at [660, 284] on tr "Total Cubics (m³) 0.794124" at bounding box center [671, 275] width 193 height 25
click at [957, 446] on button "Previous" at bounding box center [956, 455] width 59 height 23
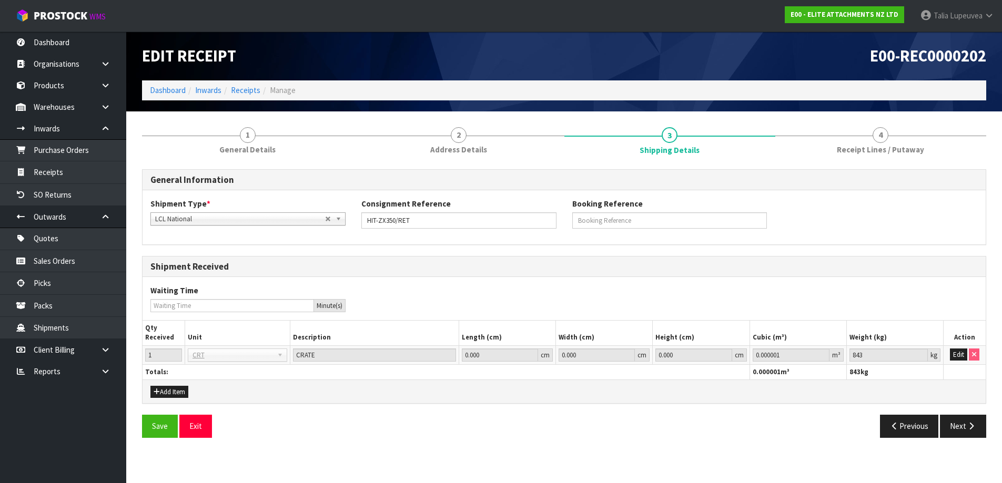
scroll to position [0, 0]
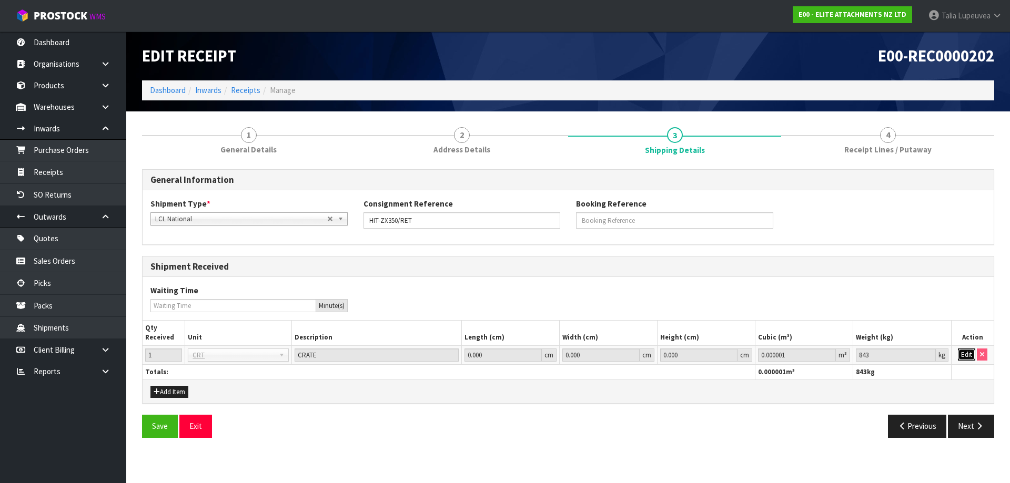
click at [961, 355] on button "Edit" at bounding box center [966, 355] width 17 height 13
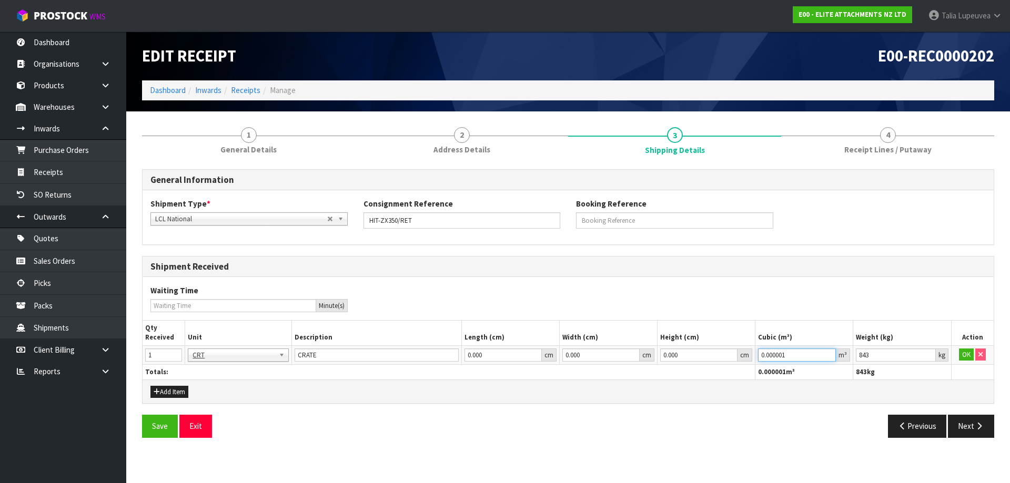
drag, startPoint x: 792, startPoint y: 355, endPoint x: 736, endPoint y: 365, distance: 57.1
click at [736, 366] on table "Qty Received Unit Description Length (cm) Width (cm) Height (cm) Cubic (m³) Wei…" at bounding box center [567, 350] width 851 height 59
paste input "794124"
click at [960, 357] on button "OK" at bounding box center [966, 355] width 15 height 13
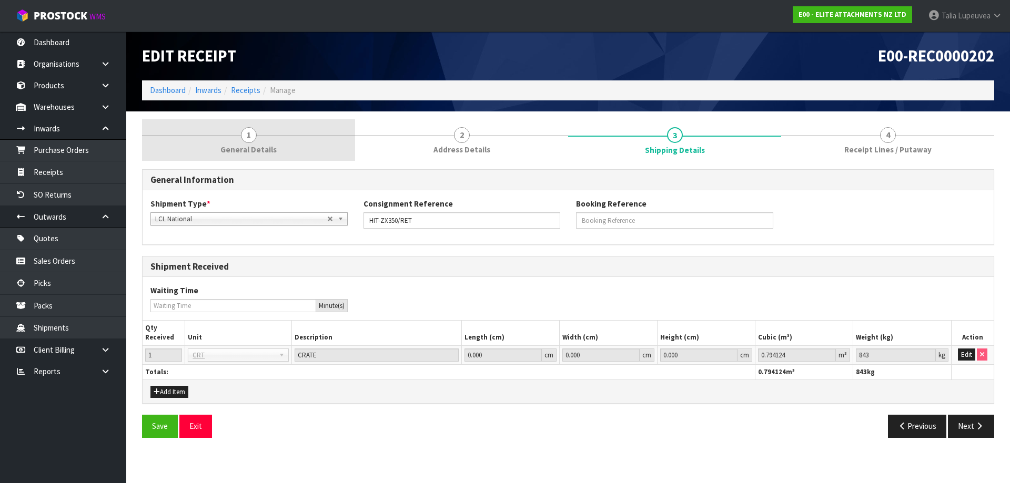
click at [301, 153] on link "1 General Details" at bounding box center [248, 140] width 213 height 42
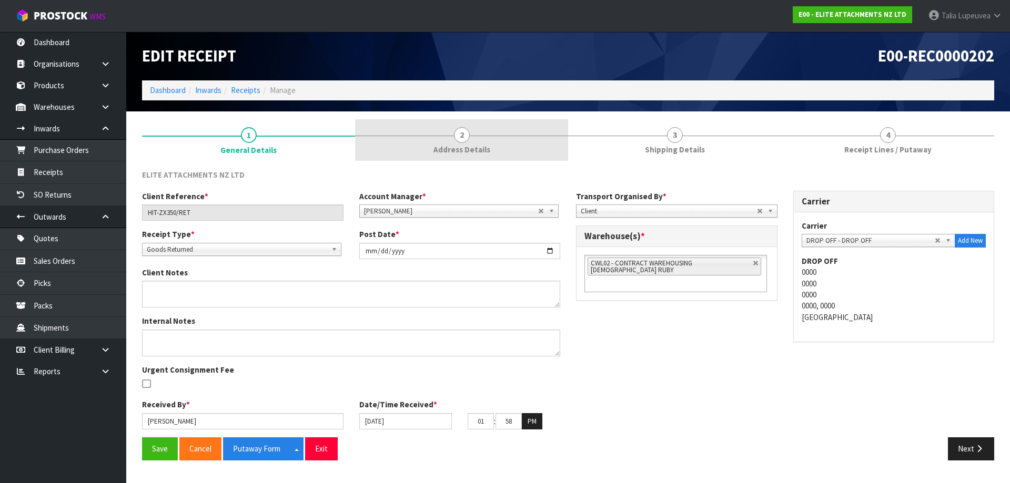
drag, startPoint x: 443, startPoint y: 129, endPoint x: 651, endPoint y: 136, distance: 208.9
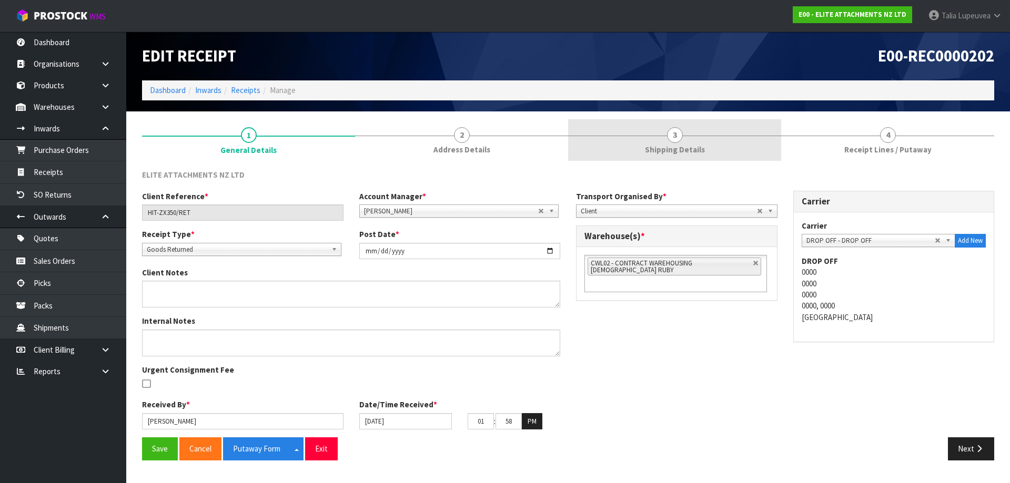
click at [445, 130] on link "2 Address Details" at bounding box center [461, 140] width 213 height 42
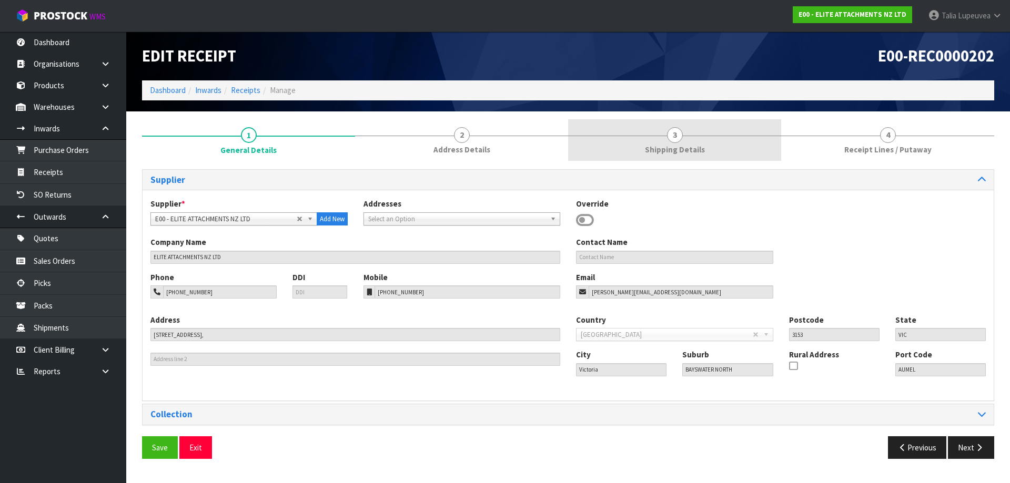
click at [670, 138] on span "3" at bounding box center [675, 135] width 16 height 16
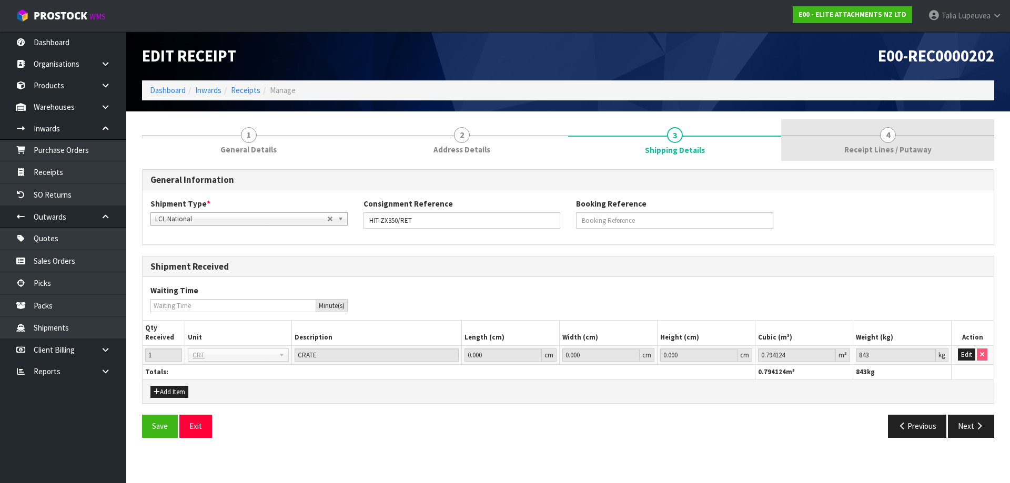
click at [889, 133] on span "4" at bounding box center [888, 135] width 16 height 16
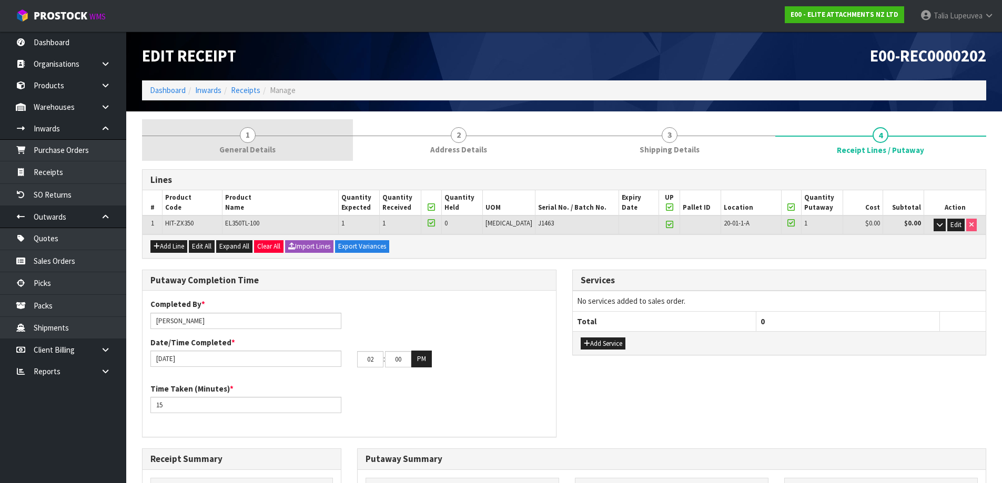
click at [286, 155] on link "1 General Details" at bounding box center [247, 140] width 211 height 42
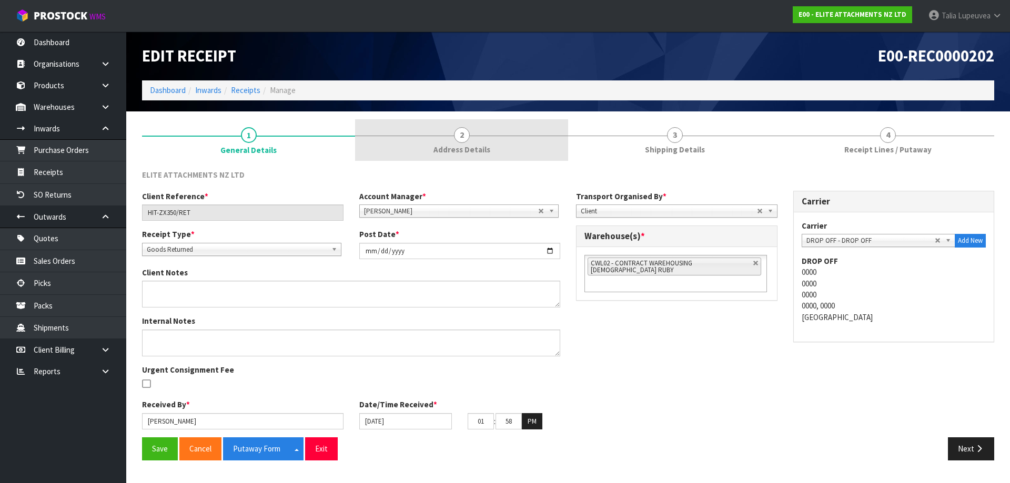
click at [464, 151] on span "Address Details" at bounding box center [461, 149] width 57 height 11
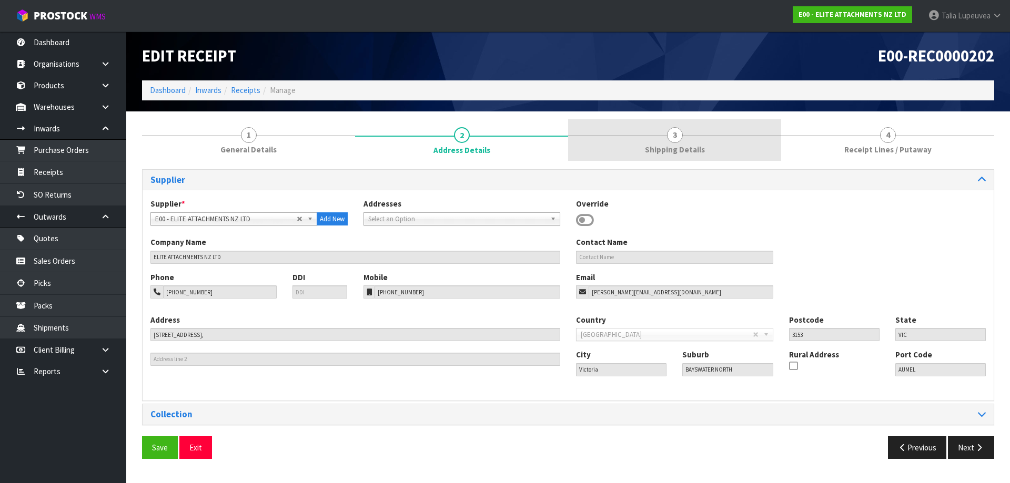
click at [677, 147] on span "Shipping Details" at bounding box center [675, 149] width 60 height 11
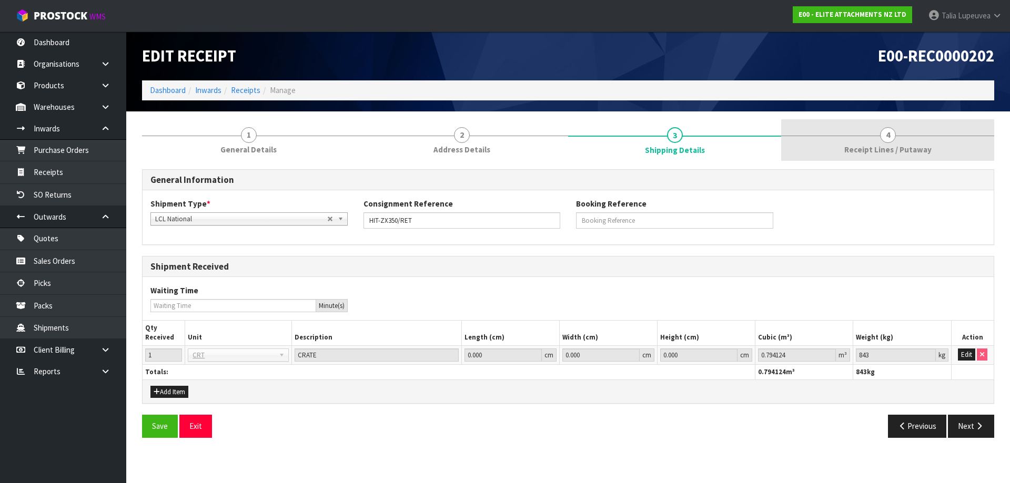
click at [894, 143] on link "4 Receipt Lines / Putaway" at bounding box center [887, 140] width 213 height 42
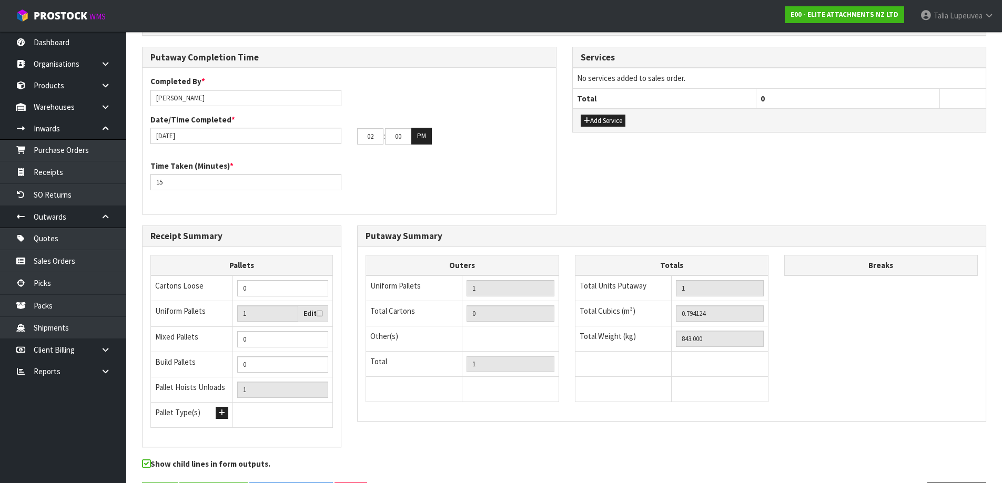
scroll to position [261, 0]
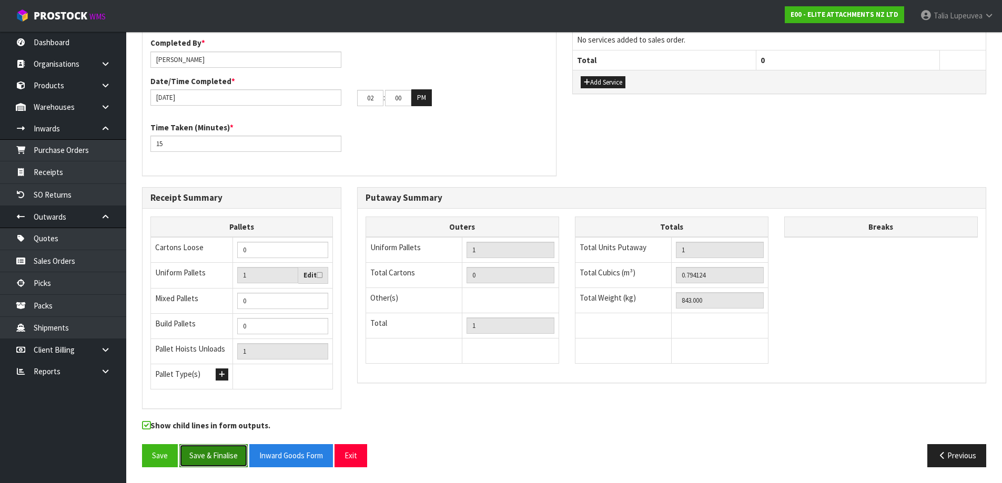
click at [227, 460] on button "Save & Finalise" at bounding box center [213, 455] width 68 height 23
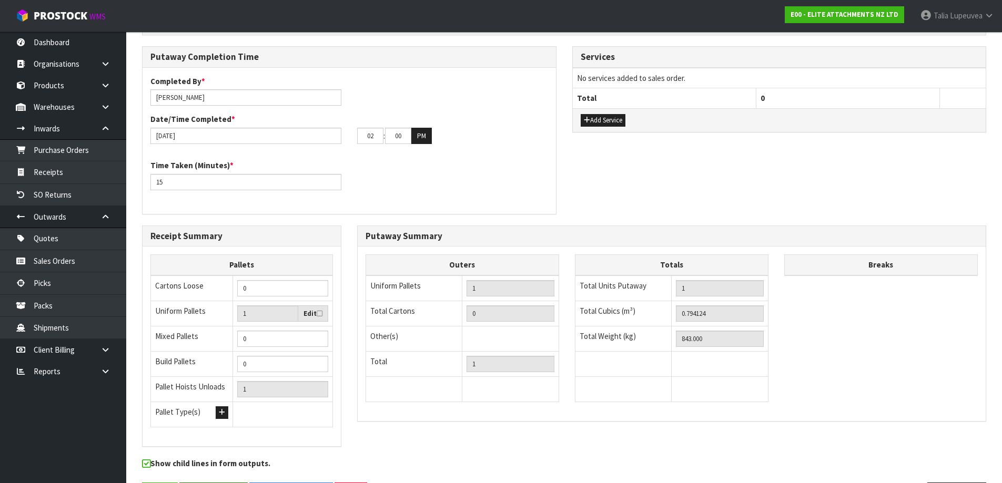
scroll to position [0, 0]
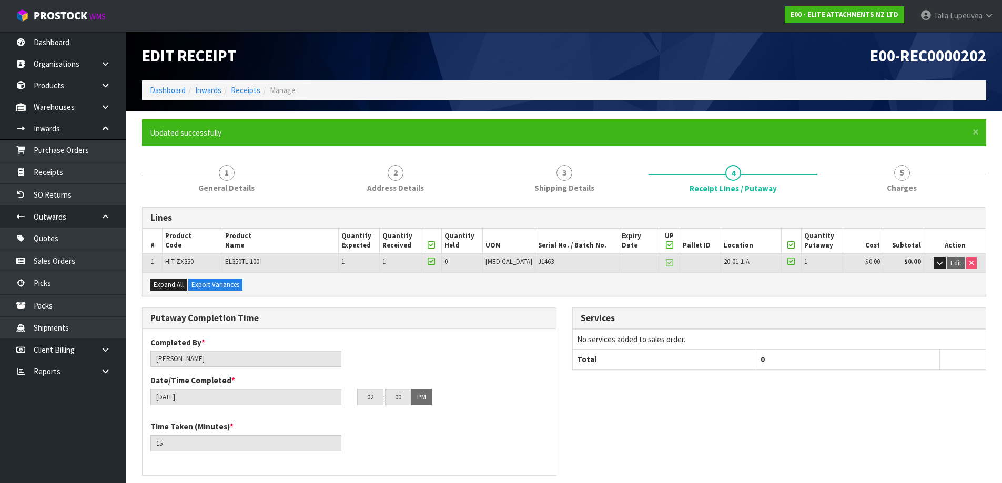
click at [913, 417] on div "Putaway Completion Time Completed By * Talia Lupeuvea Date/Time Completed * 13/…" at bounding box center [564, 397] width 860 height 179
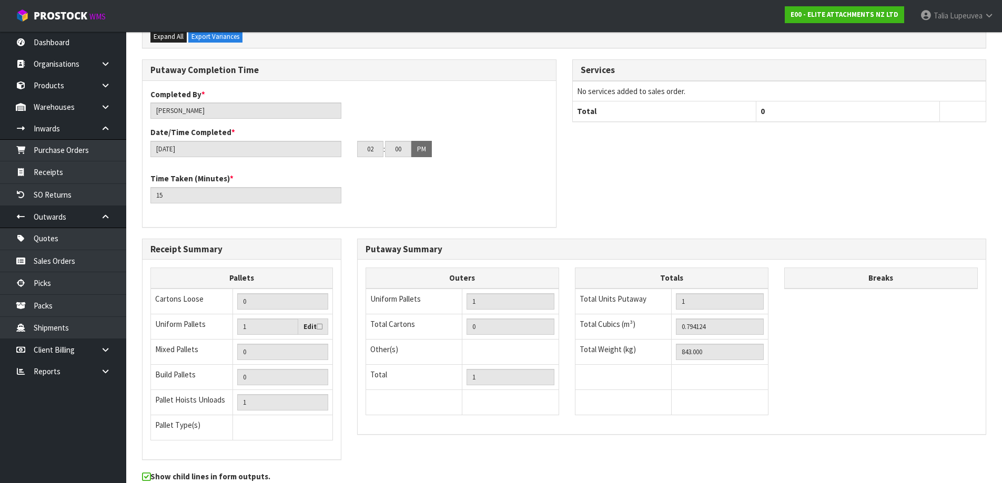
scroll to position [299, 0]
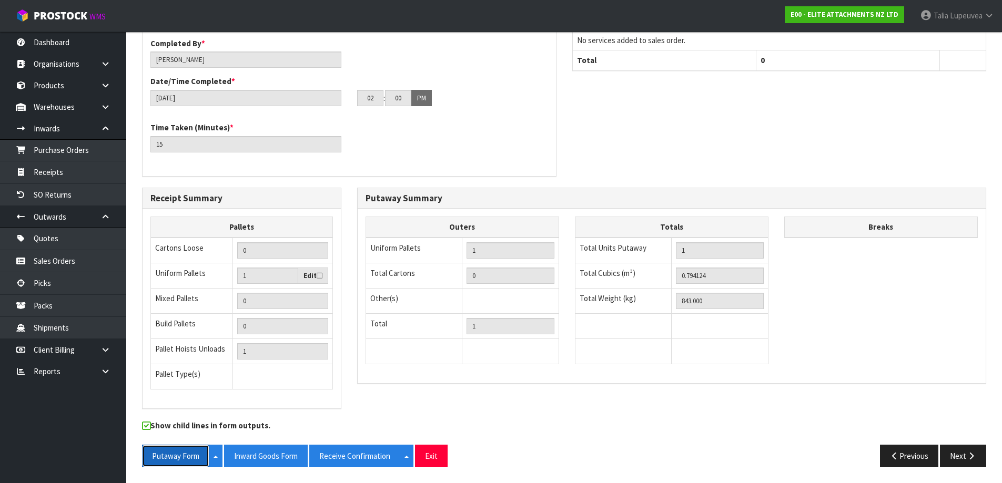
click at [185, 455] on button "Putaway Form" at bounding box center [175, 456] width 67 height 23
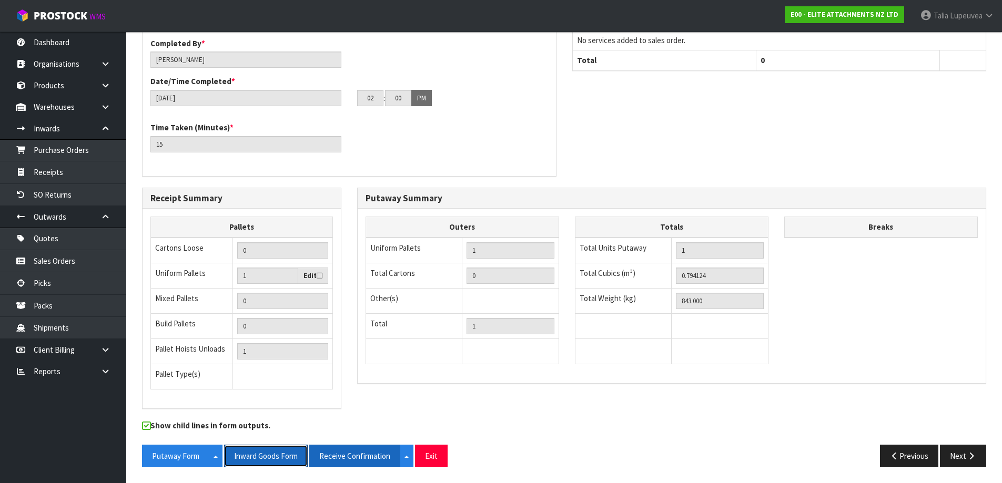
drag, startPoint x: 268, startPoint y: 454, endPoint x: 346, endPoint y: 454, distance: 78.3
click at [268, 454] on button "Inward Goods Form" at bounding box center [266, 456] width 84 height 23
drag, startPoint x: 346, startPoint y: 454, endPoint x: 440, endPoint y: 404, distance: 106.6
click at [346, 454] on button "Receive Confirmation" at bounding box center [354, 456] width 91 height 23
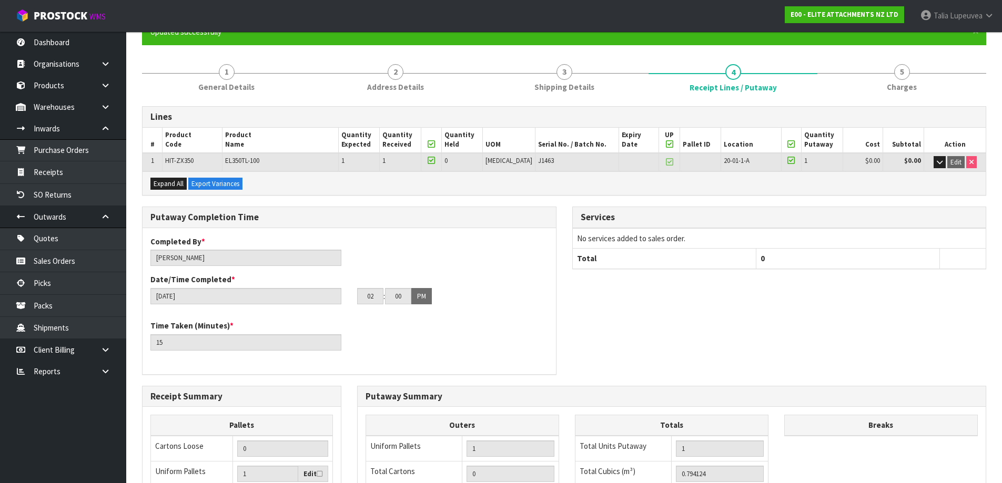
scroll to position [0, 0]
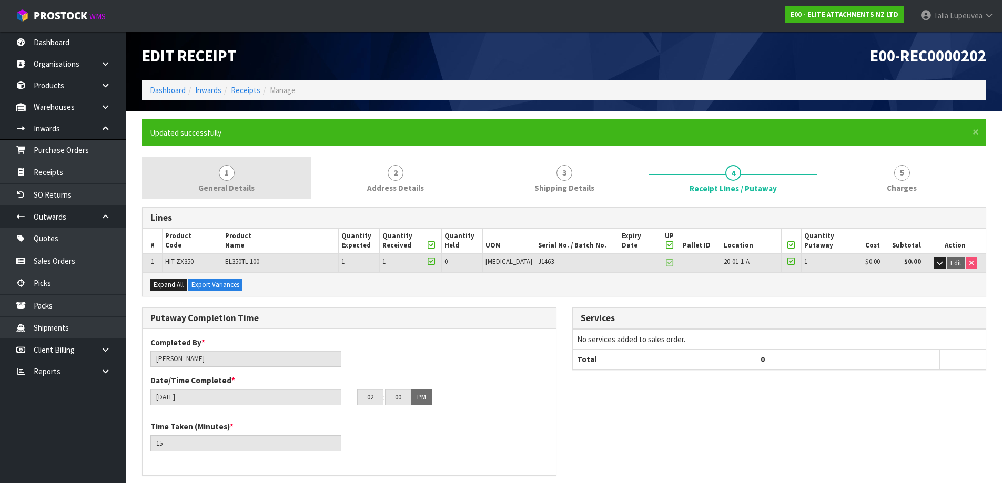
click at [219, 166] on link "1 General Details" at bounding box center [226, 178] width 169 height 42
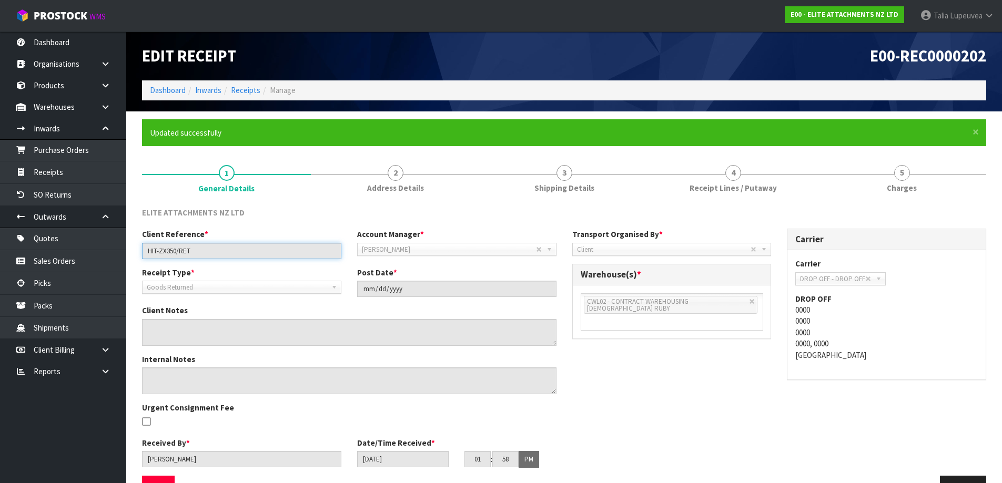
drag, startPoint x: 223, startPoint y: 250, endPoint x: 139, endPoint y: 250, distance: 83.6
click at [141, 251] on div "Client Reference * HIT-ZX350/RET" at bounding box center [241, 244] width 215 height 30
click at [178, 87] on link "Dashboard" at bounding box center [168, 90] width 36 height 10
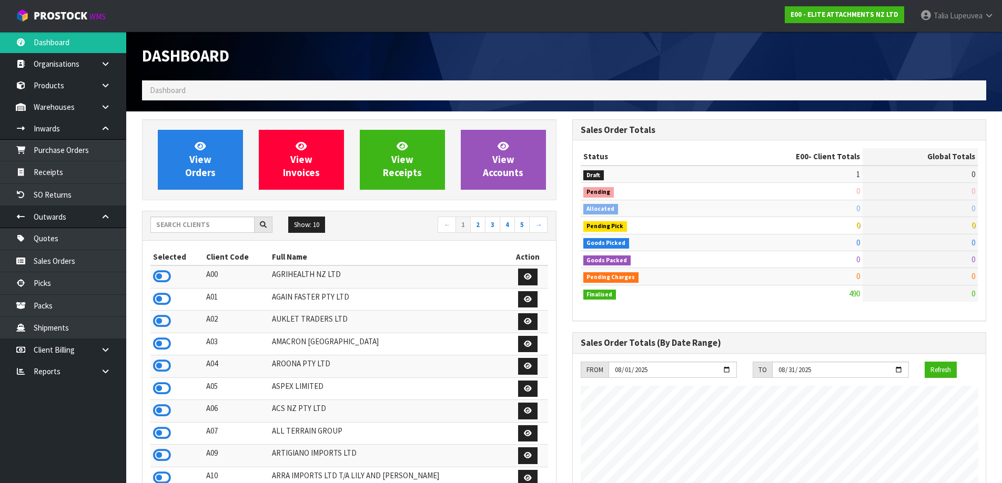
scroll to position [677, 430]
click at [180, 231] on input "text" at bounding box center [202, 225] width 104 height 16
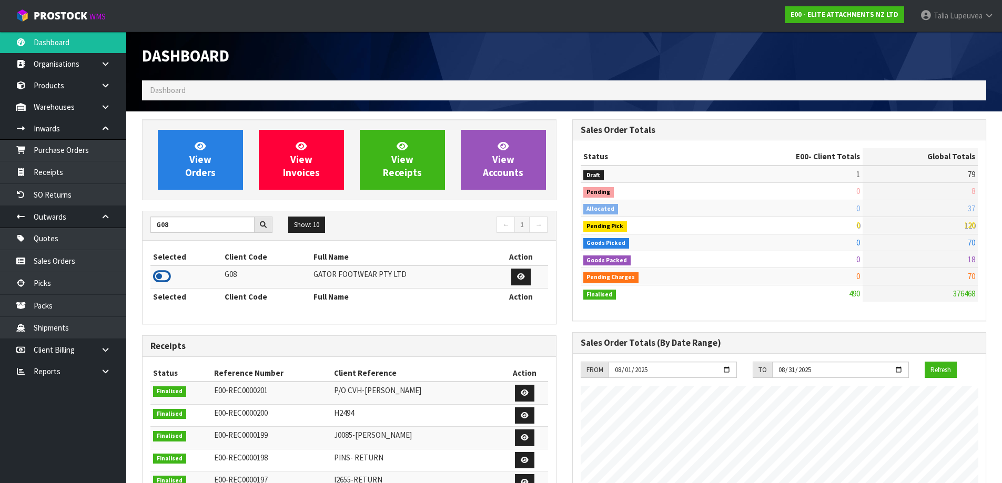
click at [162, 279] on icon at bounding box center [162, 277] width 18 height 16
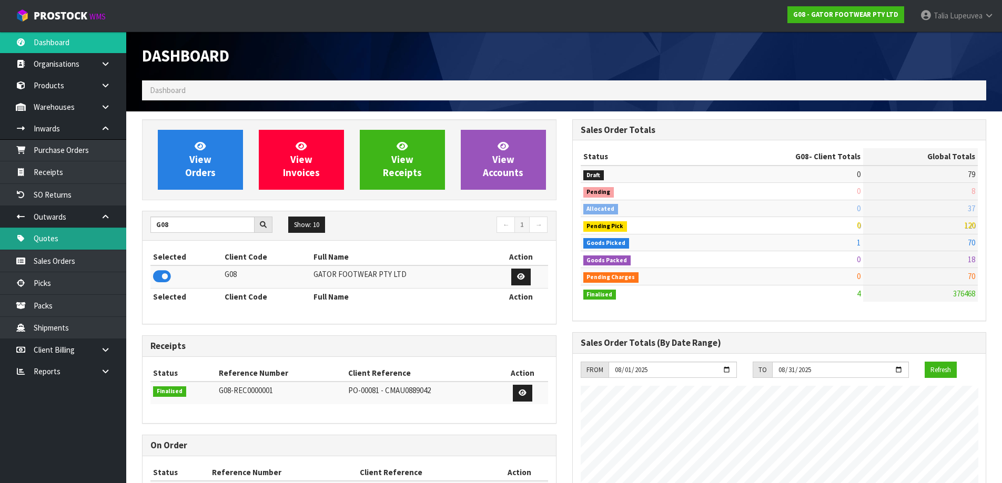
scroll to position [660, 430]
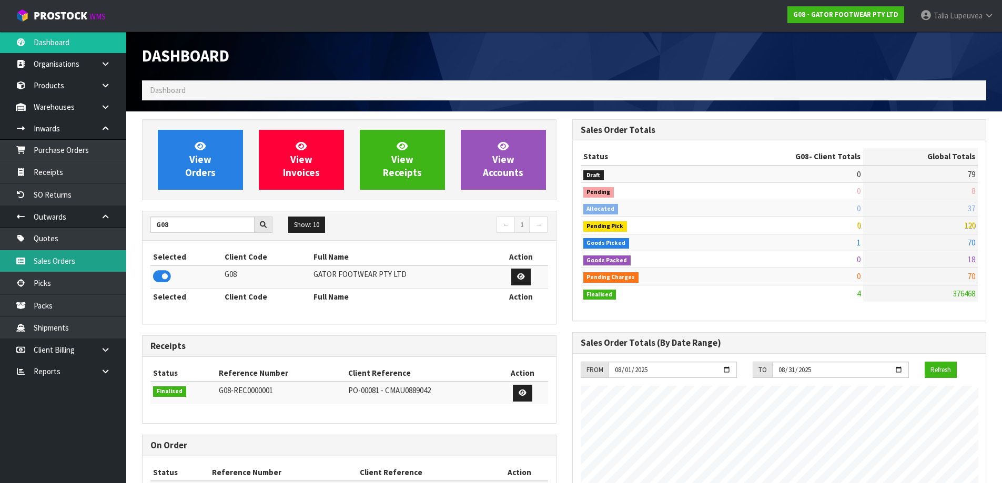
click at [106, 259] on link "Sales Orders" at bounding box center [63, 261] width 126 height 22
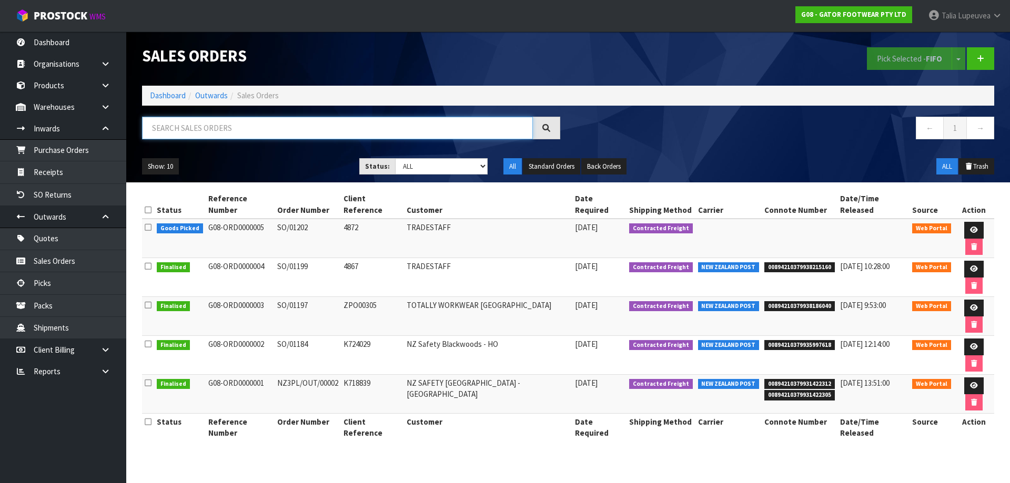
click at [222, 124] on input "text" at bounding box center [337, 128] width 391 height 23
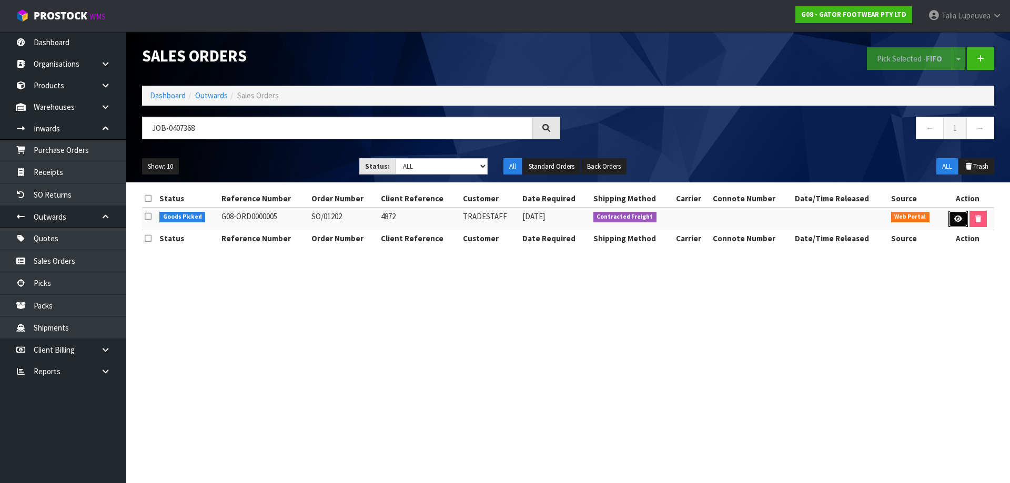
click at [961, 221] on link at bounding box center [957, 219] width 19 height 17
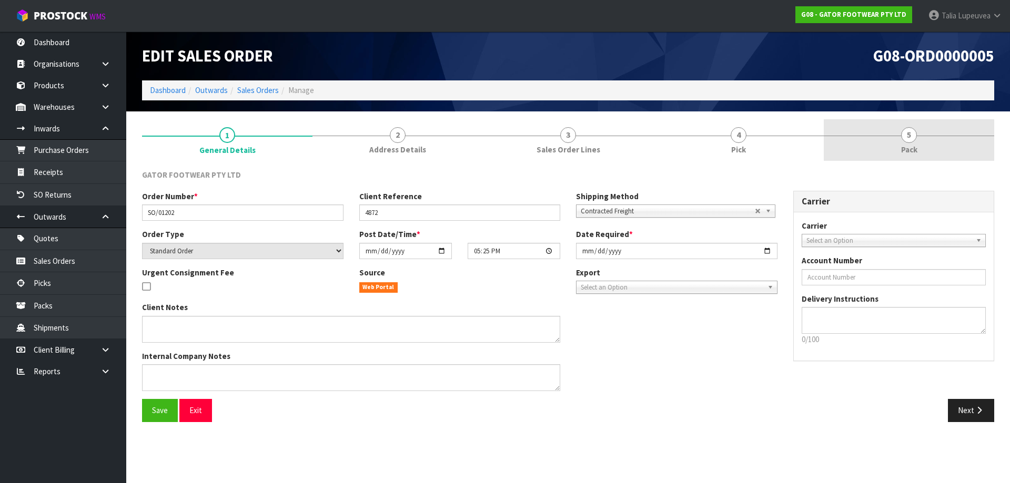
click at [868, 136] on div at bounding box center [908, 136] width 170 height 1
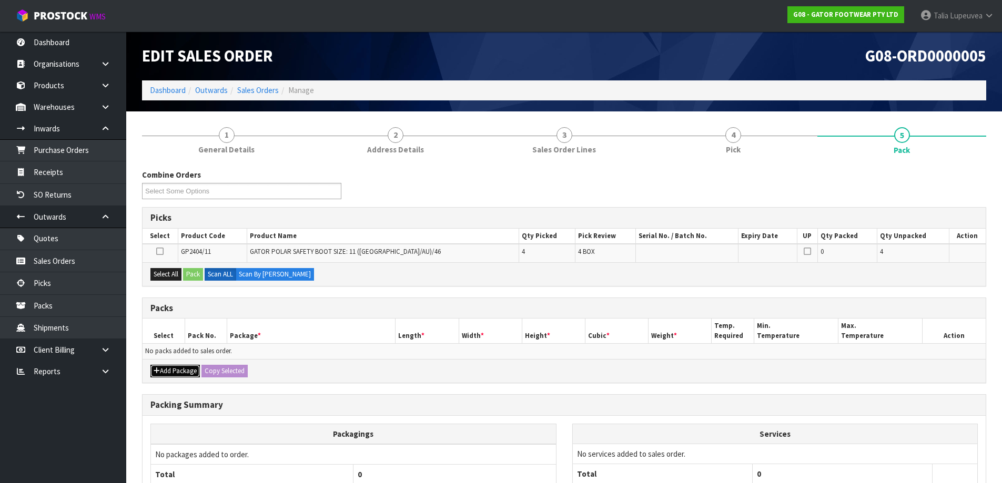
click at [187, 369] on button "Add Package" at bounding box center [174, 371] width 49 height 13
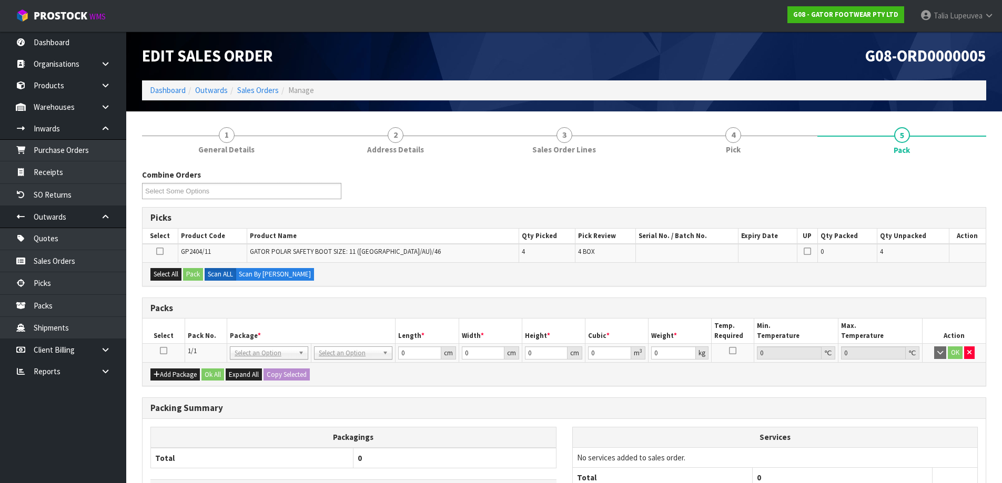
click at [166, 351] on icon at bounding box center [163, 351] width 7 height 1
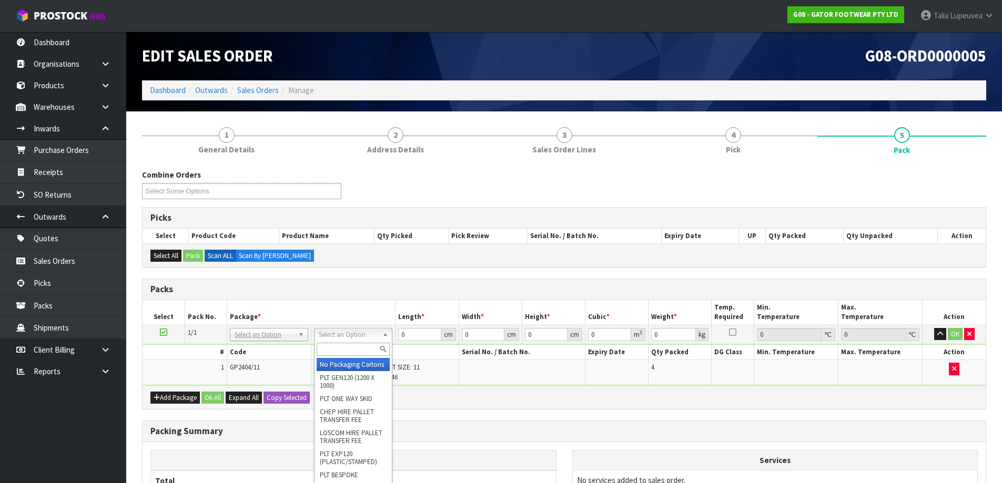
drag, startPoint x: 343, startPoint y: 347, endPoint x: 352, endPoint y: 335, distance: 14.9
click at [346, 345] on input "text" at bounding box center [353, 349] width 73 height 13
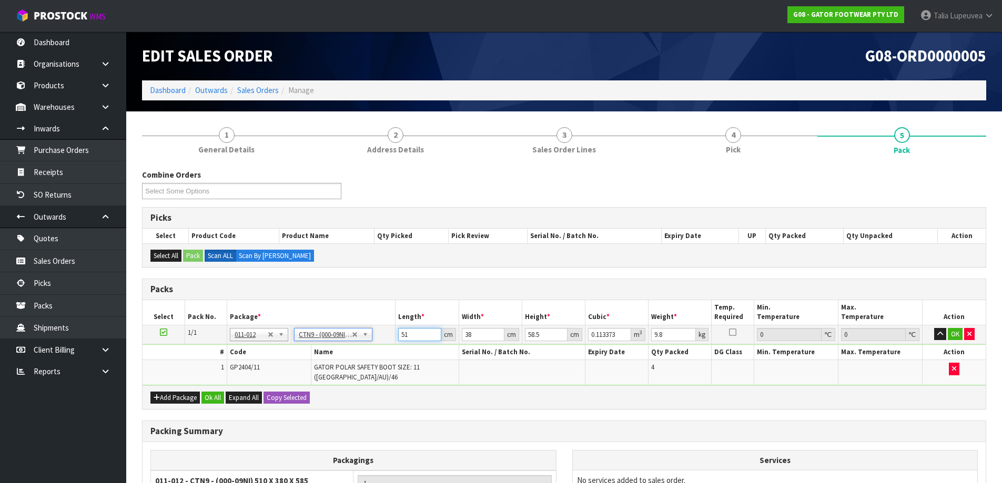
drag, startPoint x: 414, startPoint y: 338, endPoint x: 380, endPoint y: 324, distance: 37.3
click at [380, 324] on table "Select Pack No. Package * Length * Width * Height * Cubic * Weight * Temp. Requ…" at bounding box center [563, 342] width 843 height 85
click at [951, 333] on button "OK" at bounding box center [955, 334] width 15 height 13
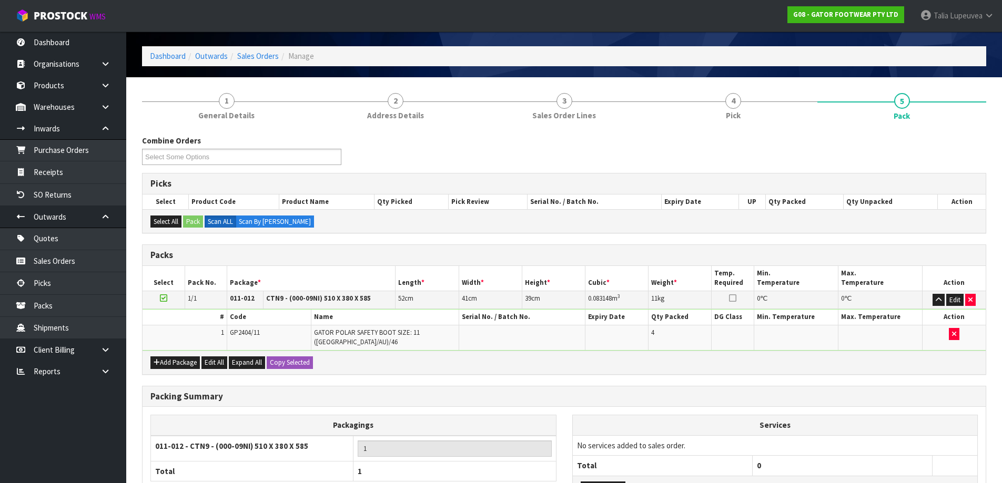
scroll to position [118, 0]
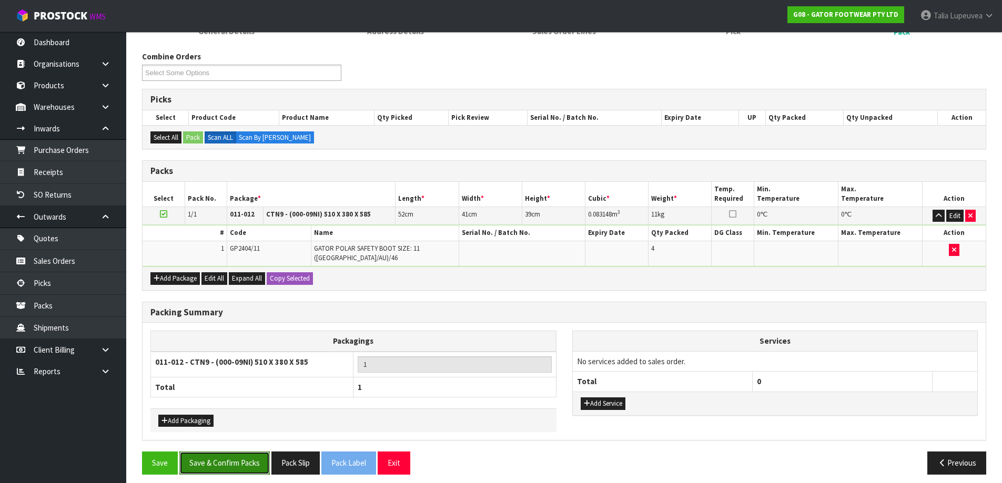
click at [247, 455] on button "Save & Confirm Packs" at bounding box center [224, 463] width 90 height 23
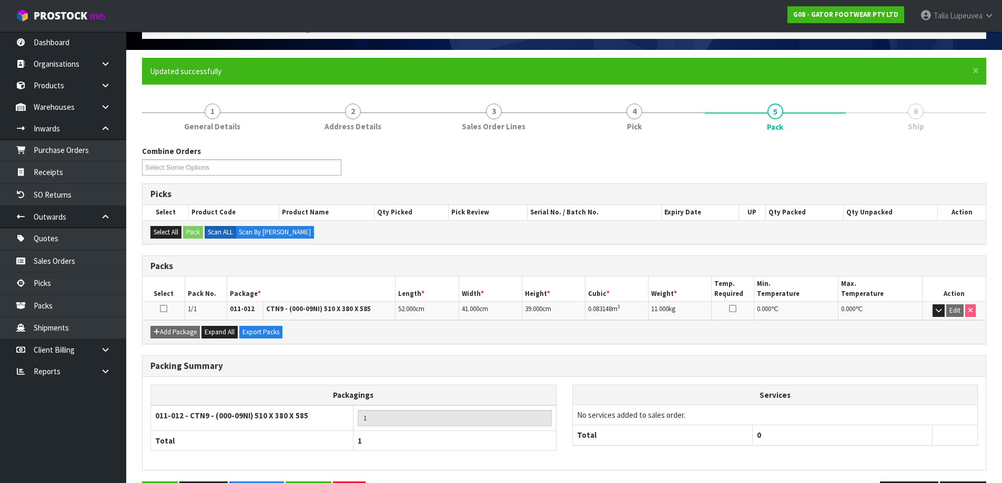
scroll to position [99, 0]
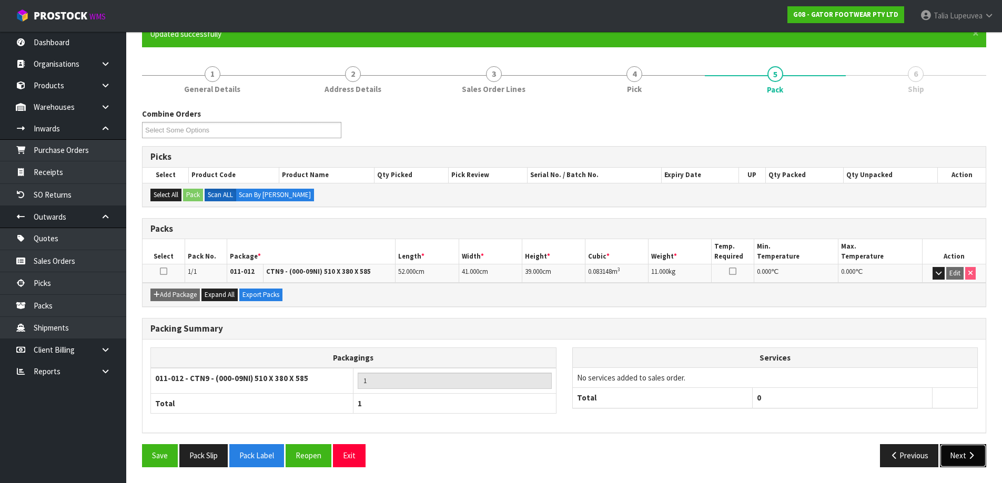
click at [959, 456] on button "Next" at bounding box center [963, 455] width 46 height 23
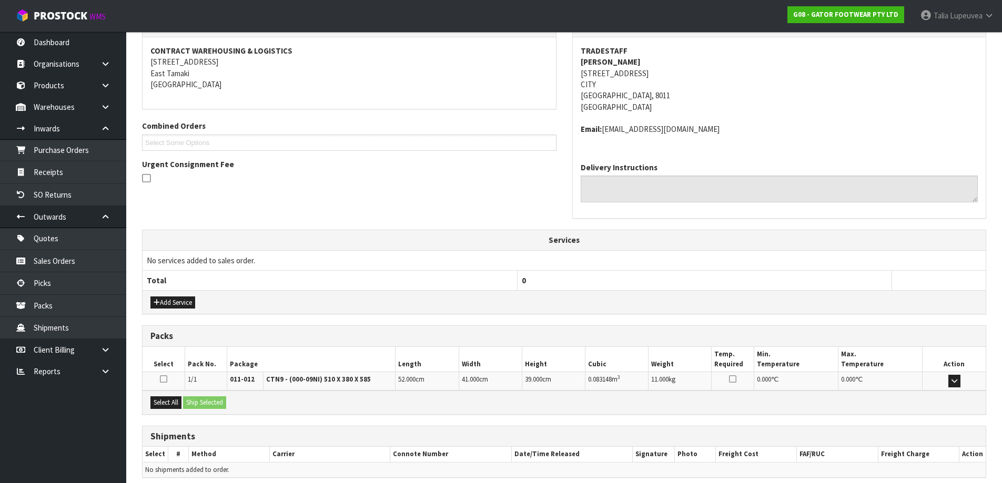
scroll to position [236, 0]
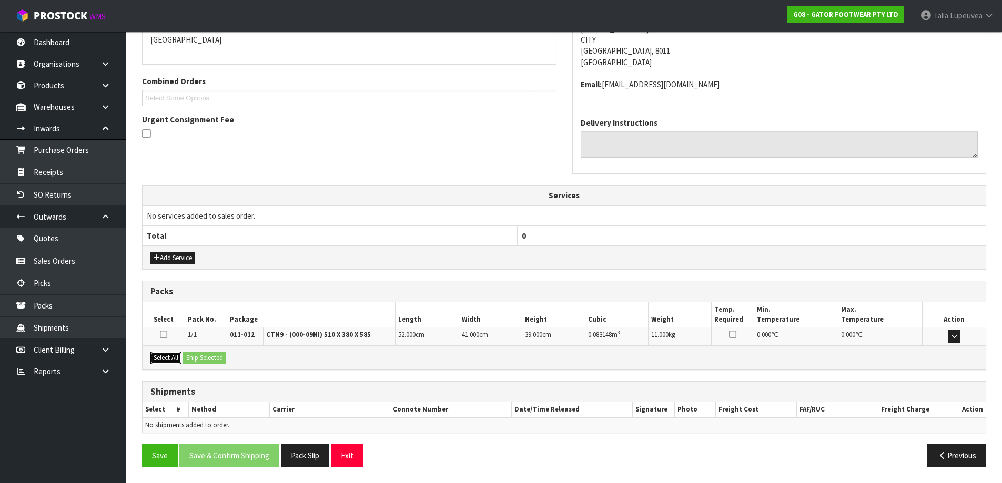
click at [168, 356] on button "Select All" at bounding box center [165, 358] width 31 height 13
click at [200, 357] on button "Ship Selected" at bounding box center [204, 358] width 43 height 13
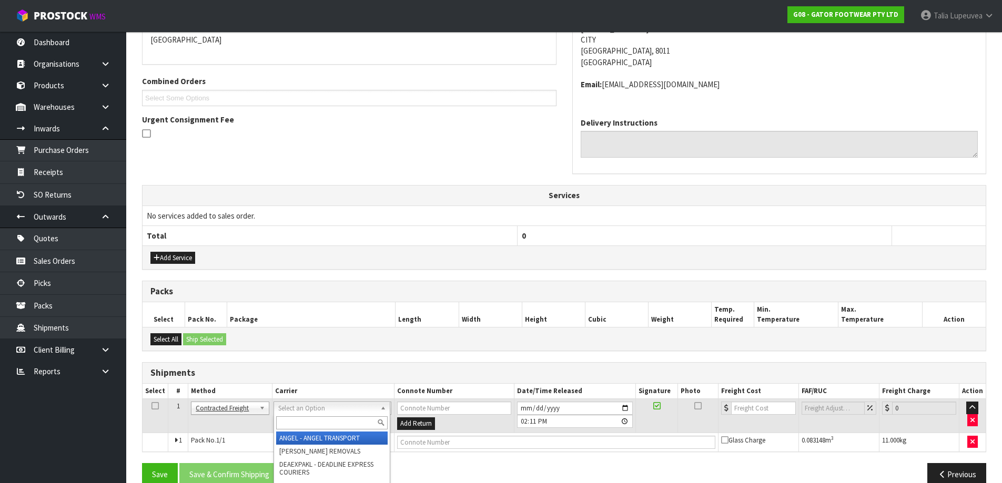
click at [302, 416] on input "text" at bounding box center [331, 422] width 111 height 13
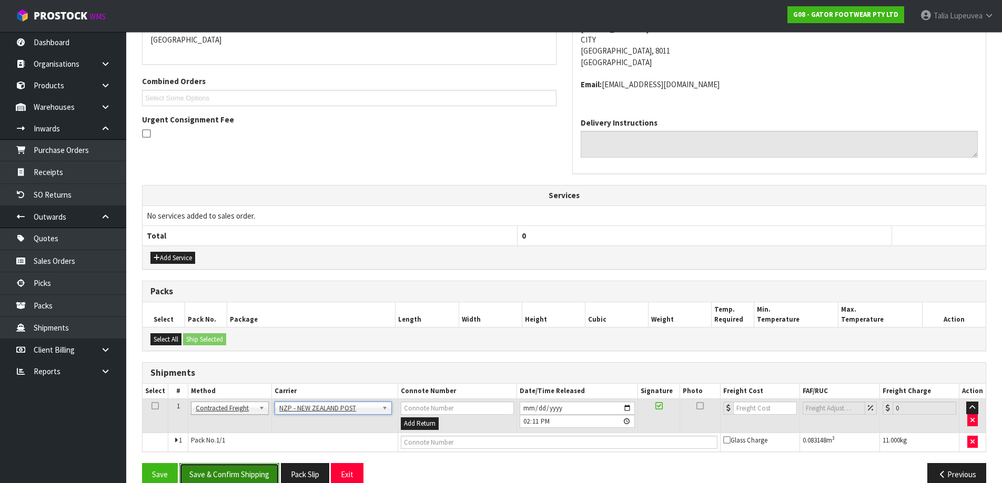
click at [267, 471] on button "Save & Confirm Shipping" at bounding box center [229, 474] width 100 height 23
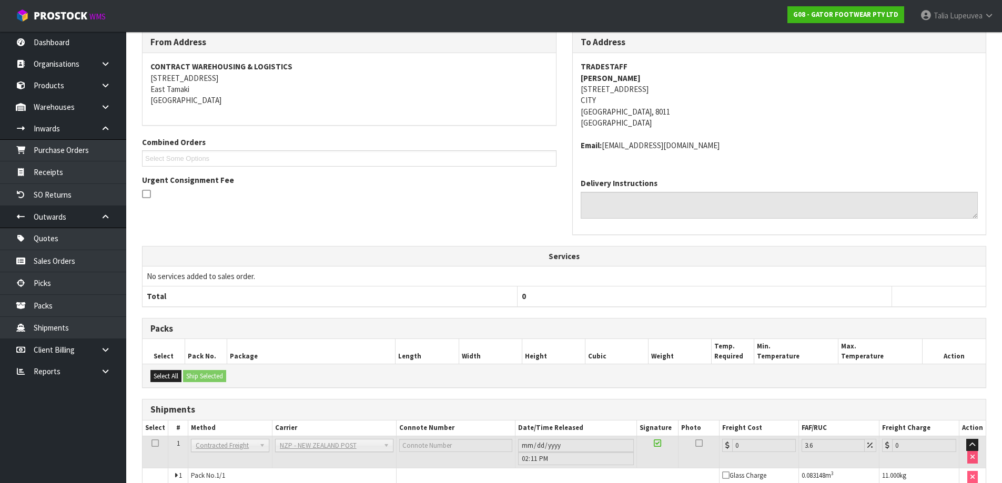
scroll to position [240, 0]
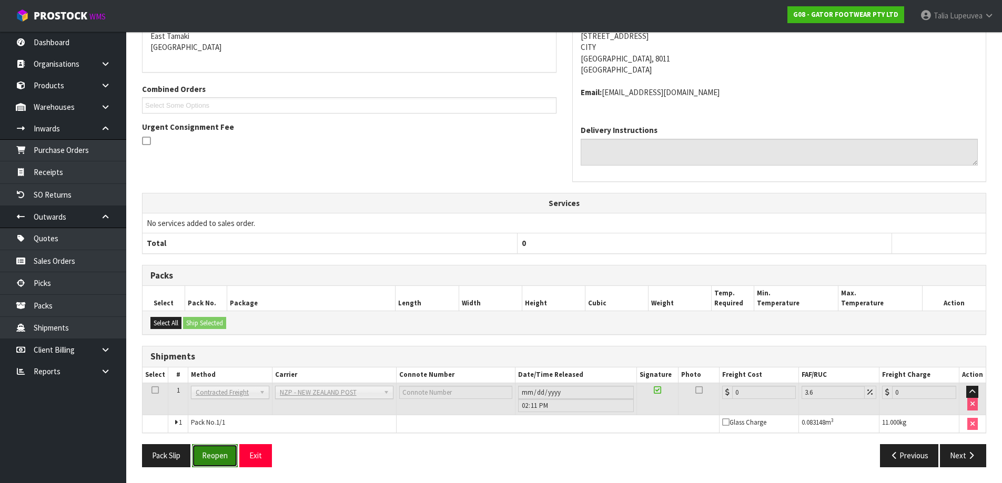
click at [219, 455] on button "Reopen" at bounding box center [215, 455] width 46 height 23
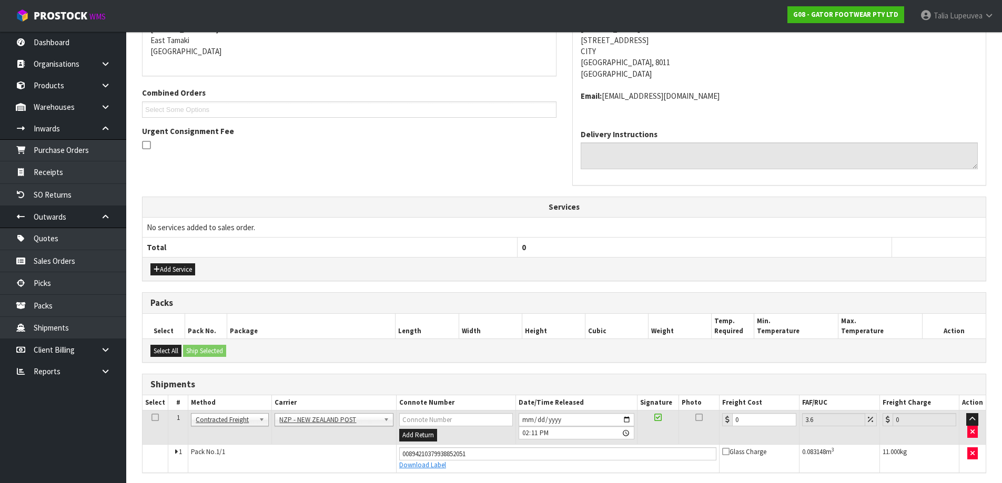
scroll to position [264, 0]
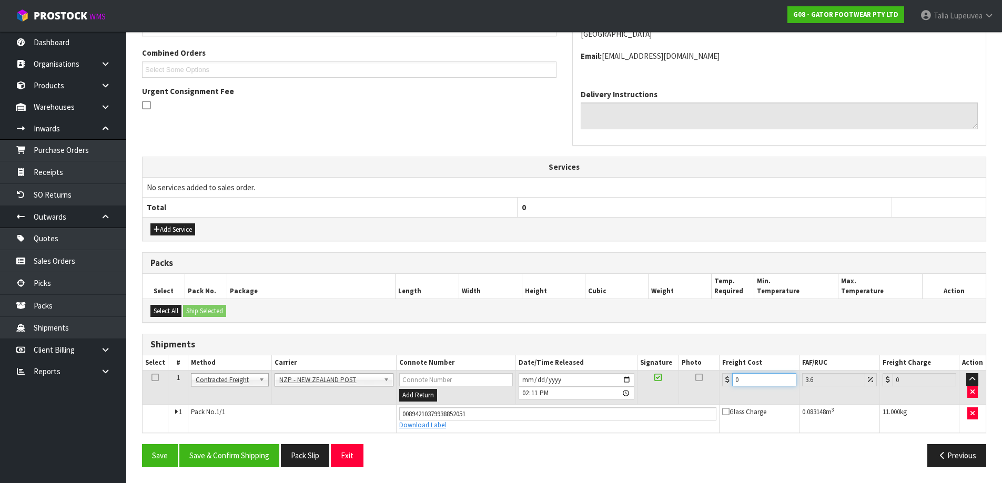
drag, startPoint x: 754, startPoint y: 383, endPoint x: 717, endPoint y: 373, distance: 38.1
click at [718, 376] on tr "1 Client Local Pickup Customer Local Pickup Company Freight Contracted Freight …" at bounding box center [563, 388] width 843 height 34
click at [240, 459] on button "Save & Confirm Shipping" at bounding box center [229, 455] width 100 height 23
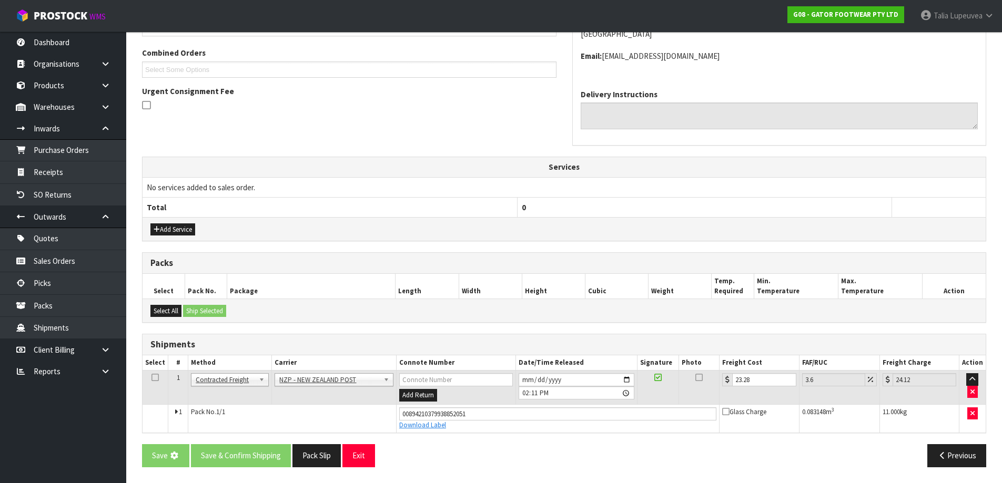
scroll to position [0, 0]
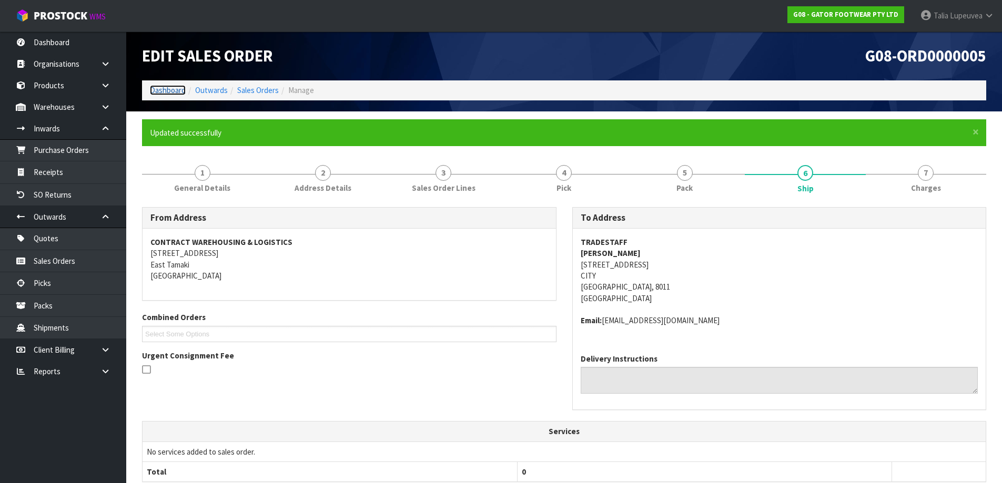
click at [151, 90] on link "Dashboard" at bounding box center [168, 90] width 36 height 10
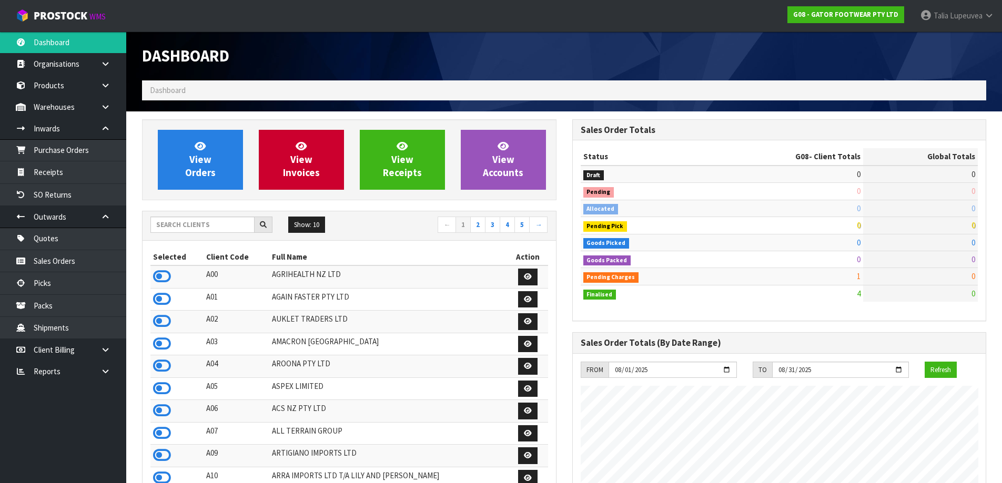
scroll to position [660, 430]
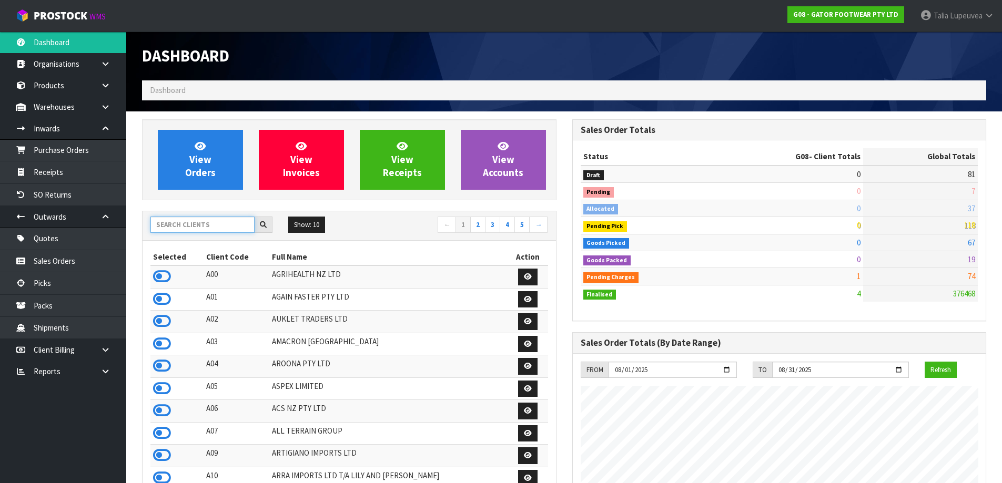
click at [211, 230] on input "text" at bounding box center [202, 225] width 104 height 16
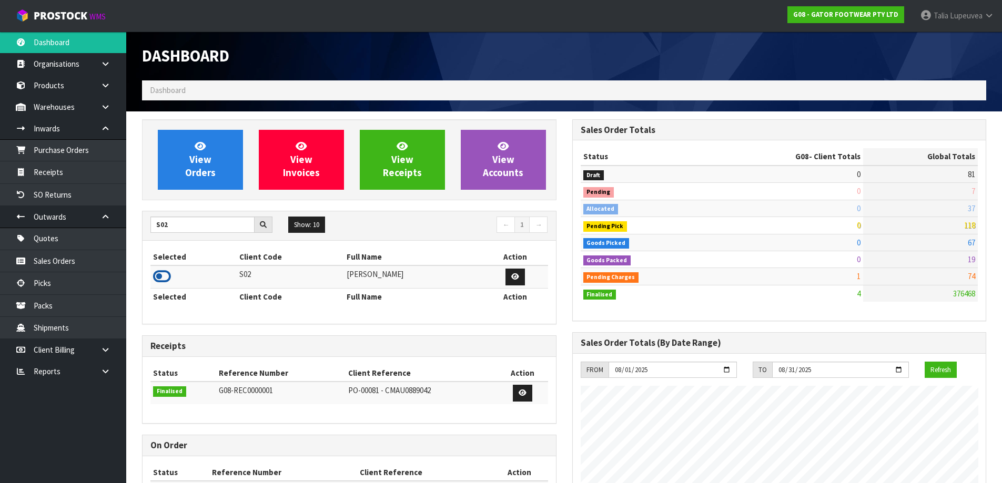
click at [164, 271] on icon at bounding box center [162, 277] width 18 height 16
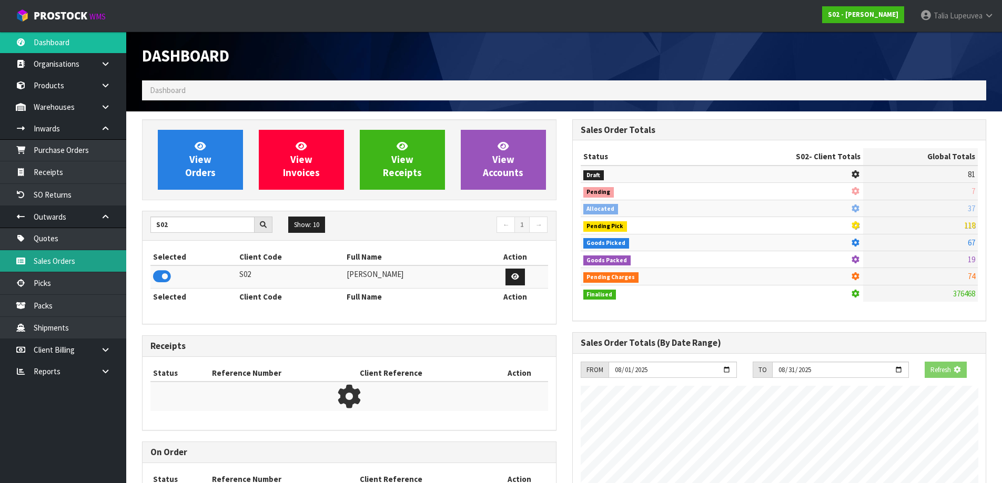
scroll to position [797, 430]
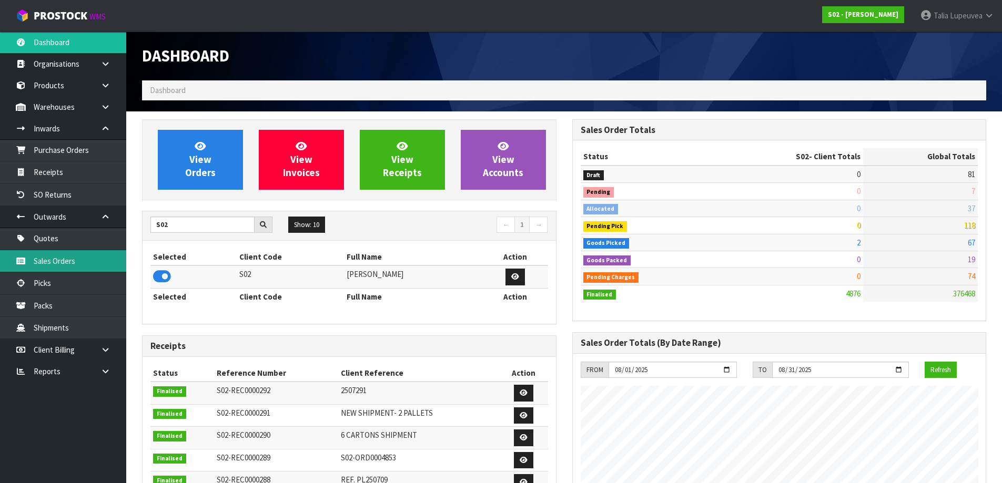
click at [80, 255] on link "Sales Orders" at bounding box center [63, 261] width 126 height 22
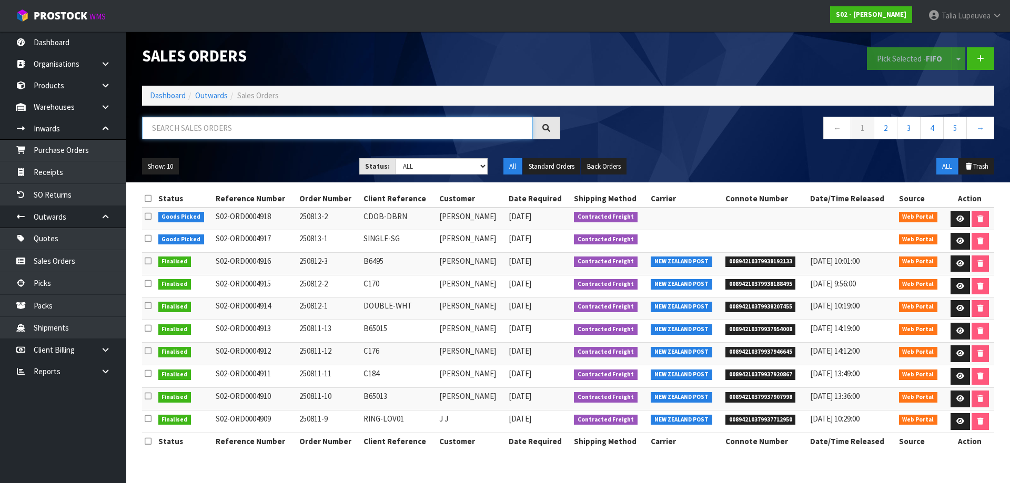
click at [220, 127] on input "text" at bounding box center [337, 128] width 391 height 23
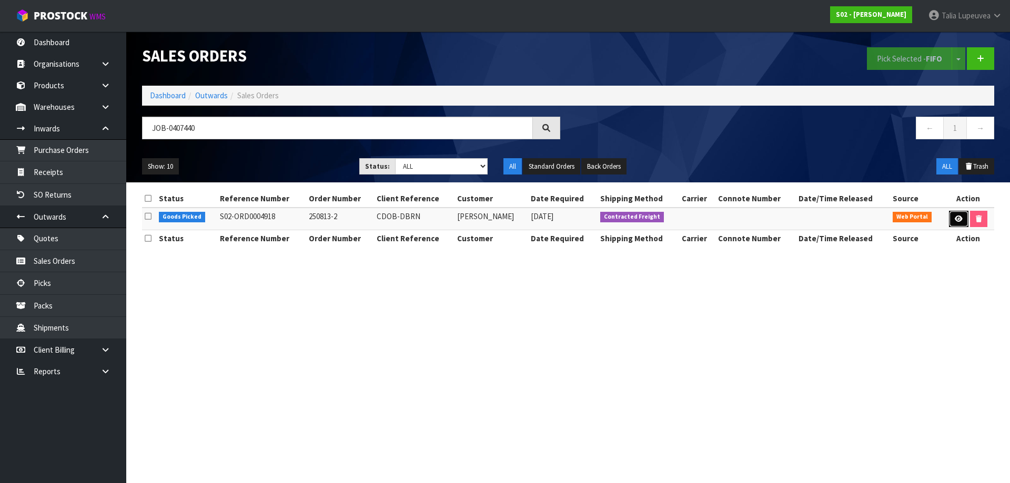
click at [955, 211] on link at bounding box center [958, 219] width 19 height 17
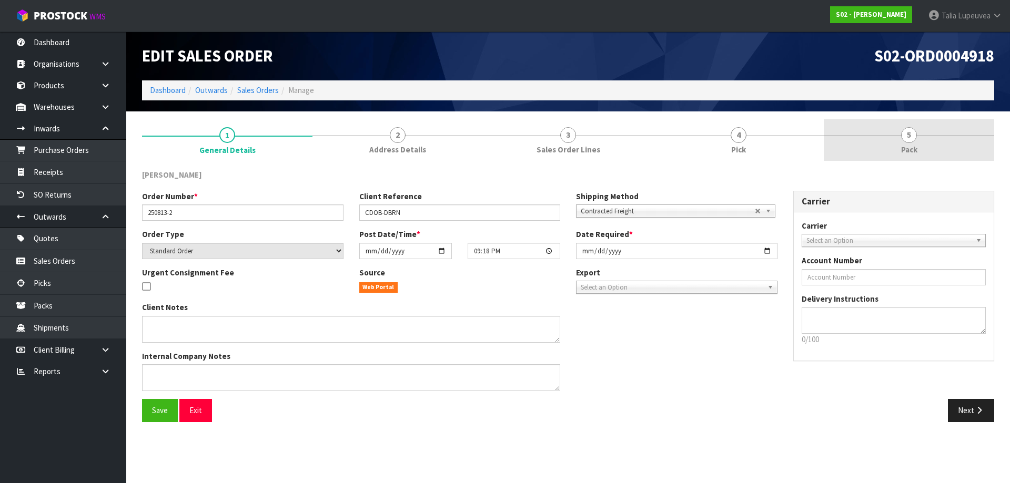
drag, startPoint x: 878, startPoint y: 136, endPoint x: 872, endPoint y: 134, distance: 6.5
click at [878, 134] on link "5 Pack" at bounding box center [908, 140] width 170 height 42
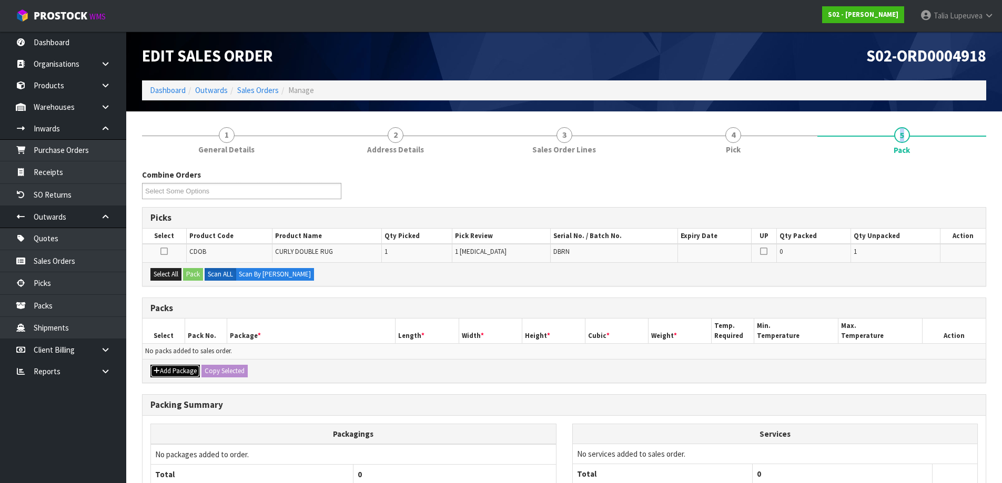
click at [166, 371] on button "Add Package" at bounding box center [174, 371] width 49 height 13
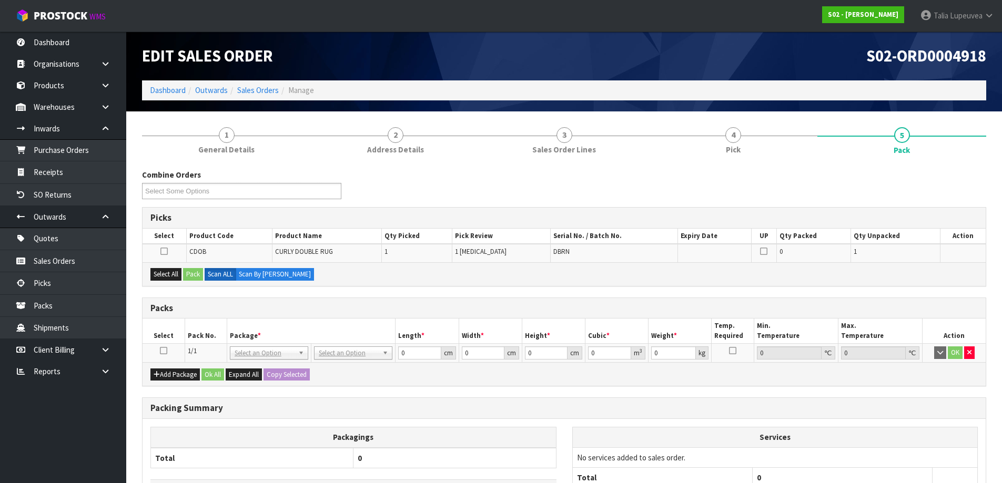
click at [165, 351] on icon at bounding box center [163, 351] width 7 height 1
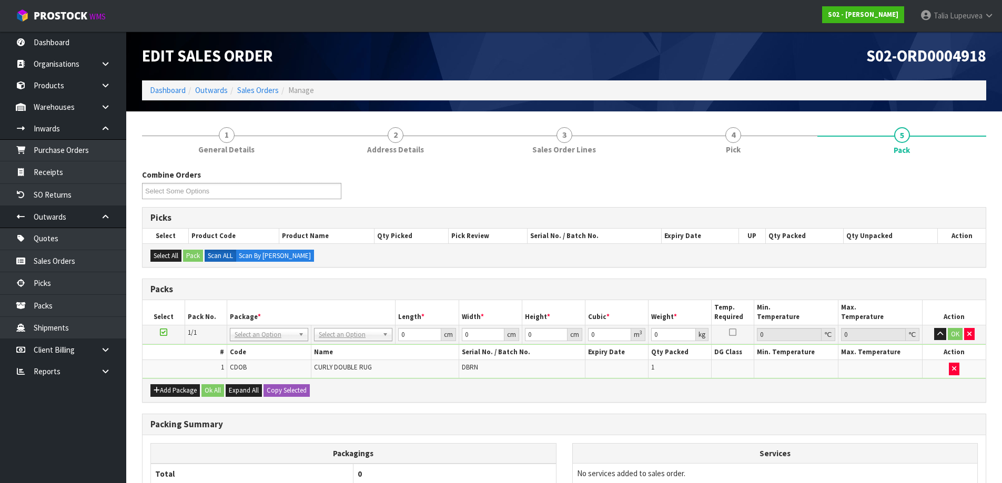
click at [569, 190] on div "Combine Orders S02-ORD0004917 S02-ORD0004918 Select Some Options" at bounding box center [564, 188] width 860 height 38
click at [480, 179] on div "Combine Orders S02-ORD0004917 S02-ORD0004918 Select Some Options" at bounding box center [564, 188] width 860 height 38
click at [649, 195] on div "Combine Orders S02-ORD0004917 S02-ORD0004918 Select Some Options" at bounding box center [564, 188] width 860 height 38
click at [697, 182] on div "Combine Orders S02-ORD0004917 S02-ORD0004918 Select Some Options" at bounding box center [564, 188] width 860 height 38
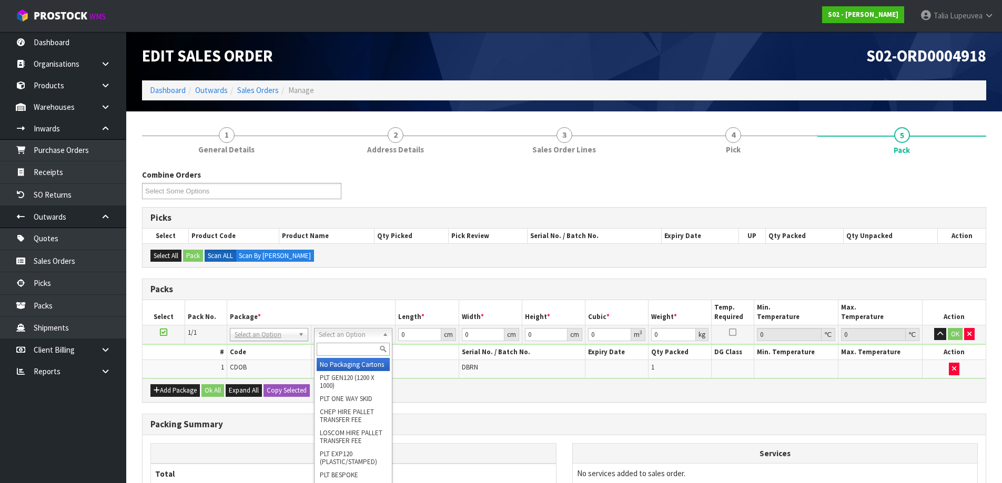
click at [342, 353] on input "text" at bounding box center [353, 349] width 73 height 13
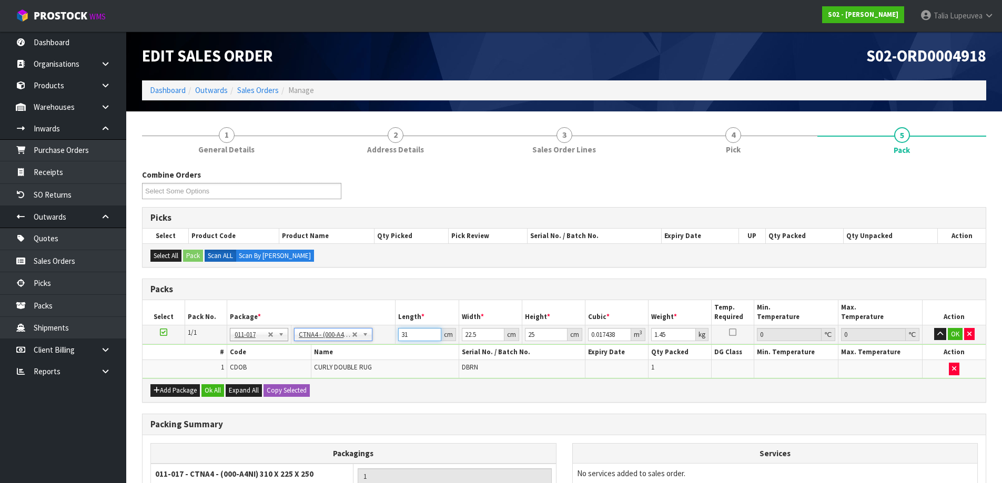
drag, startPoint x: 417, startPoint y: 333, endPoint x: 396, endPoint y: 334, distance: 20.5
click at [396, 334] on td "31 cm" at bounding box center [426, 334] width 63 height 19
click at [959, 337] on button "OK" at bounding box center [955, 334] width 15 height 13
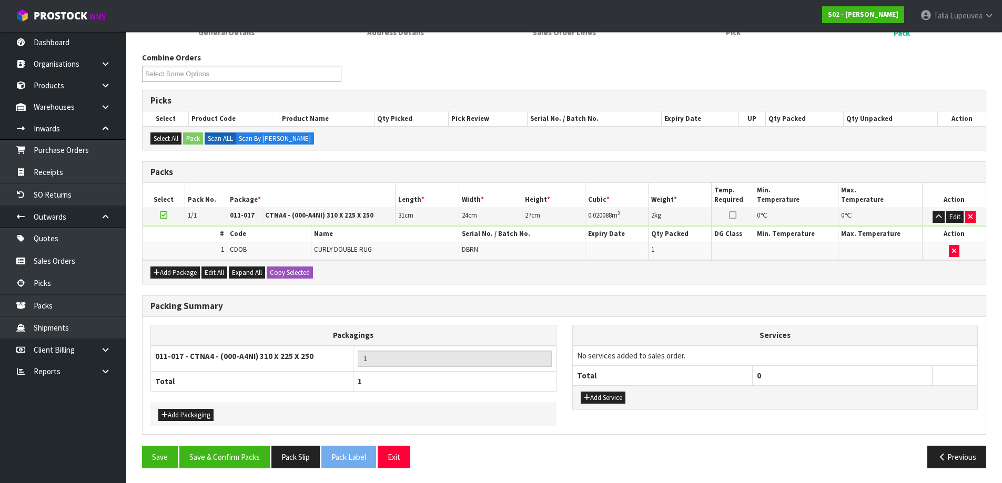
scroll to position [118, 0]
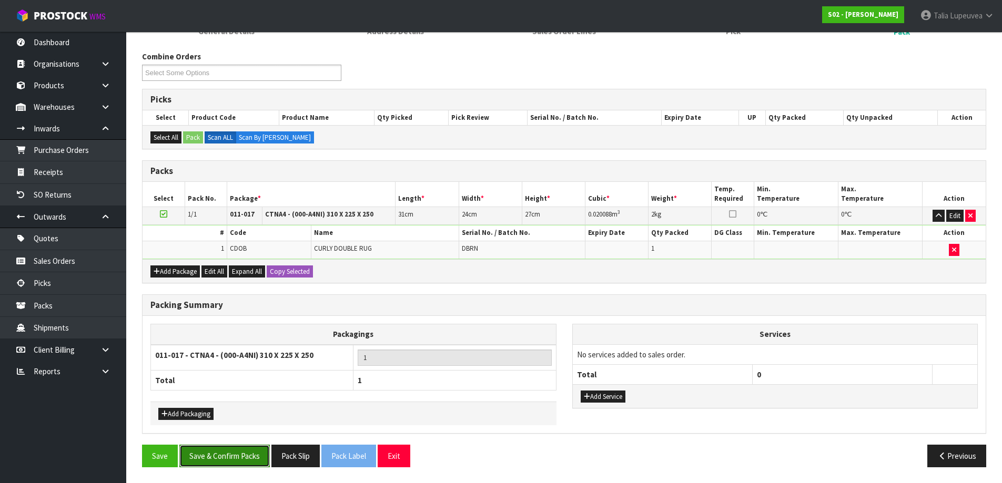
click at [234, 451] on button "Save & Confirm Packs" at bounding box center [224, 456] width 90 height 23
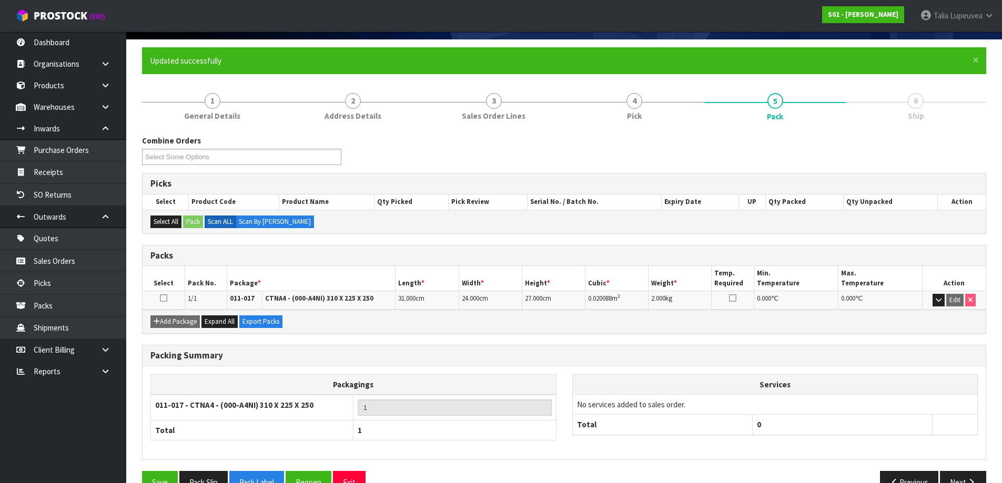
scroll to position [99, 0]
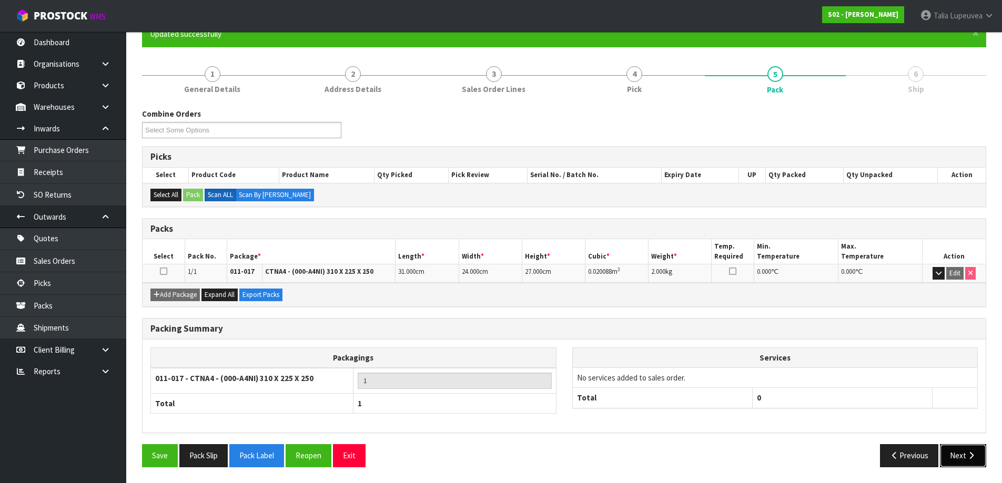
click at [953, 453] on button "Next" at bounding box center [963, 455] width 46 height 23
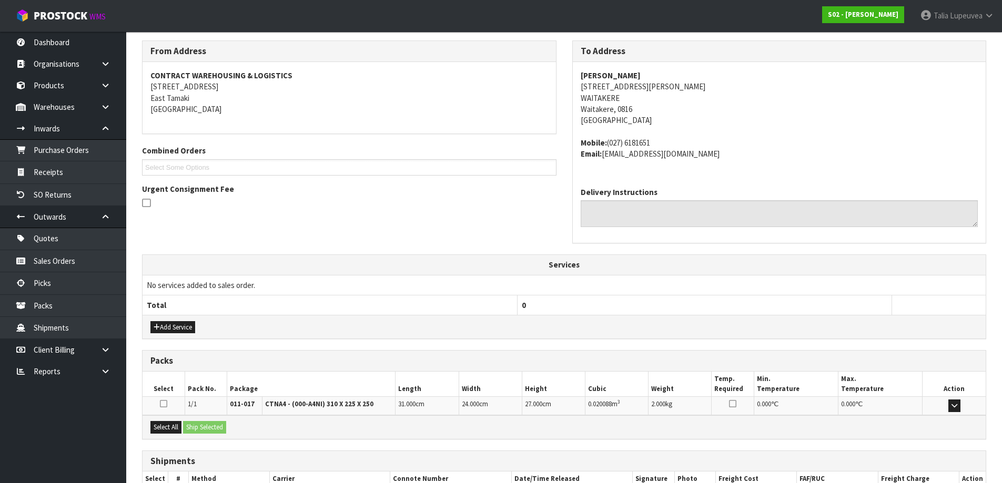
scroll to position [236, 0]
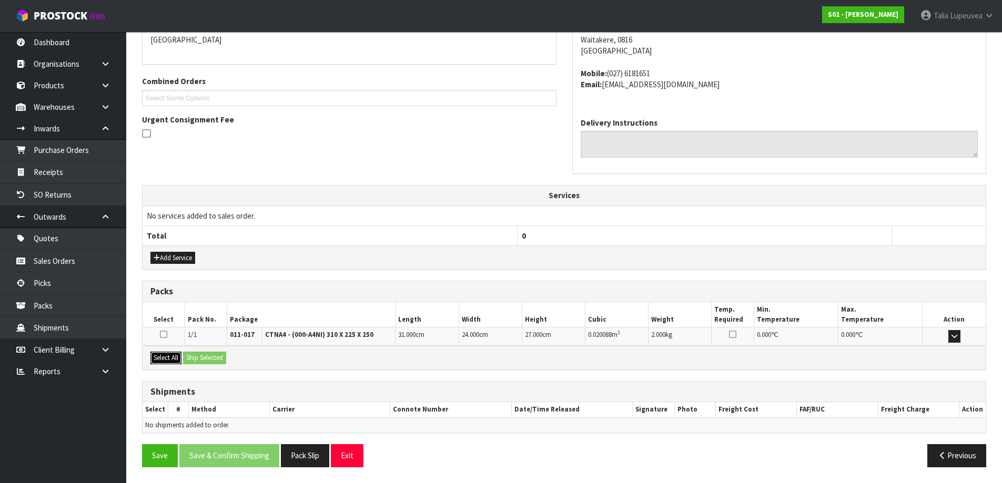
click at [157, 358] on button "Select All" at bounding box center [165, 358] width 31 height 13
click at [208, 358] on button "Ship Selected" at bounding box center [204, 358] width 43 height 13
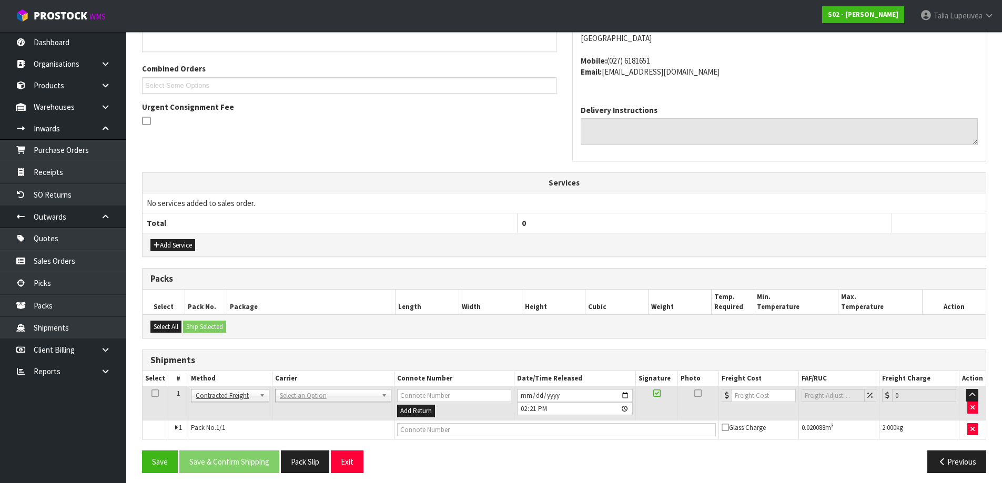
scroll to position [254, 0]
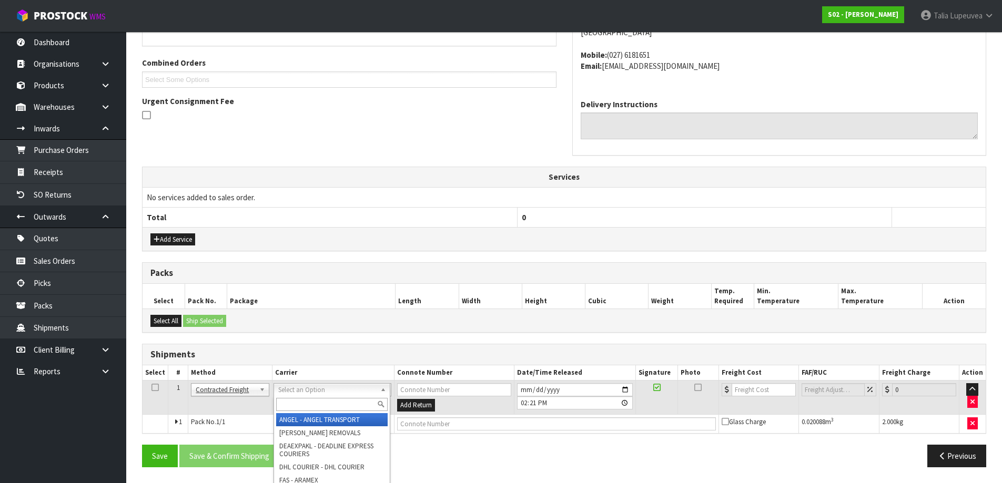
click at [330, 402] on input "text" at bounding box center [331, 404] width 111 height 13
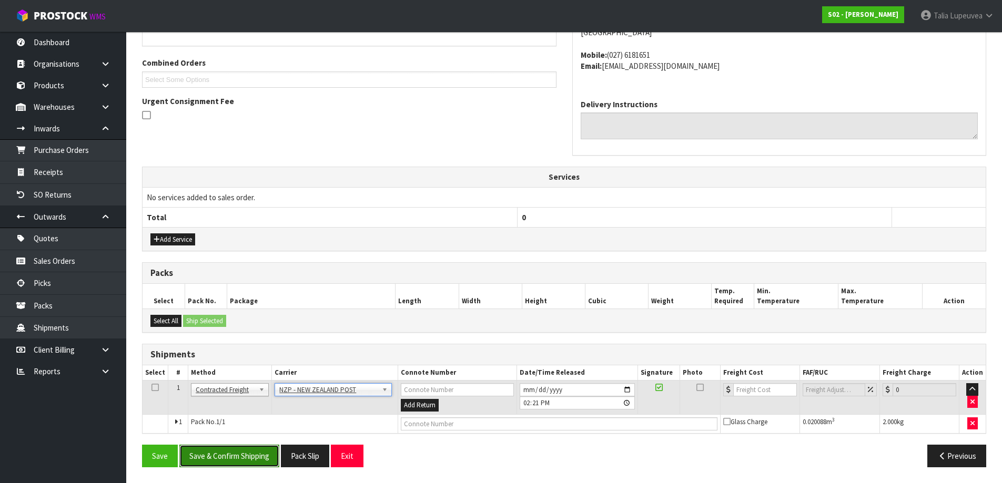
click at [250, 461] on button "Save & Confirm Shipping" at bounding box center [229, 456] width 100 height 23
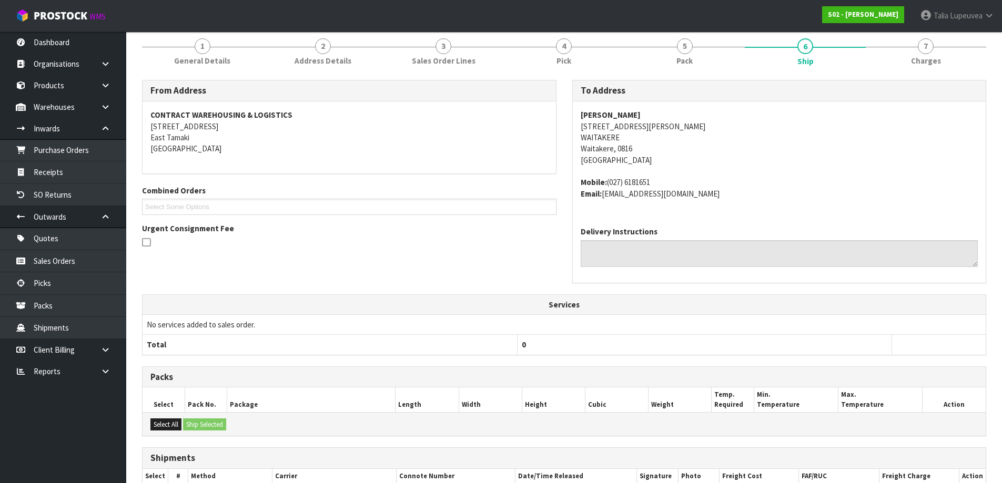
scroll to position [240, 0]
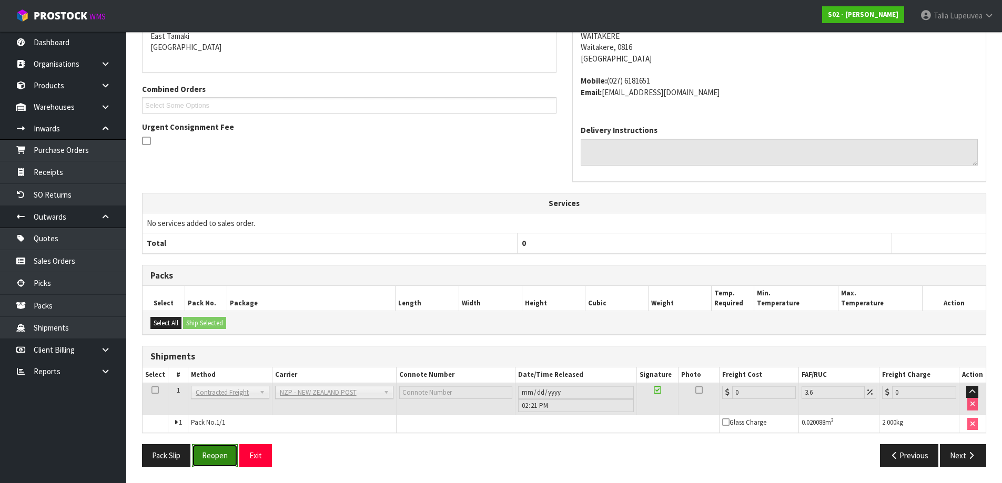
click at [219, 450] on button "Reopen" at bounding box center [215, 455] width 46 height 23
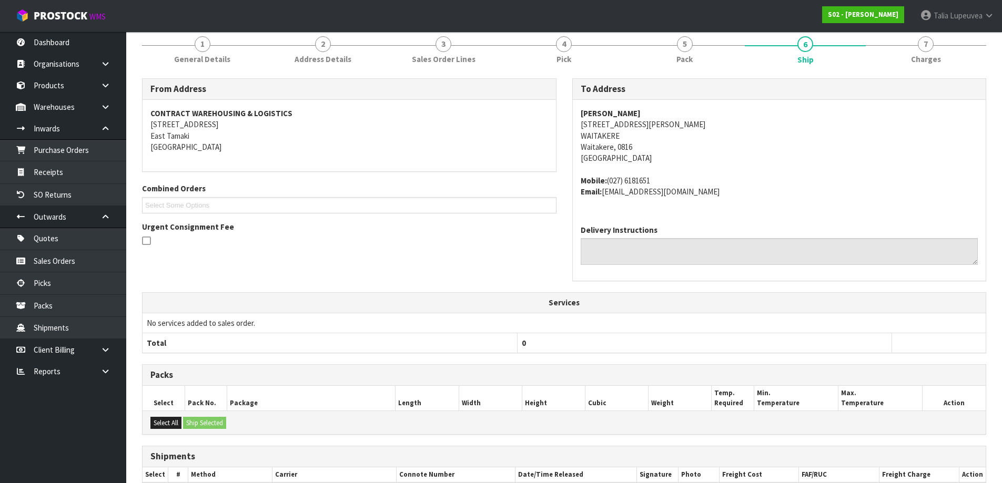
scroll to position [228, 0]
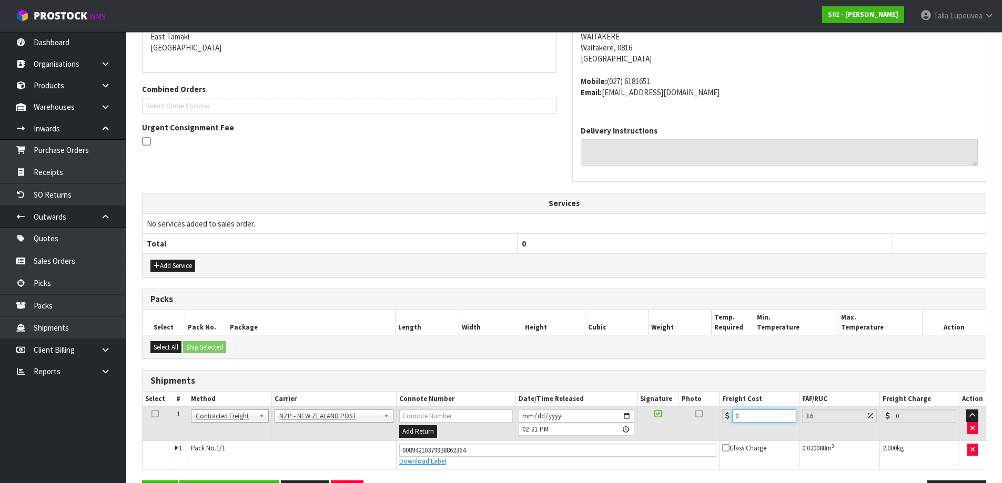
drag, startPoint x: 743, startPoint y: 415, endPoint x: 727, endPoint y: 419, distance: 16.6
click at [727, 419] on div "0" at bounding box center [759, 416] width 74 height 13
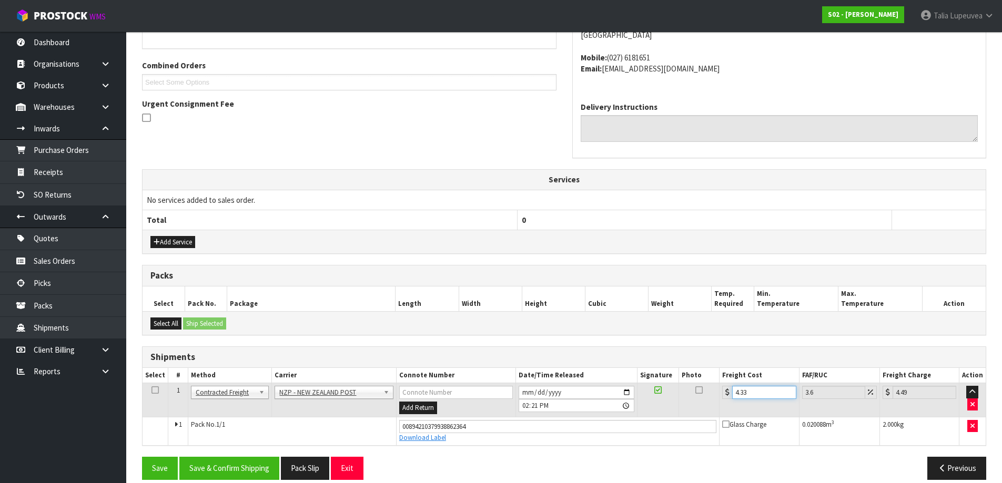
scroll to position [264, 0]
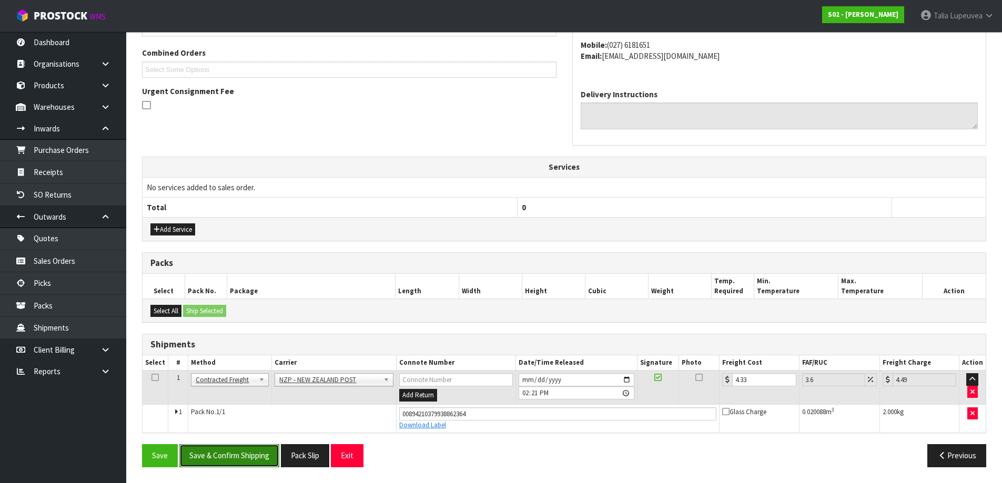
click at [216, 446] on button "Save & Confirm Shipping" at bounding box center [229, 455] width 100 height 23
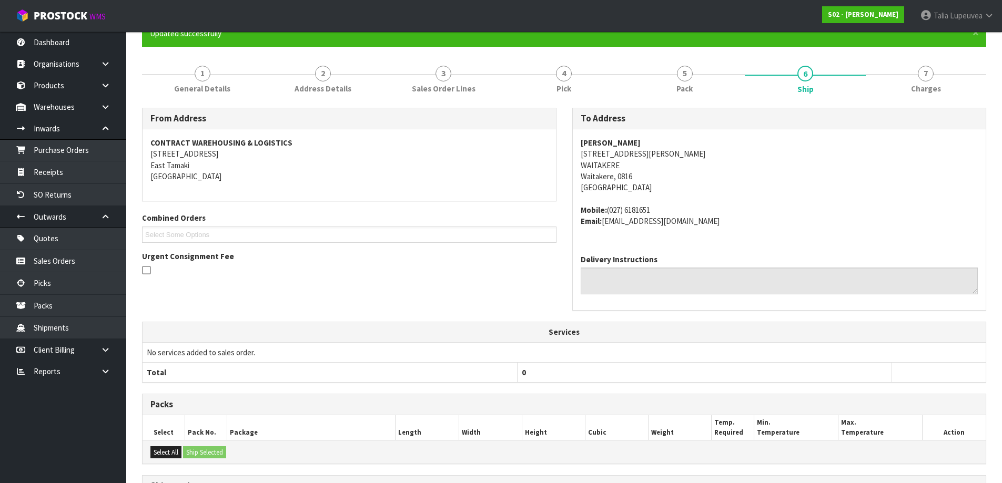
scroll to position [0, 0]
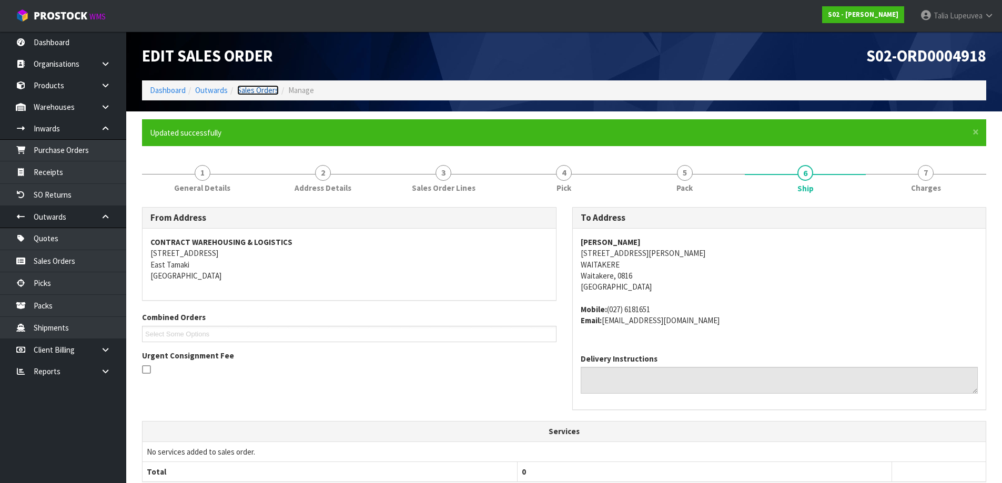
click at [257, 92] on link "Sales Orders" at bounding box center [258, 90] width 42 height 10
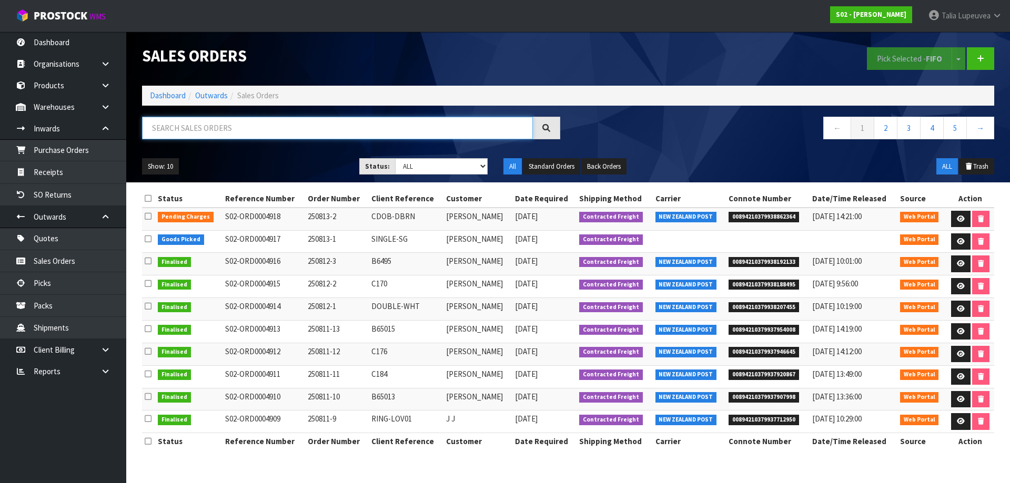
click at [293, 130] on input "text" at bounding box center [337, 128] width 391 height 23
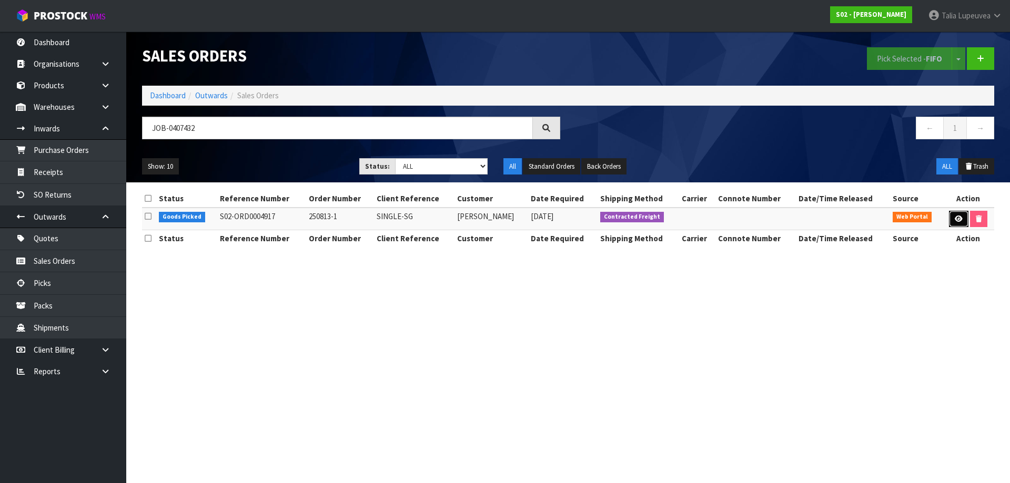
click at [957, 219] on icon at bounding box center [958, 219] width 8 height 7
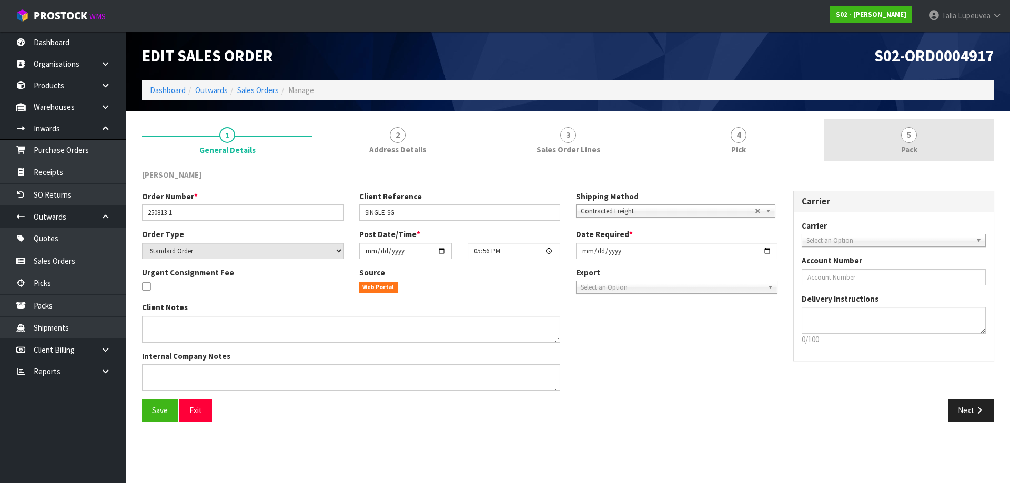
click at [885, 140] on link "5 Pack" at bounding box center [908, 140] width 170 height 42
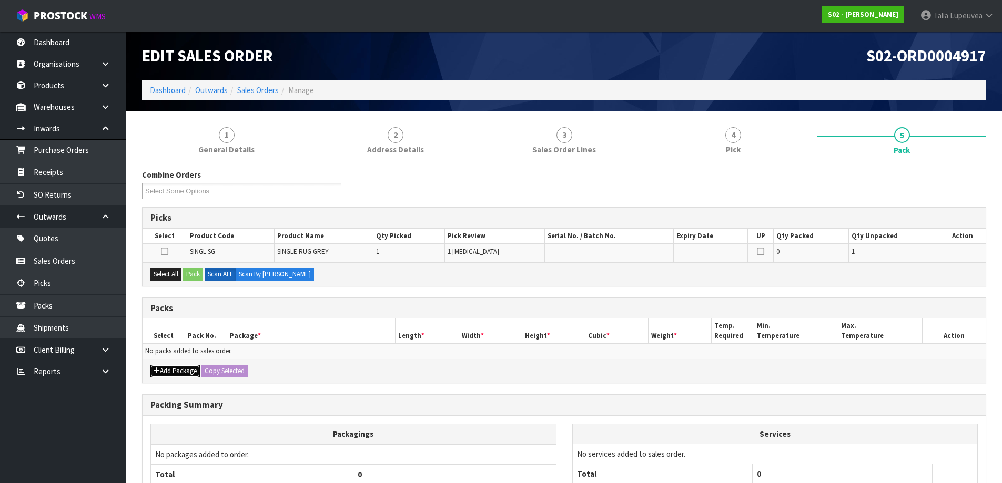
click at [182, 376] on button "Add Package" at bounding box center [174, 371] width 49 height 13
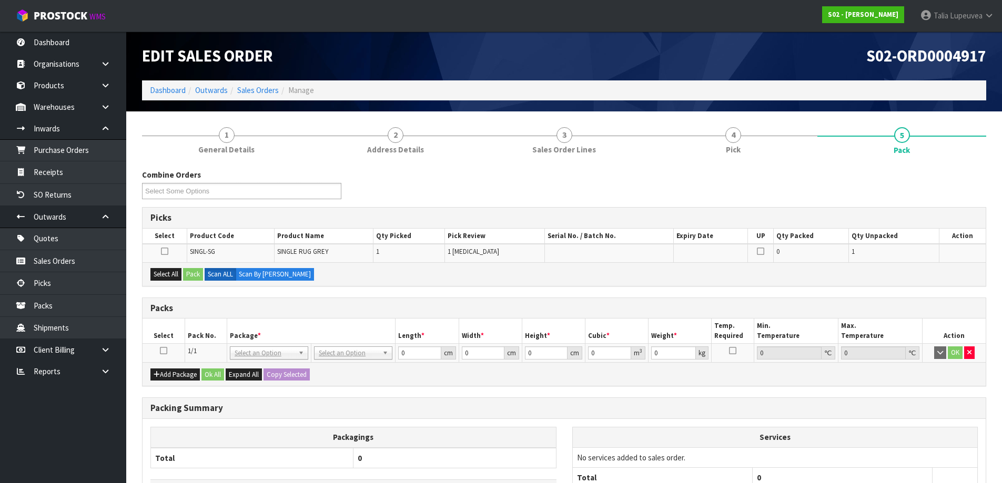
click at [163, 351] on icon at bounding box center [163, 351] width 7 height 1
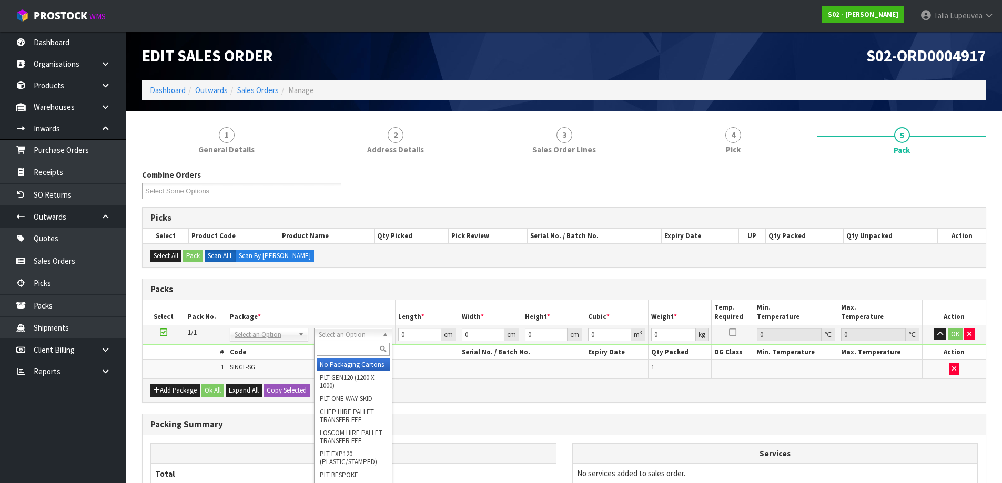
click at [323, 352] on input "text" at bounding box center [353, 349] width 73 height 13
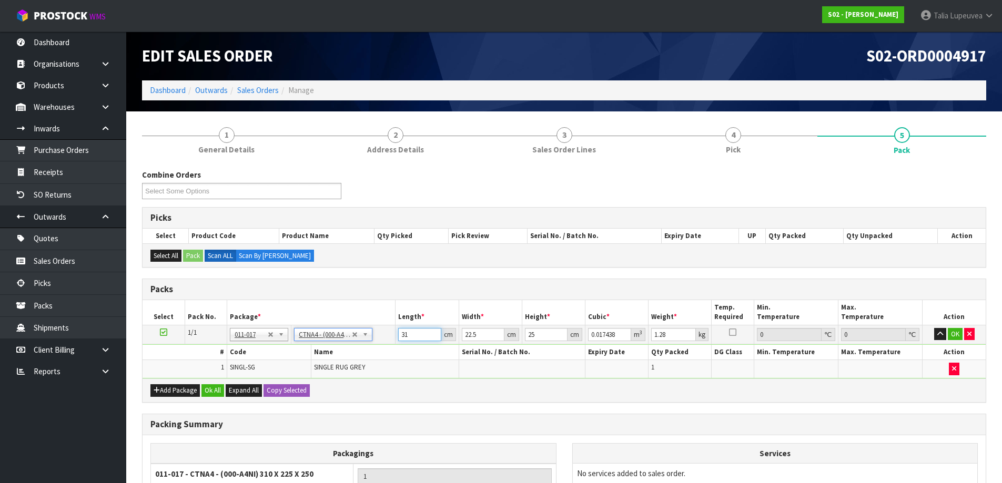
drag, startPoint x: 413, startPoint y: 332, endPoint x: 391, endPoint y: 337, distance: 23.1
click at [391, 337] on tr "1/1 NONE 007-001 007-002 007-004 007-009 007-013 007-014 007-015 007-017 007-01…" at bounding box center [563, 334] width 843 height 19
click at [955, 331] on button "OK" at bounding box center [955, 334] width 15 height 13
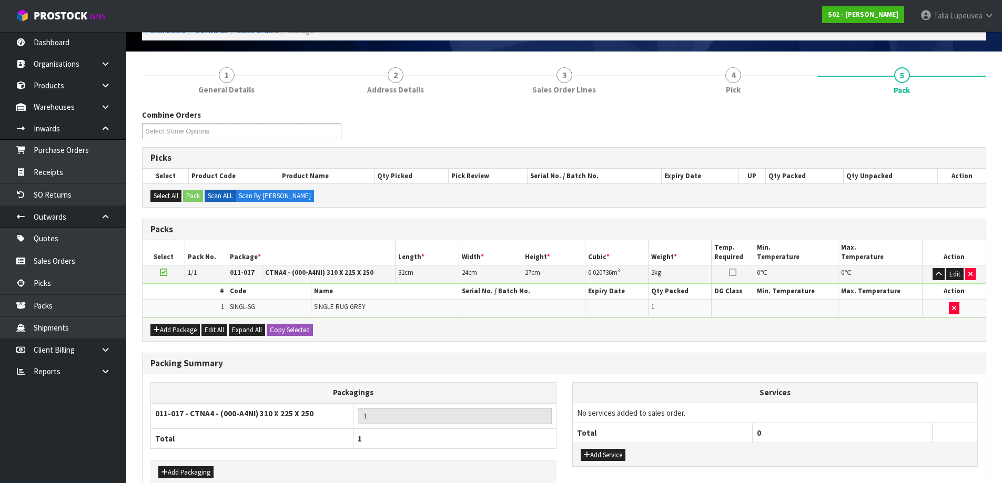
scroll to position [118, 0]
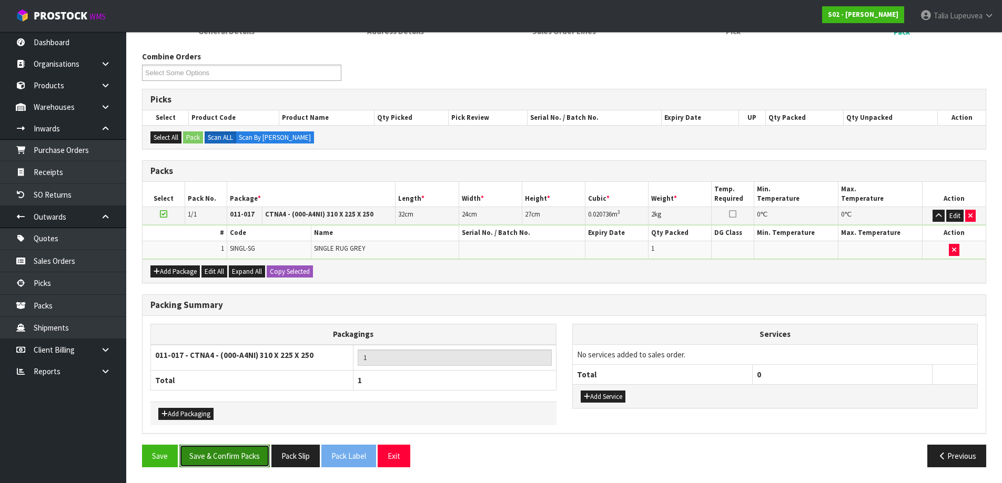
click at [245, 450] on button "Save & Confirm Packs" at bounding box center [224, 456] width 90 height 23
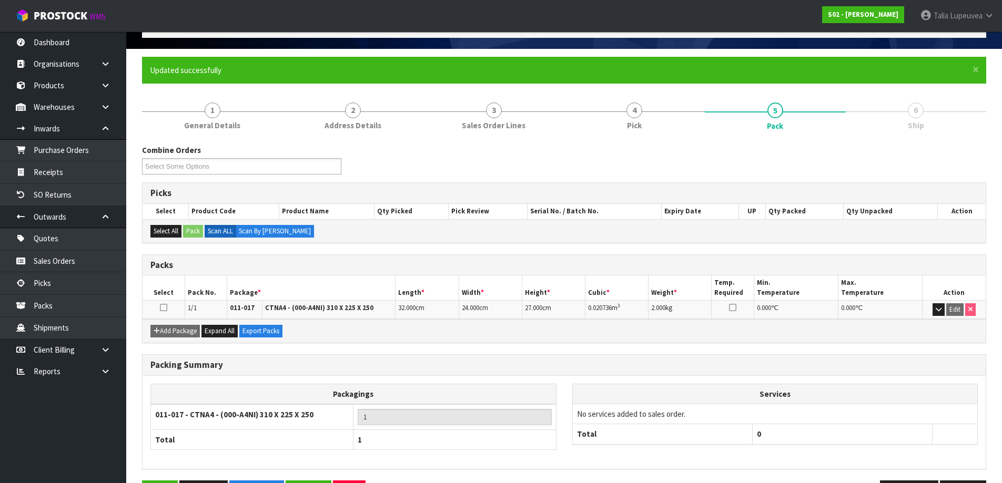
scroll to position [99, 0]
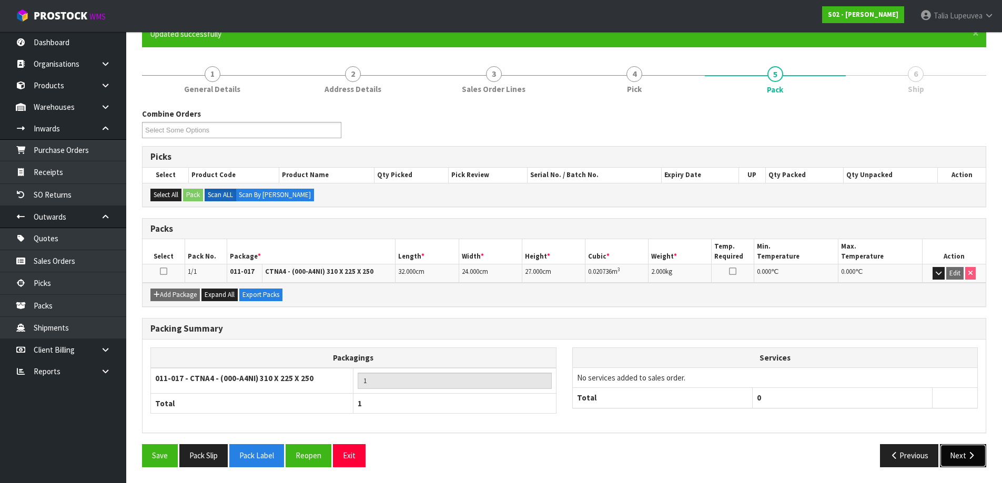
click at [945, 452] on button "Next" at bounding box center [963, 455] width 46 height 23
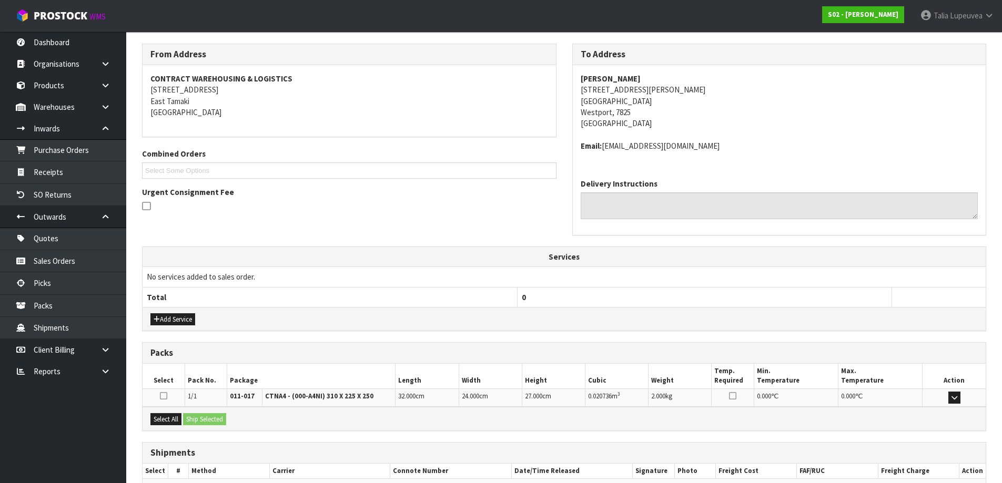
scroll to position [225, 0]
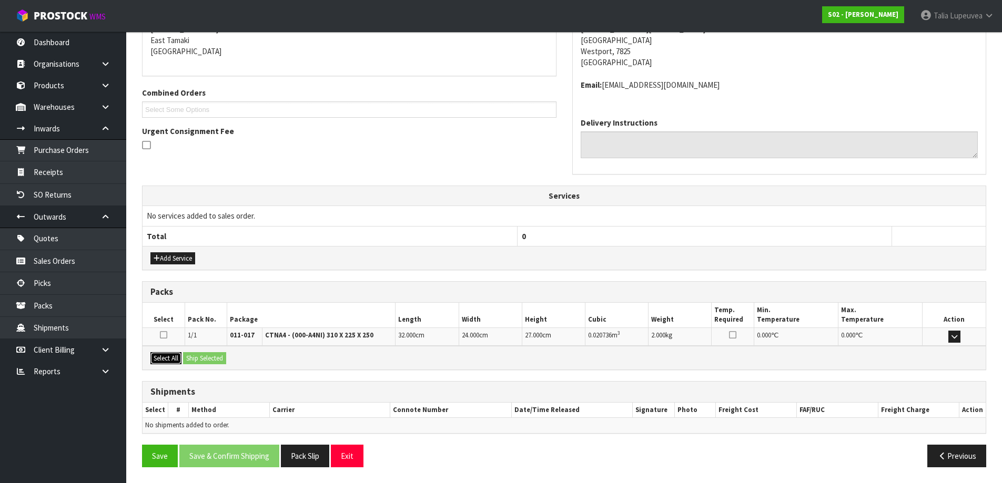
click at [160, 358] on button "Select All" at bounding box center [165, 358] width 31 height 13
drag, startPoint x: 165, startPoint y: 357, endPoint x: 199, endPoint y: 361, distance: 34.4
click at [199, 361] on button "Ship Selected" at bounding box center [204, 358] width 43 height 13
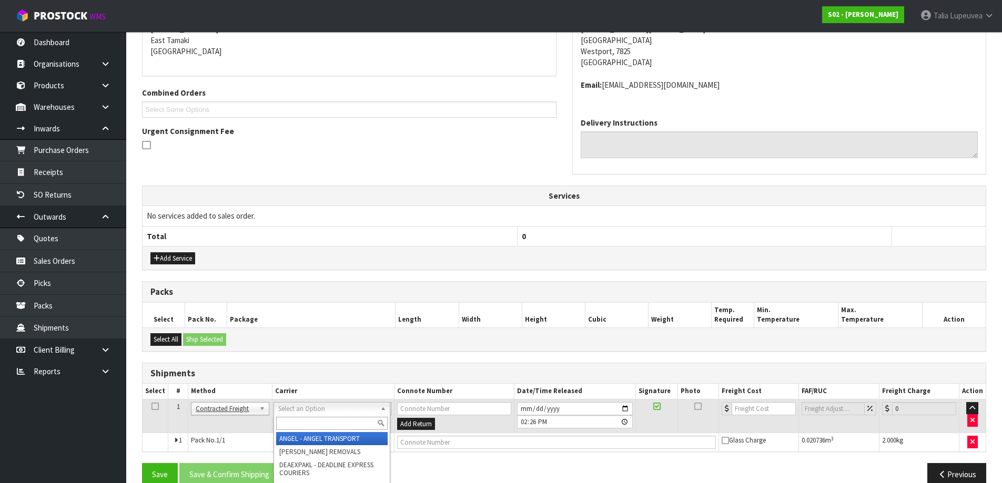
click at [312, 424] on input "text" at bounding box center [331, 423] width 111 height 13
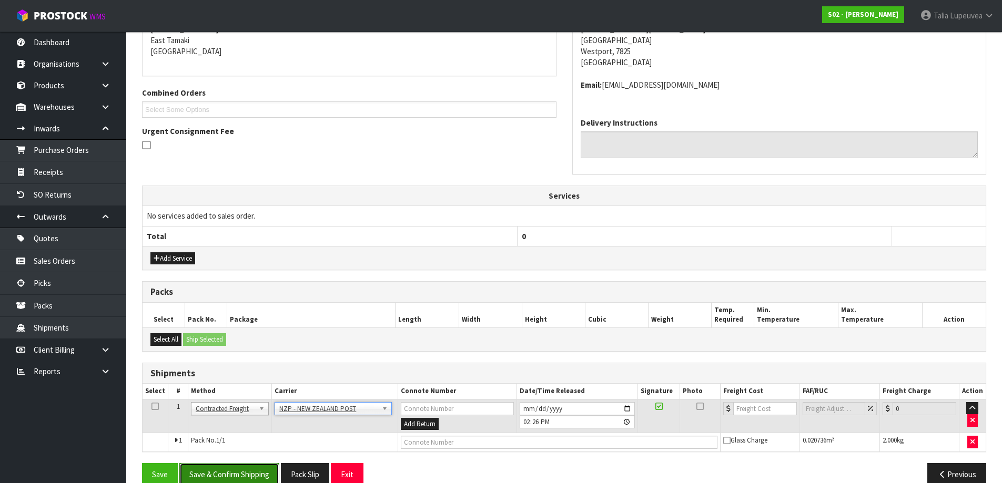
click at [264, 472] on button "Save & Confirm Shipping" at bounding box center [229, 474] width 100 height 23
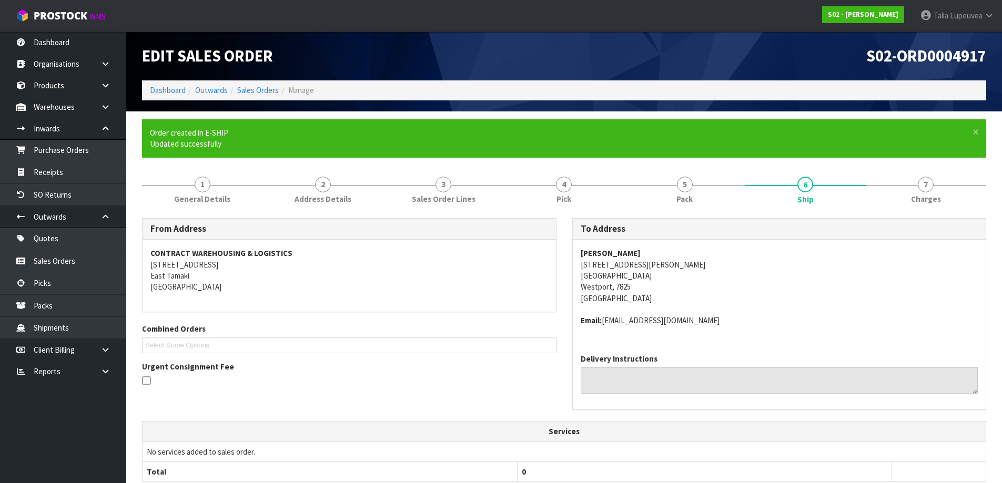
scroll to position [228, 0]
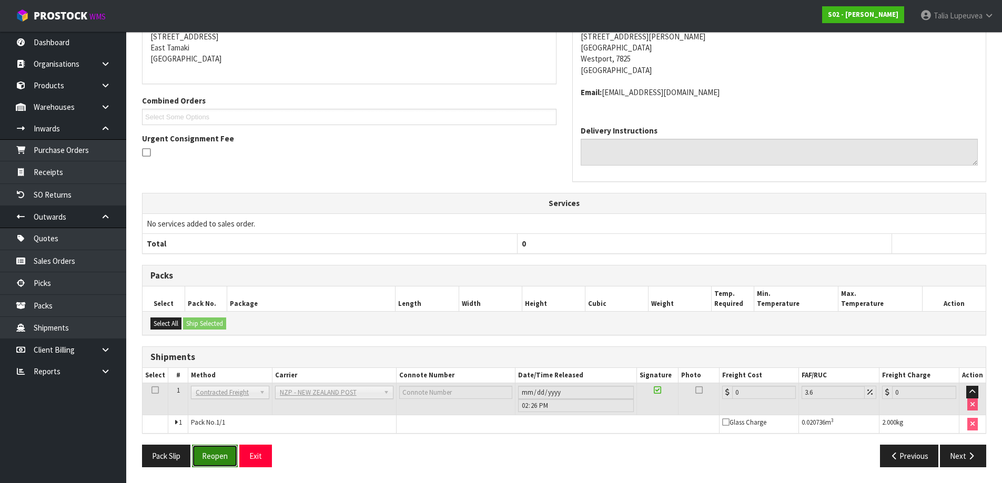
click at [210, 456] on button "Reopen" at bounding box center [215, 456] width 46 height 23
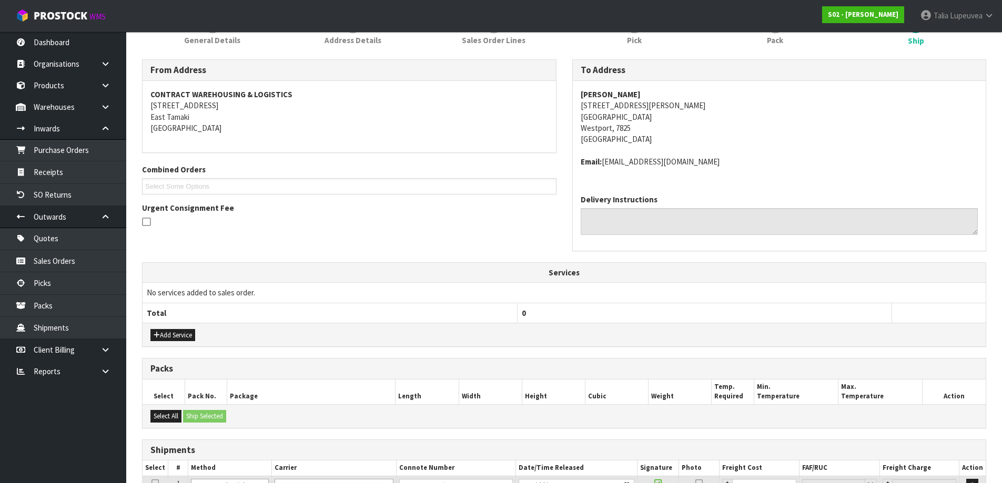
scroll to position [253, 0]
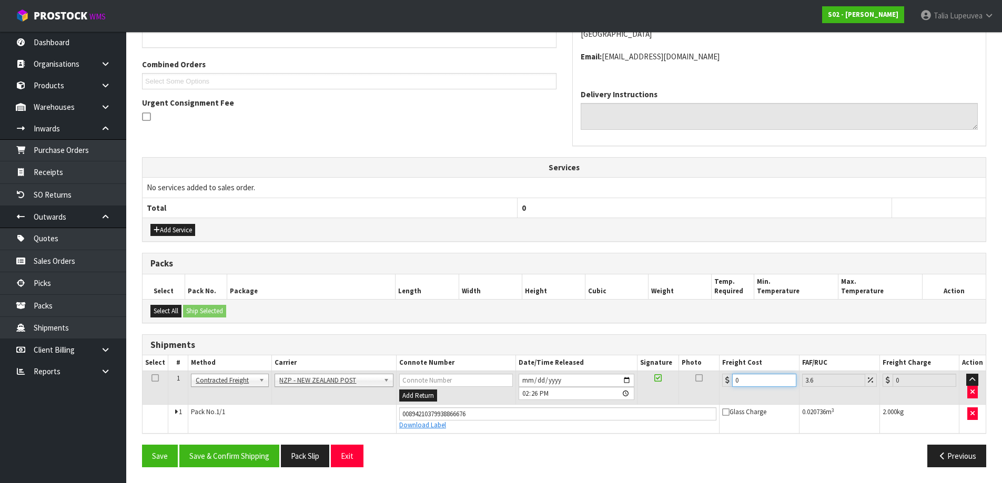
drag, startPoint x: 745, startPoint y: 379, endPoint x: 728, endPoint y: 385, distance: 18.2
click at [728, 385] on div "0" at bounding box center [759, 380] width 74 height 13
click at [220, 452] on button "Save & Confirm Shipping" at bounding box center [229, 456] width 100 height 23
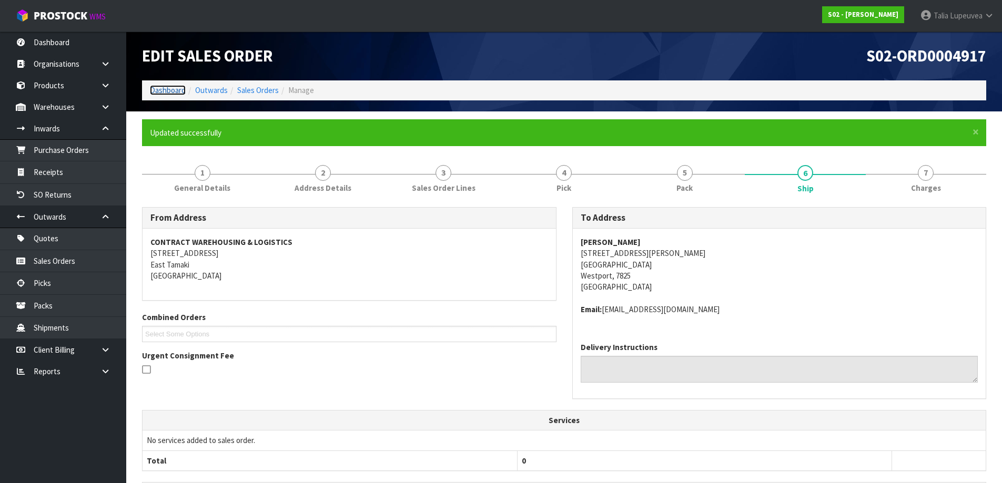
click at [167, 87] on link "Dashboard" at bounding box center [168, 90] width 36 height 10
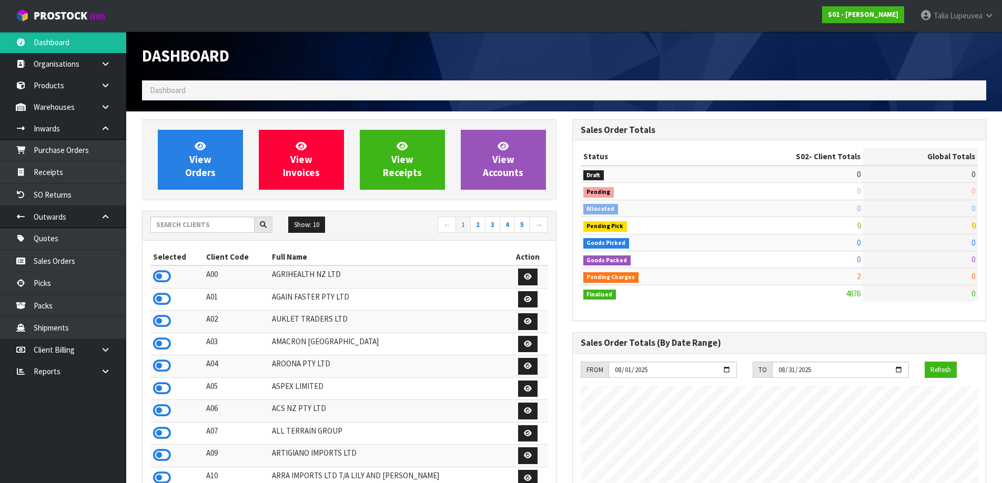
scroll to position [797, 430]
click at [208, 226] on input "text" at bounding box center [202, 225] width 104 height 16
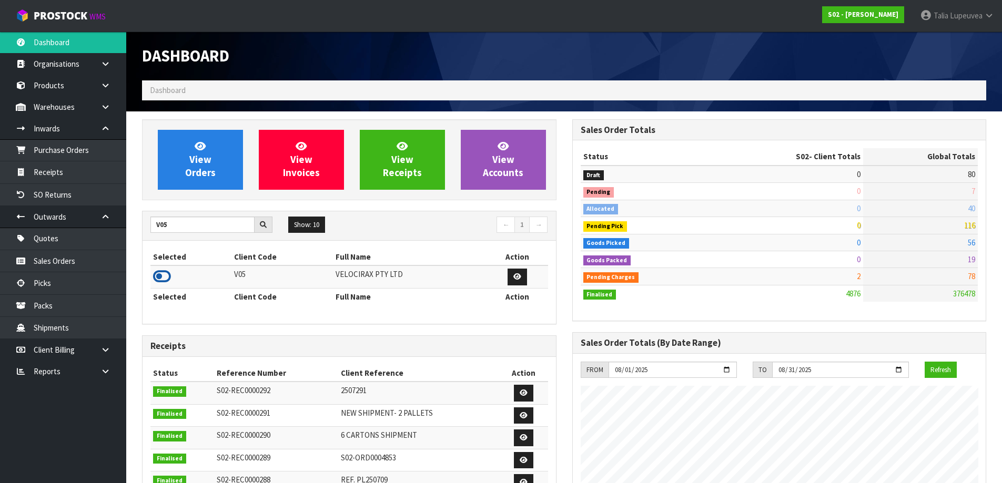
click at [165, 273] on icon at bounding box center [162, 277] width 18 height 16
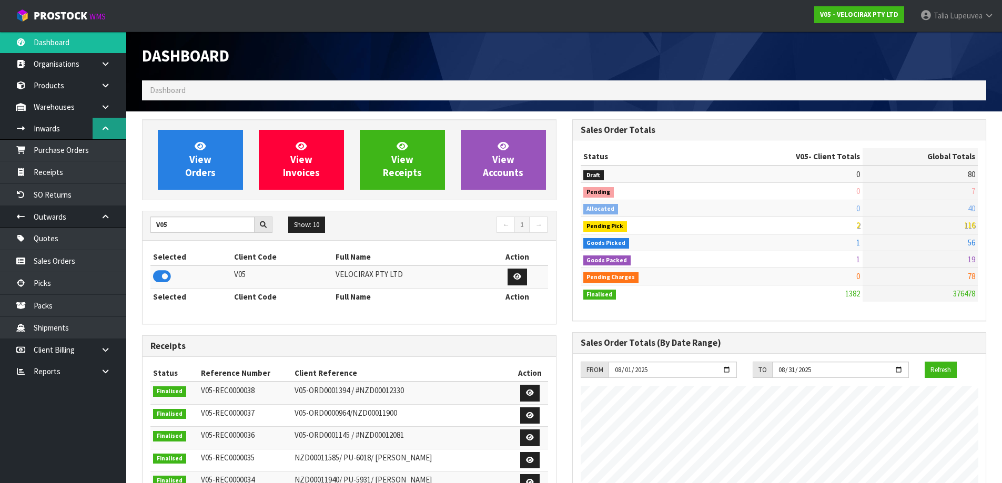
scroll to position [819, 430]
click at [109, 131] on icon at bounding box center [105, 129] width 10 height 8
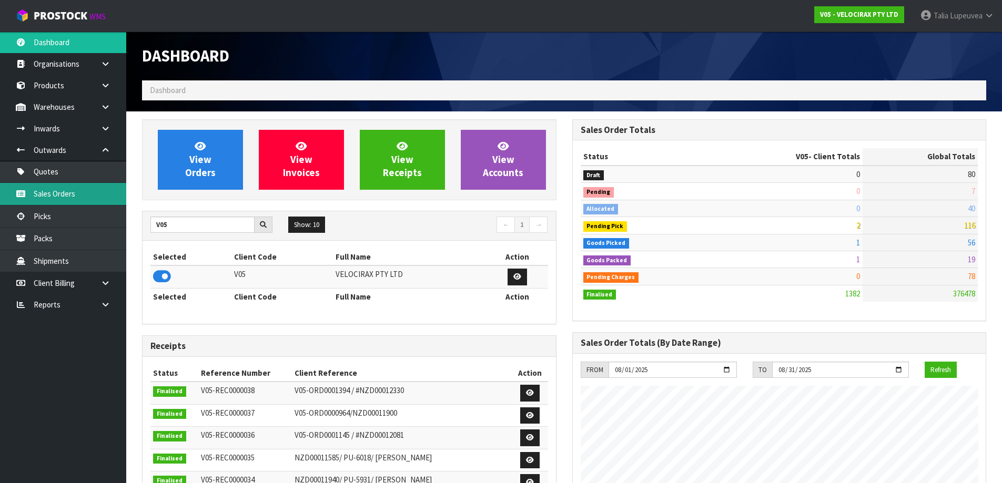
click at [104, 187] on link "Sales Orders" at bounding box center [63, 194] width 126 height 22
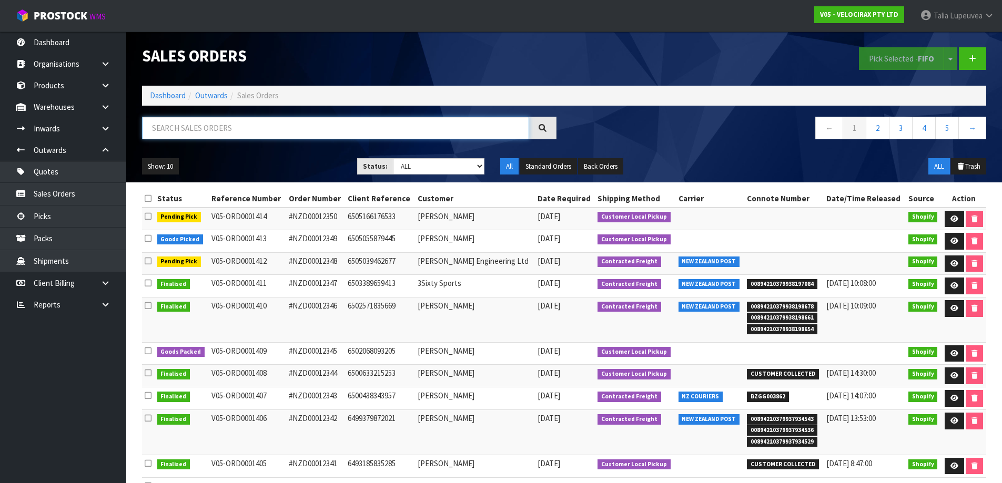
click at [225, 131] on input "text" at bounding box center [335, 128] width 387 height 23
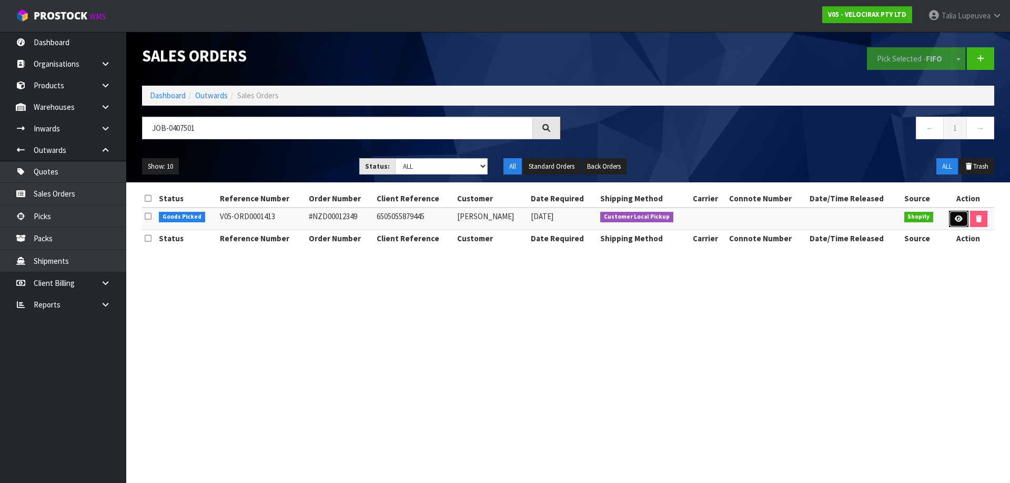
click at [954, 219] on icon at bounding box center [958, 219] width 8 height 7
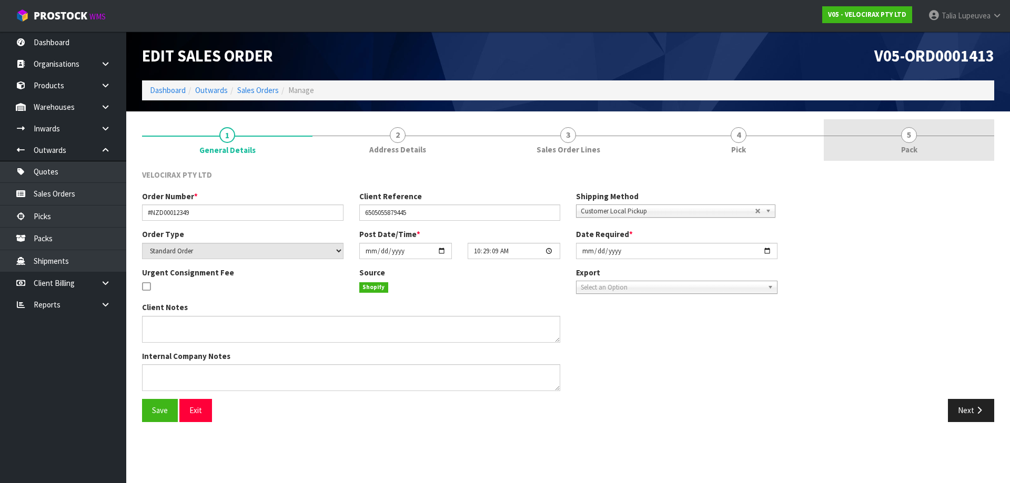
click at [901, 127] on link "5 Pack" at bounding box center [908, 140] width 170 height 42
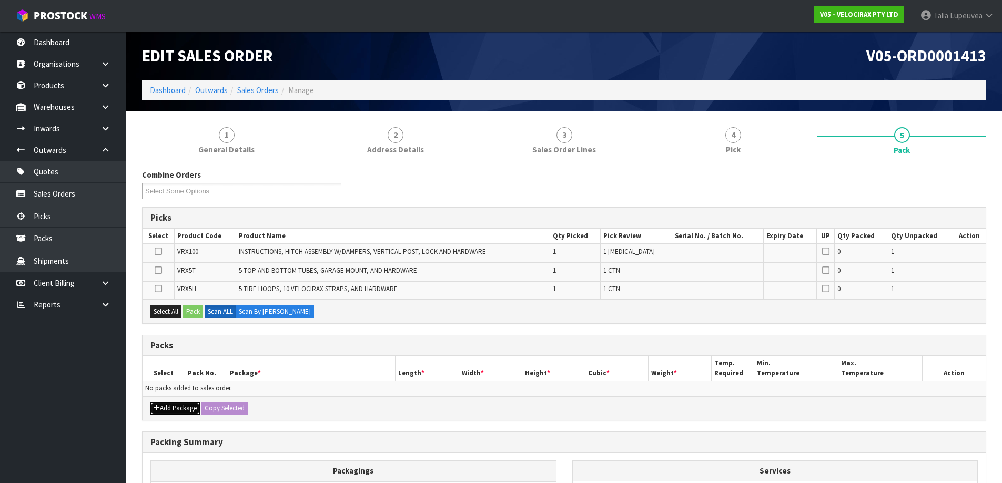
click at [164, 403] on button "Add Package" at bounding box center [174, 408] width 49 height 13
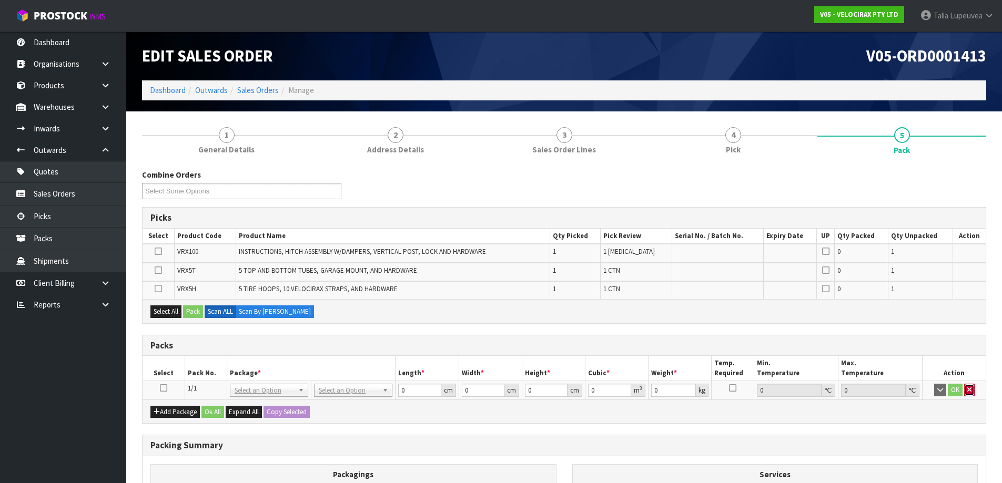
click at [968, 392] on icon "button" at bounding box center [969, 389] width 4 height 7
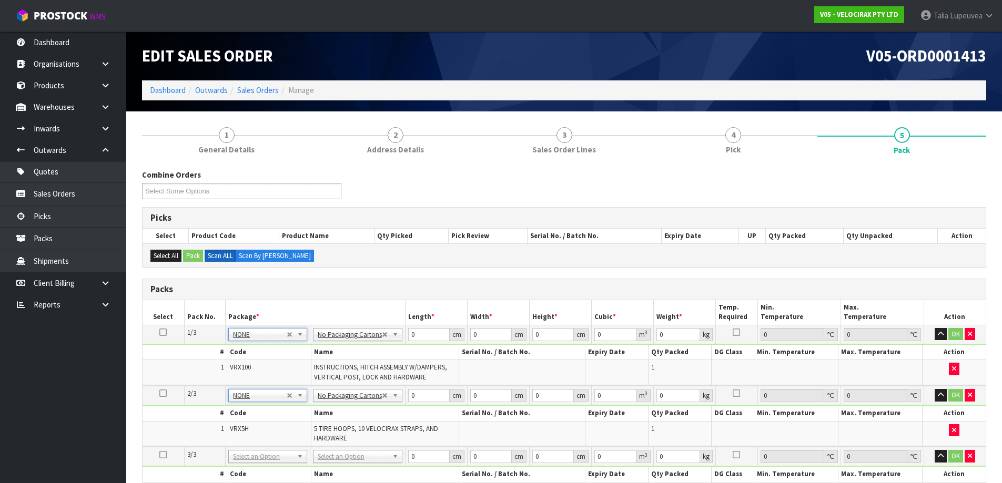
click at [274, 448] on td "NONE 007-001 007-002 007-004 007-009 007-013 007-014 007-015 007-017 007-018 00…" at bounding box center [268, 456] width 84 height 19
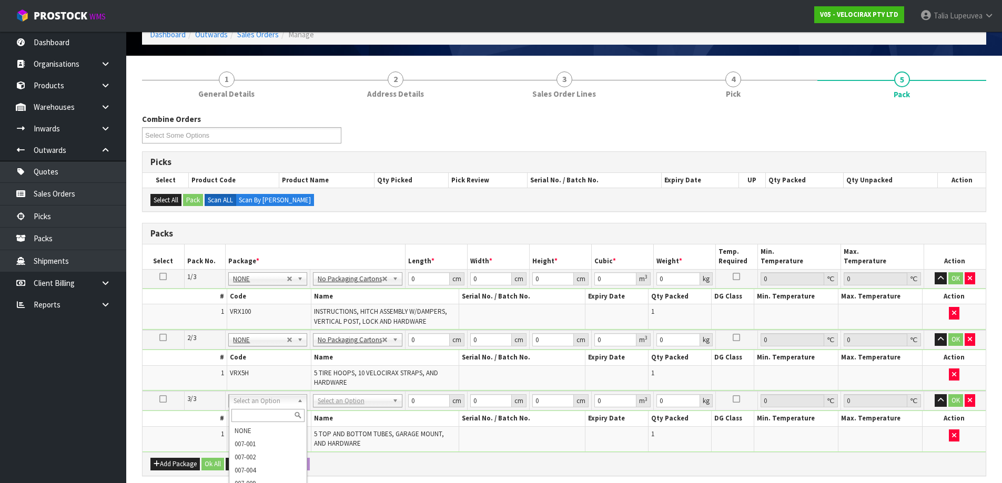
scroll to position [158, 0]
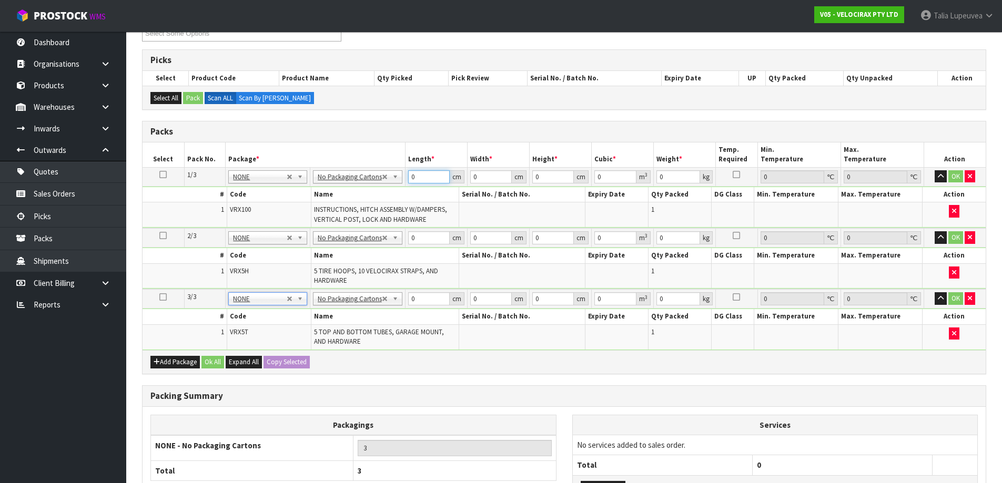
drag, startPoint x: 418, startPoint y: 180, endPoint x: 384, endPoint y: 167, distance: 36.4
click at [384, 167] on tr "1/3 NONE 007-001 007-002 007-004 007-009 007-013 007-014 007-015 007-017 007-01…" at bounding box center [563, 176] width 843 height 19
click at [955, 180] on button "OK" at bounding box center [955, 176] width 15 height 13
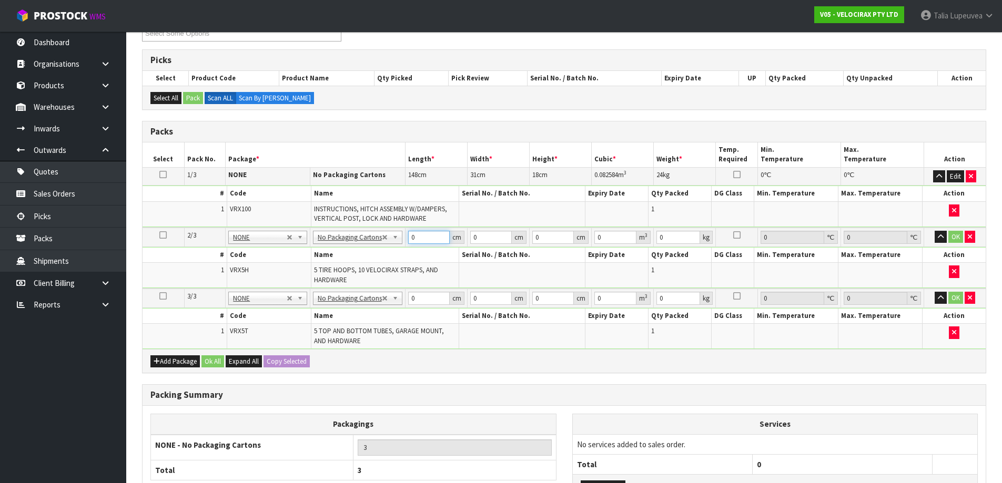
drag, startPoint x: 420, startPoint y: 238, endPoint x: 406, endPoint y: 239, distance: 14.3
click at [405, 239] on td "0 cm" at bounding box center [436, 237] width 62 height 19
click at [957, 232] on button "OK" at bounding box center [955, 237] width 15 height 13
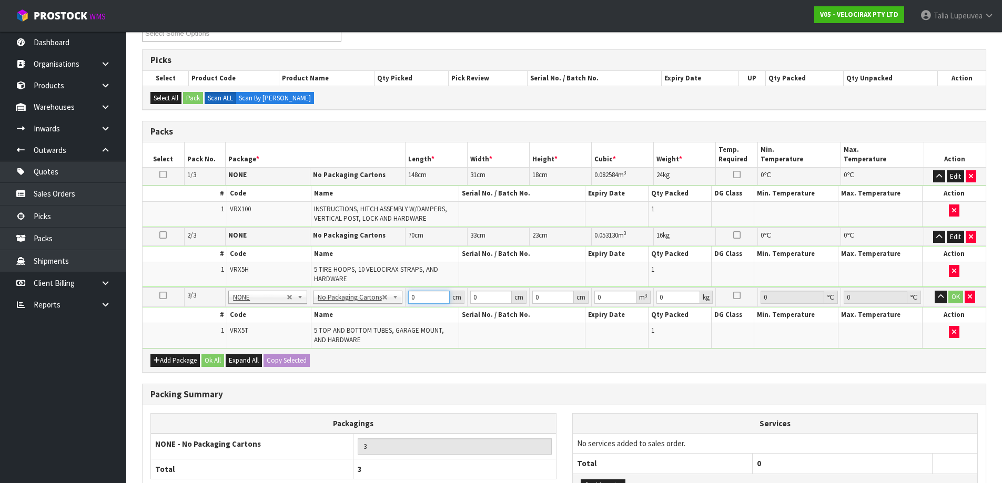
drag, startPoint x: 419, startPoint y: 301, endPoint x: 394, endPoint y: 293, distance: 25.8
click at [394, 293] on tr "3/3 NONE 007-001 007-002 007-004 007-009 007-013 007-014 007-015 007-017 007-01…" at bounding box center [563, 297] width 843 height 19
click at [956, 299] on button "OK" at bounding box center [955, 297] width 15 height 13
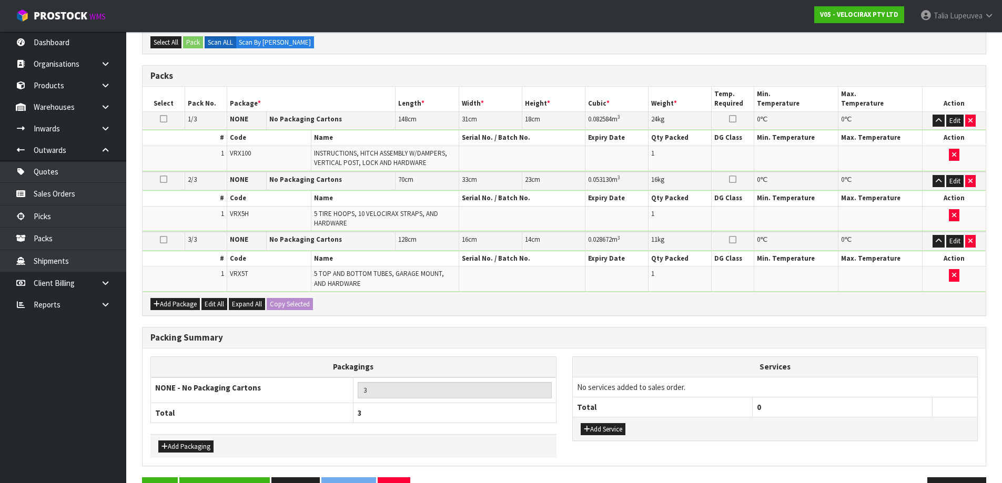
scroll to position [246, 0]
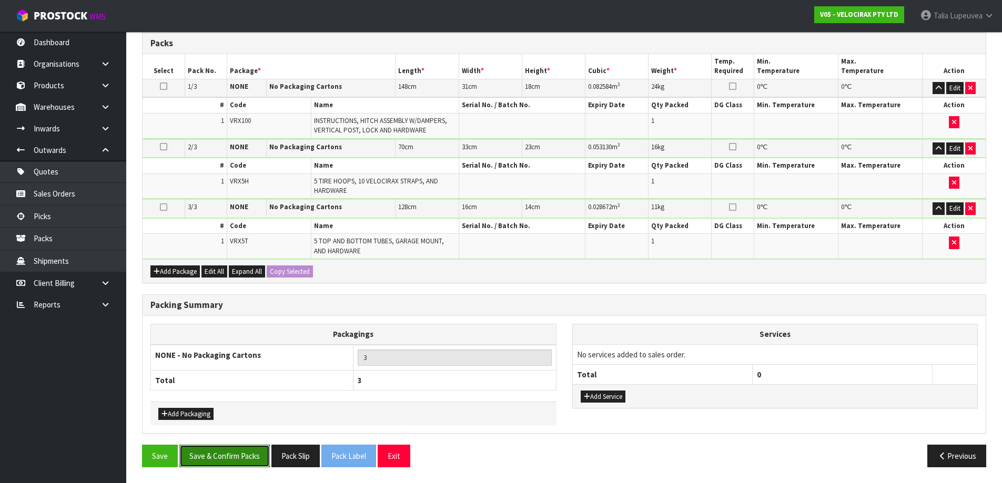
click at [230, 459] on button "Save & Confirm Packs" at bounding box center [224, 456] width 90 height 23
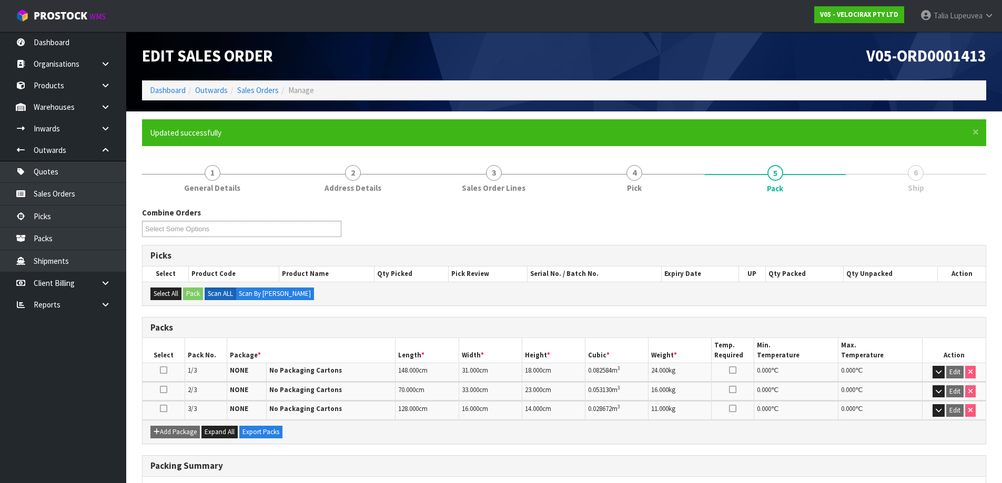
scroll to position [137, 0]
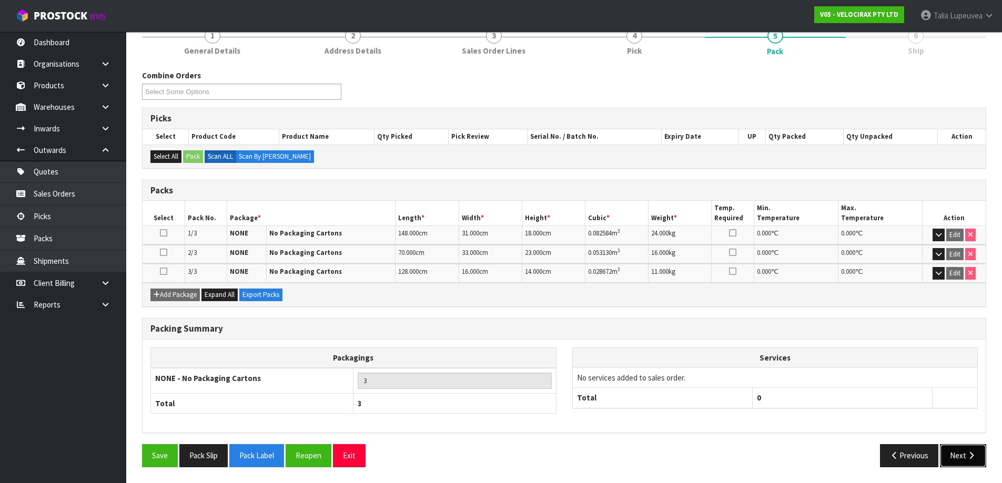
click at [959, 452] on button "Next" at bounding box center [963, 455] width 46 height 23
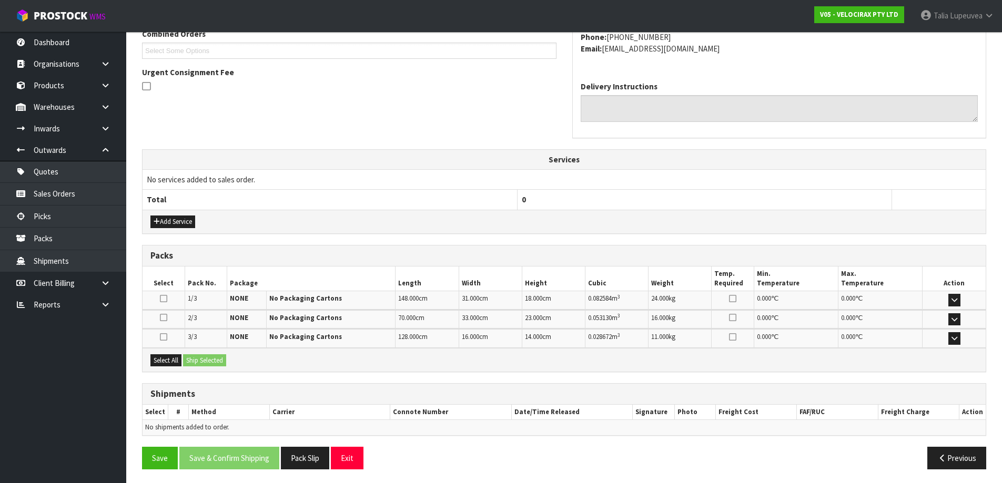
scroll to position [286, 0]
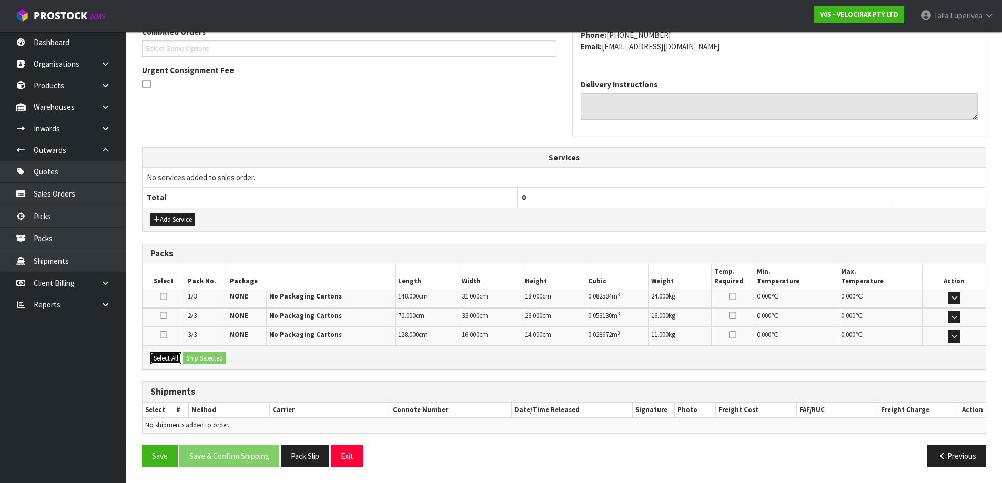
click at [172, 360] on button "Select All" at bounding box center [165, 358] width 31 height 13
click at [207, 355] on button "Ship Selected" at bounding box center [204, 358] width 43 height 13
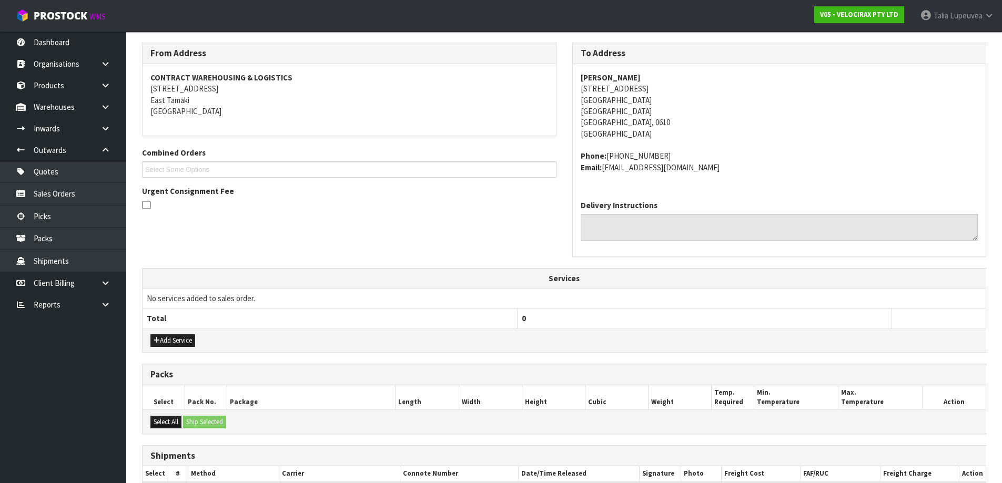
scroll to position [0, 0]
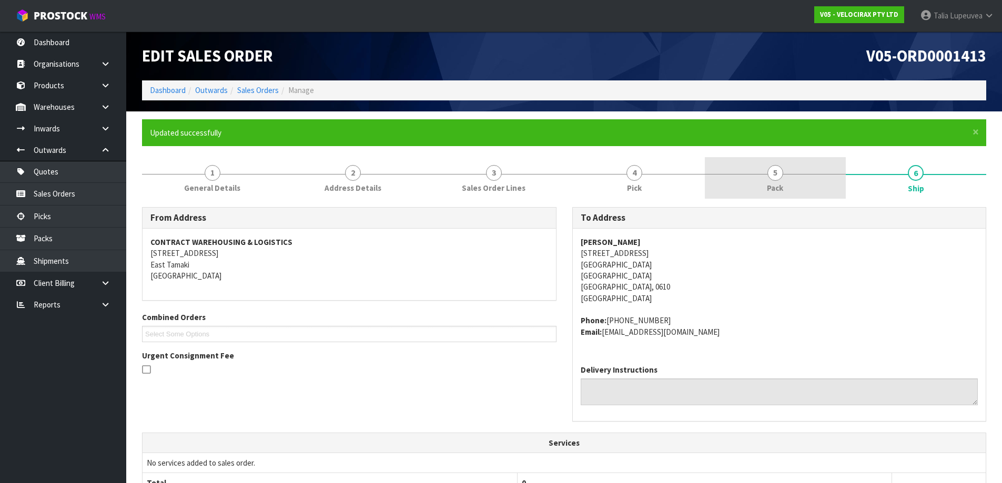
click at [796, 174] on div at bounding box center [775, 174] width 141 height 1
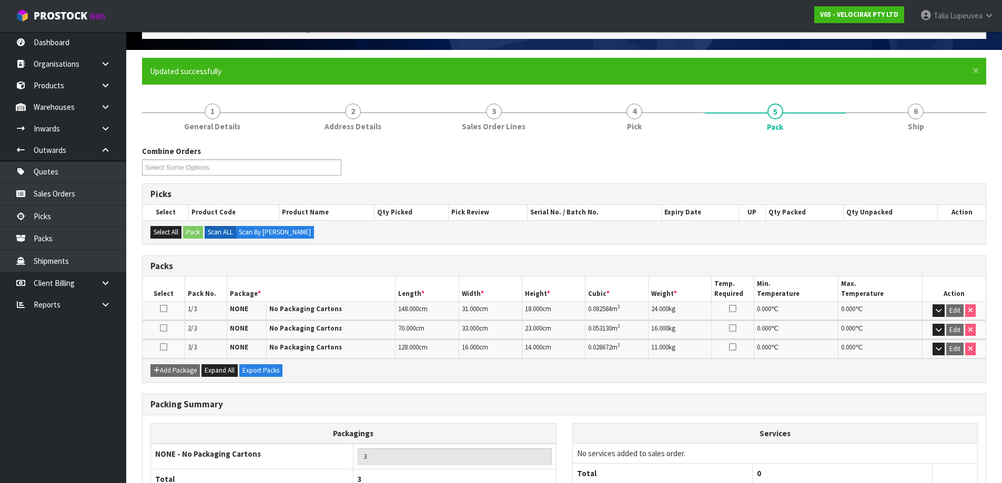
scroll to position [137, 0]
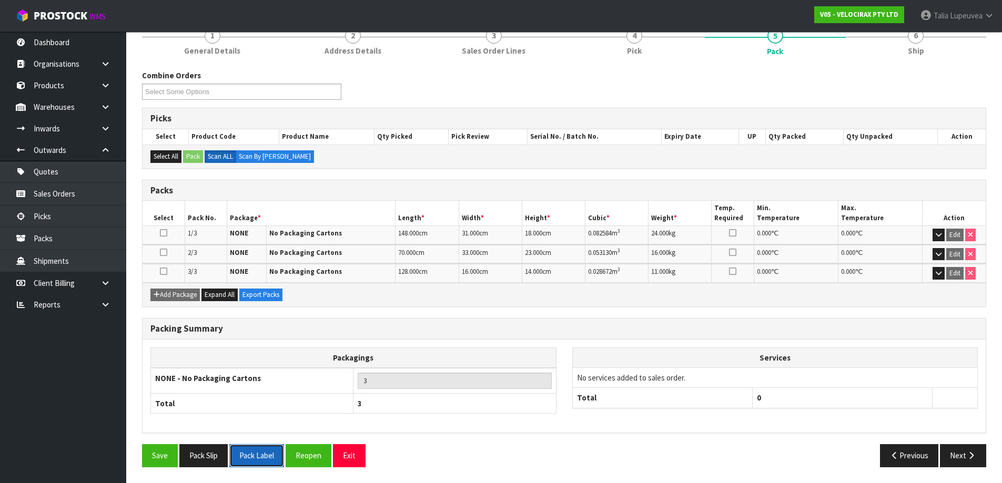
click at [254, 453] on button "Pack Label" at bounding box center [256, 455] width 55 height 23
click at [208, 453] on button "Pack Slip" at bounding box center [203, 455] width 48 height 23
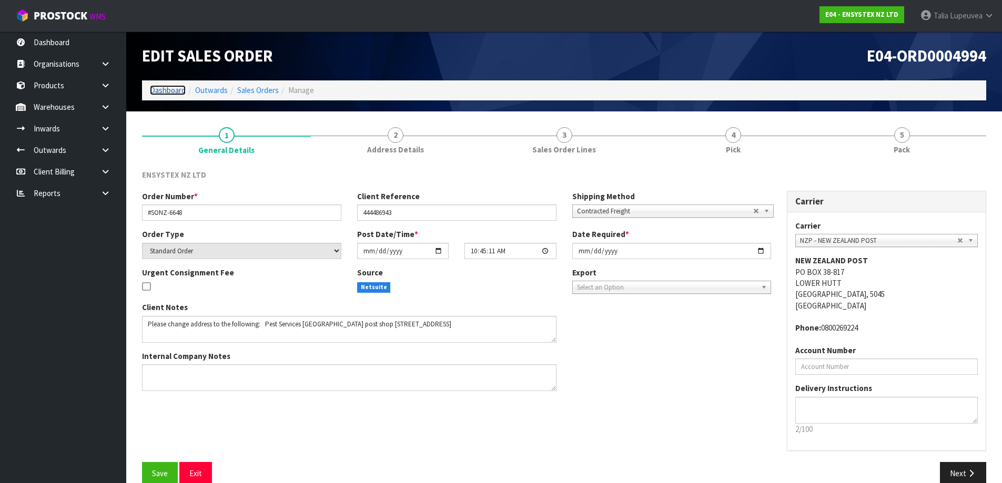
click at [174, 91] on link "Dashboard" at bounding box center [168, 90] width 36 height 10
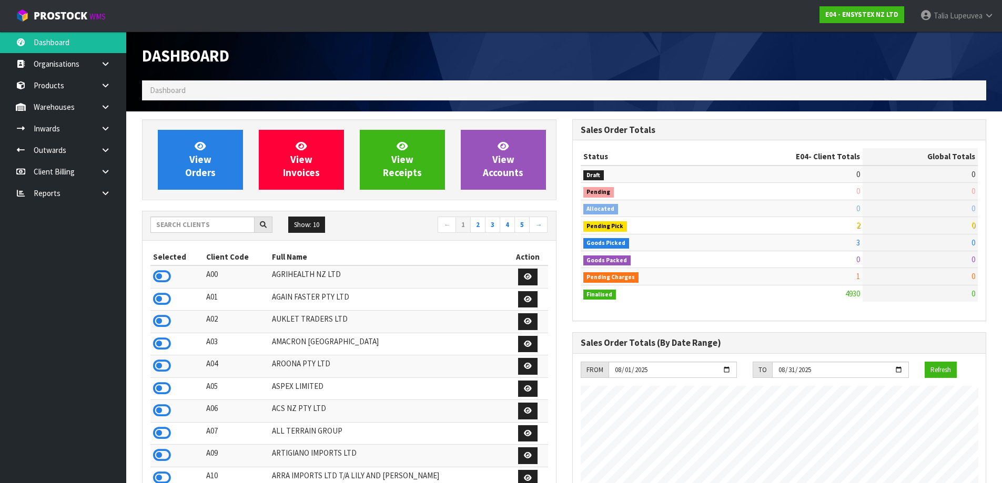
scroll to position [797, 430]
click at [202, 230] on input "text" at bounding box center [202, 225] width 104 height 16
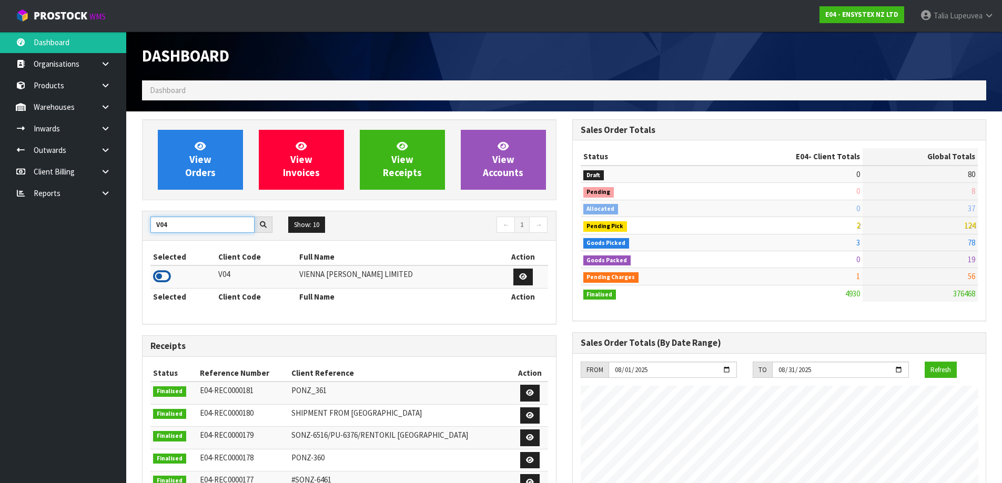
type input "V04"
click at [163, 270] on icon at bounding box center [162, 277] width 18 height 16
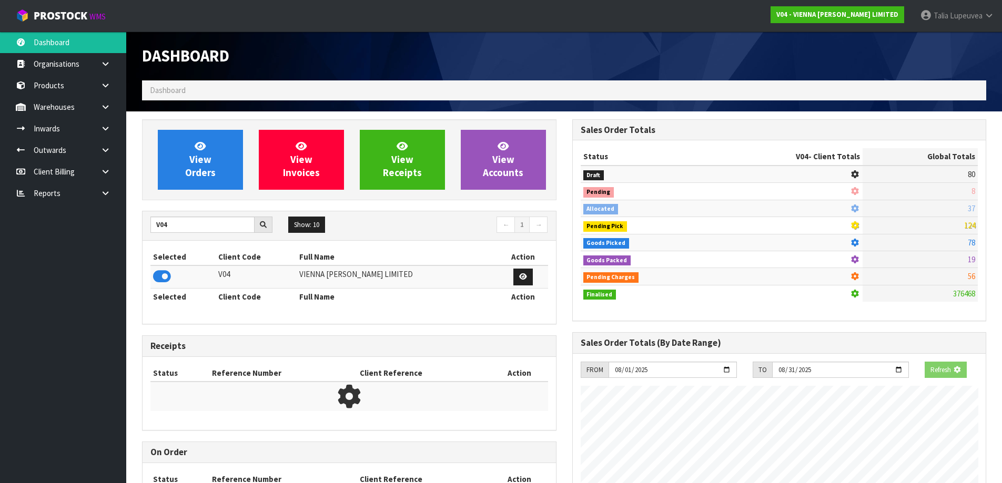
scroll to position [836, 430]
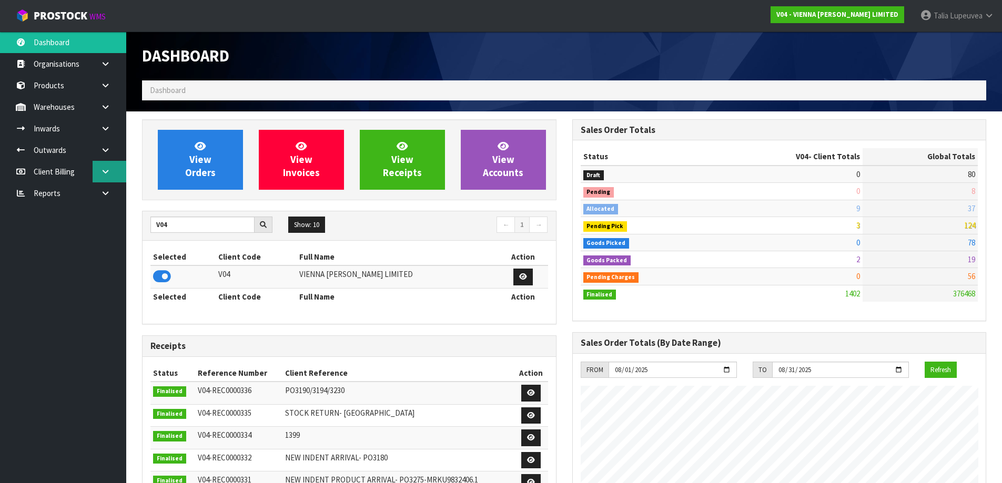
drag, startPoint x: 198, startPoint y: 267, endPoint x: 101, endPoint y: 180, distance: 130.0
click at [99, 212] on ul "Dashboard Organisations Clients Consignees Carriers Products Categories Serial …" at bounding box center [63, 258] width 126 height 452
click at [100, 144] on link at bounding box center [110, 150] width 34 height 22
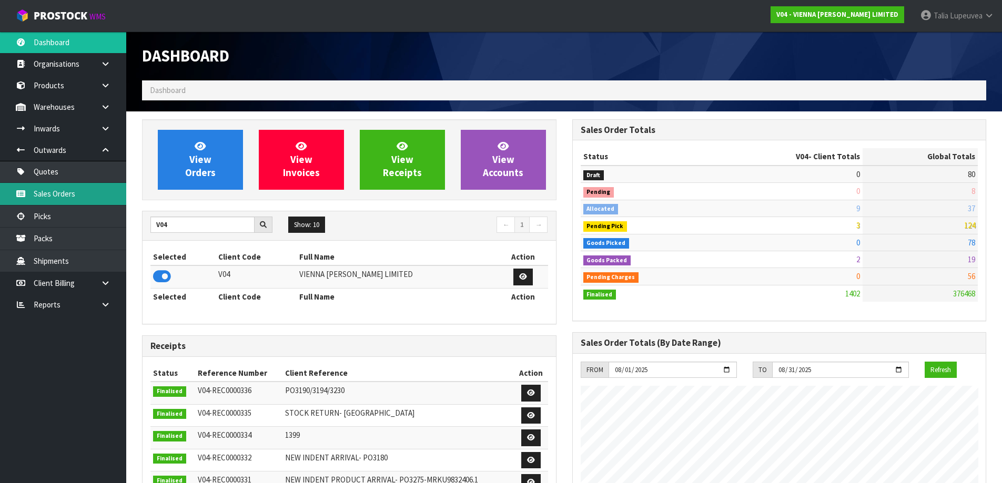
drag, startPoint x: 98, startPoint y: 190, endPoint x: 139, endPoint y: 184, distance: 42.0
click at [98, 191] on link "Sales Orders" at bounding box center [63, 194] width 126 height 22
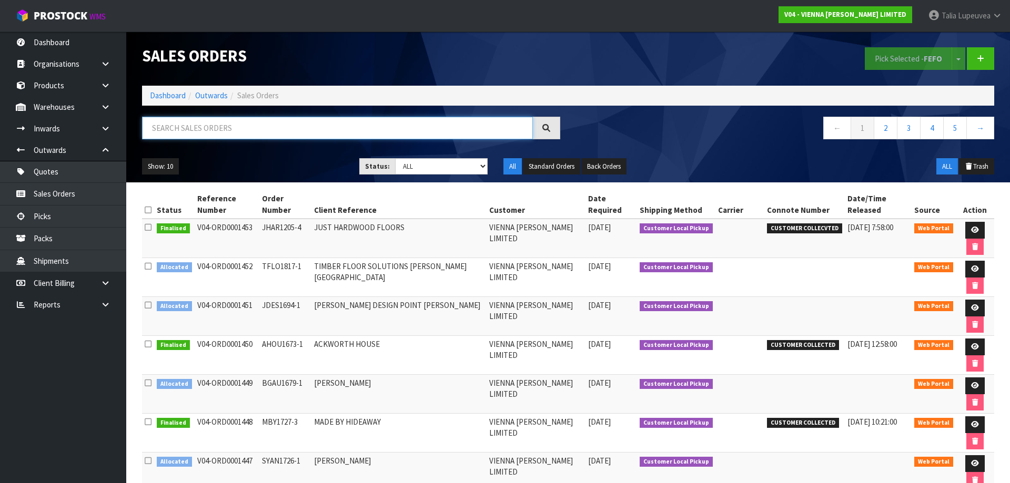
click at [268, 134] on input "text" at bounding box center [337, 128] width 391 height 23
type input "JOB-0406096"
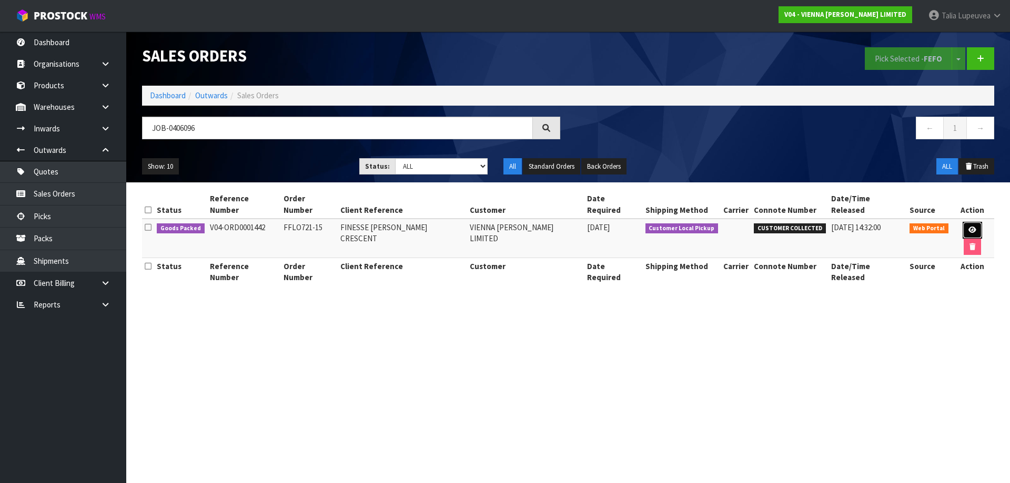
click at [968, 227] on icon at bounding box center [972, 230] width 8 height 7
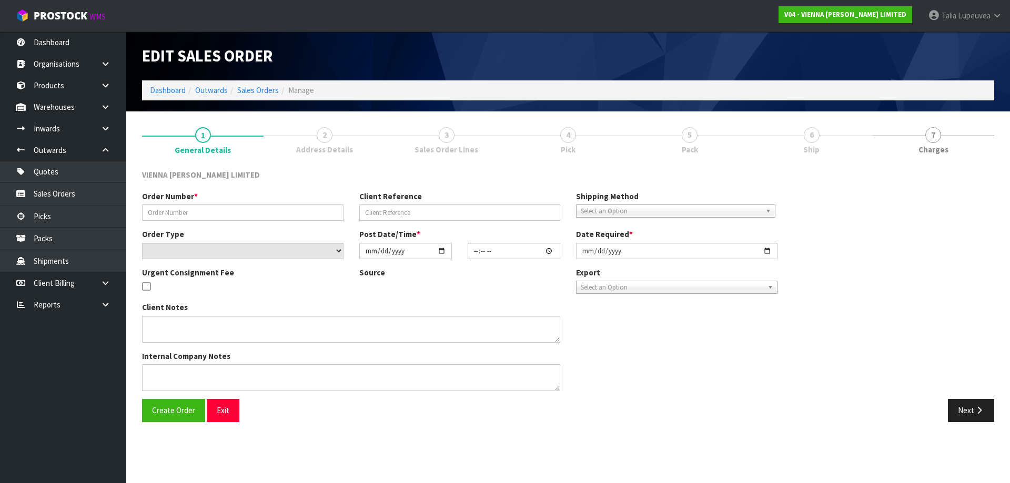
type input "FFLO721-15"
type input "FINESSE COLLEEN CRESCENT"
select select "number:0"
type input "2025-08-04"
type input "15:35:00.000"
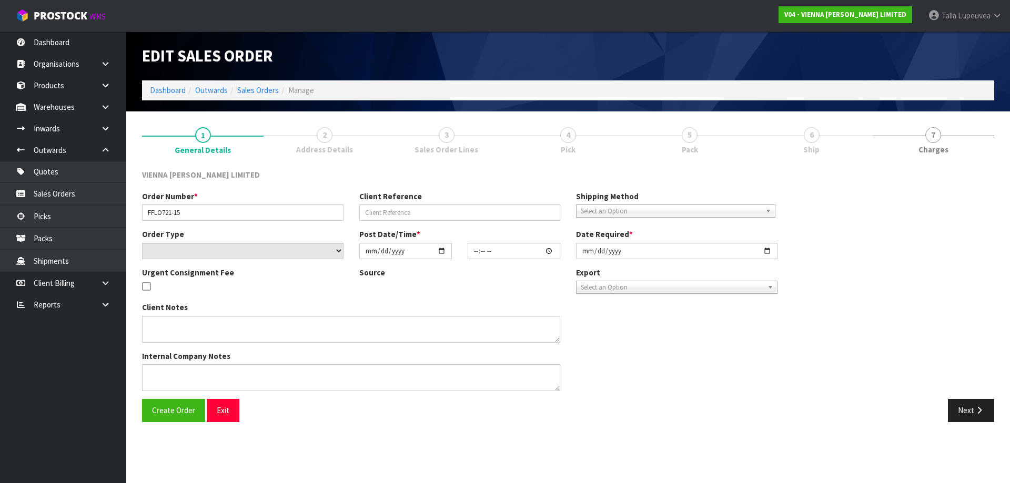
type input "[DATE]"
type textarea "FINESSE COLLEEN CRESCENT I HAVE PLACED THIS ORDER NOW, PLEASE PACK ON TWO PALLE…"
type textarea "THE ORDER IS INDENT AND THE SHIPMENT/CONTAINER WILL ARRIVE ON FRIDAY 8/8. ORDER…"
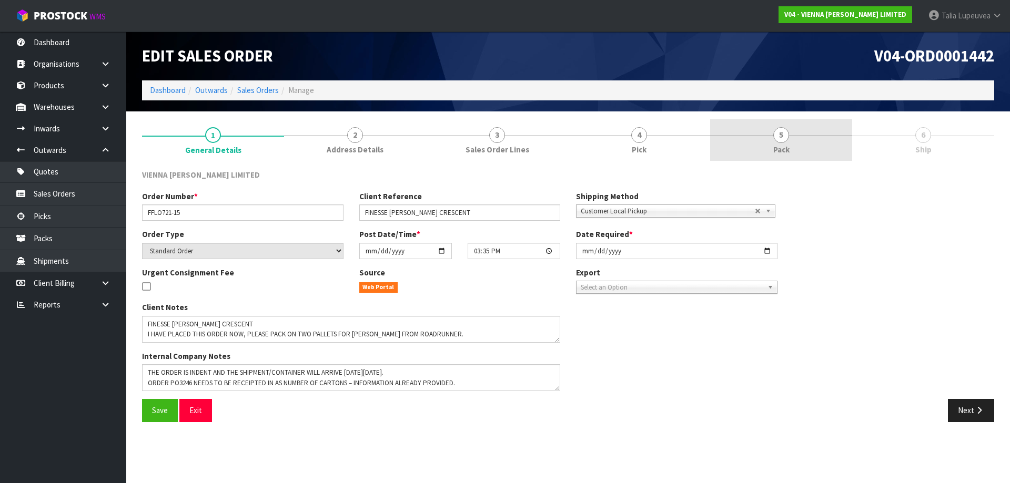
click at [817, 141] on link "5 Pack" at bounding box center [781, 140] width 142 height 42
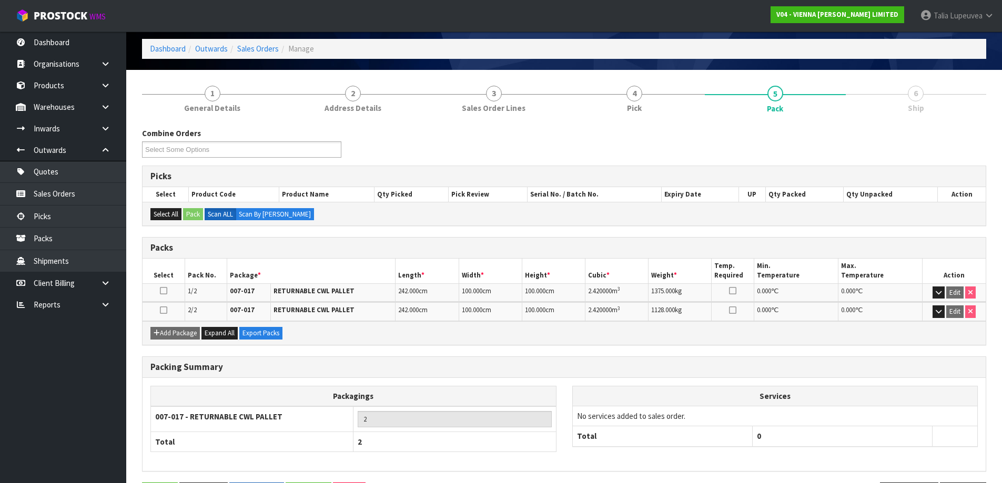
scroll to position [80, 0]
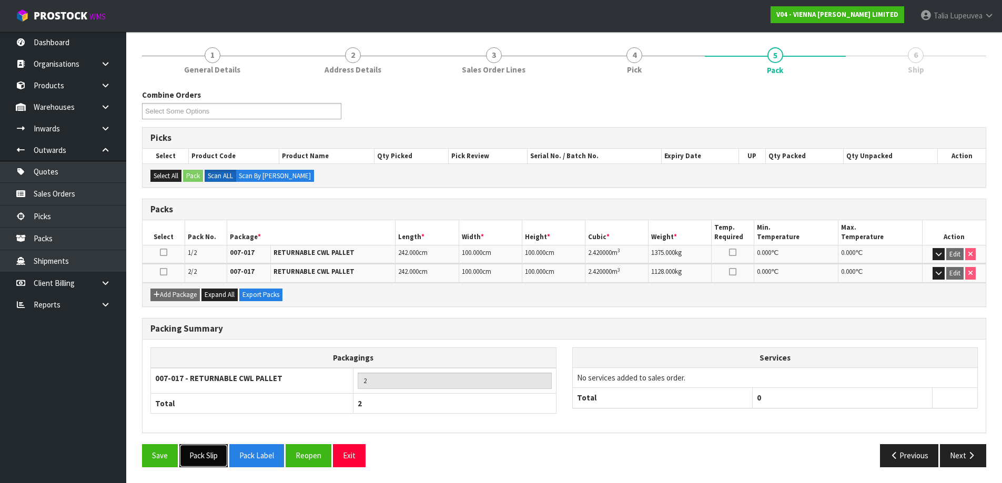
click at [210, 452] on button "Pack Slip" at bounding box center [203, 455] width 48 height 23
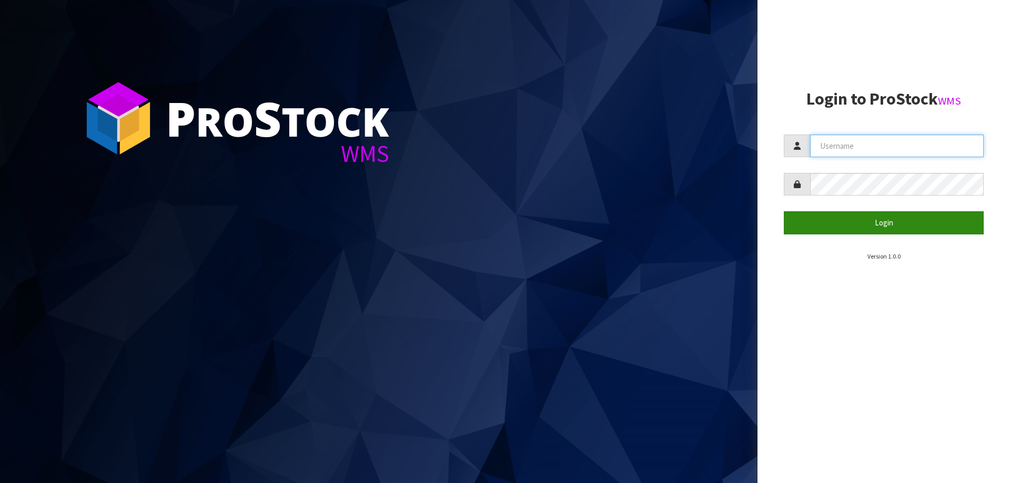
type input "Talia"
click at [914, 220] on button "Login" at bounding box center [883, 222] width 200 height 23
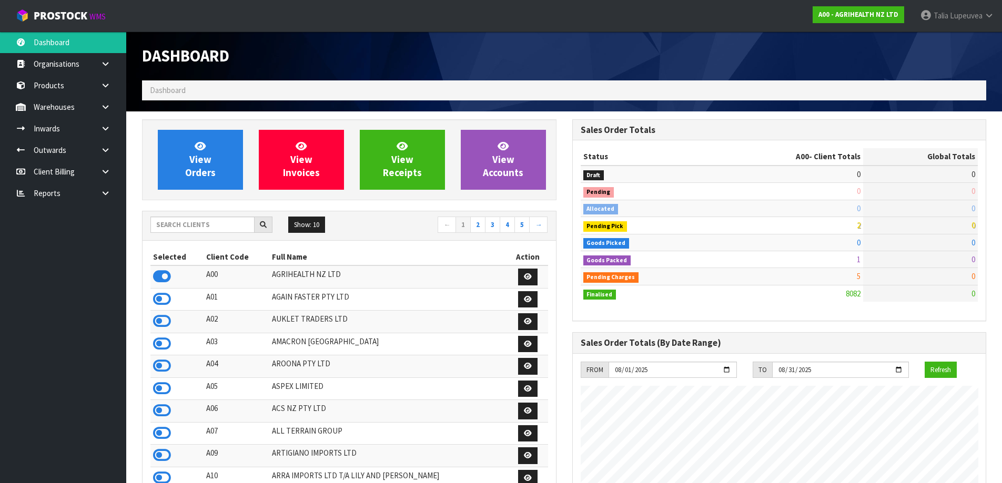
scroll to position [797, 430]
click at [205, 221] on input "text" at bounding box center [202, 225] width 104 height 16
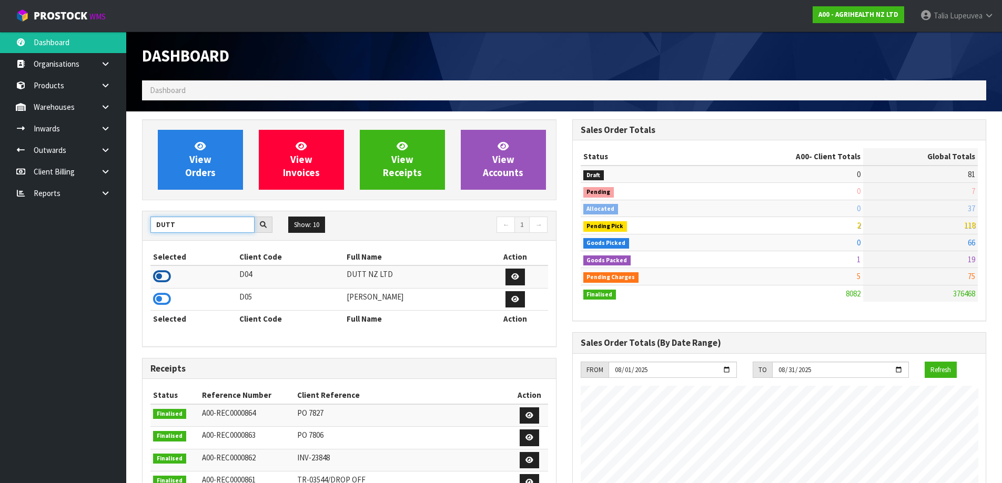
type input "DUTT"
click at [160, 277] on icon at bounding box center [162, 277] width 18 height 16
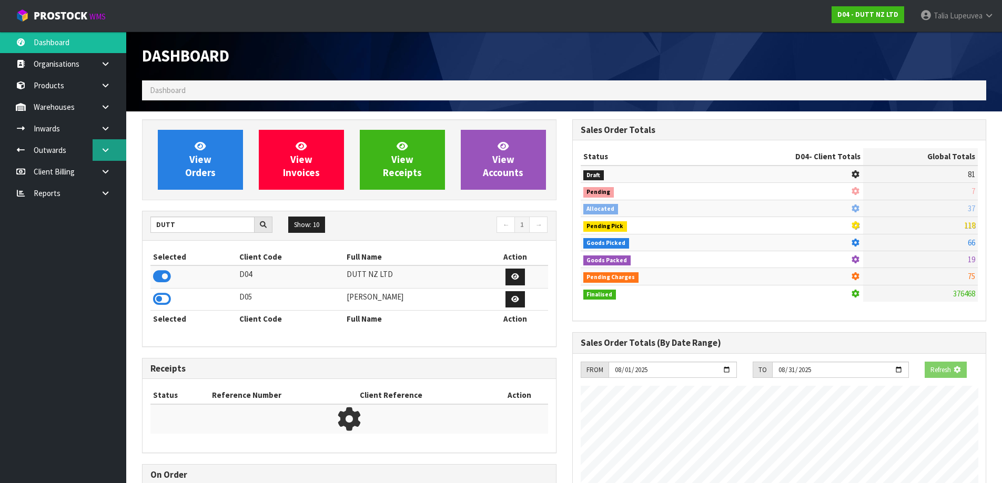
scroll to position [525178, 525391]
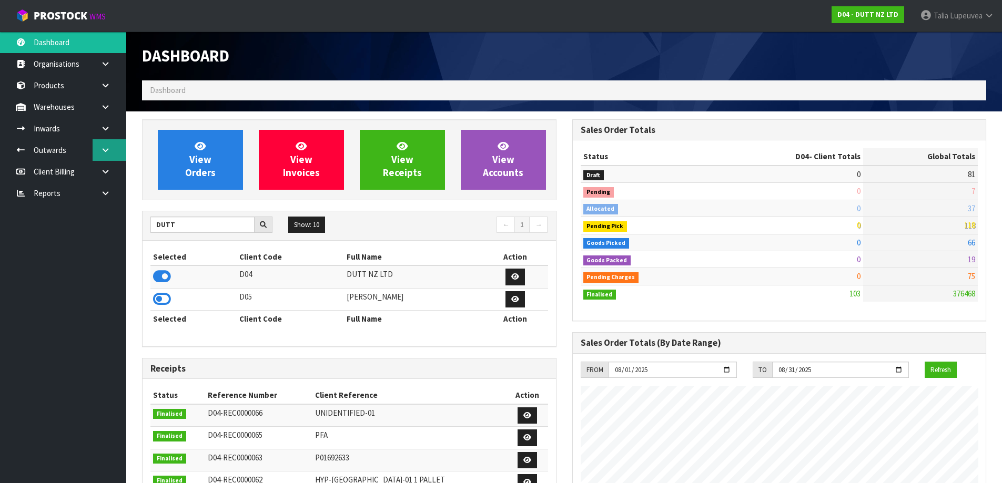
click at [104, 149] on icon at bounding box center [105, 150] width 10 height 8
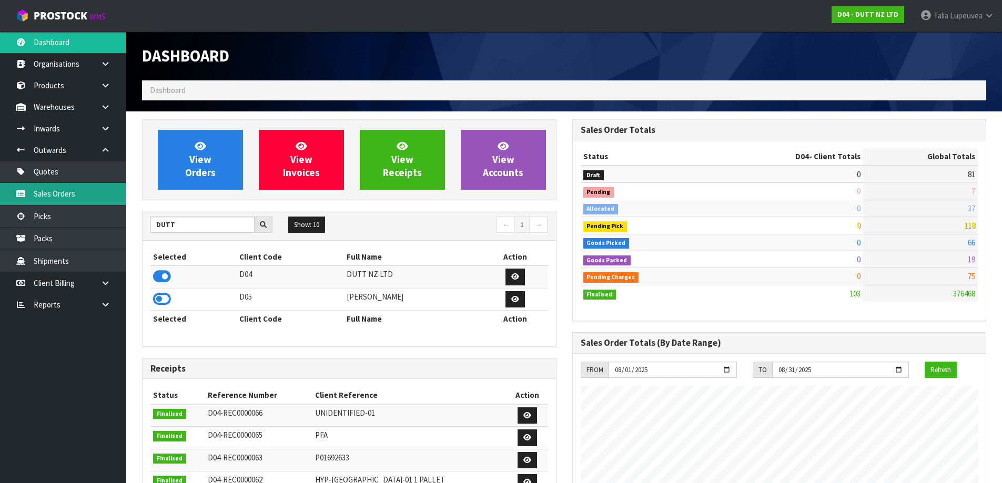
click at [99, 183] on link "Sales Orders" at bounding box center [63, 194] width 126 height 22
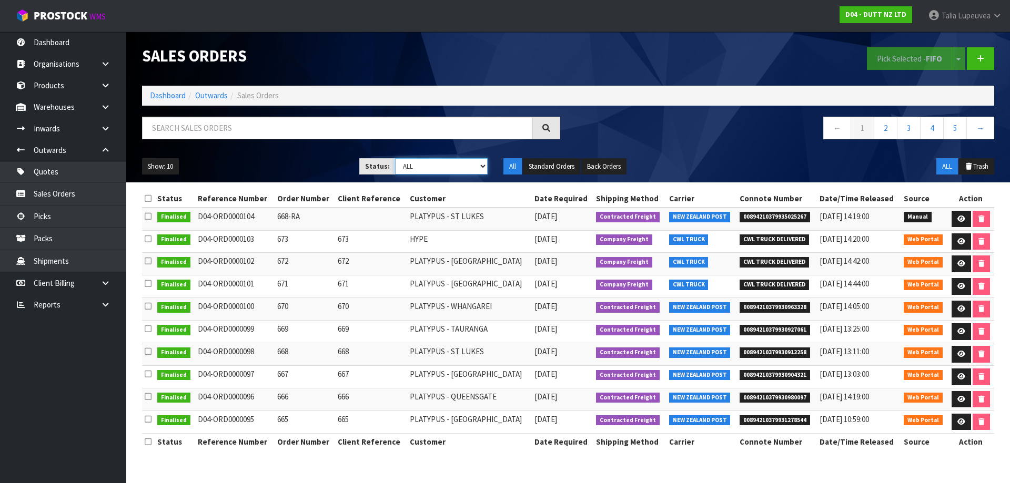
click at [452, 167] on select "Draft Pending Allocated Pending Pick Goods Picked Goods Packed Pending Charges …" at bounding box center [441, 166] width 93 height 16
click at [395, 158] on select "Draft Pending Allocated Pending Pick Goods Picked Goods Packed Pending Charges …" at bounding box center [441, 166] width 93 height 16
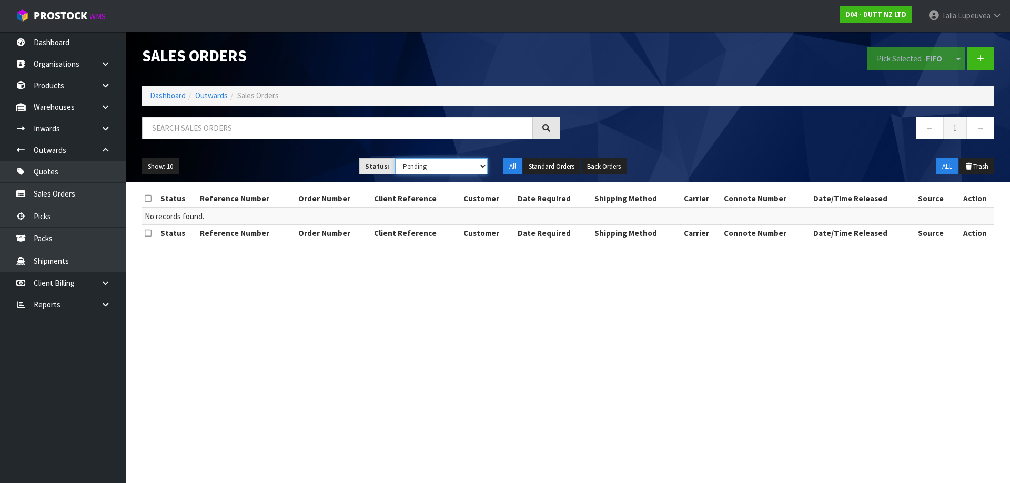
click at [440, 166] on select "Draft Pending Allocated Pending Pick Goods Picked Goods Packed Pending Charges …" at bounding box center [441, 166] width 93 height 16
click at [395, 158] on select "Draft Pending Allocated Pending Pick Goods Picked Goods Packed Pending Charges …" at bounding box center [441, 166] width 93 height 16
click at [443, 166] on select "Draft Pending Allocated Pending Pick Goods Picked Goods Packed Pending Charges …" at bounding box center [441, 166] width 93 height 16
click at [395, 158] on select "Draft Pending Allocated Pending Pick Goods Picked Goods Packed Pending Charges …" at bounding box center [441, 166] width 93 height 16
click at [443, 167] on select "Draft Pending Allocated Pending Pick Goods Picked Goods Packed Pending Charges …" at bounding box center [441, 166] width 93 height 16
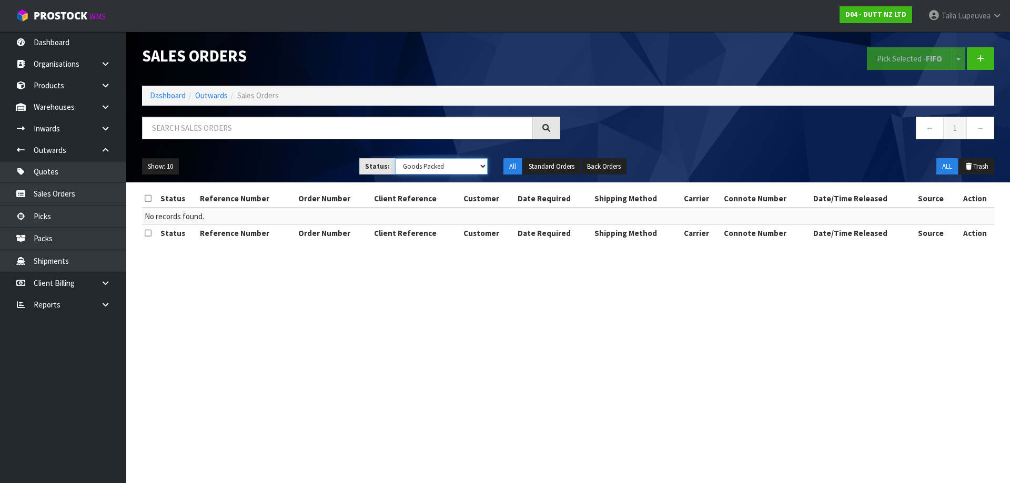
select select "string:ALL"
click at [395, 158] on select "Draft Pending Allocated Pending Pick Goods Picked Goods Packed Pending Charges …" at bounding box center [441, 166] width 93 height 16
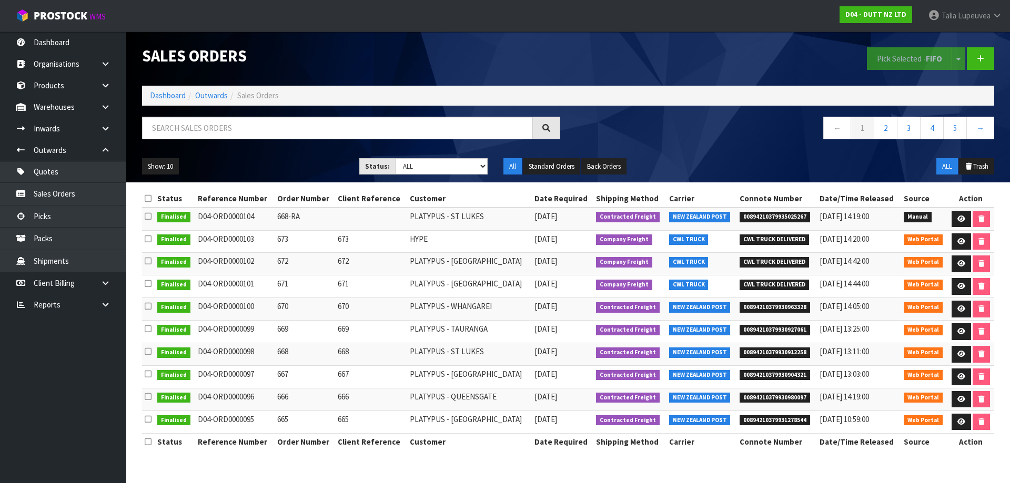
click at [734, 150] on div "Show: 10 5 10 25 50 Status: Draft Pending Allocated Pending Pick Goods Picked G…" at bounding box center [568, 166] width 868 height 33
click at [167, 93] on link "Dashboard" at bounding box center [168, 95] width 36 height 10
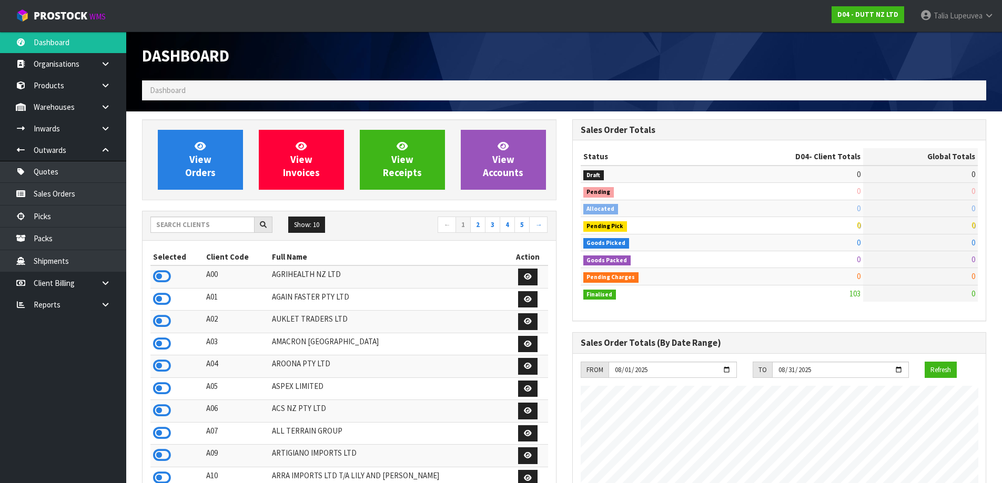
scroll to position [643, 430]
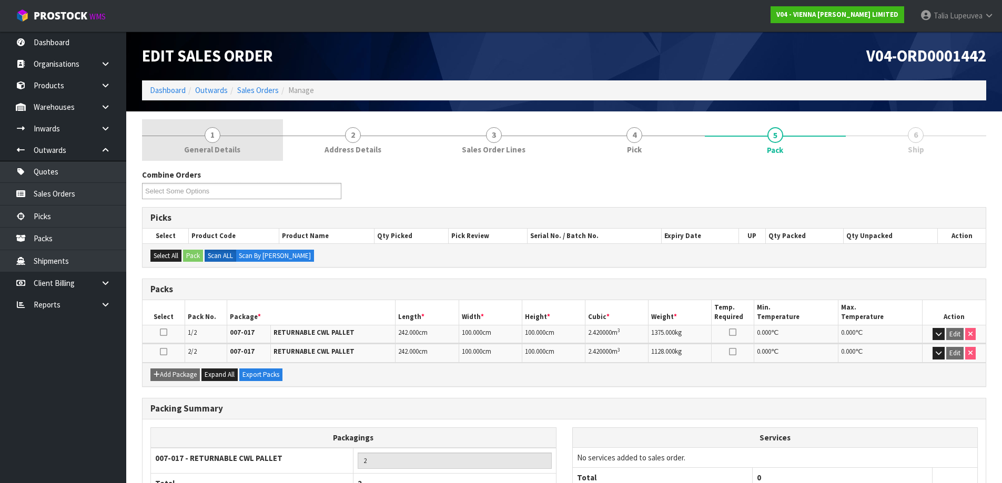
click at [211, 134] on span "1" at bounding box center [213, 135] width 16 height 16
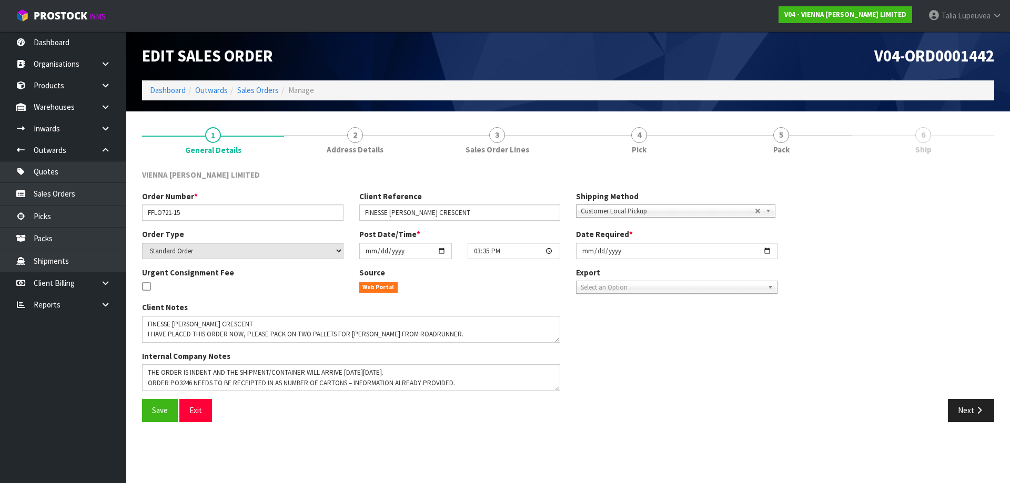
click at [661, 345] on div "Client Notes Internal Company Notes" at bounding box center [459, 350] width 651 height 97
drag, startPoint x: 738, startPoint y: 347, endPoint x: 848, endPoint y: 364, distance: 110.8
click at [773, 351] on div "Client Notes Internal Company Notes" at bounding box center [459, 350] width 651 height 97
click at [171, 91] on link "Dashboard" at bounding box center [168, 90] width 36 height 10
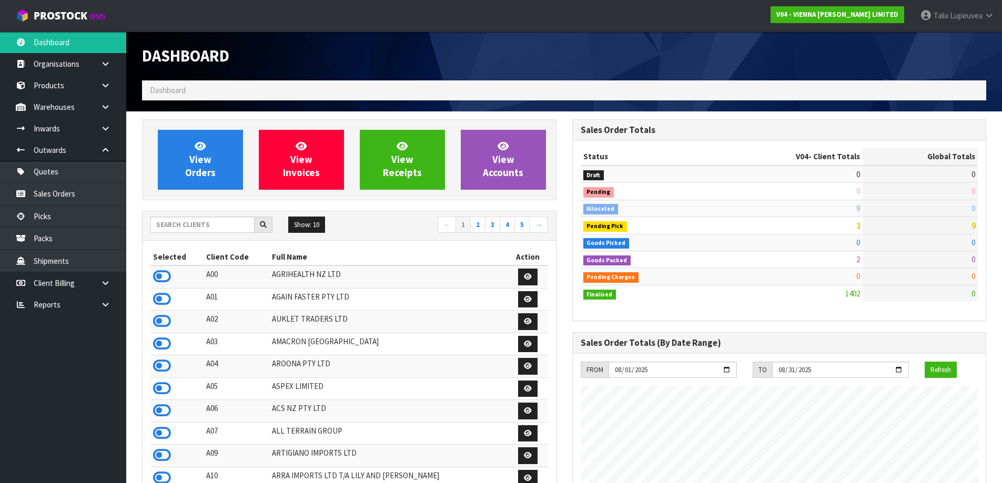
scroll to position [836, 430]
click at [224, 225] on input "text" at bounding box center [202, 225] width 104 height 16
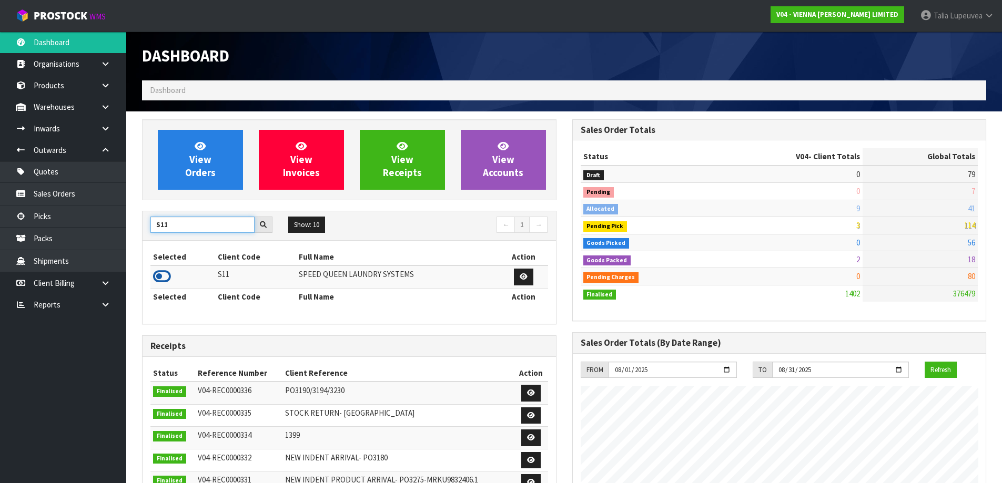
type input "S11"
click at [162, 272] on icon at bounding box center [162, 277] width 18 height 16
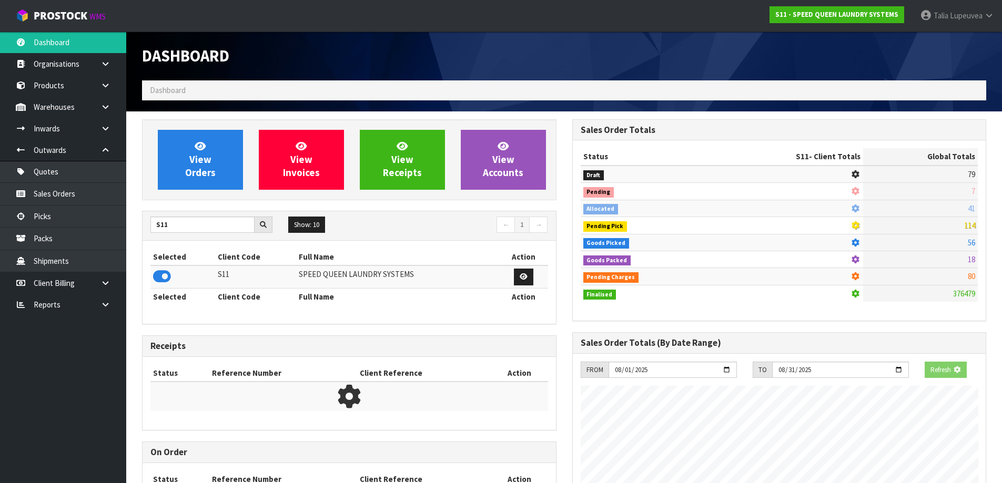
scroll to position [525178, 525391]
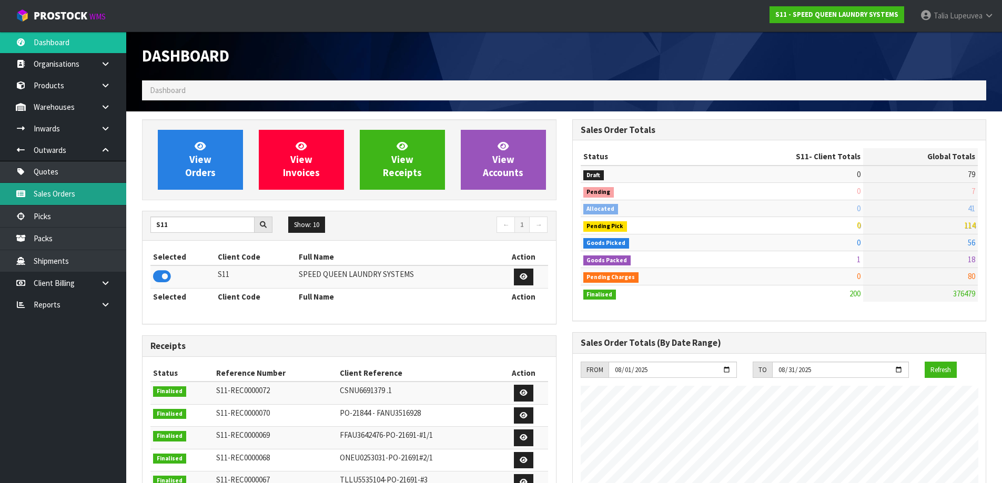
click at [82, 192] on link "Sales Orders" at bounding box center [63, 194] width 126 height 22
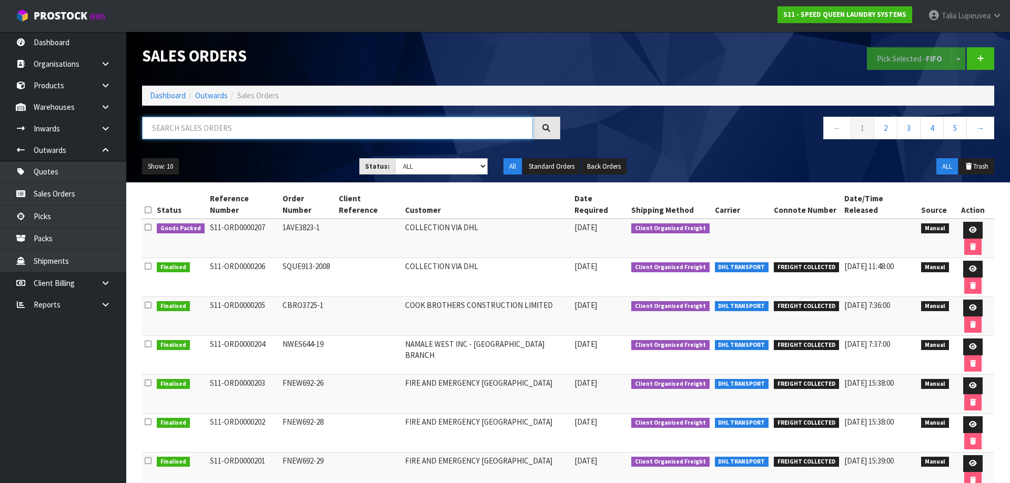
click at [411, 134] on input "text" at bounding box center [337, 128] width 391 height 23
type input "JOB-0407244"
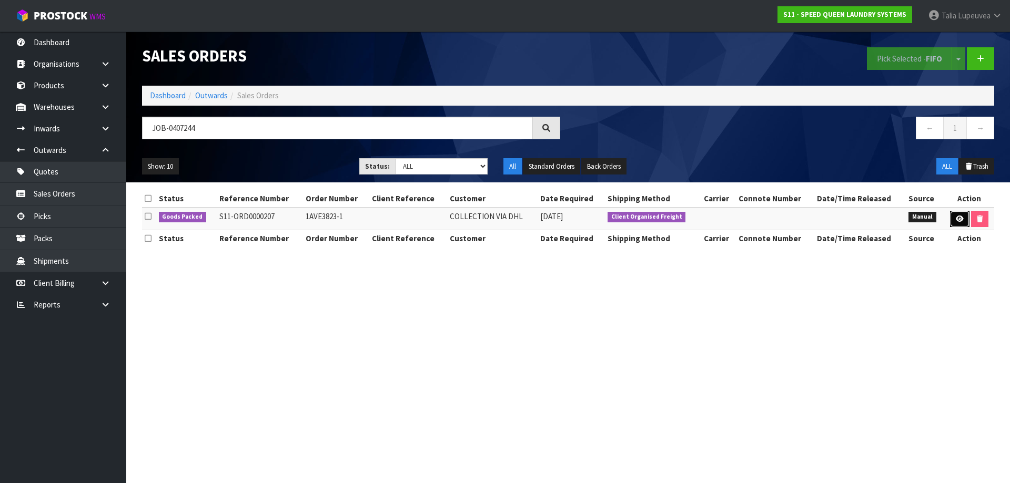
click at [958, 218] on icon at bounding box center [959, 219] width 8 height 7
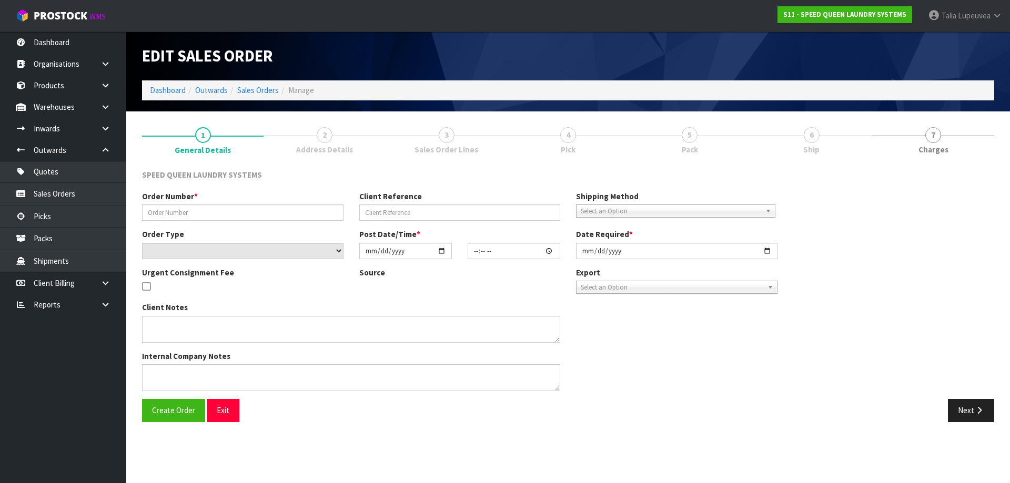
type input "1AVE3823-1"
select select "number:0"
type input "2025-08-12"
type input "08:45:00.000"
type input "2025-08-12"
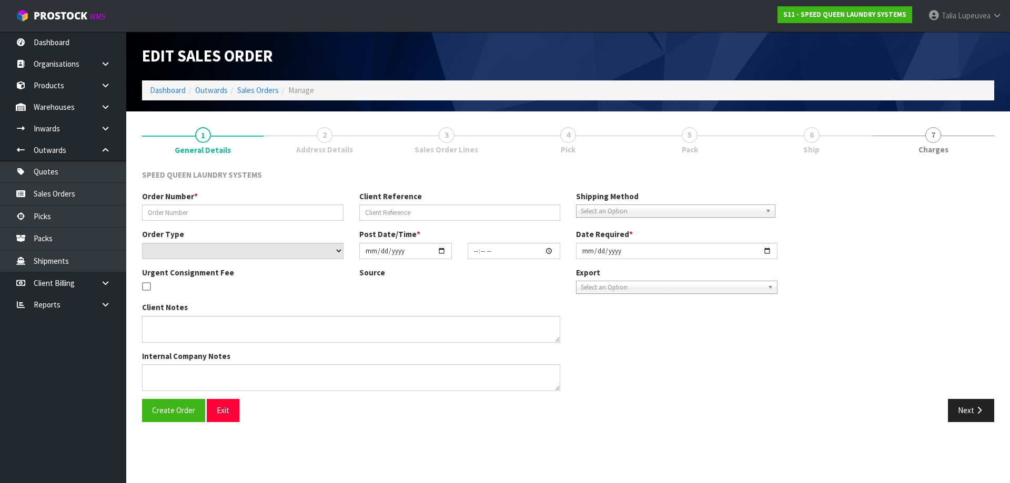
type textarea "CAN WE HAVE THE ATTACHED ORDER PICKED PLEASE COLLECTION VIA DHL"
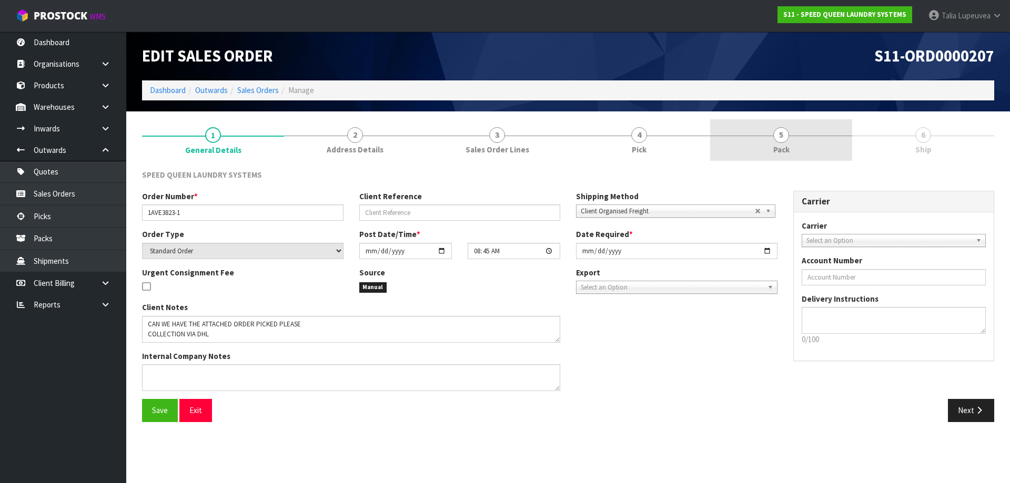
click at [803, 145] on link "5 Pack" at bounding box center [781, 140] width 142 height 42
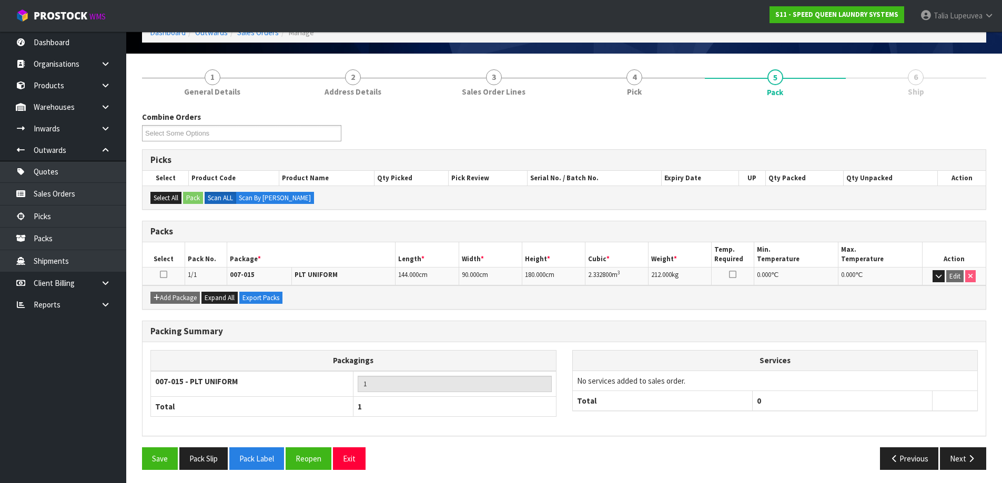
scroll to position [60, 0]
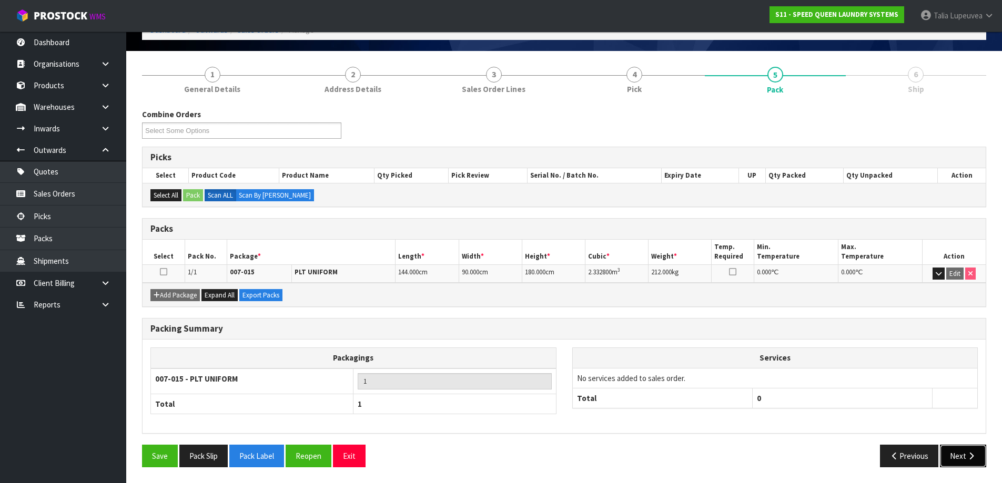
click at [966, 449] on button "Next" at bounding box center [963, 456] width 46 height 23
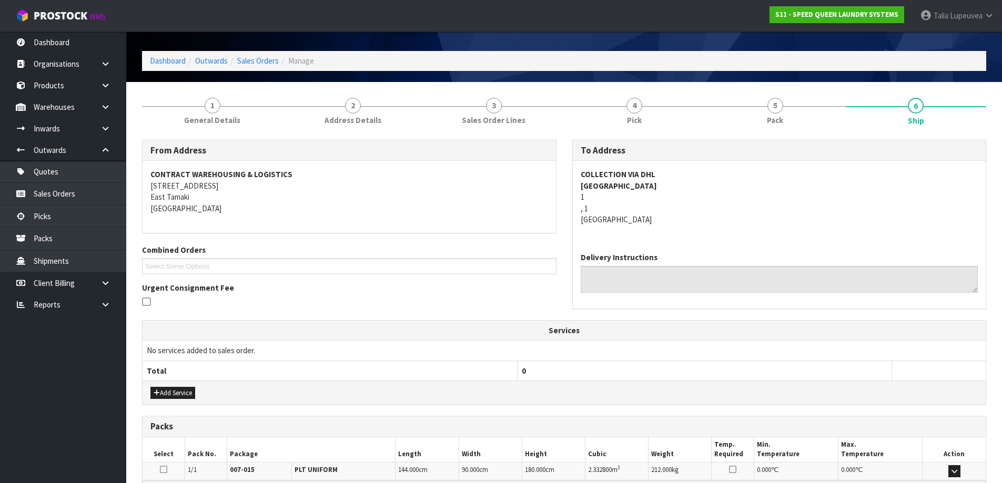
scroll to position [164, 0]
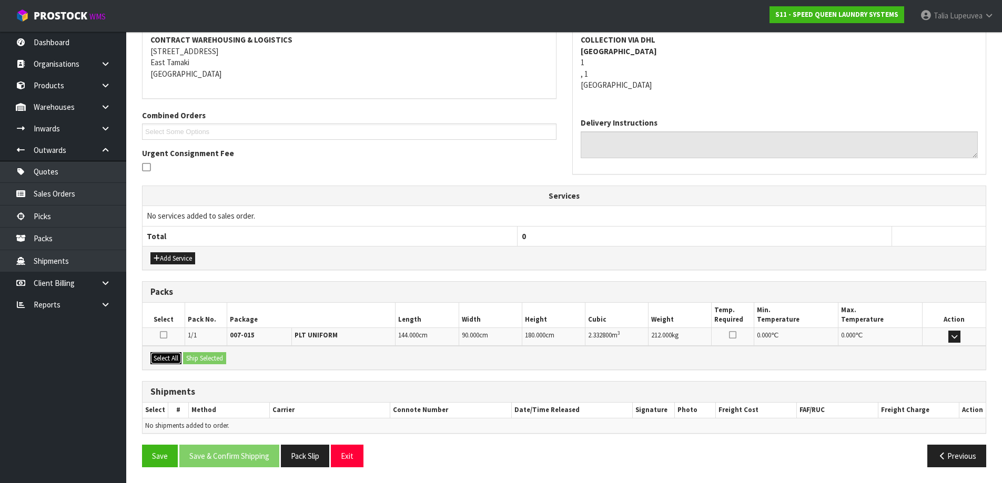
drag, startPoint x: 167, startPoint y: 359, endPoint x: 190, endPoint y: 357, distance: 23.2
click at [168, 359] on button "Select All" at bounding box center [165, 358] width 31 height 13
click at [197, 356] on button "Ship Selected" at bounding box center [204, 358] width 43 height 13
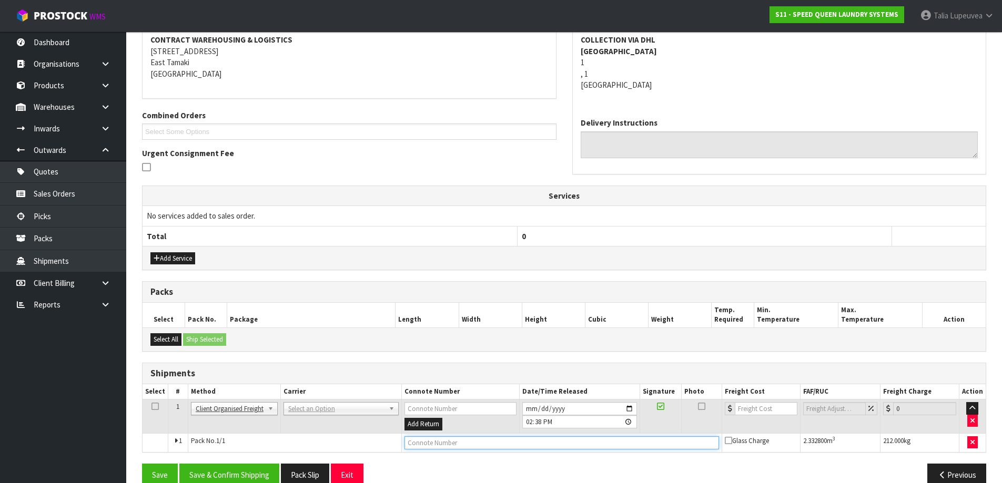
click at [481, 441] on input "text" at bounding box center [561, 442] width 314 height 13
type input "CUSTOMER COLLECTED"
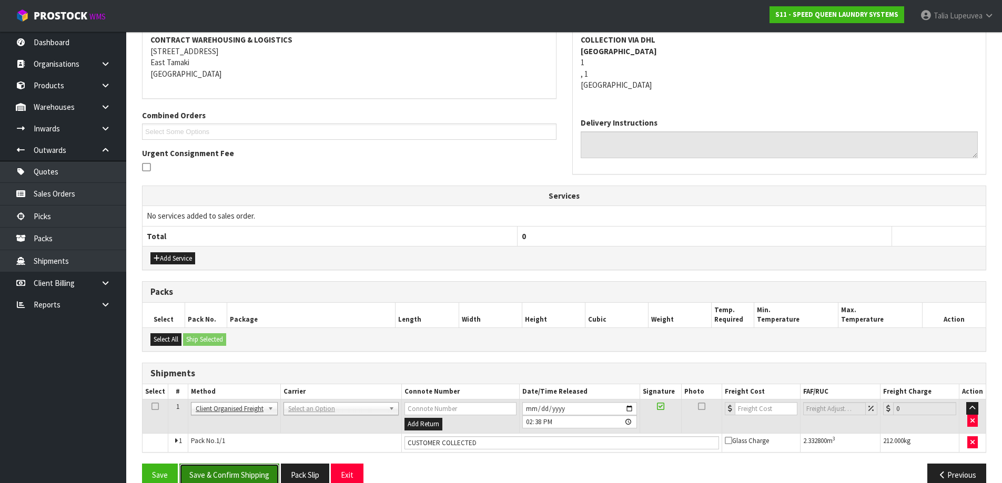
click at [233, 465] on button "Save & Confirm Shipping" at bounding box center [229, 475] width 100 height 23
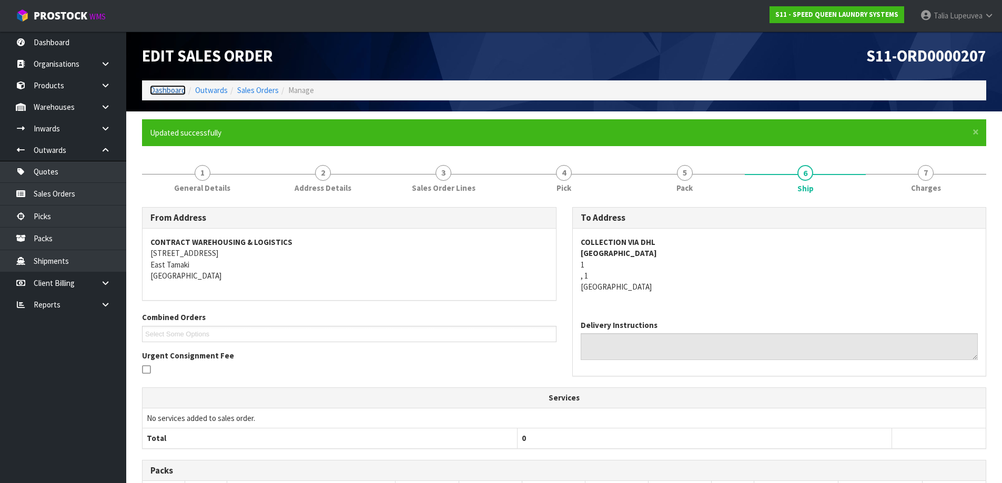
click at [180, 86] on link "Dashboard" at bounding box center [168, 90] width 36 height 10
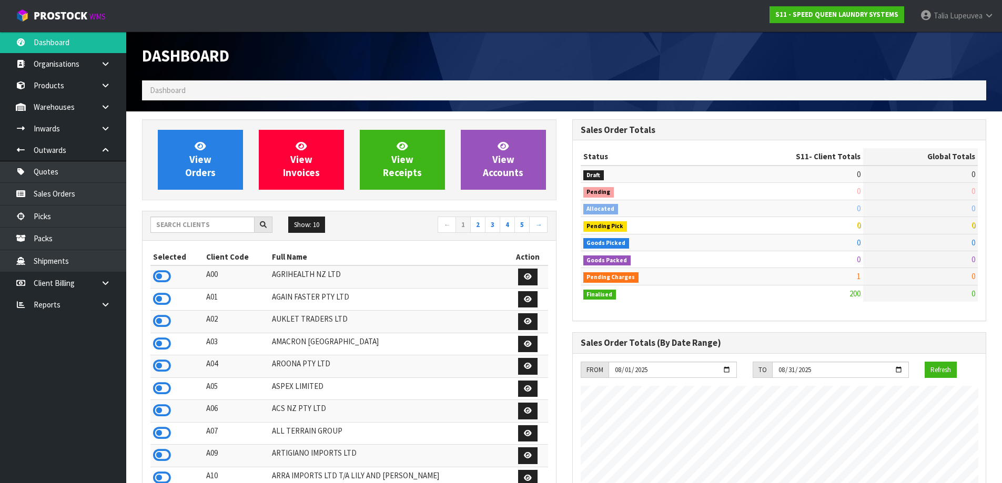
scroll to position [643, 430]
click at [227, 226] on input "text" at bounding box center [202, 225] width 104 height 16
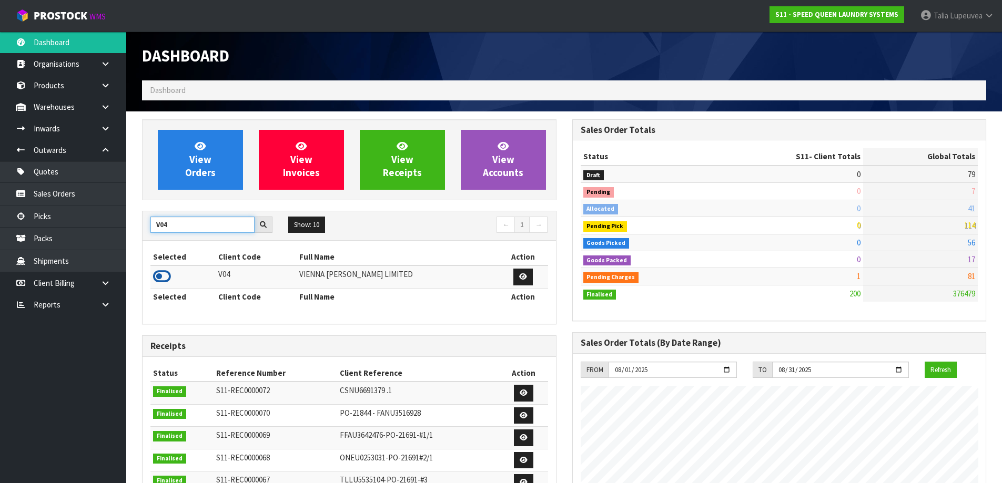
type input "V04"
click at [162, 271] on icon at bounding box center [162, 277] width 18 height 16
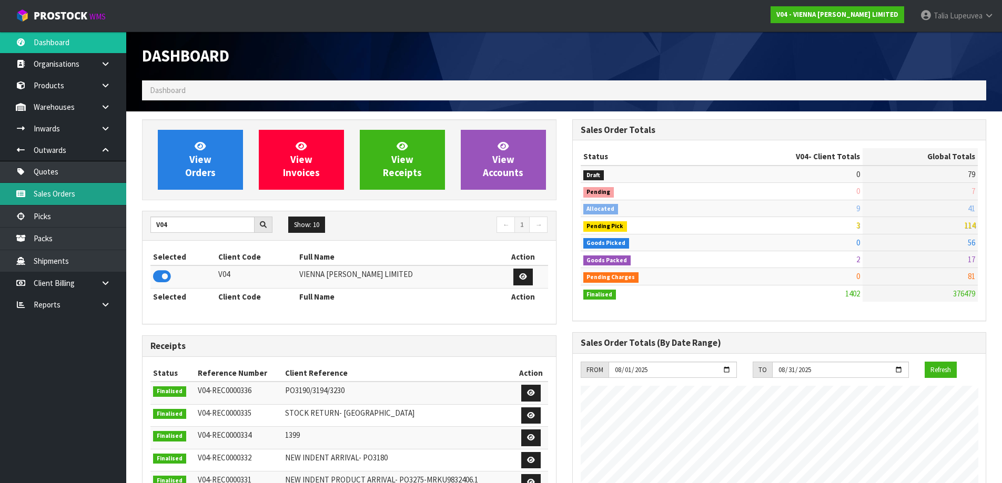
scroll to position [836, 430]
click at [99, 185] on link "Sales Orders" at bounding box center [63, 194] width 126 height 22
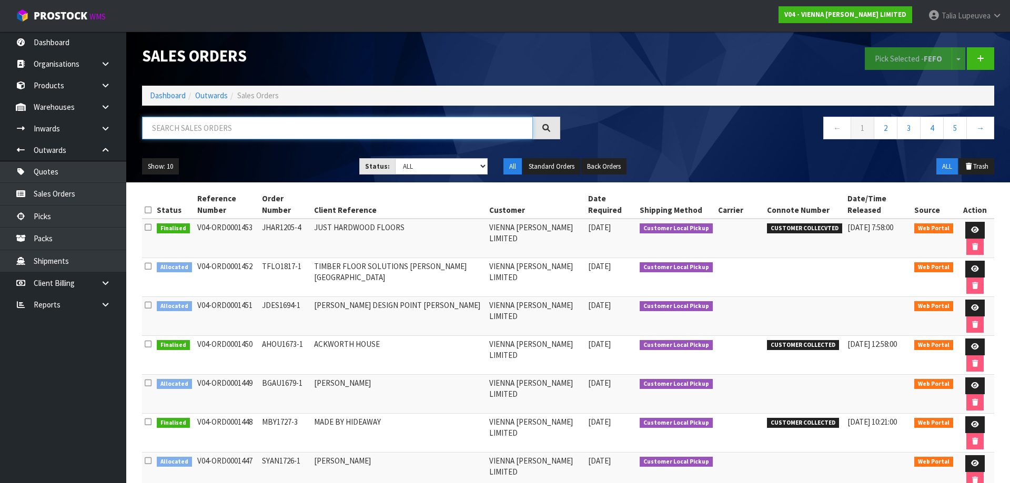
click at [199, 127] on input "text" at bounding box center [337, 128] width 391 height 23
type input "JOB-0406096"
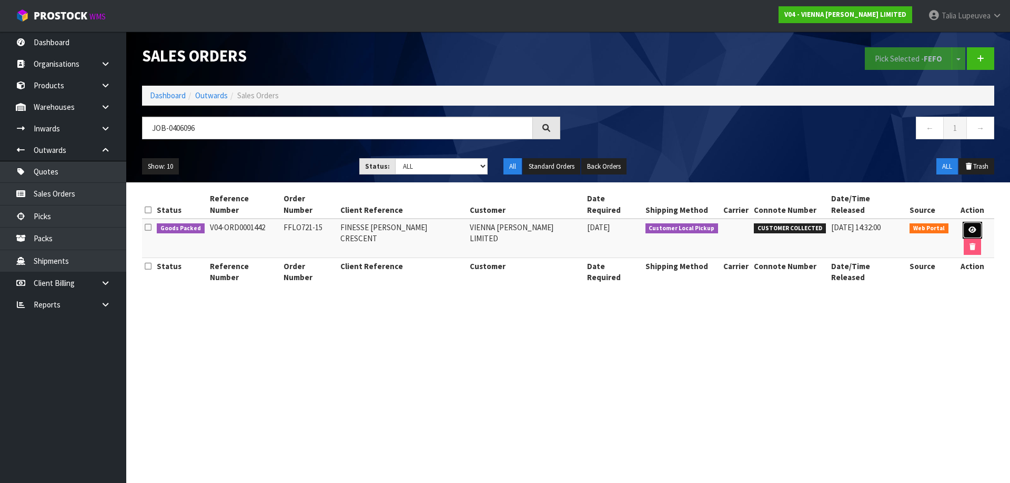
click at [968, 227] on icon at bounding box center [972, 230] width 8 height 7
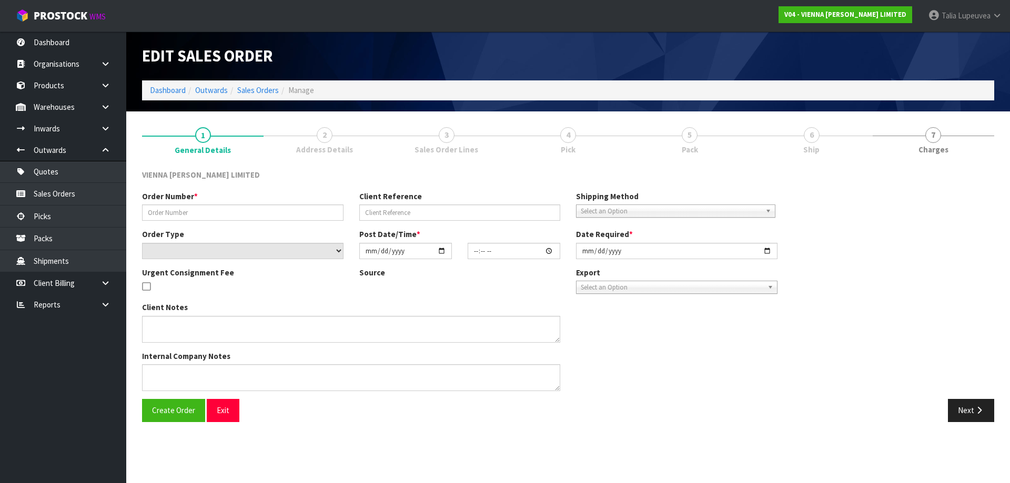
type input "FFLO721-15"
type input "FINESSE COLLEEN CRESCENT"
select select "number:0"
type input "2025-08-04"
type input "15:35:00.000"
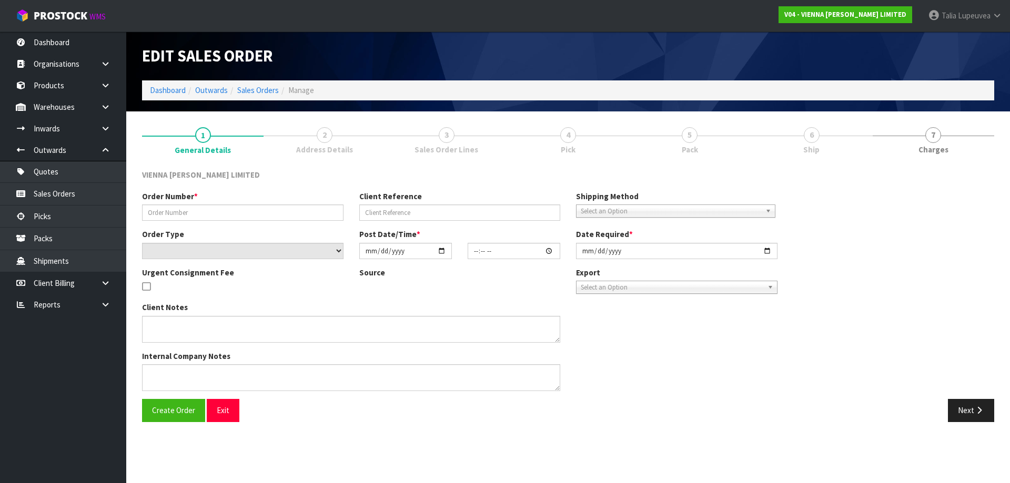
type input "[DATE]"
type textarea "FINESSE COLLEEN CRESCENT I HAVE PLACED THIS ORDER NOW, PLEASE PACK ON TWO PALLE…"
type textarea "THE ORDER IS INDENT AND THE SHIPMENT/CONTAINER WILL ARRIVE ON FRIDAY 8/8. ORDER…"
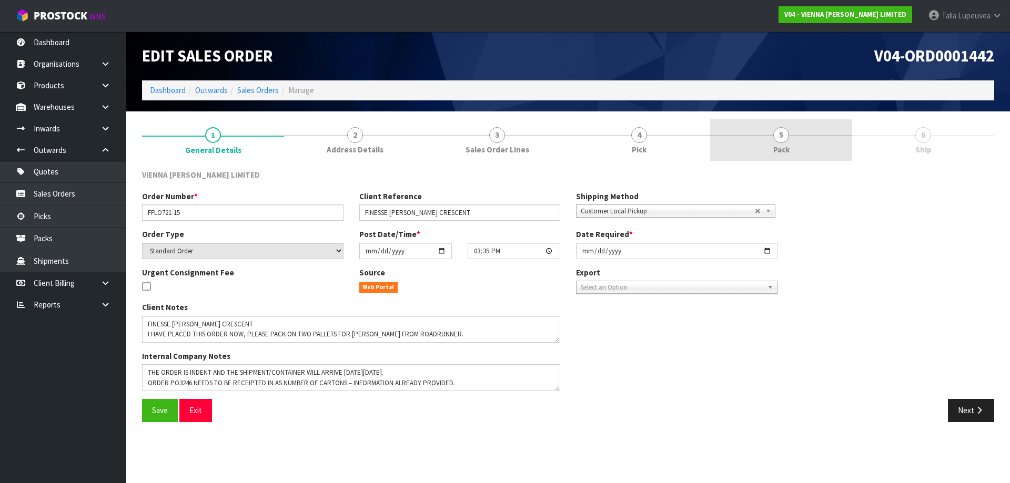
drag, startPoint x: 796, startPoint y: 149, endPoint x: 813, endPoint y: 158, distance: 19.8
click at [797, 149] on link "5 Pack" at bounding box center [781, 140] width 142 height 42
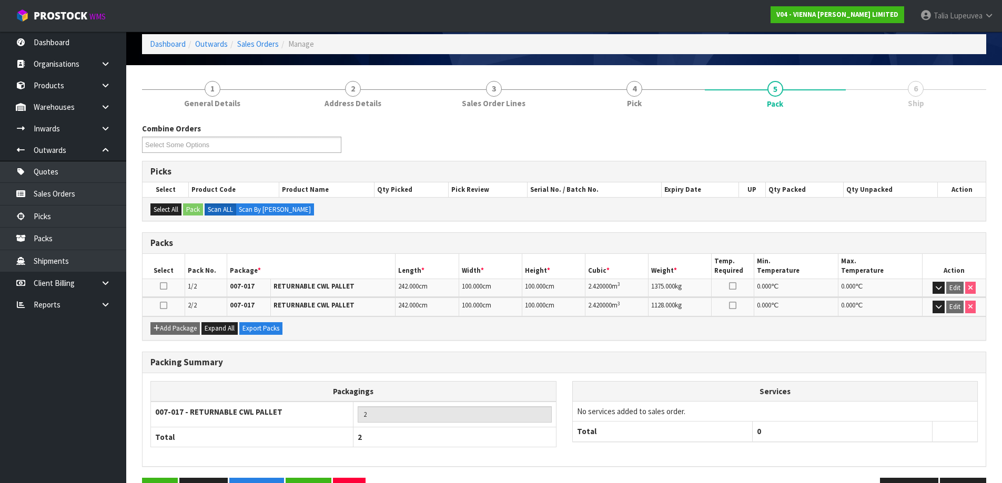
scroll to position [80, 0]
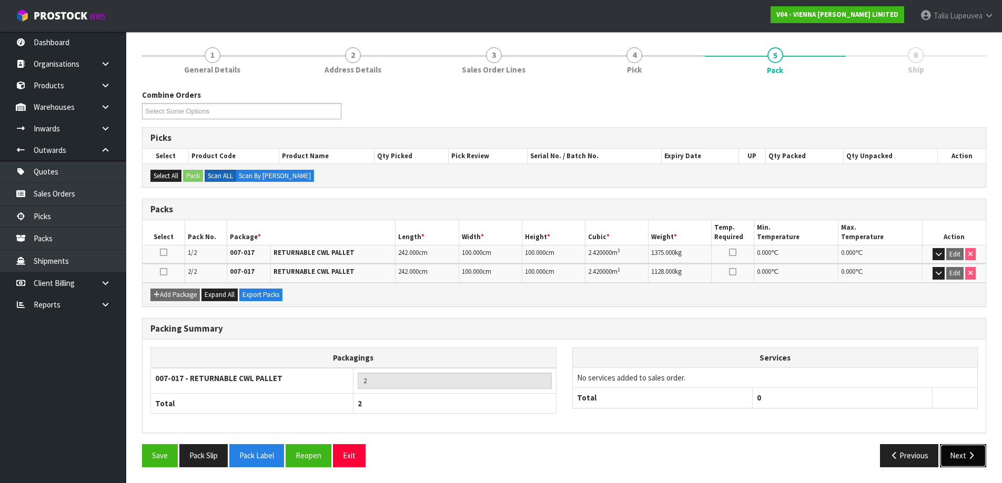
click at [971, 455] on icon "button" at bounding box center [971, 456] width 10 height 8
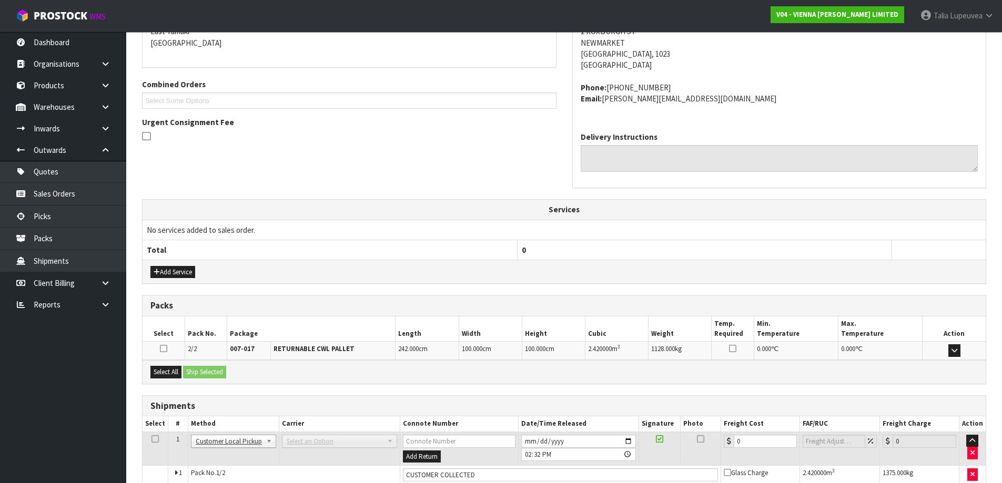
scroll to position [247, 0]
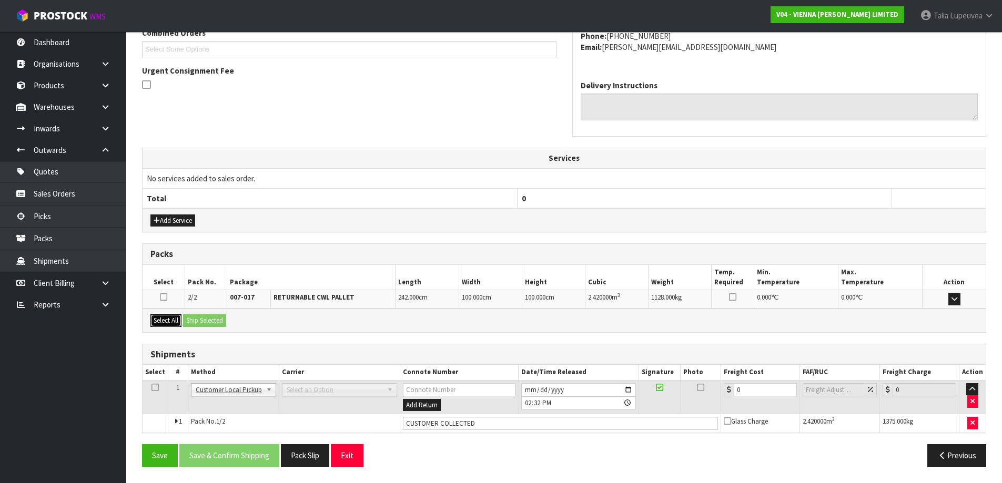
drag, startPoint x: 167, startPoint y: 320, endPoint x: 190, endPoint y: 318, distance: 23.2
click at [167, 319] on button "Select All" at bounding box center [165, 320] width 31 height 13
click at [191, 318] on button "Ship Selected" at bounding box center [204, 320] width 43 height 13
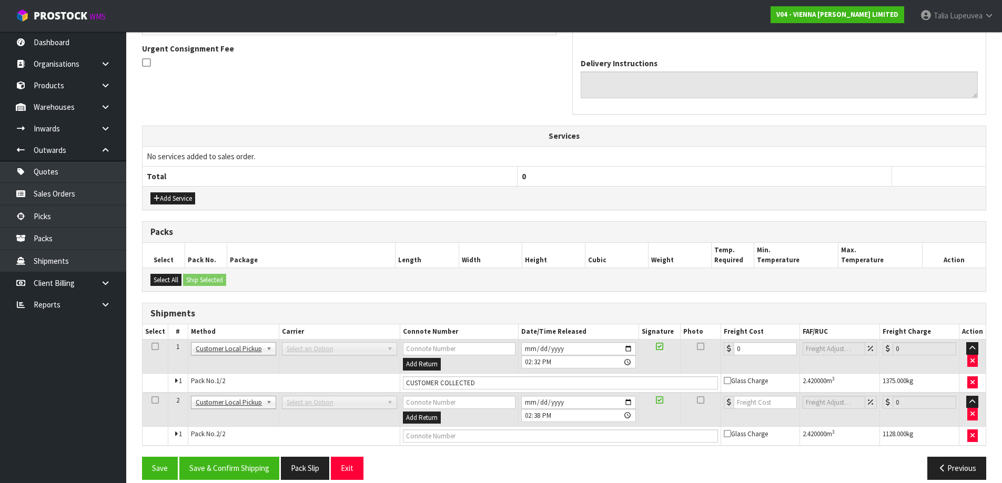
scroll to position [281, 0]
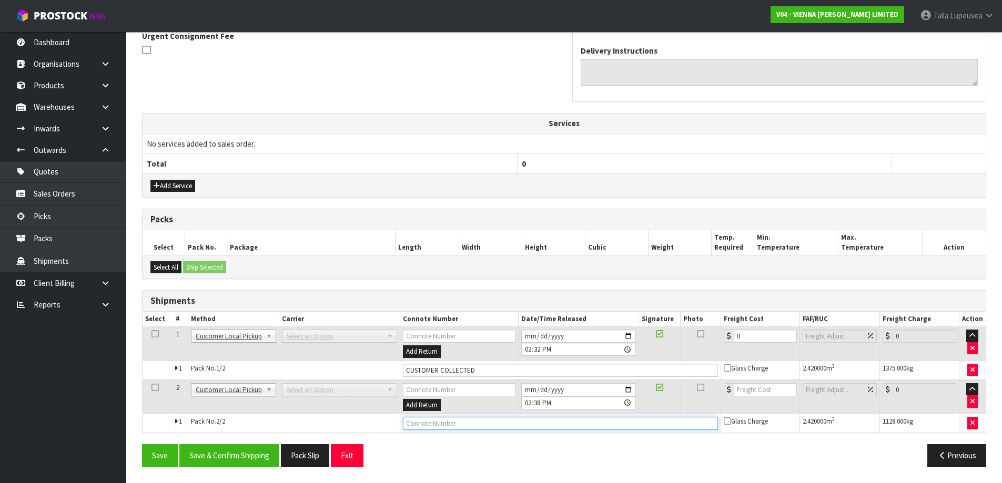
click at [431, 424] on input "text" at bounding box center [560, 423] width 315 height 13
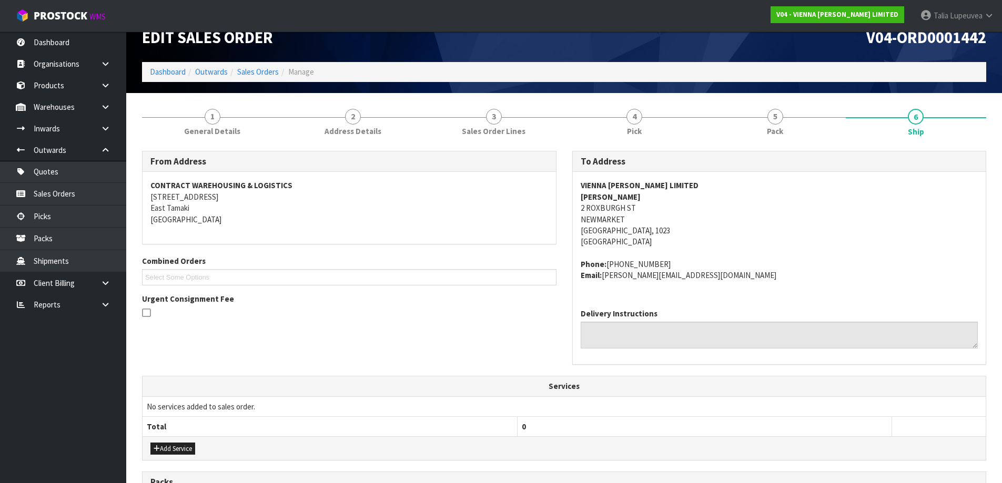
scroll to position [0, 0]
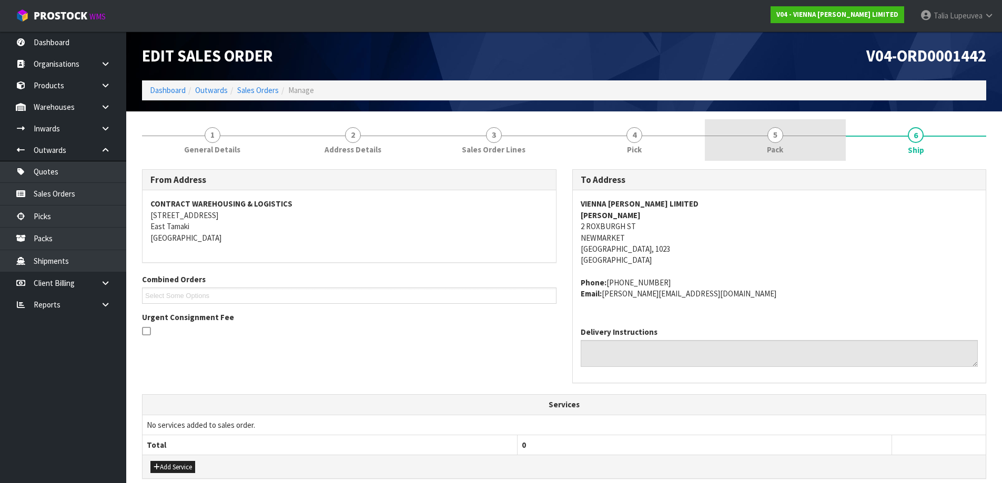
click at [762, 127] on link "5 Pack" at bounding box center [775, 140] width 141 height 42
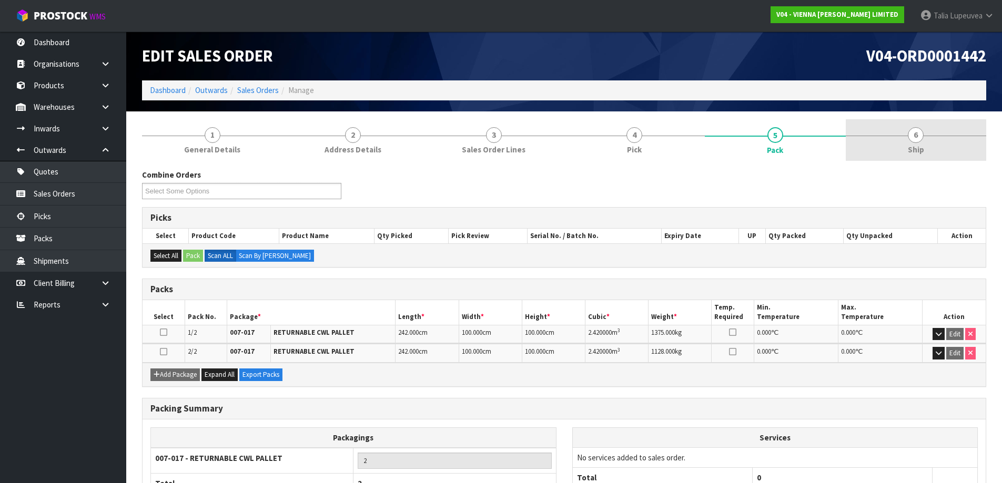
click at [912, 136] on span "6" at bounding box center [916, 135] width 16 height 16
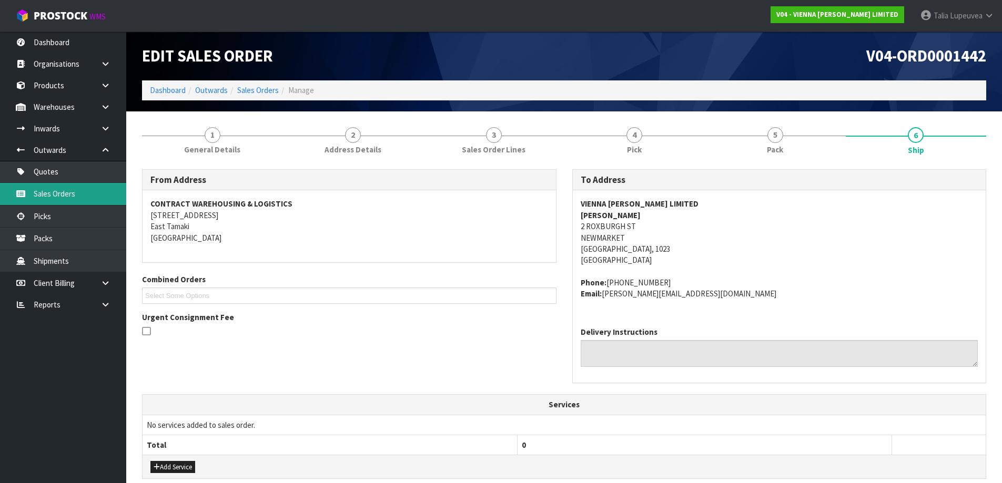
click at [65, 189] on link "Sales Orders" at bounding box center [63, 194] width 126 height 22
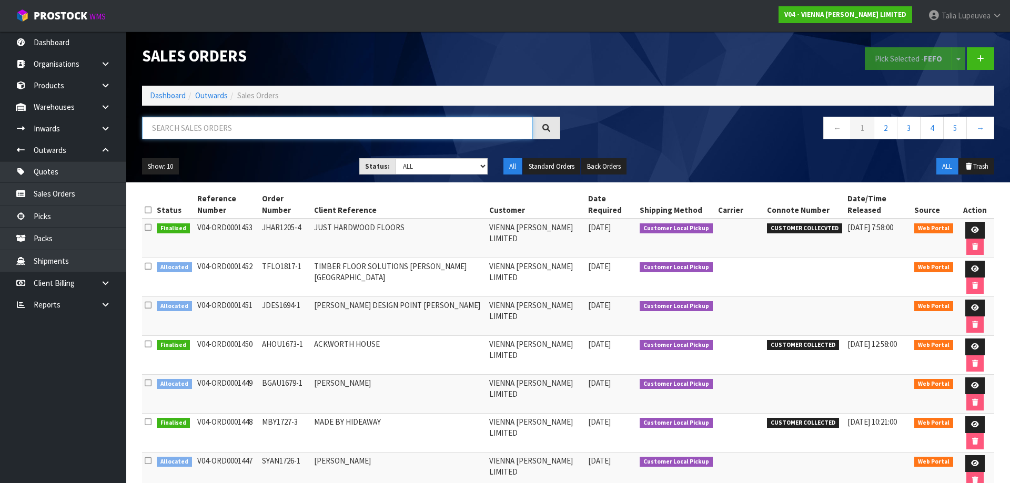
click at [340, 134] on input "text" at bounding box center [337, 128] width 391 height 23
click at [170, 96] on link "Dashboard" at bounding box center [168, 95] width 36 height 10
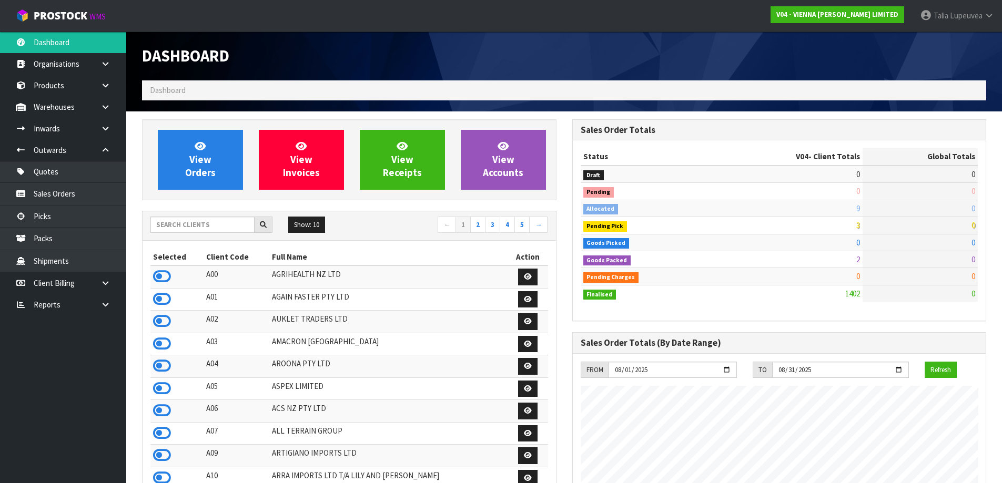
scroll to position [836, 430]
drag, startPoint x: 214, startPoint y: 226, endPoint x: 215, endPoint y: 217, distance: 8.4
click at [214, 223] on input "text" at bounding box center [202, 225] width 104 height 16
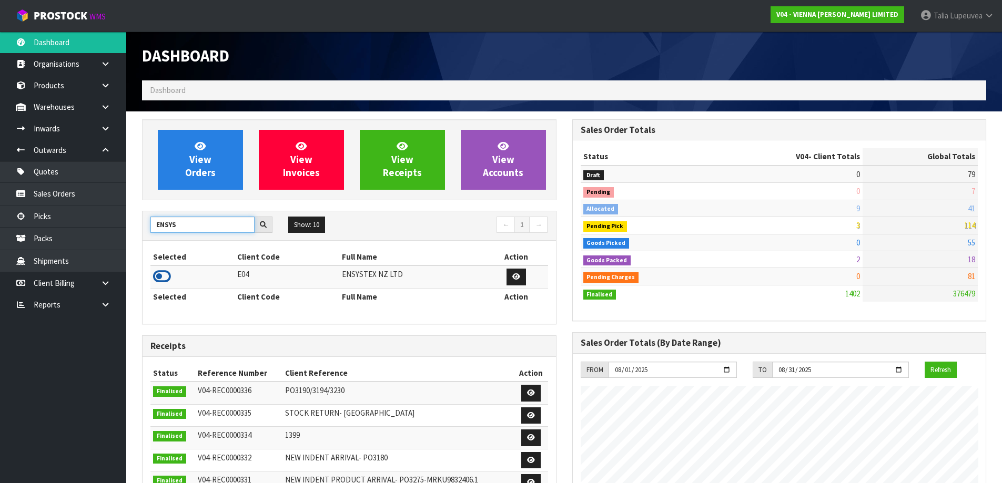
type input "ENSYS"
click at [157, 274] on icon at bounding box center [162, 277] width 18 height 16
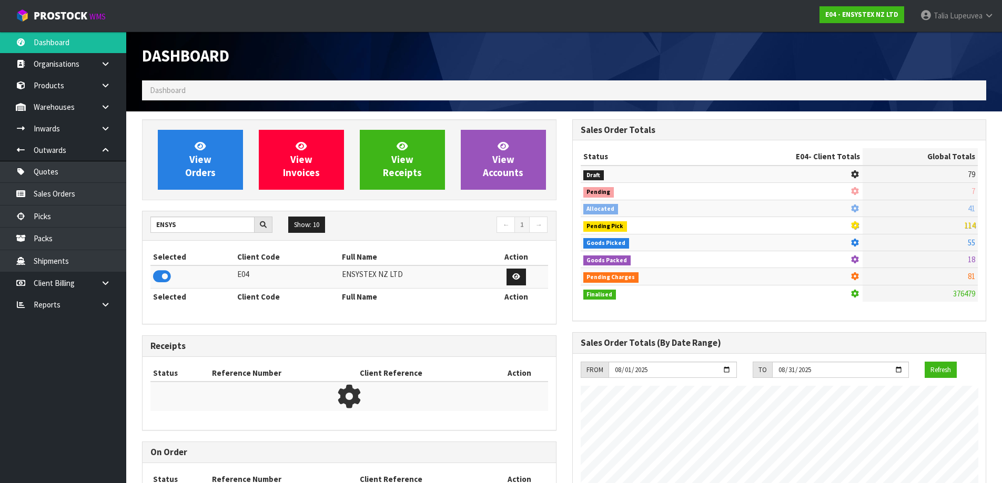
scroll to position [797, 430]
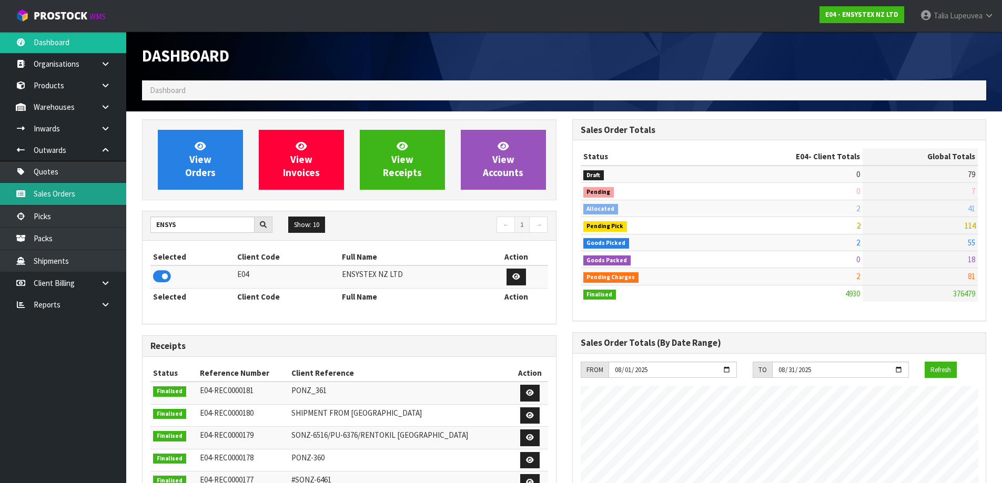
click at [107, 199] on link "Sales Orders" at bounding box center [63, 194] width 126 height 22
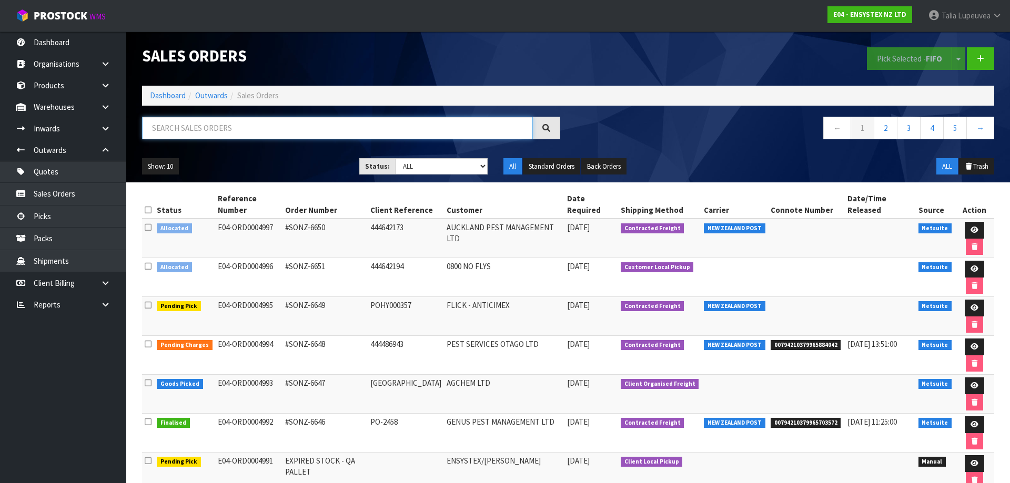
click at [217, 128] on input "text" at bounding box center [337, 128] width 391 height 23
type input "JOB-0407507"
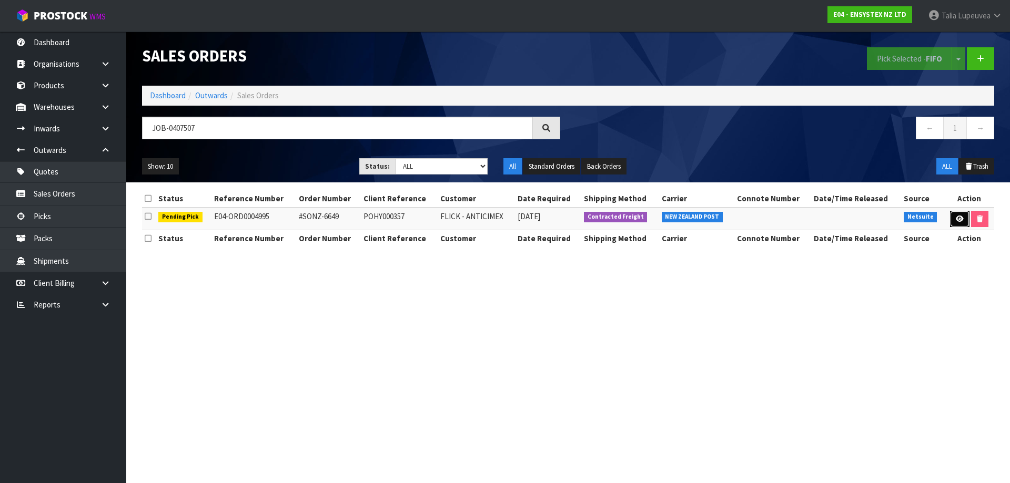
click at [956, 218] on icon at bounding box center [959, 219] width 8 height 7
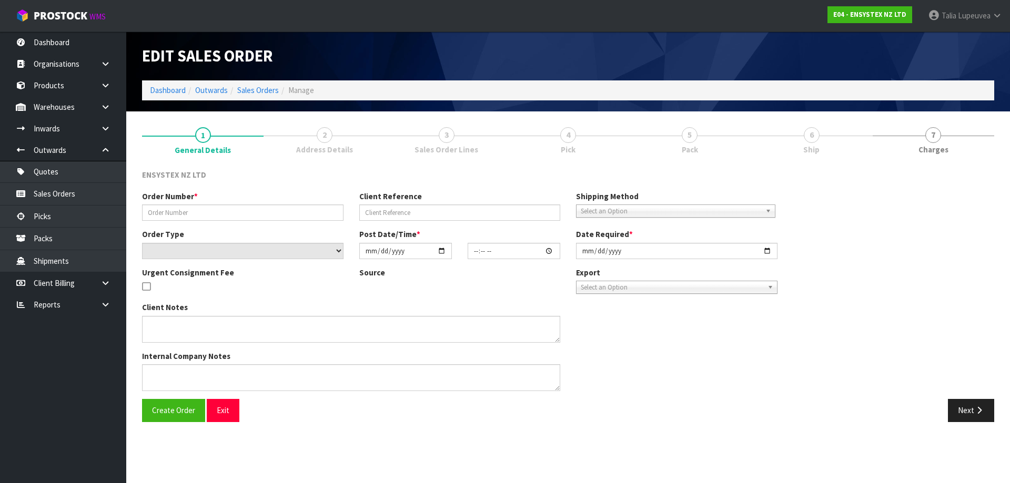
type input "#SONZ-6649"
type input "POHY000357"
select select "number:0"
type input "2025-08-13"
type input "11:30:07.000"
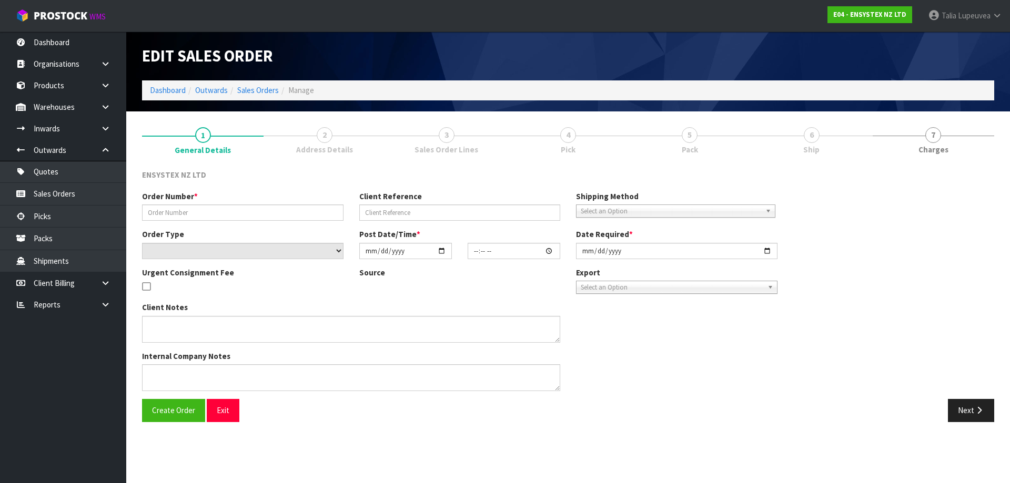
type input "2025-08-13"
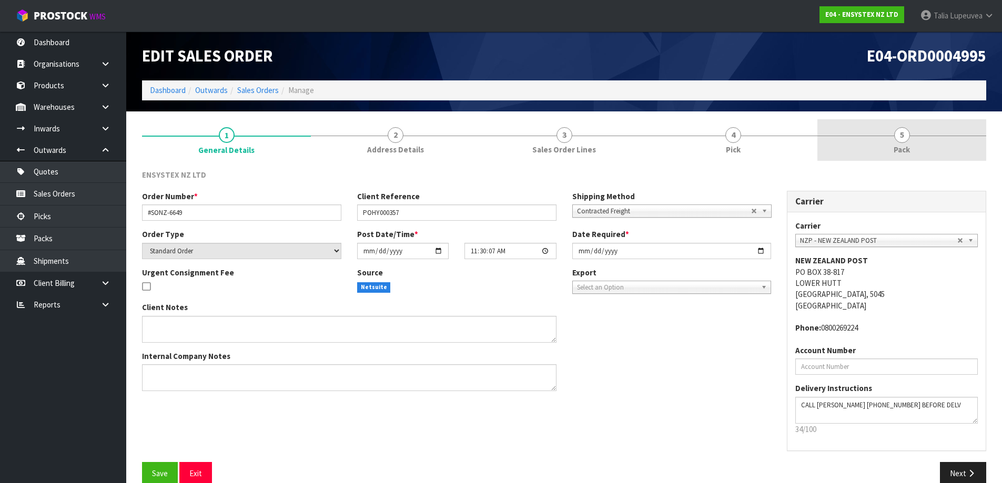
click at [892, 130] on link "5 Pack" at bounding box center [901, 140] width 169 height 42
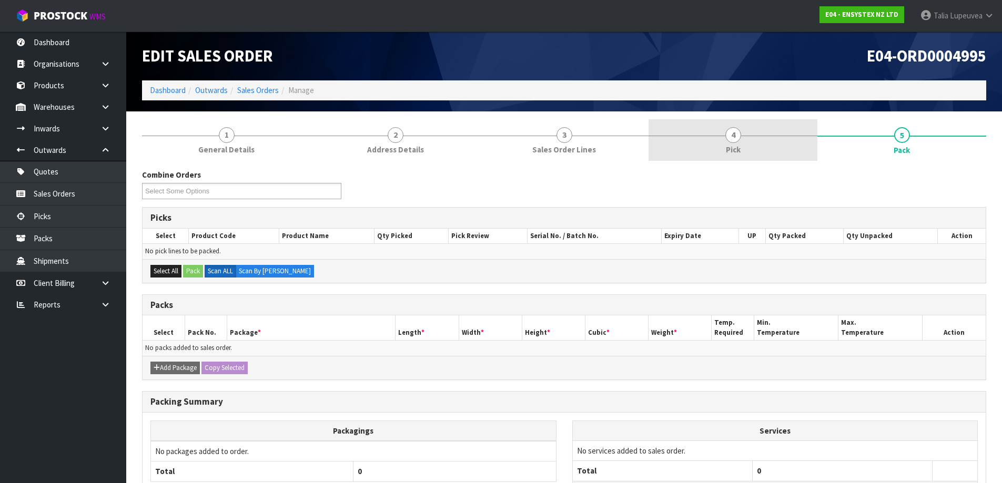
click at [756, 124] on link "4 Pick" at bounding box center [732, 140] width 169 height 42
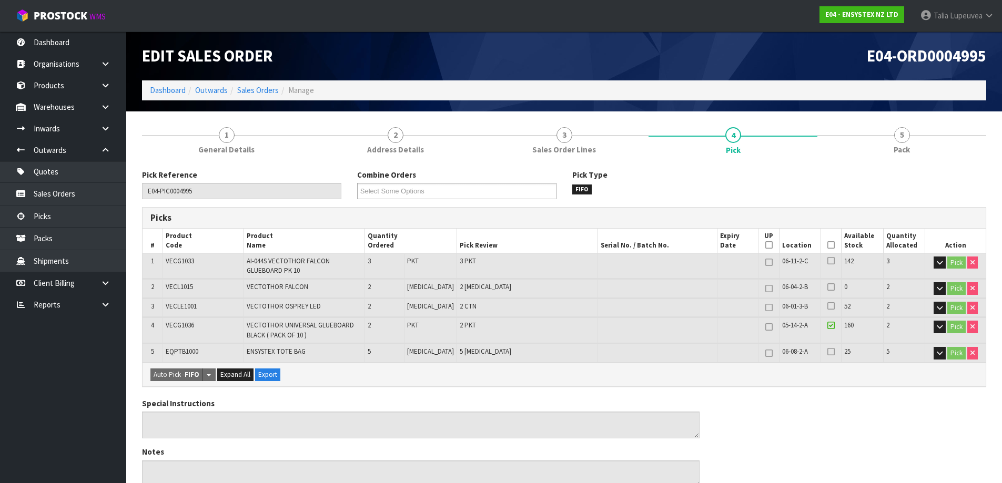
click at [684, 177] on div "Pick Type FIFO" at bounding box center [671, 181] width 215 height 25
click at [175, 92] on link "Dashboard" at bounding box center [168, 90] width 36 height 10
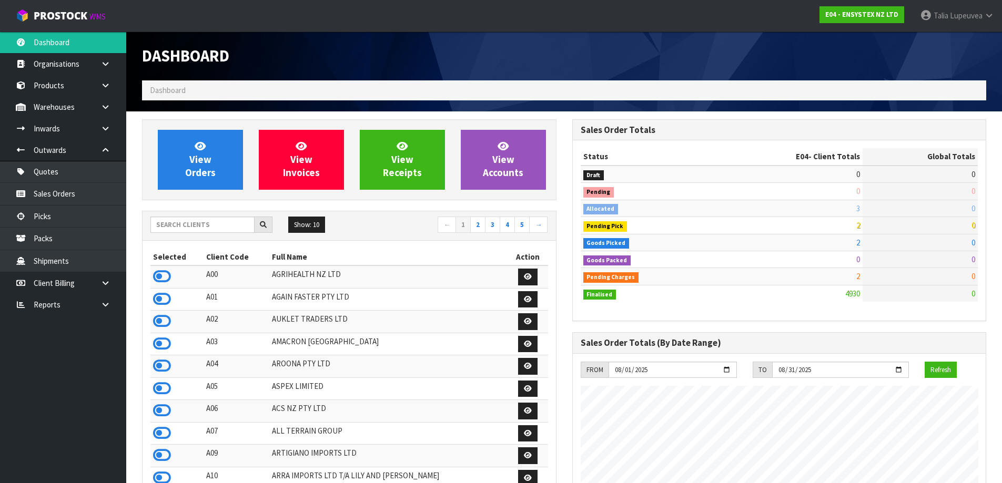
scroll to position [797, 430]
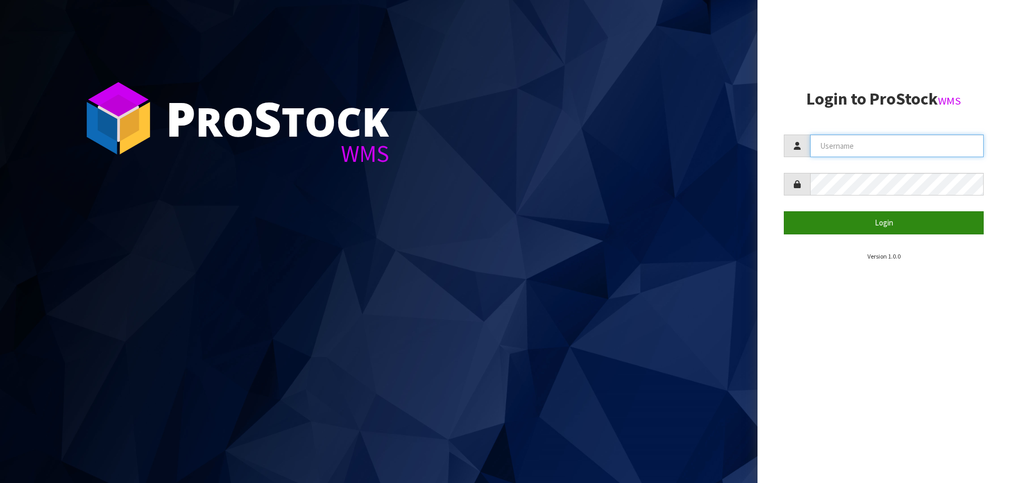
type input "Talia"
click at [894, 228] on button "Login" at bounding box center [883, 222] width 200 height 23
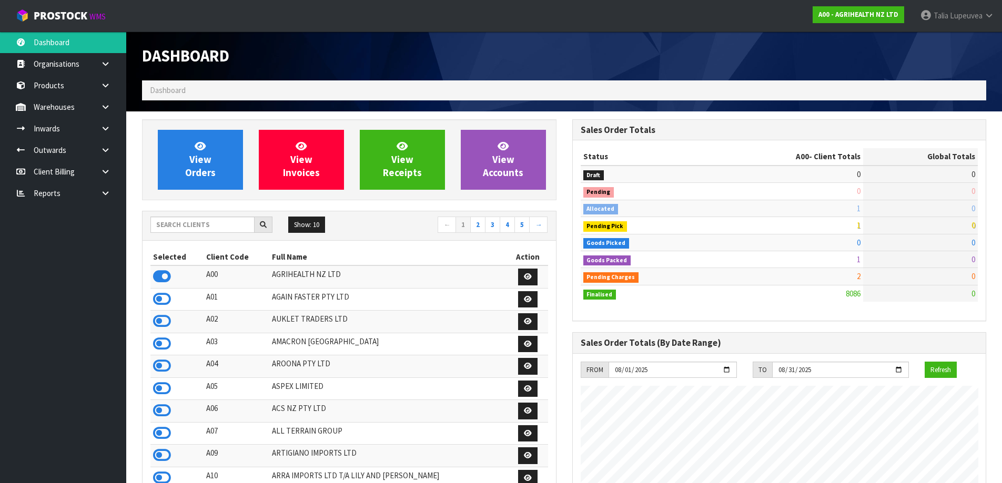
scroll to position [797, 430]
click at [197, 226] on input "text" at bounding box center [202, 225] width 104 height 16
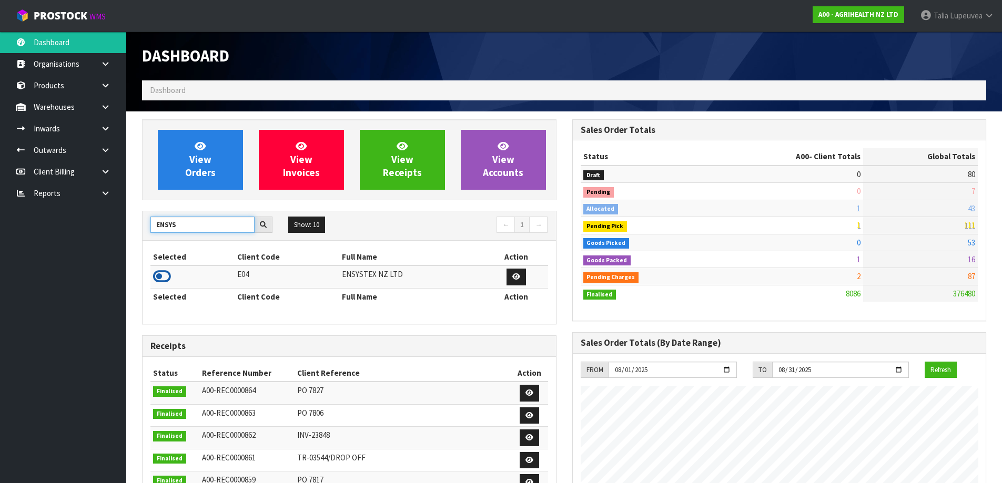
type input "ENSYS"
click at [164, 273] on icon at bounding box center [162, 277] width 18 height 16
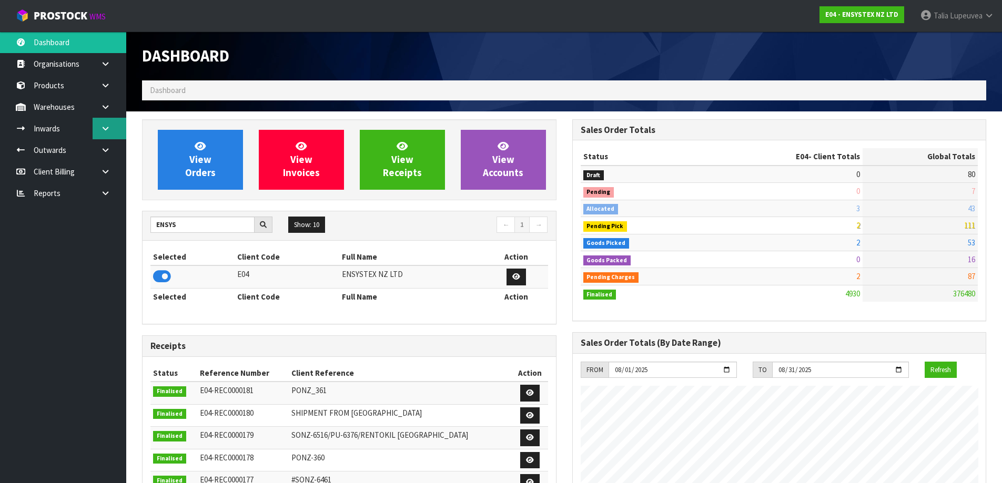
click at [108, 133] on link at bounding box center [110, 129] width 34 height 22
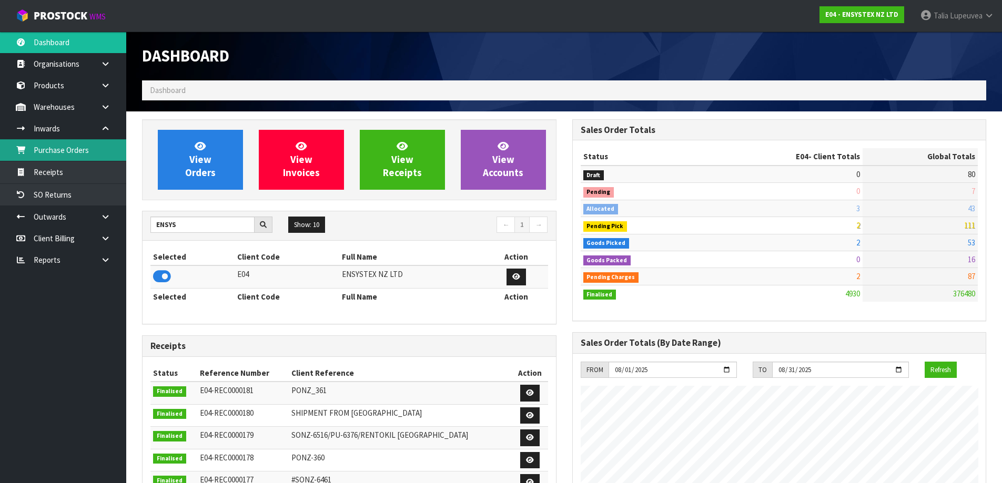
click at [106, 155] on link "Purchase Orders" at bounding box center [63, 150] width 126 height 22
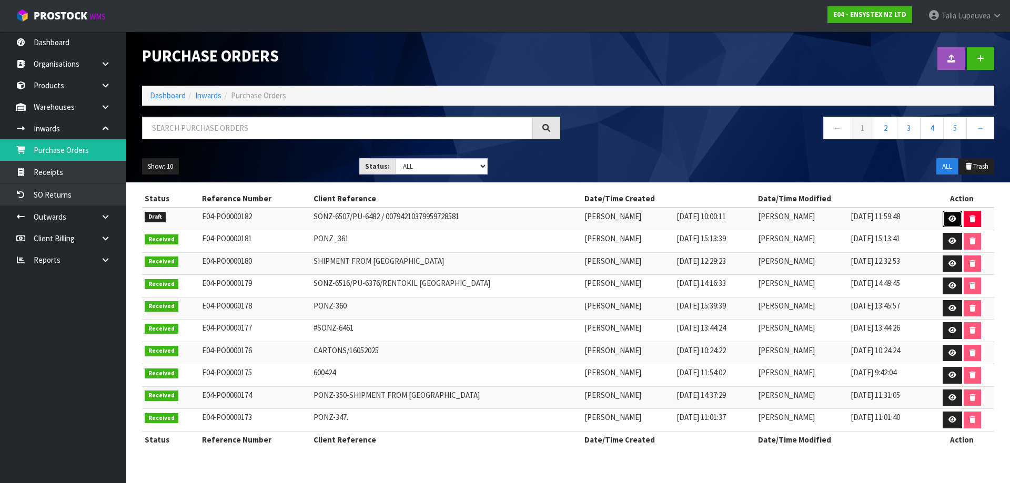
click at [954, 215] on link at bounding box center [951, 219] width 19 height 17
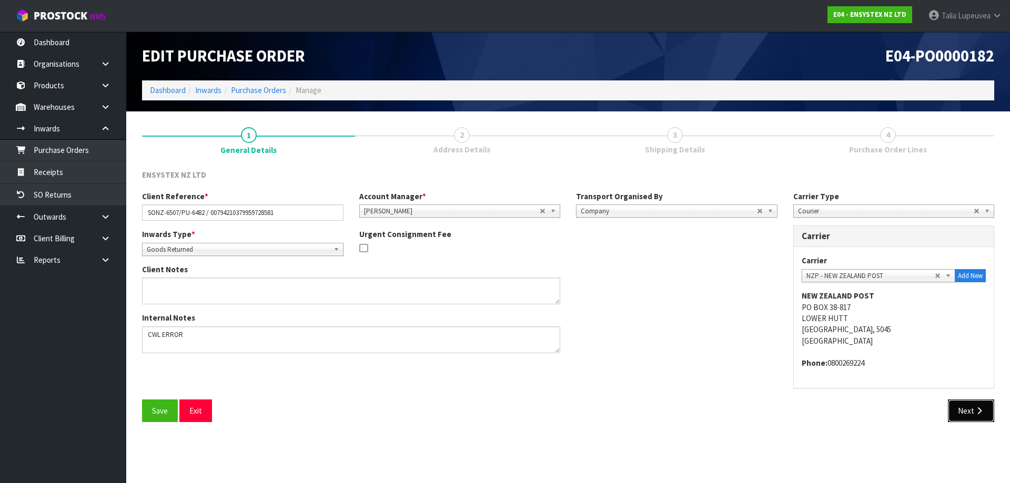
click at [979, 416] on button "Next" at bounding box center [971, 411] width 46 height 23
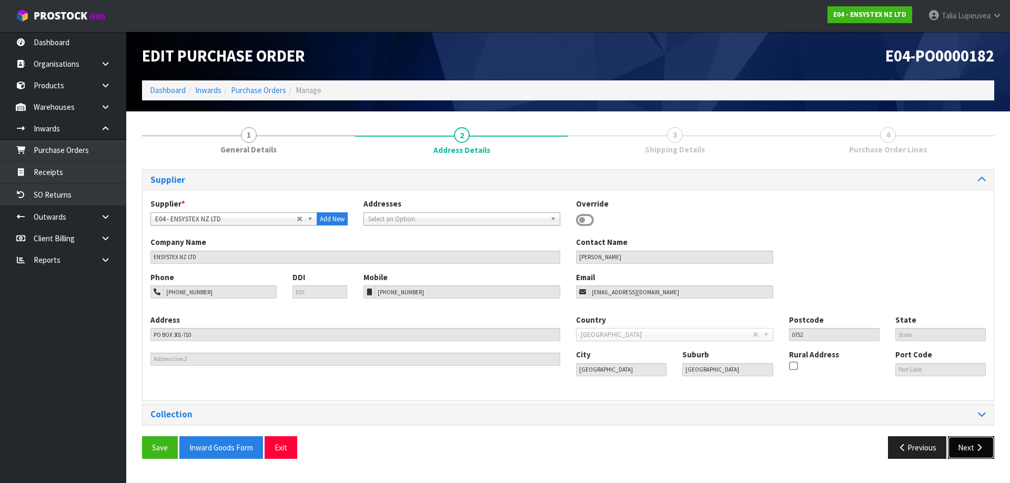
click at [983, 440] on button "Next" at bounding box center [971, 447] width 46 height 23
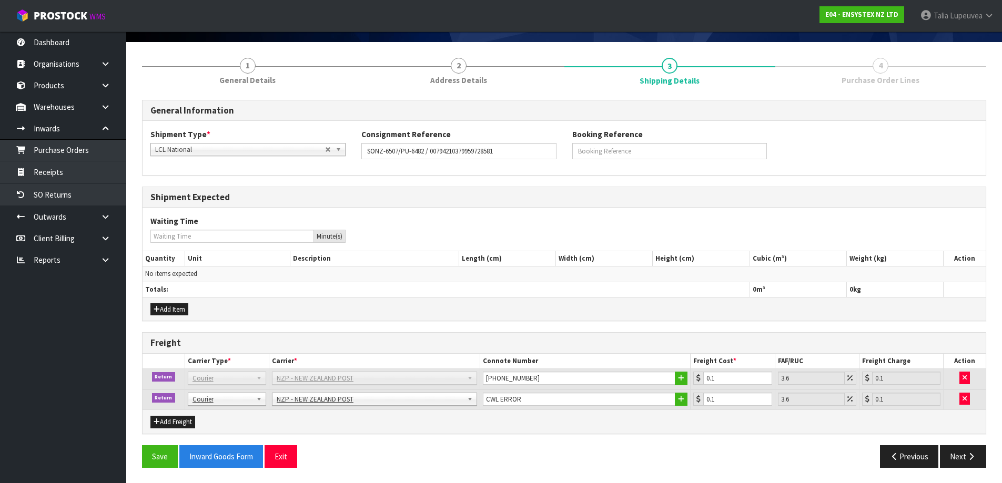
scroll to position [70, 0]
click at [867, 205] on div "Shipment Expected" at bounding box center [563, 197] width 843 height 21
drag, startPoint x: 160, startPoint y: 305, endPoint x: 162, endPoint y: 300, distance: 5.7
click at [160, 306] on button "Add Item" at bounding box center [169, 309] width 38 height 13
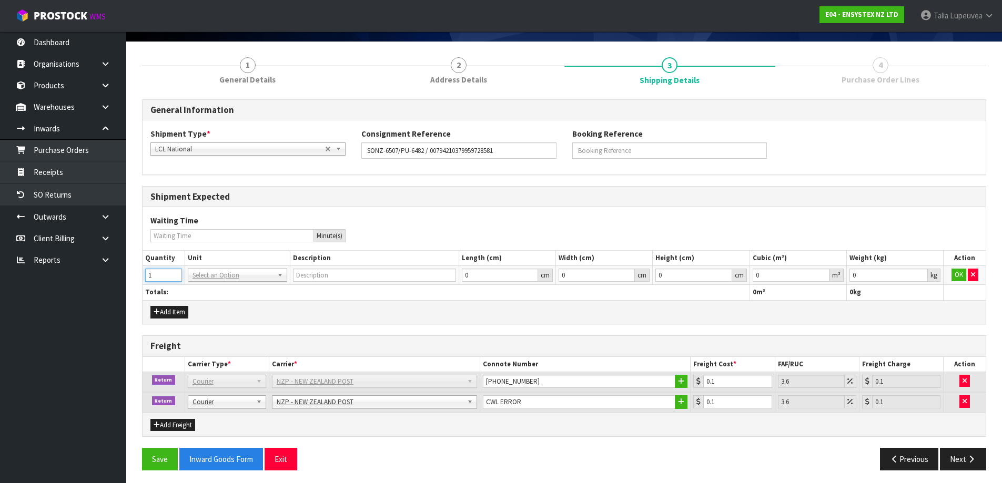
type input "1"
click at [175, 272] on input "1" at bounding box center [163, 275] width 37 height 13
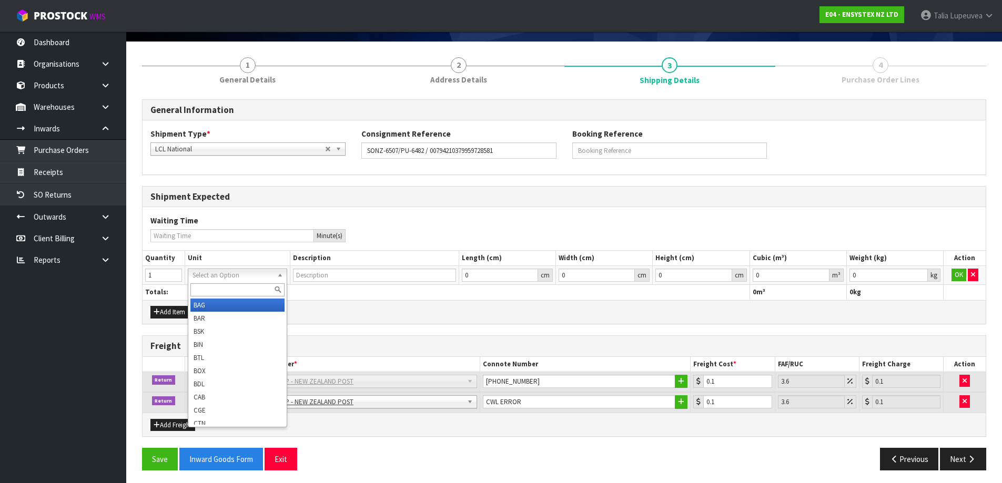
click at [214, 286] on input "text" at bounding box center [237, 289] width 94 height 13
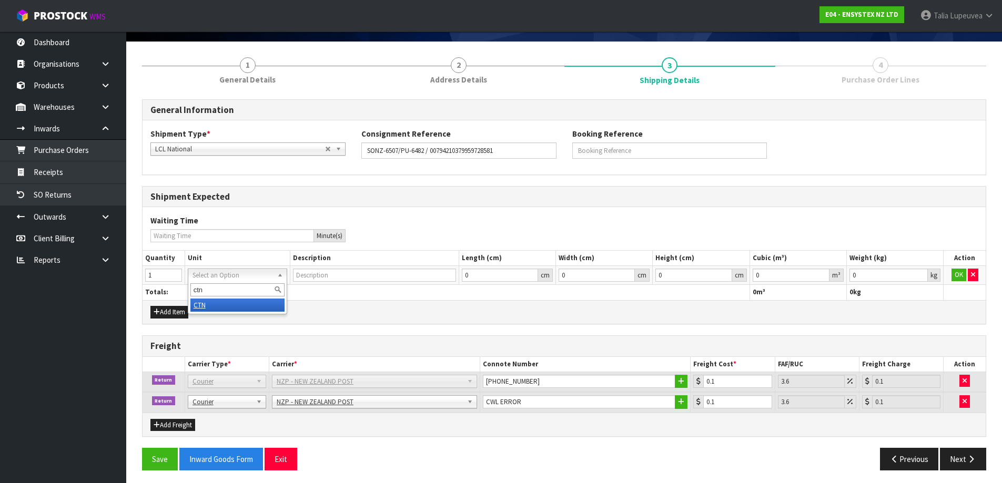
type input "ctn"
type input "CARTON"
type input "0.000001"
click at [821, 273] on input "0.000001" at bounding box center [790, 275] width 77 height 13
type input "0.001"
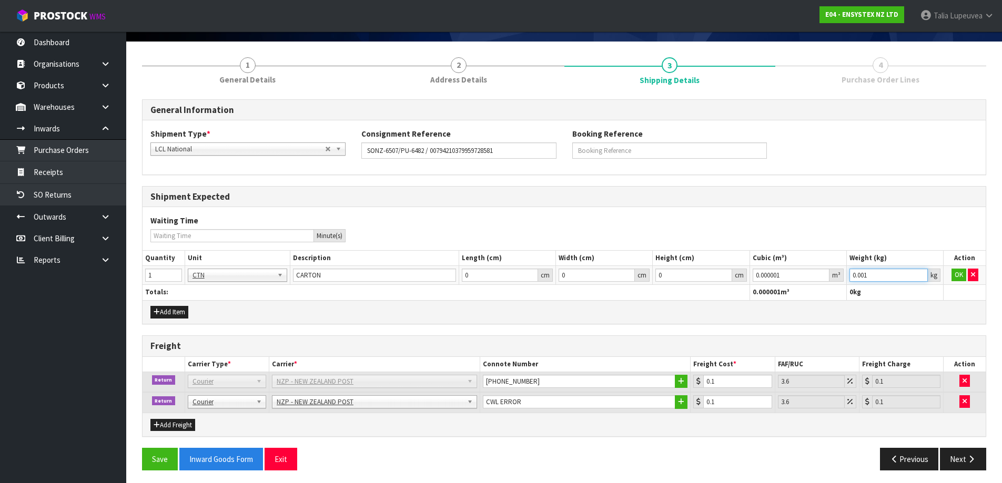
click at [920, 273] on input "0.001" at bounding box center [888, 275] width 78 height 13
click at [953, 273] on button "OK" at bounding box center [958, 275] width 15 height 13
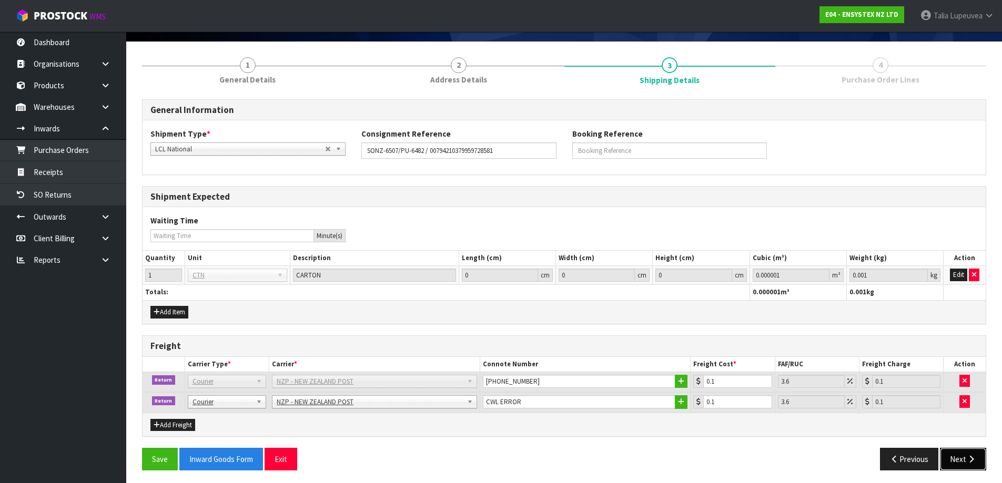
click at [953, 462] on button "Next" at bounding box center [963, 459] width 46 height 23
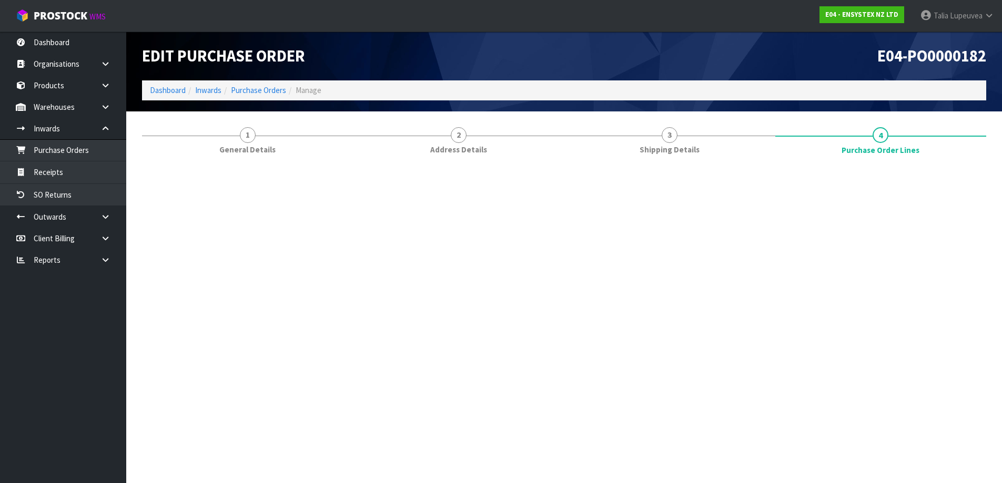
scroll to position [0, 0]
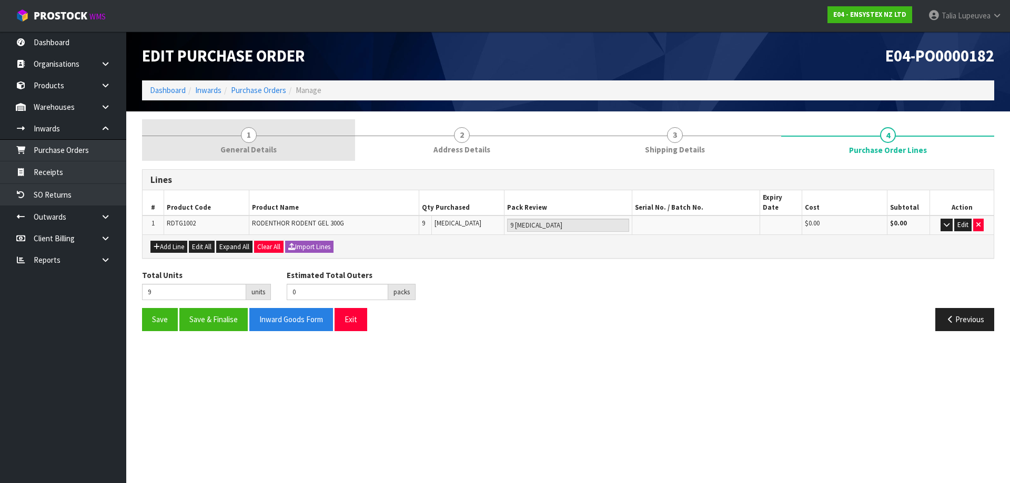
click at [254, 144] on link "1 General Details" at bounding box center [248, 140] width 213 height 42
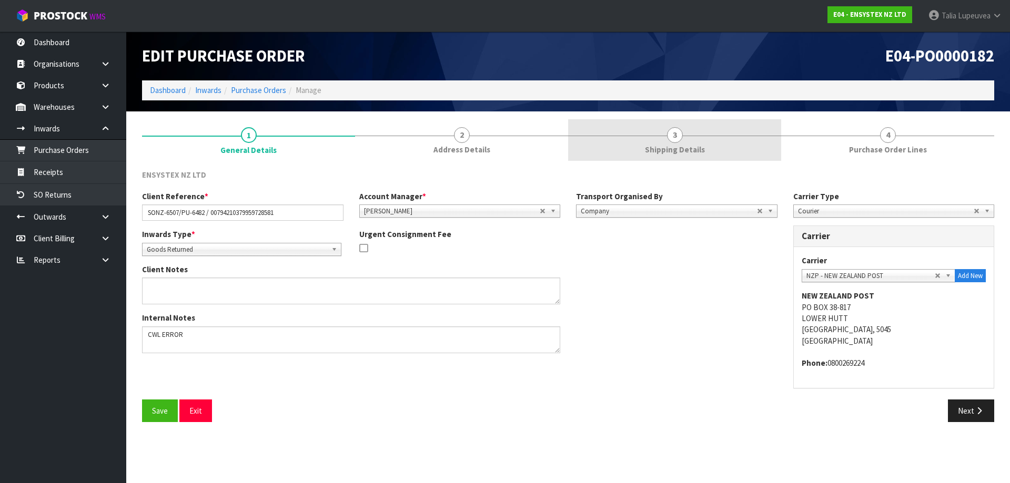
drag, startPoint x: 479, startPoint y: 154, endPoint x: 607, endPoint y: 155, distance: 127.8
click at [486, 155] on span "Address Details" at bounding box center [461, 149] width 57 height 11
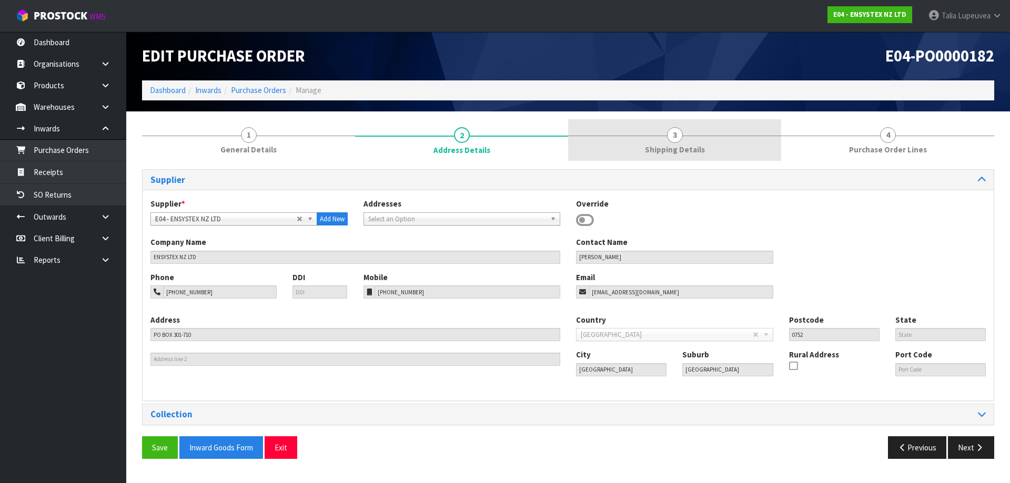
click at [655, 140] on link "3 Shipping Details" at bounding box center [674, 140] width 213 height 42
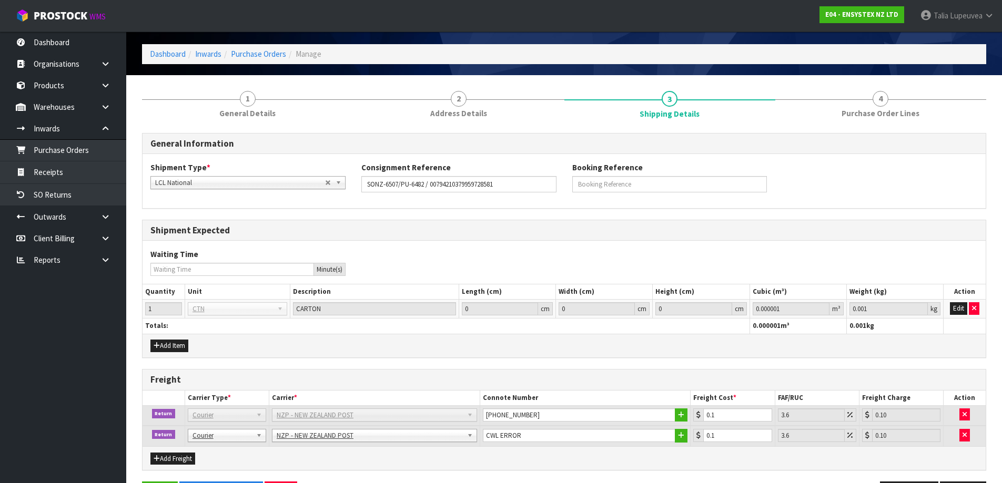
scroll to position [73, 0]
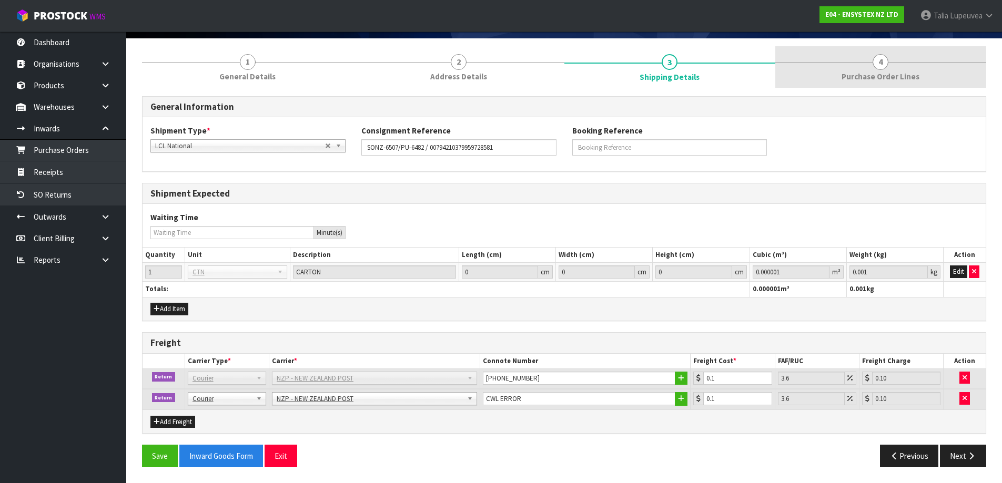
click at [876, 66] on span "4" at bounding box center [880, 62] width 16 height 16
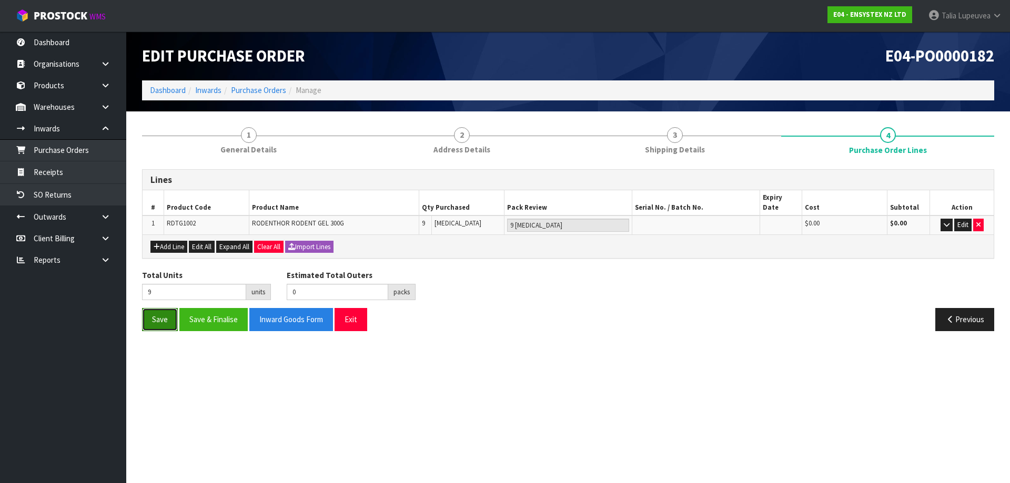
click at [152, 308] on button "Save" at bounding box center [160, 319] width 36 height 23
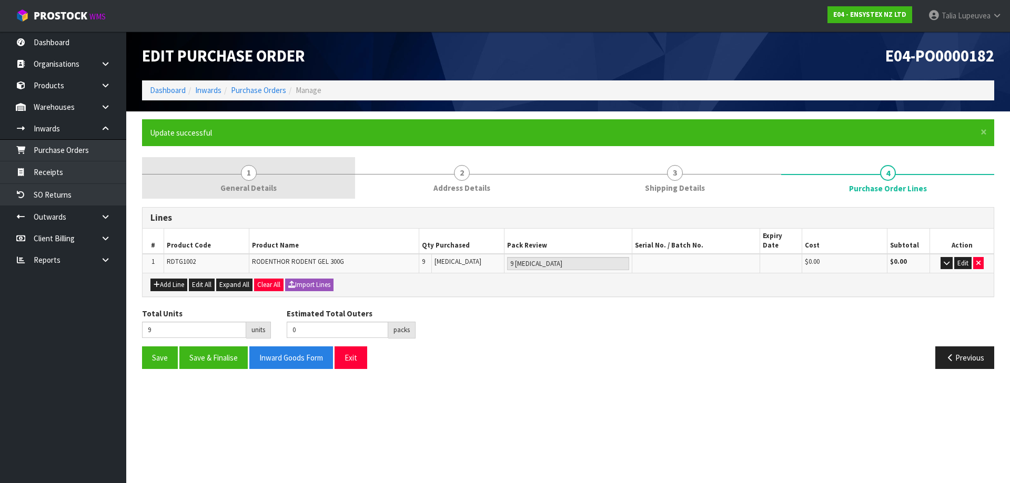
click at [223, 176] on link "1 General Details" at bounding box center [248, 178] width 213 height 42
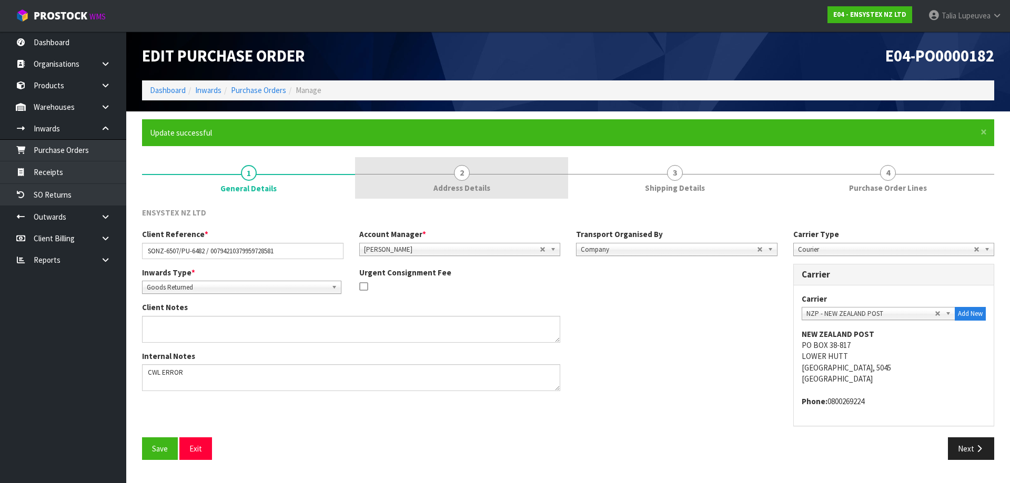
click at [460, 163] on link "2 Address Details" at bounding box center [461, 178] width 213 height 42
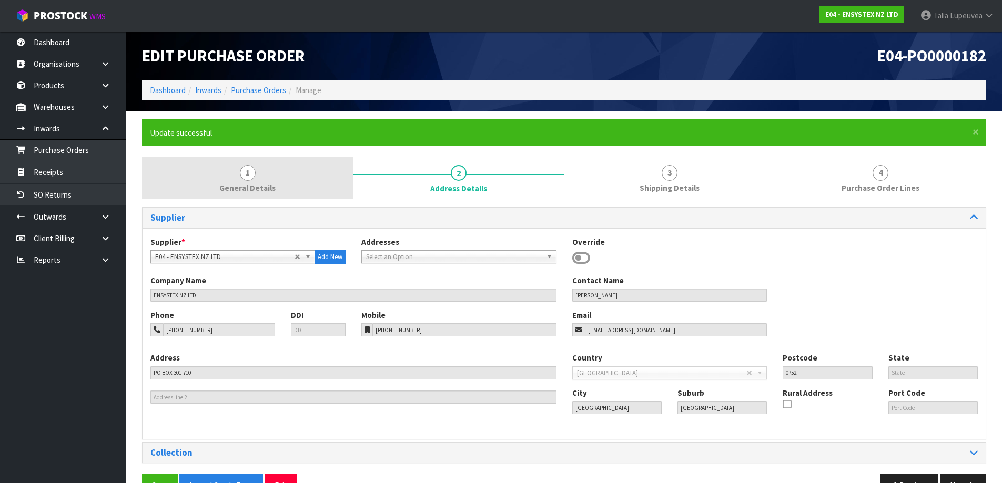
click at [242, 175] on span "1" at bounding box center [248, 173] width 16 height 16
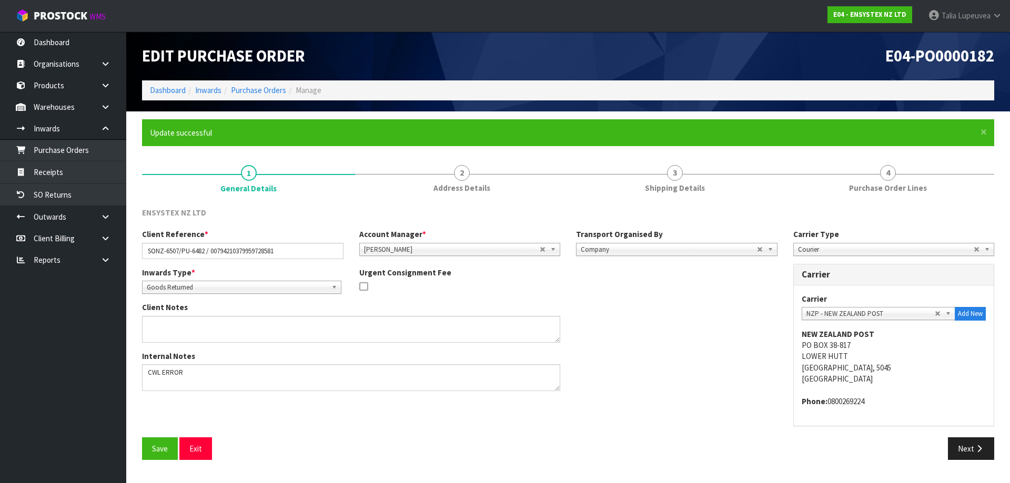
click at [701, 338] on div "Client Notes" at bounding box center [459, 326] width 651 height 48
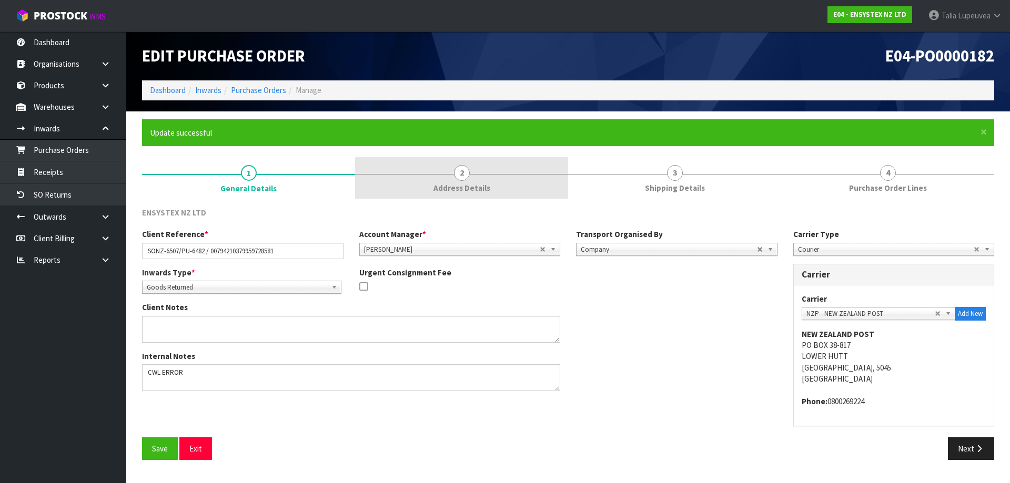
click at [445, 175] on link "2 Address Details" at bounding box center [461, 178] width 213 height 42
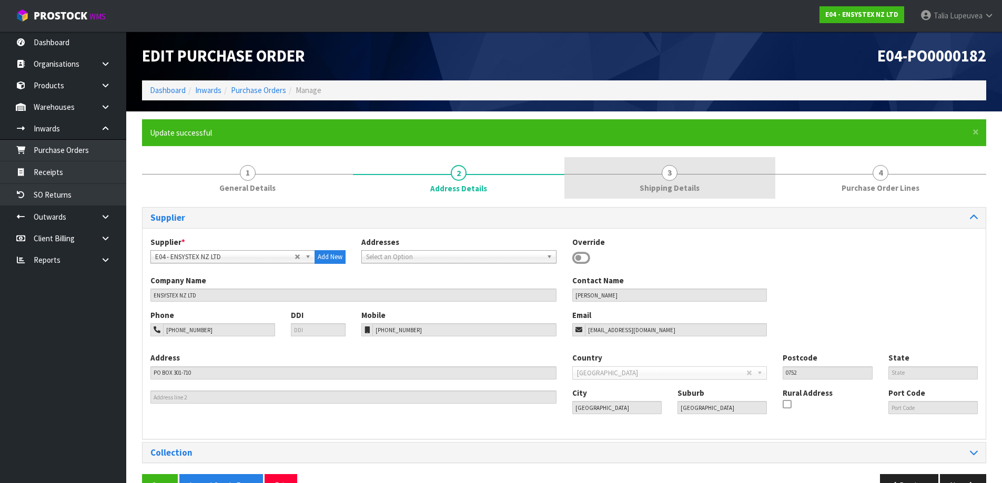
click at [684, 170] on link "3 Shipping Details" at bounding box center [669, 178] width 211 height 42
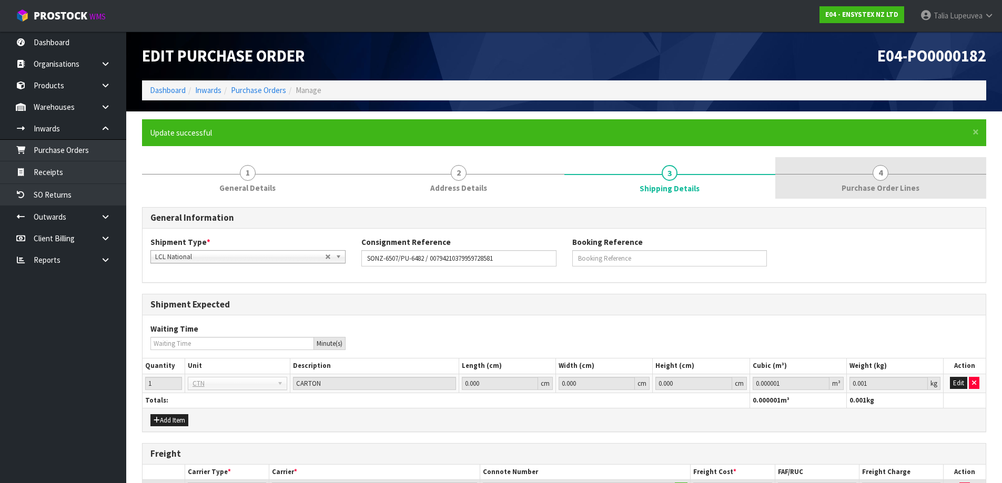
click at [806, 177] on link "4 Purchase Order Lines" at bounding box center [880, 178] width 211 height 42
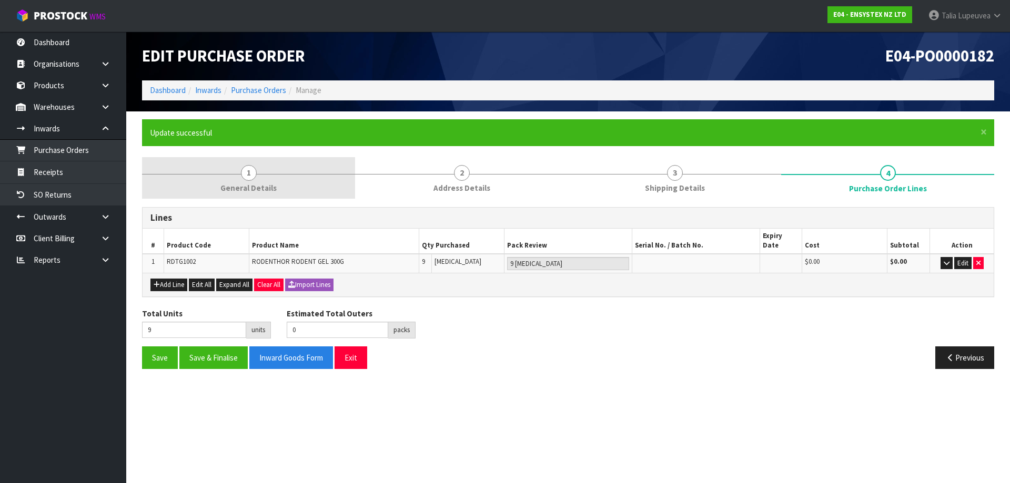
click at [238, 188] on span "General Details" at bounding box center [248, 187] width 56 height 11
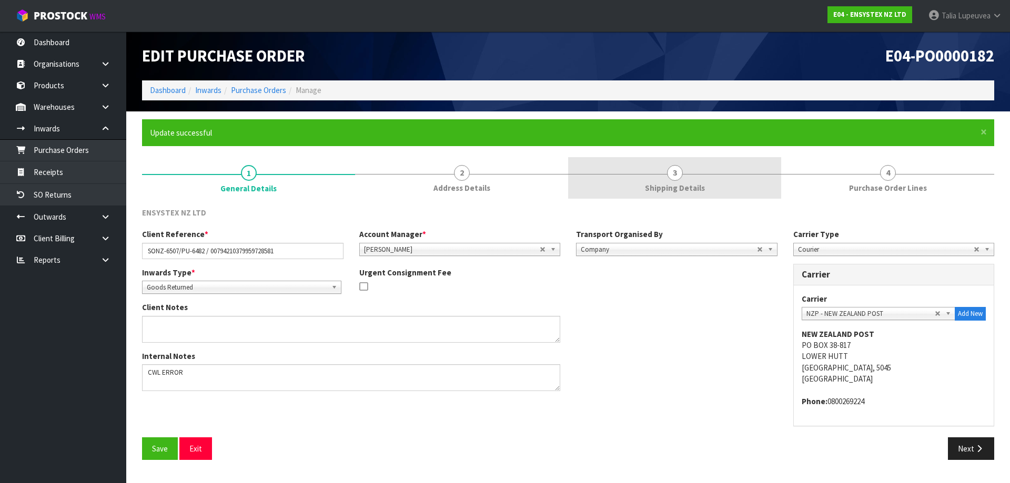
click at [678, 187] on span "Shipping Details" at bounding box center [675, 187] width 60 height 11
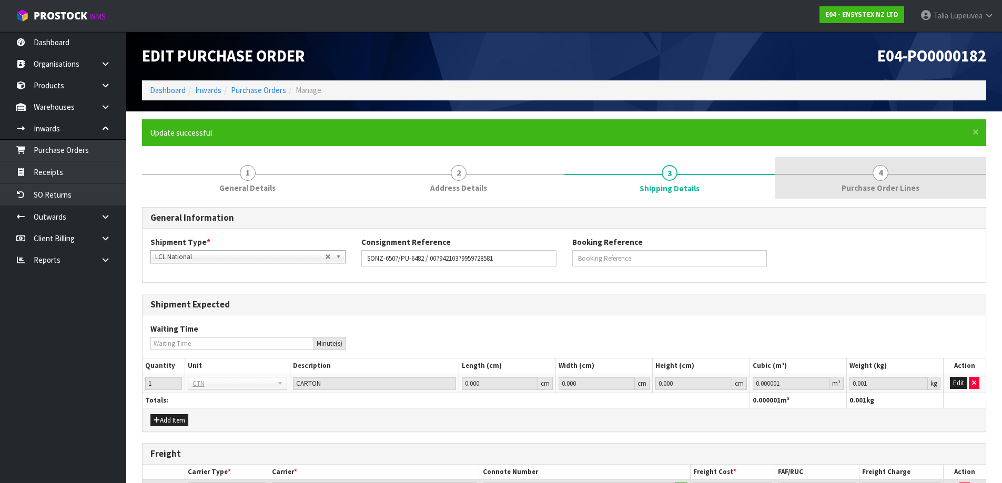
click at [881, 189] on span "Purchase Order Lines" at bounding box center [880, 187] width 78 height 11
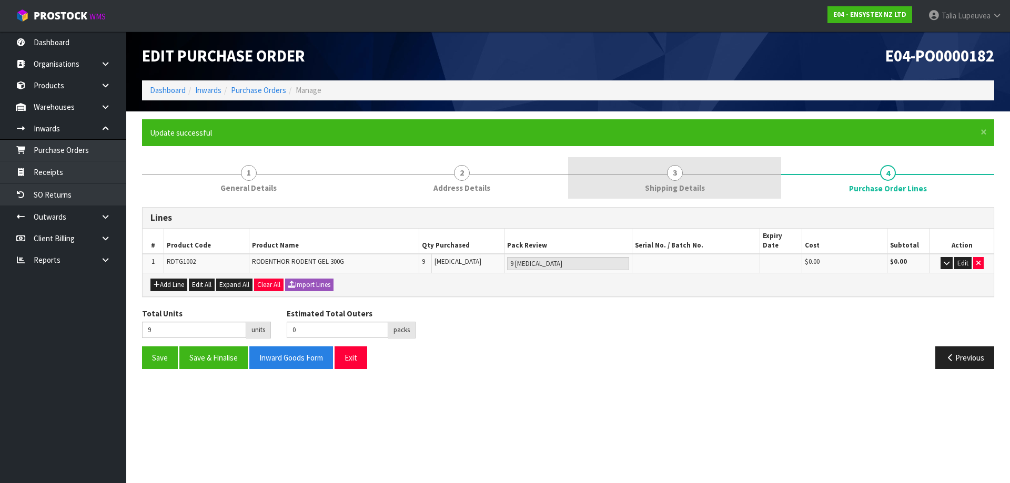
click at [669, 177] on span "3" at bounding box center [675, 173] width 16 height 16
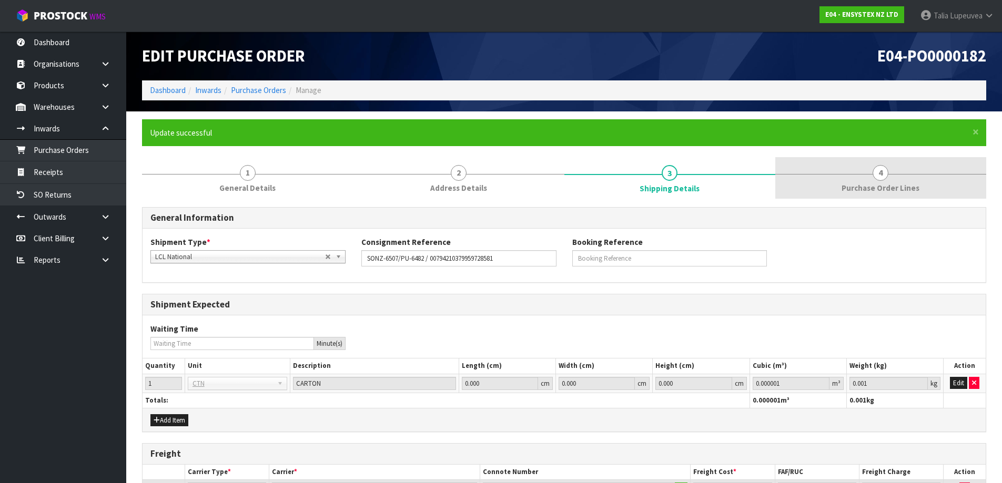
click at [821, 182] on link "4 Purchase Order Lines" at bounding box center [880, 178] width 211 height 42
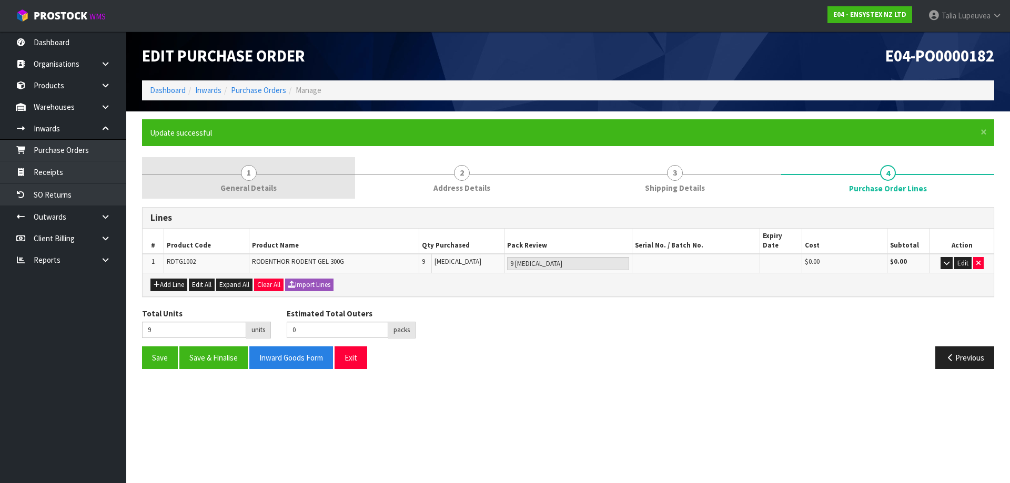
drag, startPoint x: 257, startPoint y: 167, endPoint x: 242, endPoint y: 171, distance: 16.0
click at [256, 170] on link "1 General Details" at bounding box center [248, 178] width 213 height 42
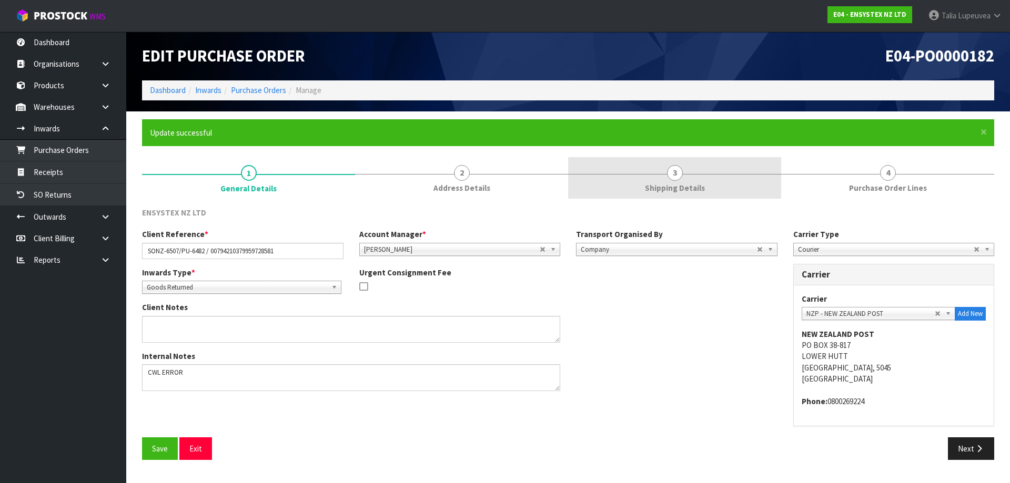
click at [669, 181] on link "3 Shipping Details" at bounding box center [674, 178] width 213 height 42
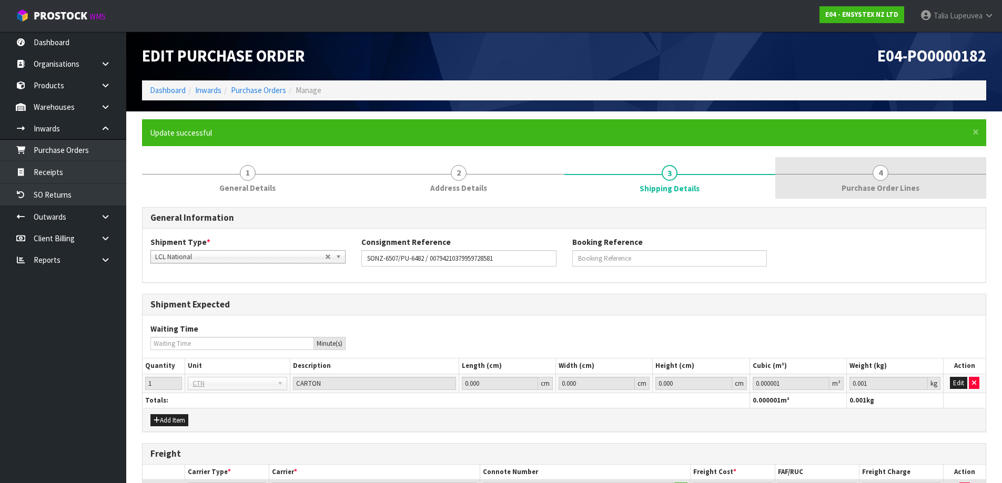
click at [879, 175] on span "4" at bounding box center [880, 173] width 16 height 16
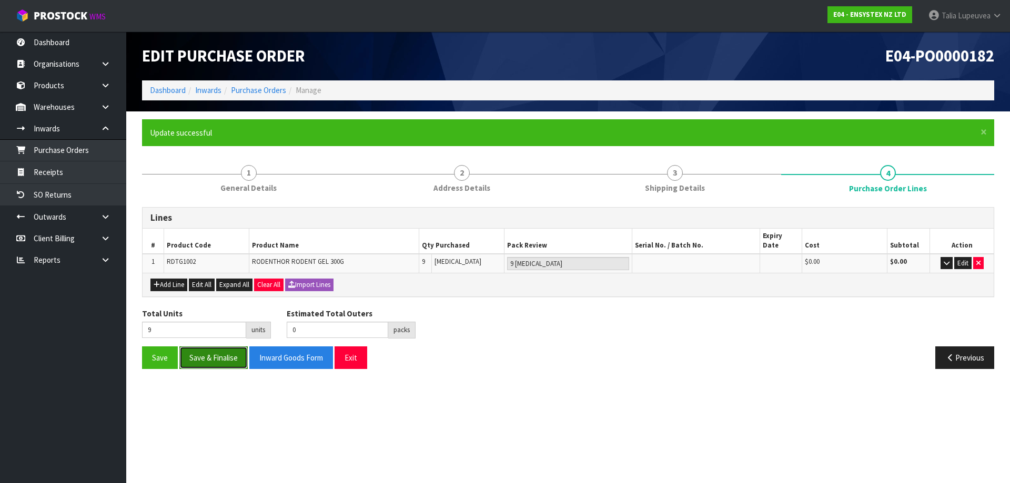
click at [231, 353] on button "Save & Finalise" at bounding box center [213, 358] width 68 height 23
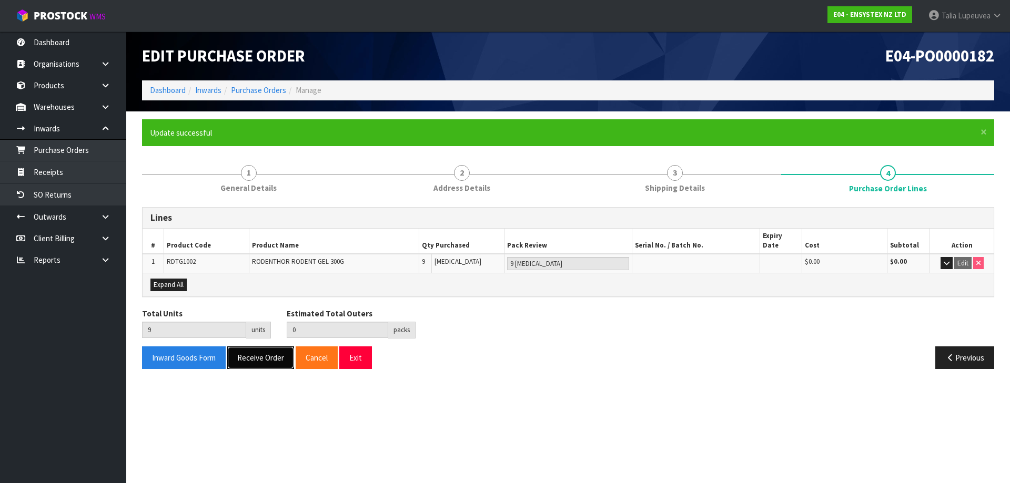
drag, startPoint x: 262, startPoint y: 346, endPoint x: 263, endPoint y: 339, distance: 7.0
click at [262, 347] on button "Receive Order" at bounding box center [260, 358] width 67 height 23
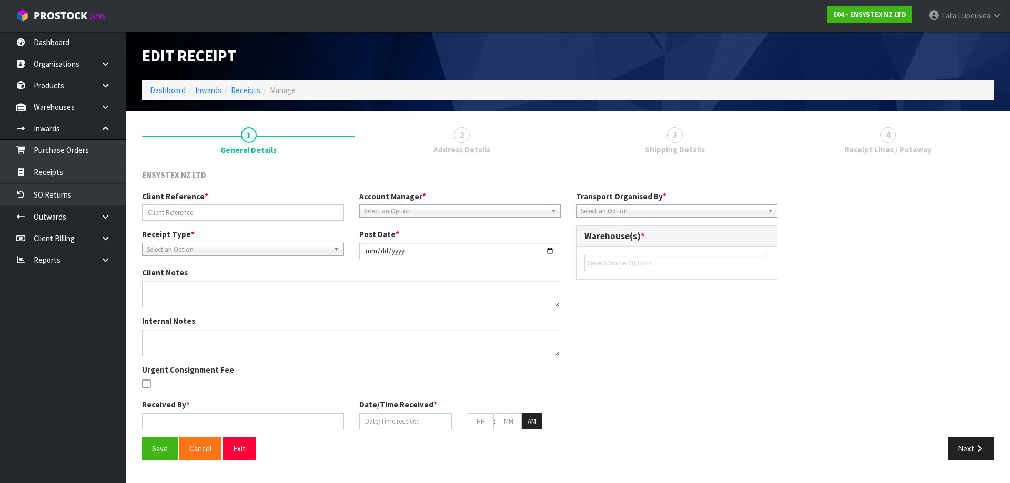
type input "SONZ-6507/PU-6482 / 00794210379959728581"
type input "2025-08-13"
type textarea "CWL ERROR"
type input "[PERSON_NAME]"
type input "13/08/2025"
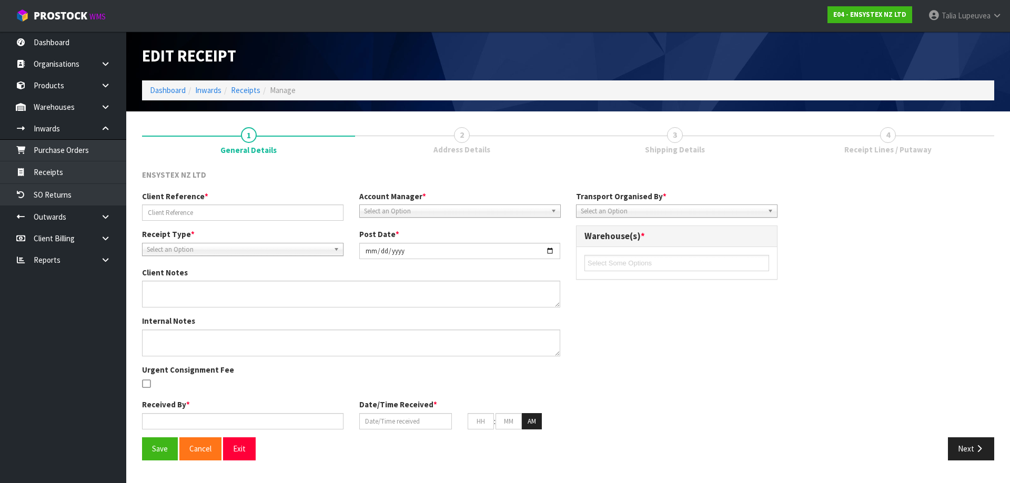
type input "03"
type input "04"
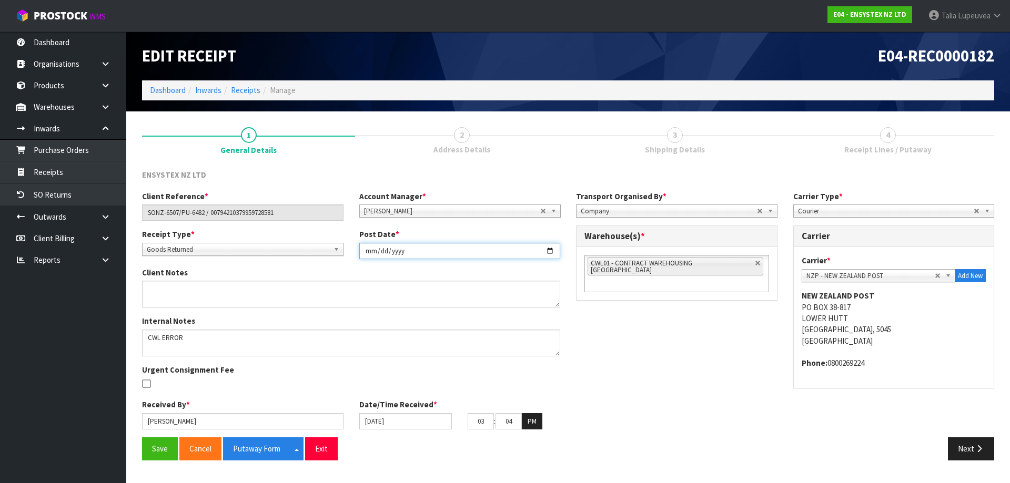
click at [549, 249] on input "2025-08-13" at bounding box center [459, 251] width 201 height 16
click at [547, 249] on input "2025-08-08" at bounding box center [459, 251] width 201 height 16
type input "2025-08-11"
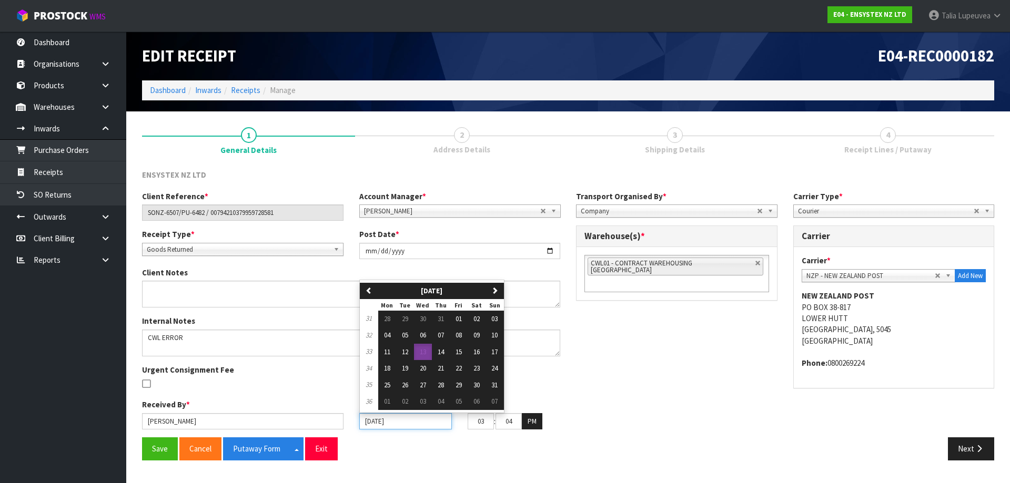
click at [398, 419] on input "13/08/2025" at bounding box center [405, 421] width 93 height 16
click at [393, 353] on button "11" at bounding box center [387, 352] width 18 height 17
type input "11/08/2025"
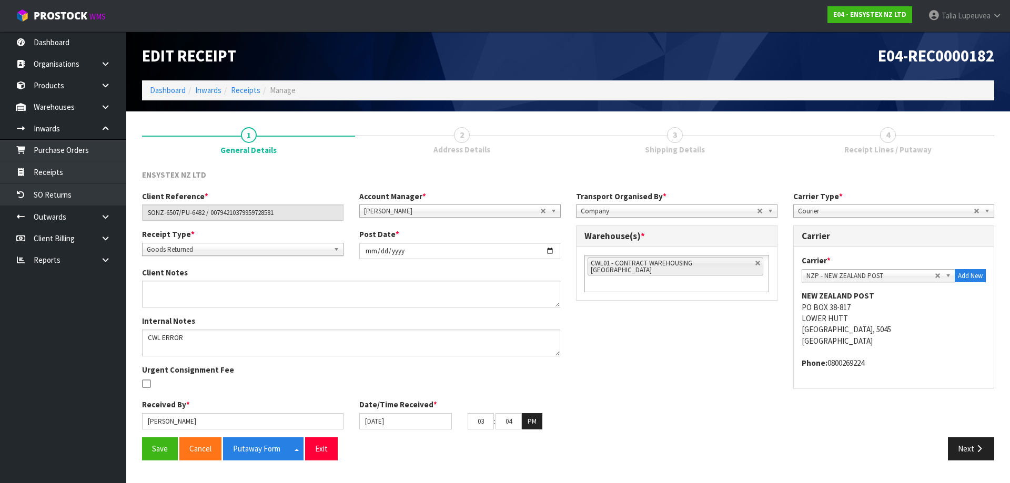
click at [592, 353] on div "Client Reference * SONZ-6507/PU-6482 / 00794210379959728581 Account Manager * Z…" at bounding box center [568, 314] width 868 height 247
click at [755, 261] on link at bounding box center [758, 263] width 6 height 6
type input "Select Some Options"
click at [738, 261] on ul at bounding box center [676, 263] width 185 height 16
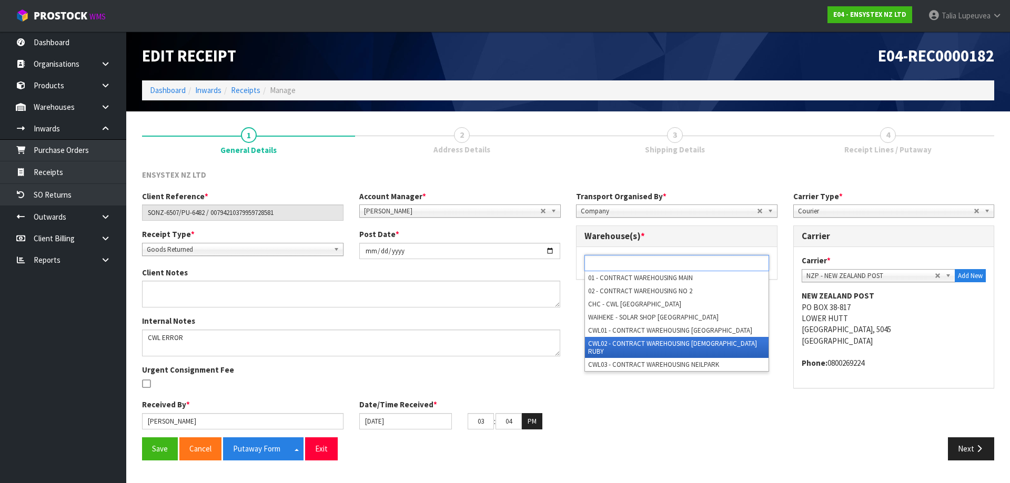
click at [702, 342] on li "CWL02 - CONTRACT WAREHOUSING LADY RUBY" at bounding box center [677, 347] width 184 height 21
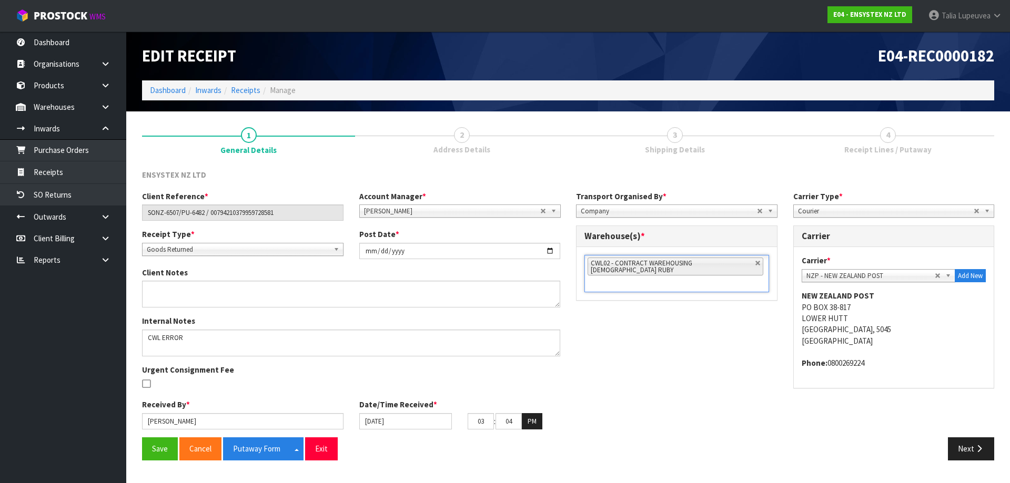
click at [698, 358] on div "Client Reference * SONZ-6507/PU-6482 / 00794210379959728581 Account Manager * Z…" at bounding box center [568, 314] width 868 height 247
click at [156, 452] on button "Save" at bounding box center [160, 448] width 36 height 23
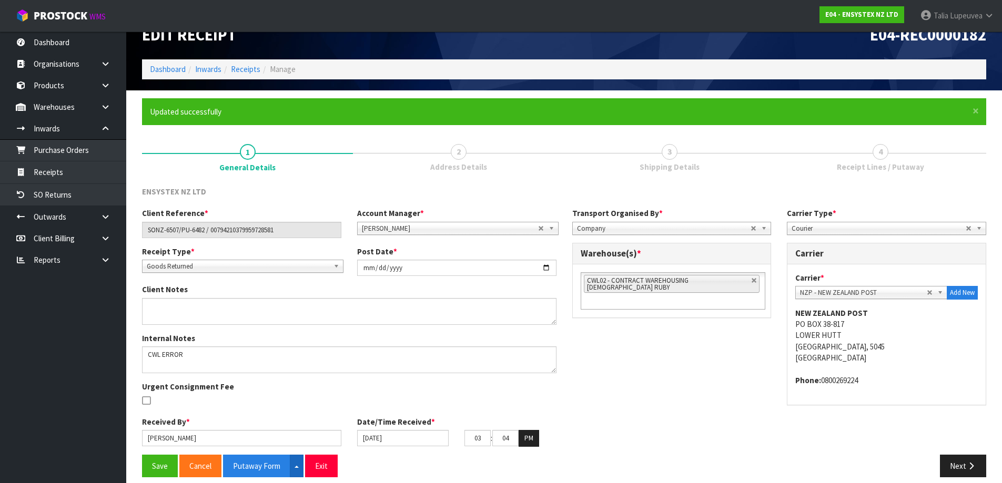
scroll to position [31, 0]
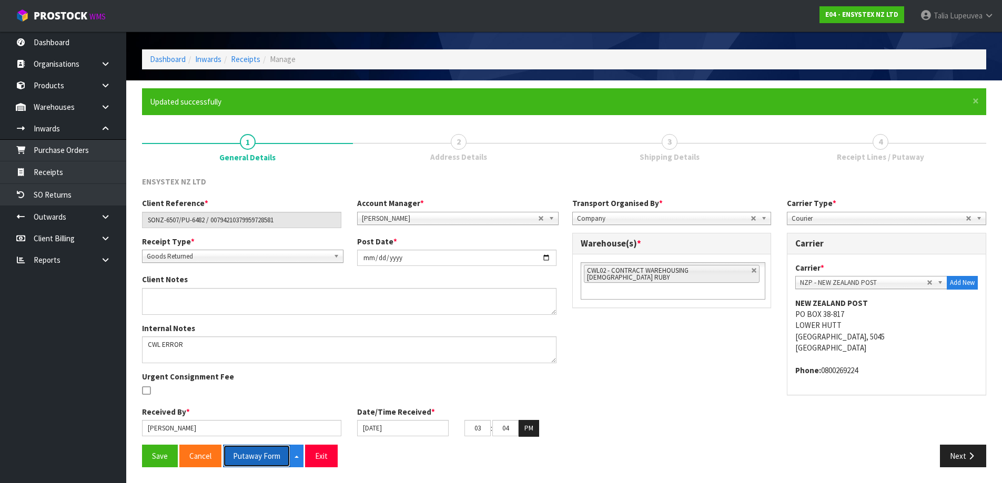
click at [264, 453] on button "Putaway Form" at bounding box center [256, 456] width 67 height 23
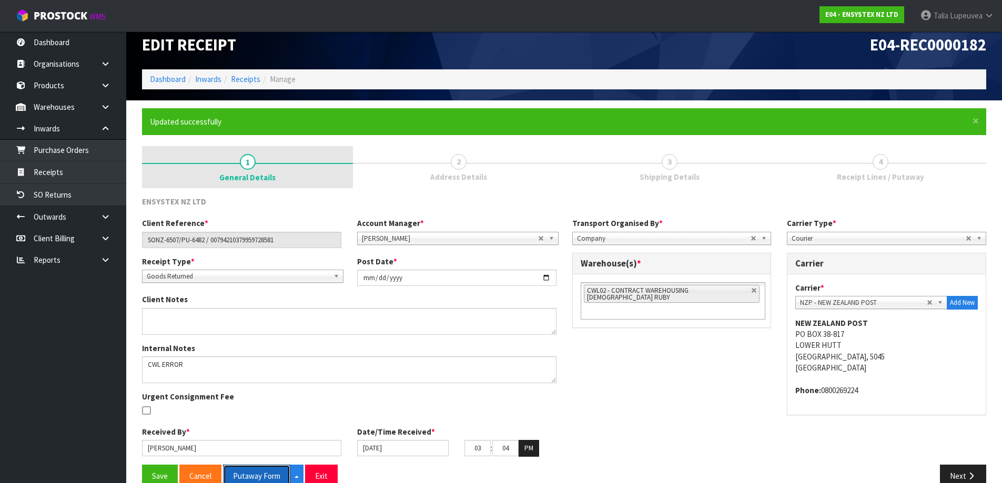
scroll to position [0, 0]
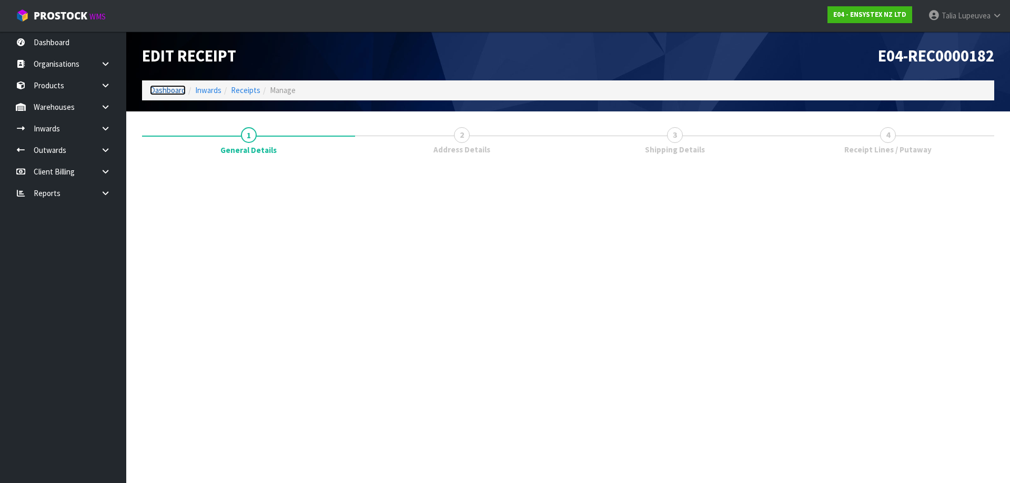
click at [168, 90] on link "Dashboard" at bounding box center [168, 90] width 36 height 10
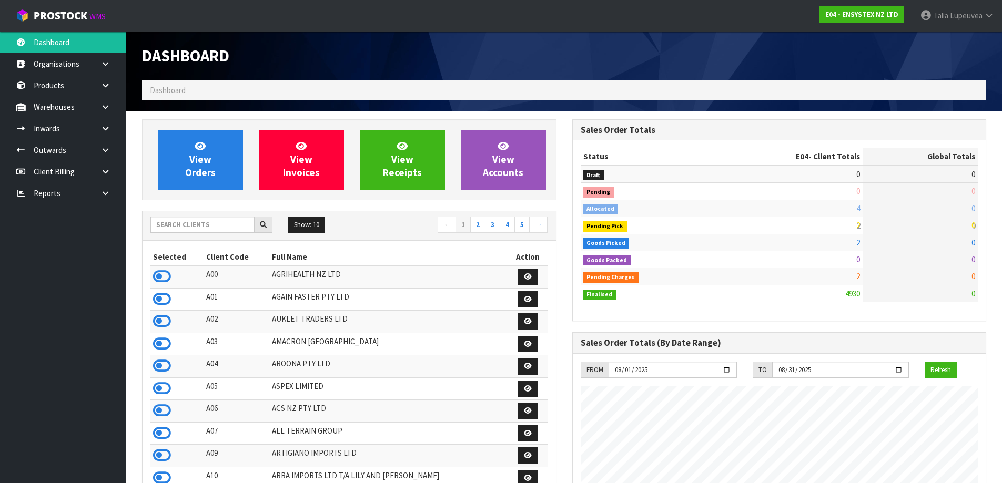
scroll to position [797, 430]
click at [220, 233] on div at bounding box center [211, 225] width 122 height 17
click at [220, 230] on input "text" at bounding box center [202, 225] width 104 height 16
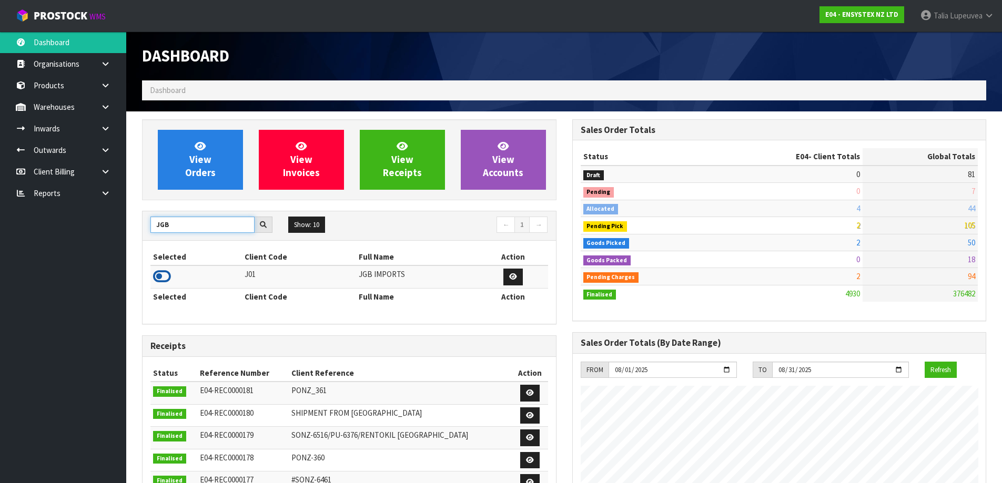
type input "JGB"
click at [160, 274] on icon at bounding box center [162, 277] width 18 height 16
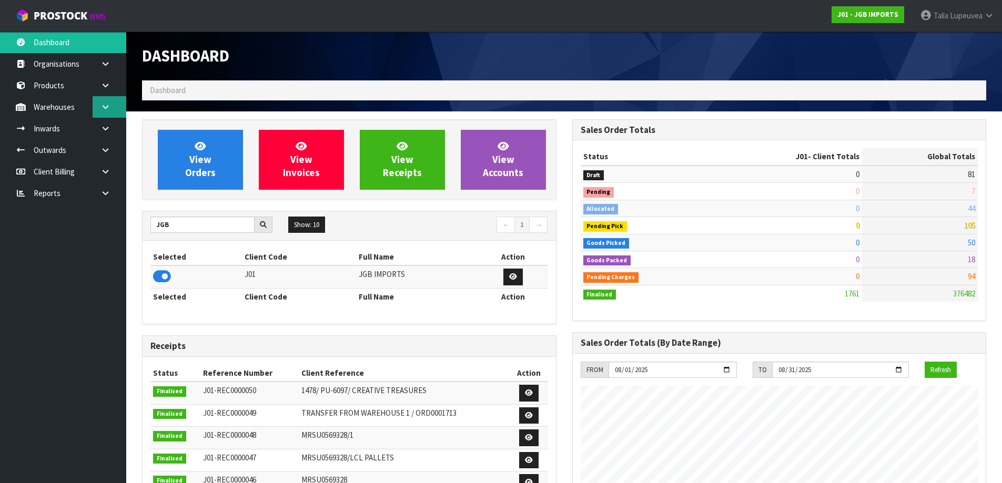
scroll to position [643, 430]
click at [107, 109] on icon at bounding box center [105, 107] width 10 height 8
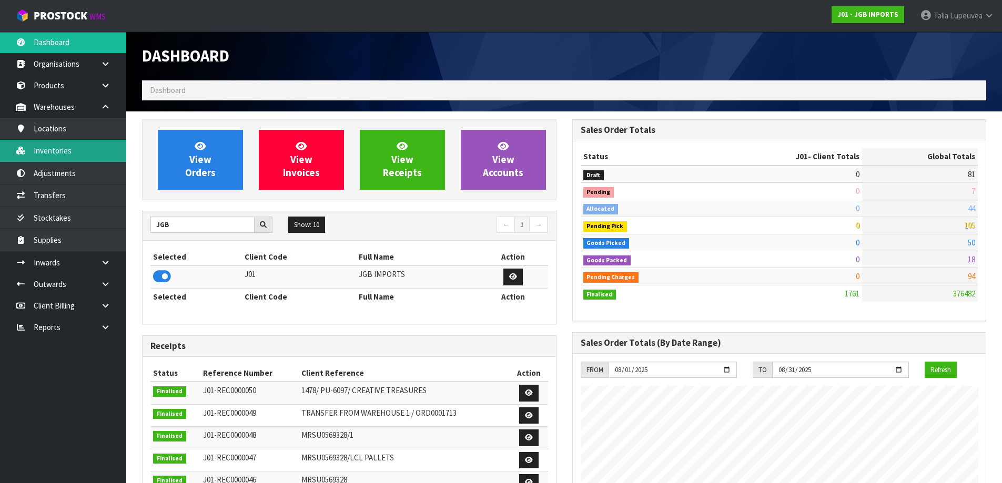
click at [73, 154] on link "Inventories" at bounding box center [63, 151] width 126 height 22
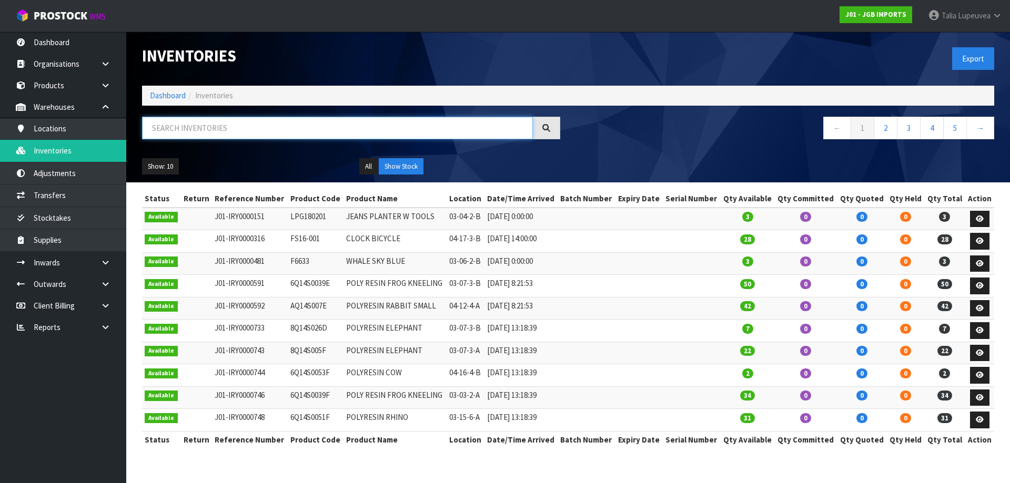
drag, startPoint x: 222, startPoint y: 129, endPoint x: 228, endPoint y: 141, distance: 13.2
click at [228, 141] on div at bounding box center [351, 132] width 434 height 30
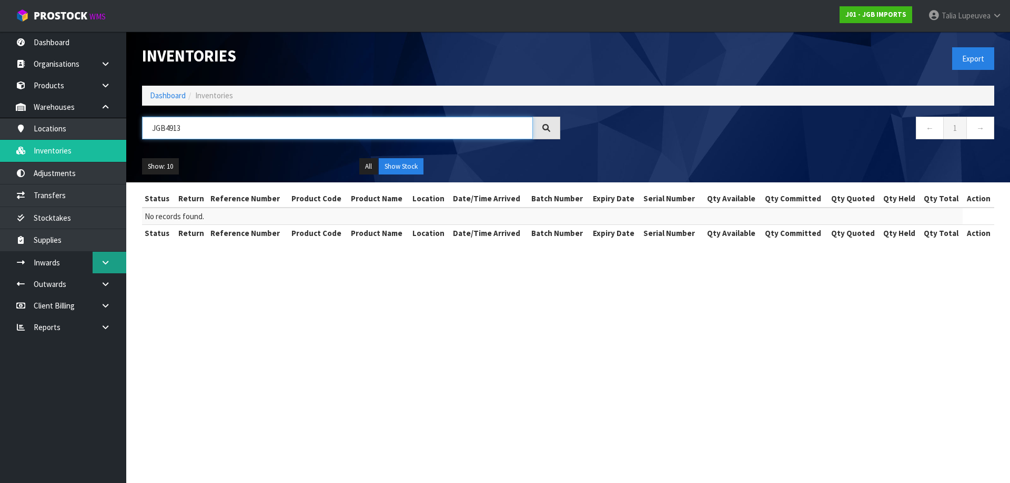
type input "JGB4913"
click at [115, 262] on link at bounding box center [110, 263] width 34 height 22
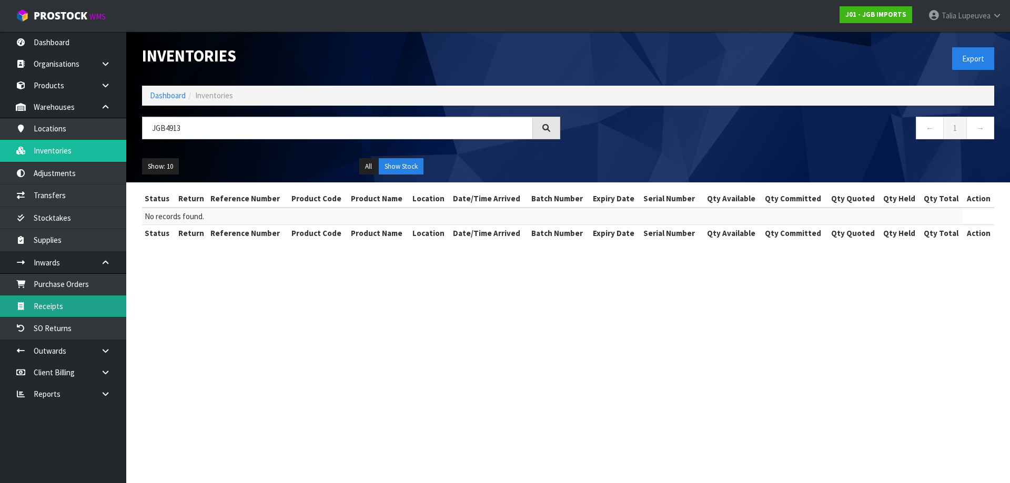
click at [106, 304] on link "Receipts" at bounding box center [63, 307] width 126 height 22
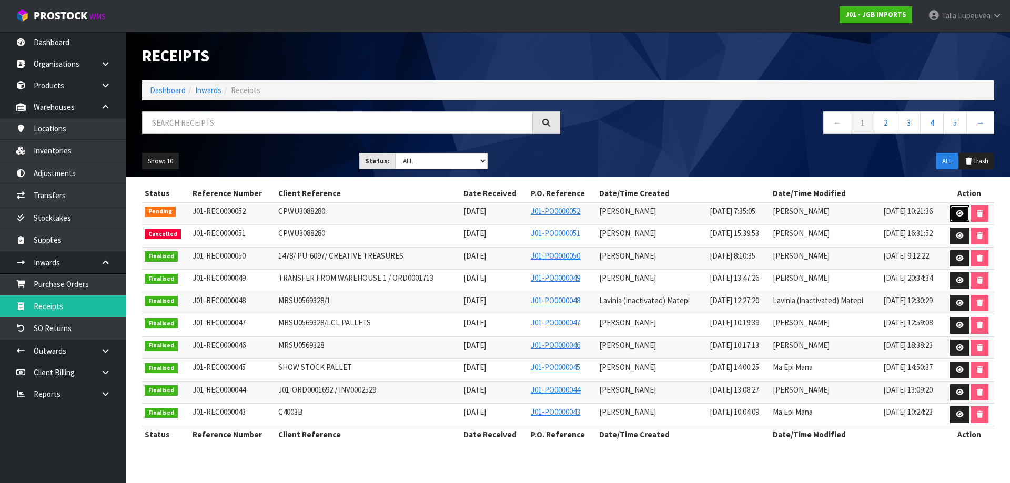
click at [959, 216] on icon at bounding box center [959, 213] width 8 height 7
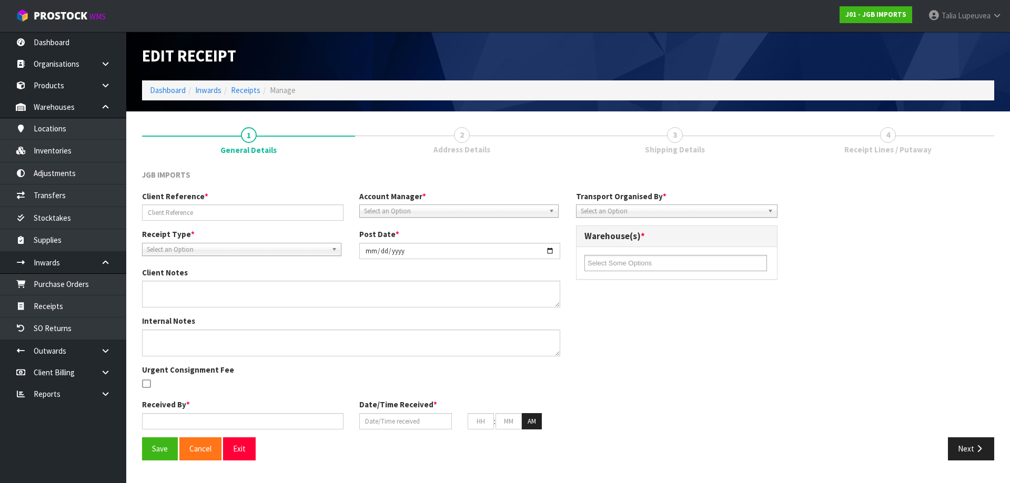
type input "CPWU3088280."
type input "[DATE]"
type input "[PERSON_NAME]"
type input "[DATE]"
type input "07"
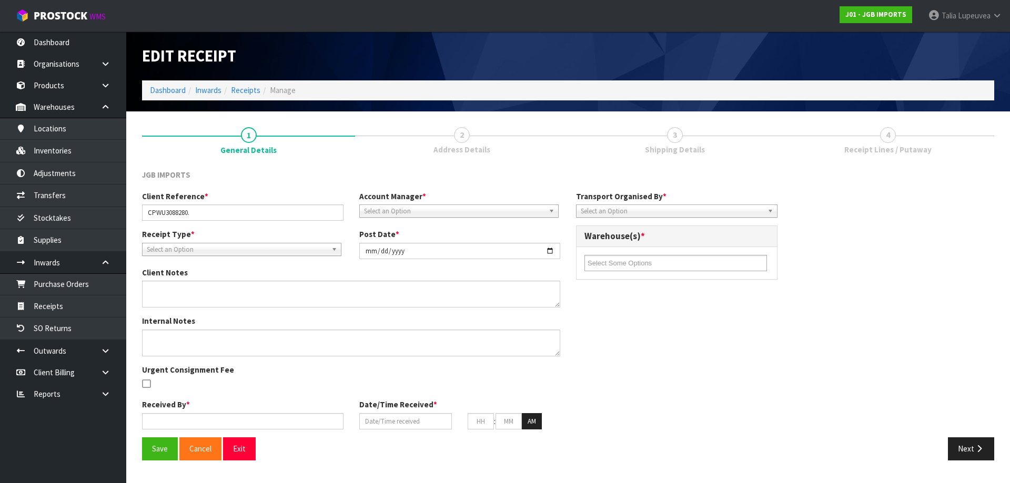
type input "35"
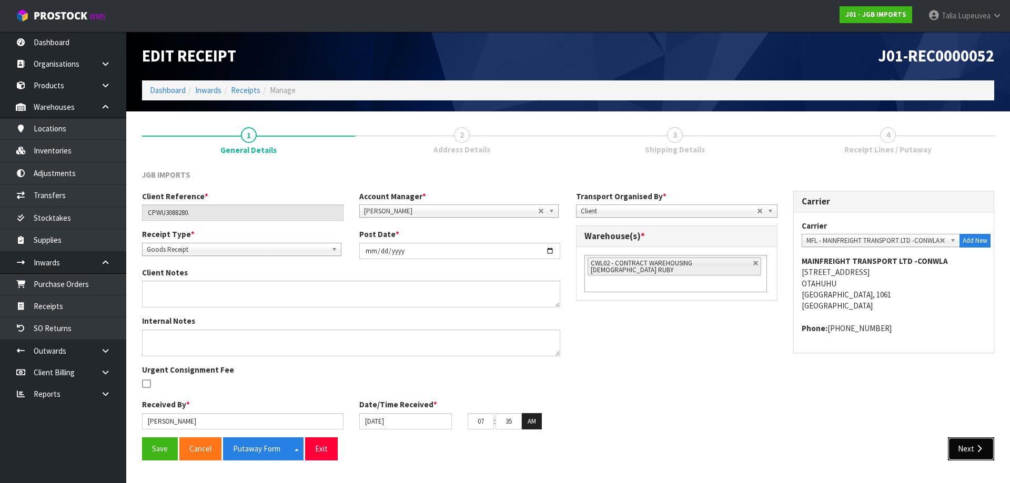
click at [984, 459] on button "Next" at bounding box center [971, 448] width 46 height 23
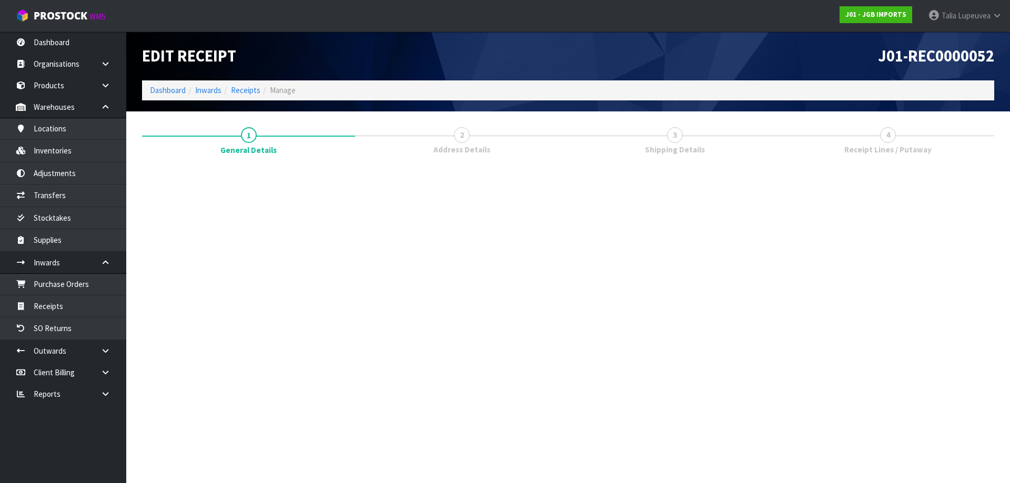
click at [978, 453] on section "Edit Receipt J01-REC0000052 Dashboard Inwards Receipts Manage 1 General Details…" at bounding box center [505, 241] width 1010 height 483
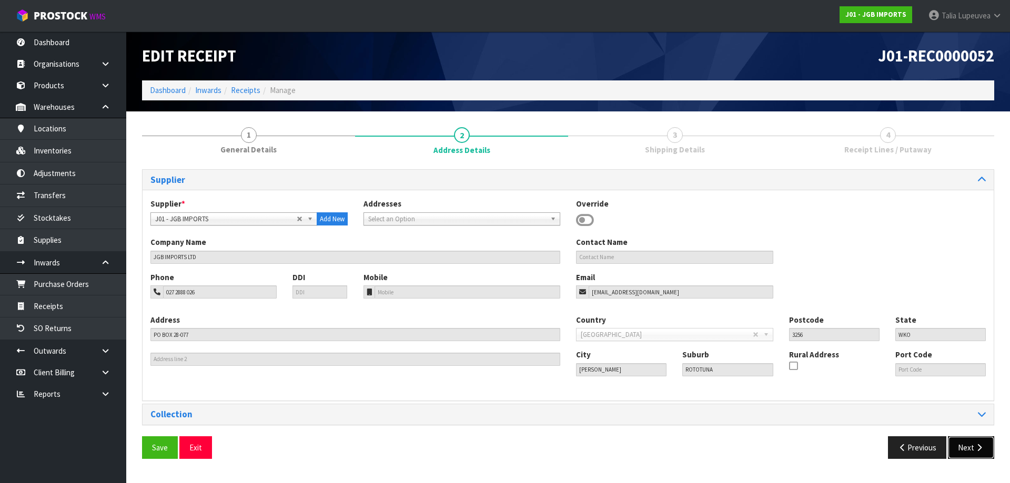
click at [970, 451] on button "Next" at bounding box center [971, 447] width 46 height 23
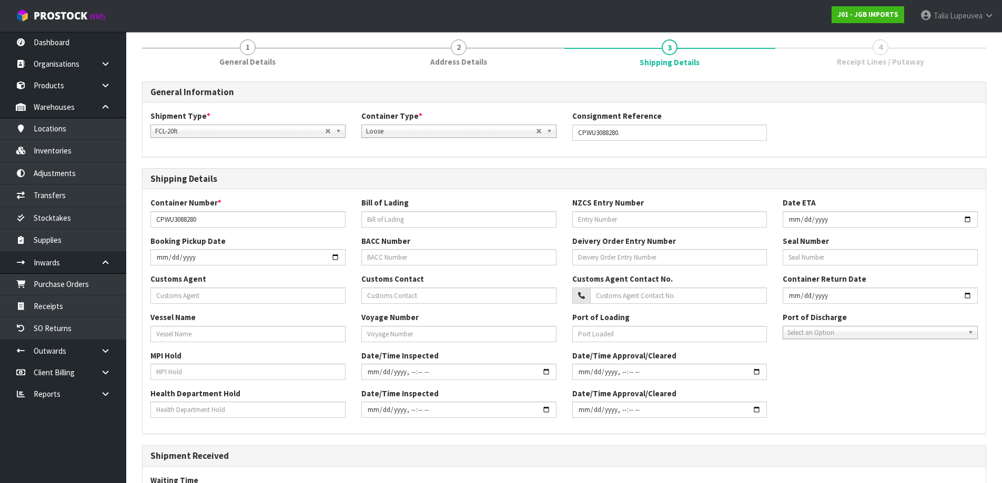
scroll to position [248, 0]
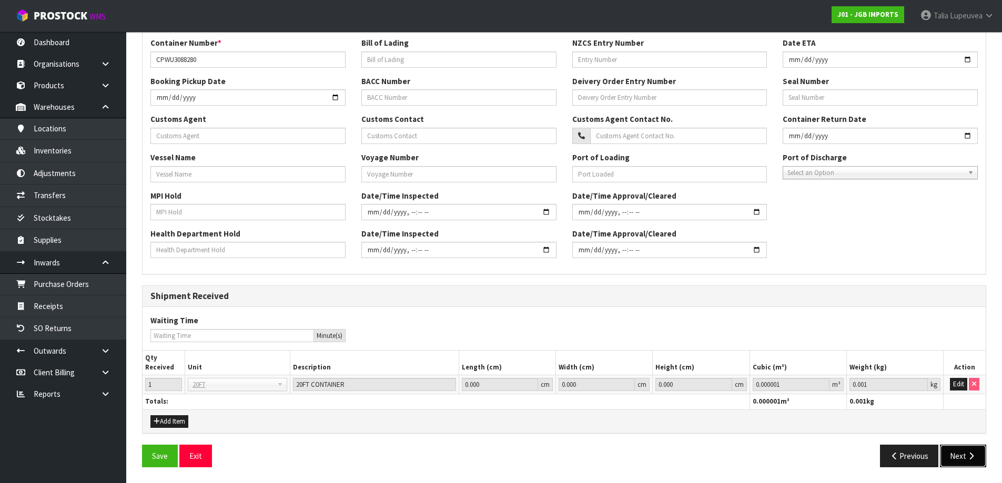
click at [975, 450] on button "Next" at bounding box center [963, 456] width 46 height 23
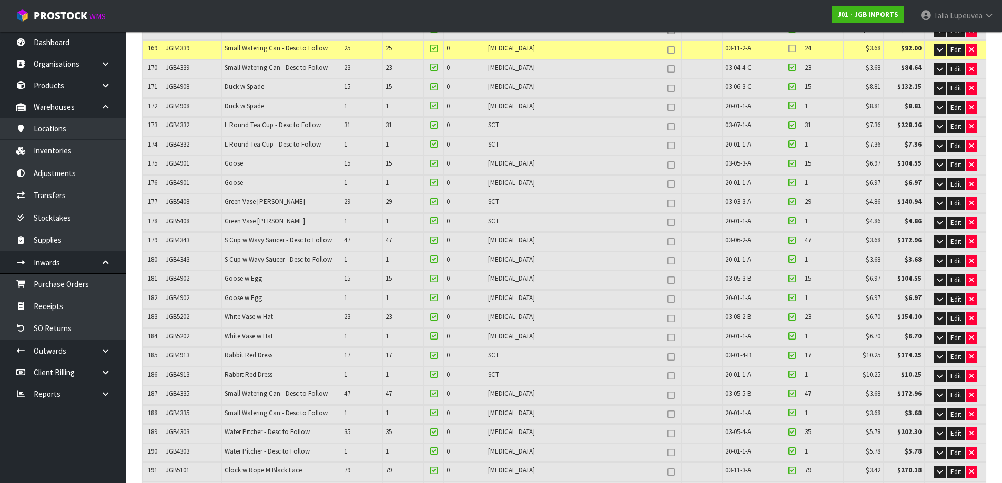
scroll to position [3475, 0]
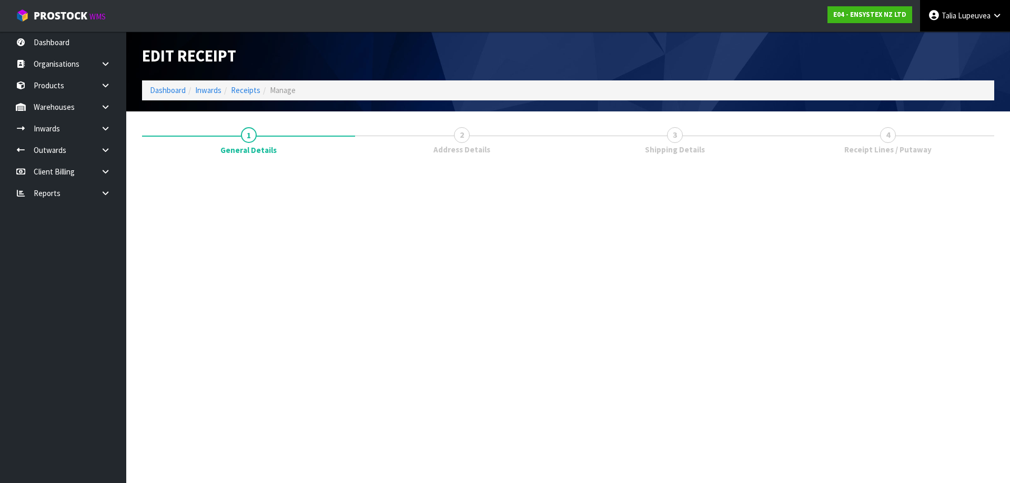
click at [972, 14] on span "Lupeuvea" at bounding box center [974, 16] width 33 height 10
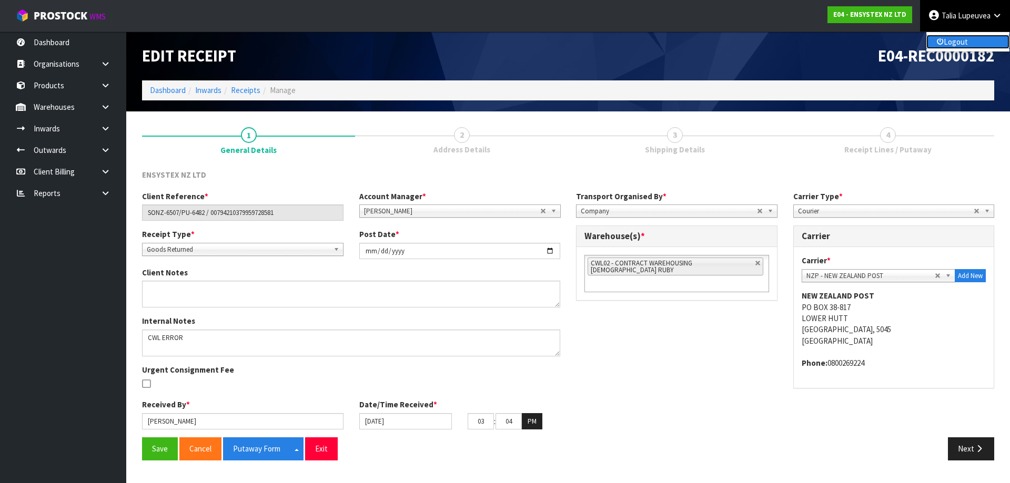
click at [968, 40] on link "Logout" at bounding box center [967, 42] width 83 height 14
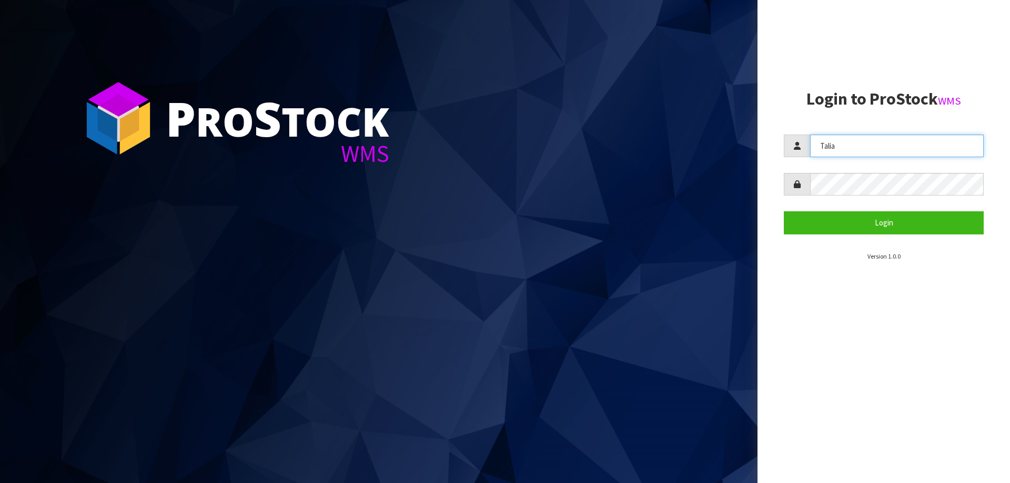
click at [889, 151] on input "Talia" at bounding box center [897, 146] width 174 height 23
type input "[PERSON_NAME]"
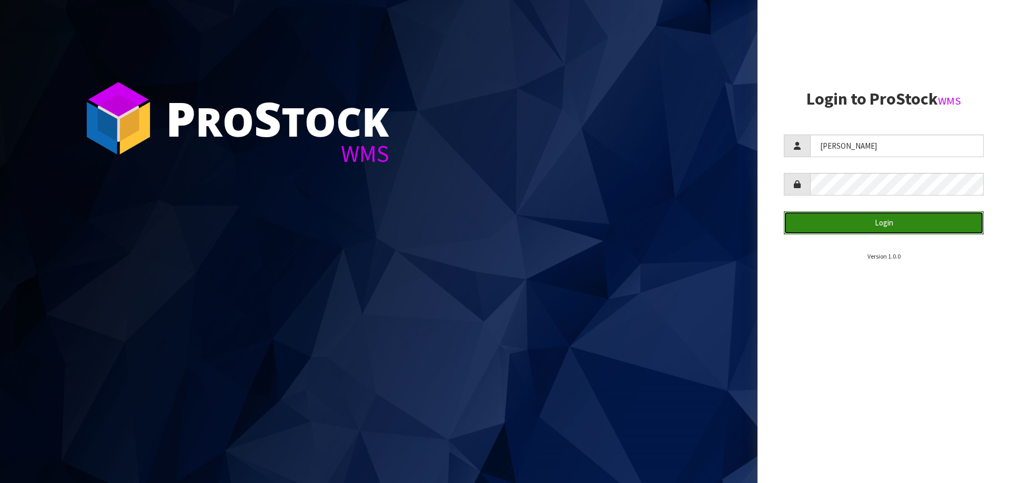
click at [889, 222] on button "Login" at bounding box center [883, 222] width 200 height 23
